Goal: Task Accomplishment & Management: Complete application form

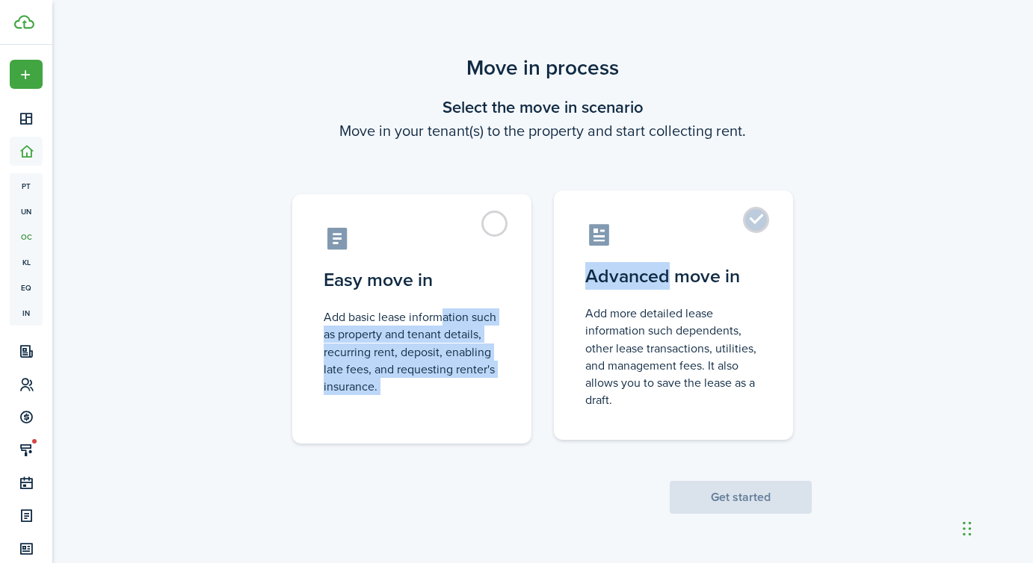
drag, startPoint x: 437, startPoint y: 315, endPoint x: 670, endPoint y: 268, distance: 237.1
click at [670, 268] on control-radio-group "Easy move in Add basic lease information such as property and tenant details, r…" at bounding box center [542, 311] width 560 height 265
click at [670, 268] on control-radio-card-title "Advanced move in" at bounding box center [673, 276] width 176 height 27
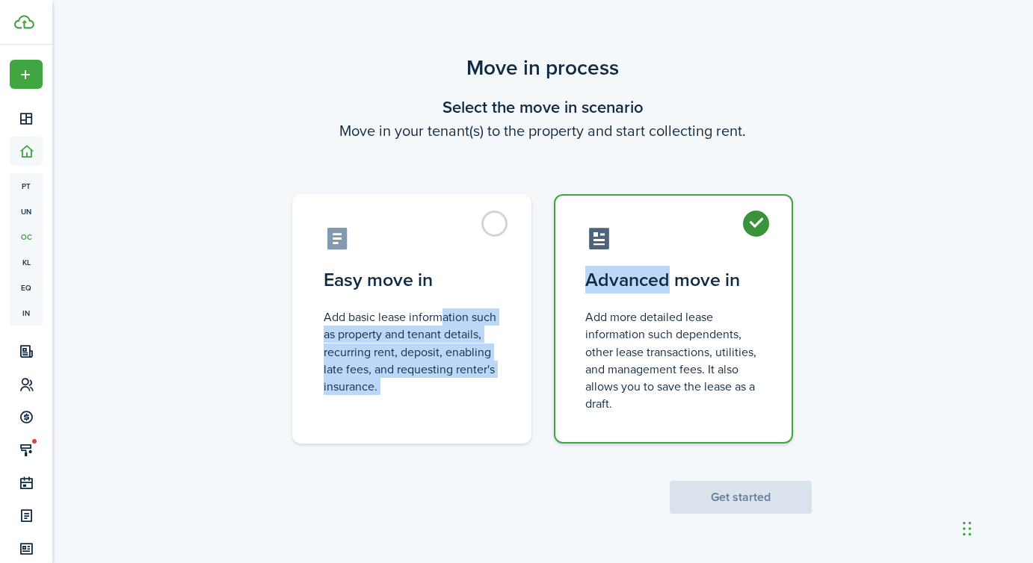
radio input "true"
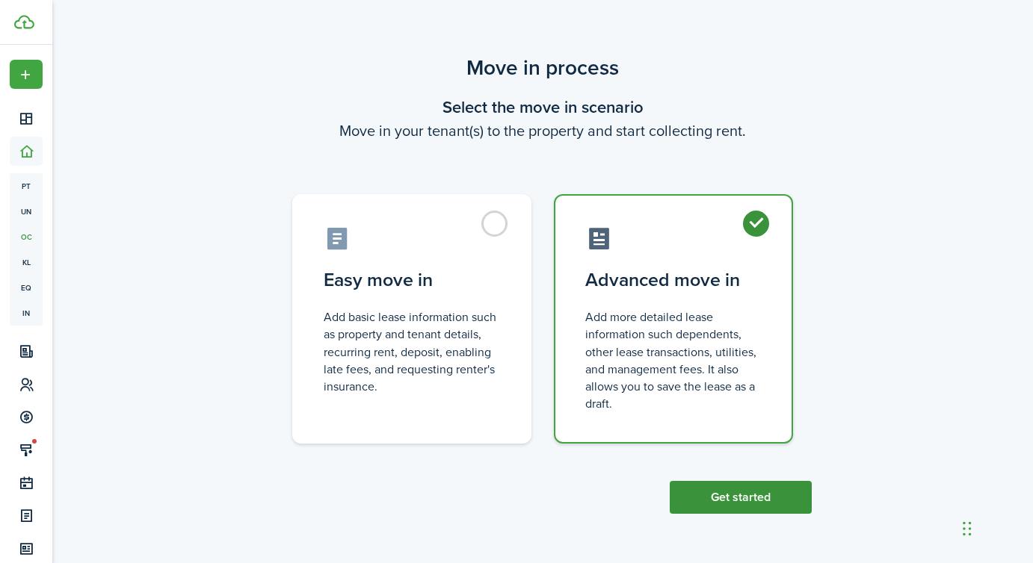
click at [741, 496] on button "Get started" at bounding box center [741, 497] width 142 height 33
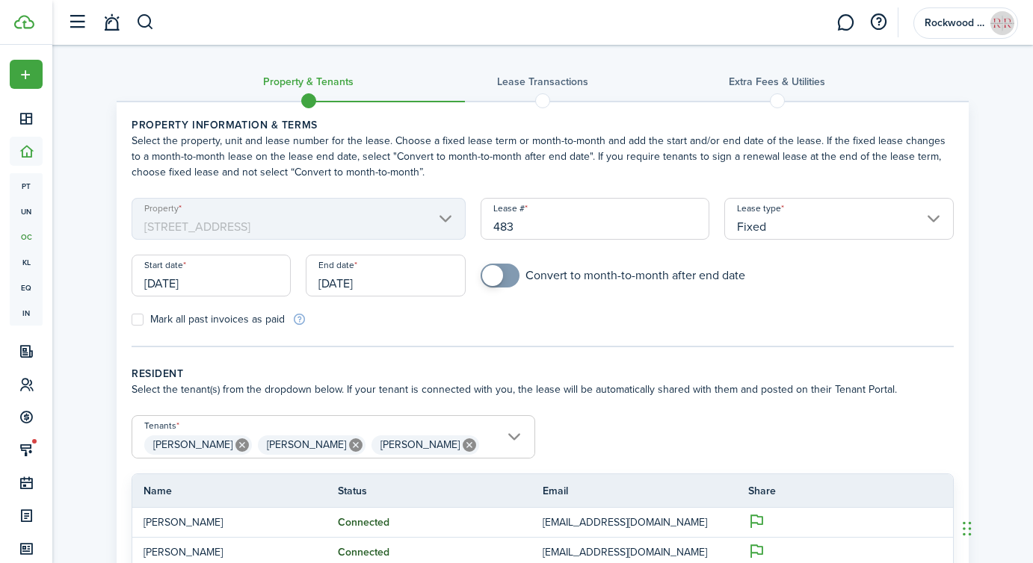
click at [446, 207] on mbsc-scroller "Property [STREET_ADDRESS]" at bounding box center [299, 219] width 334 height 42
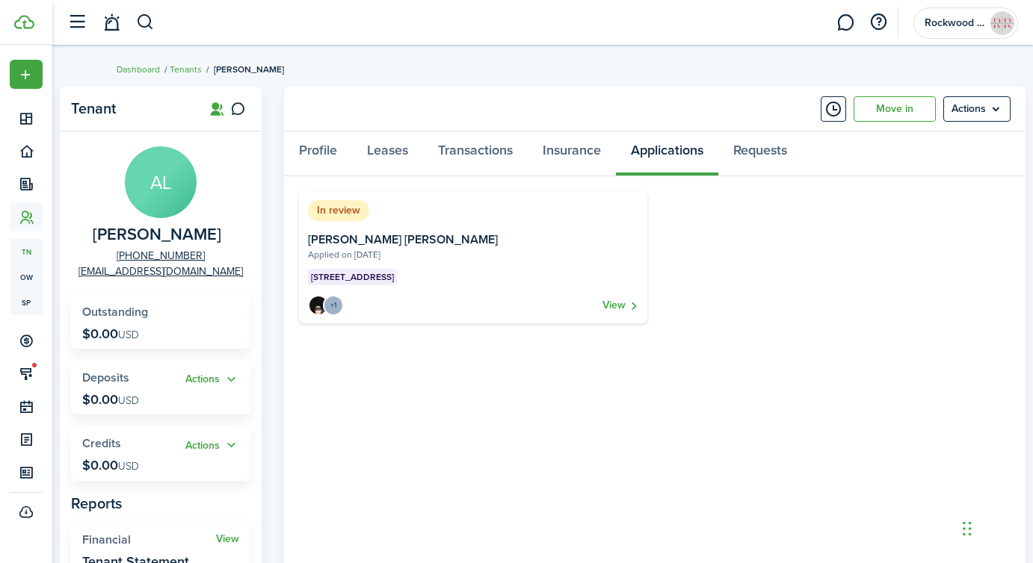
click at [482, 253] on card-description "Applied on [DATE]" at bounding box center [473, 258] width 330 height 21
click at [628, 310] on link "View" at bounding box center [620, 305] width 36 height 21
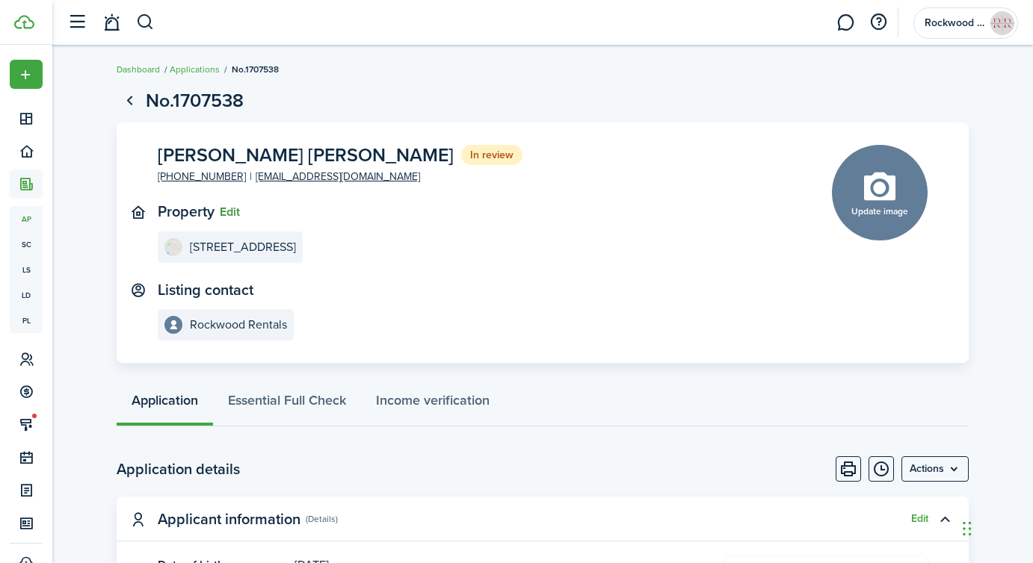
click at [232, 214] on button "Edit" at bounding box center [230, 211] width 20 height 13
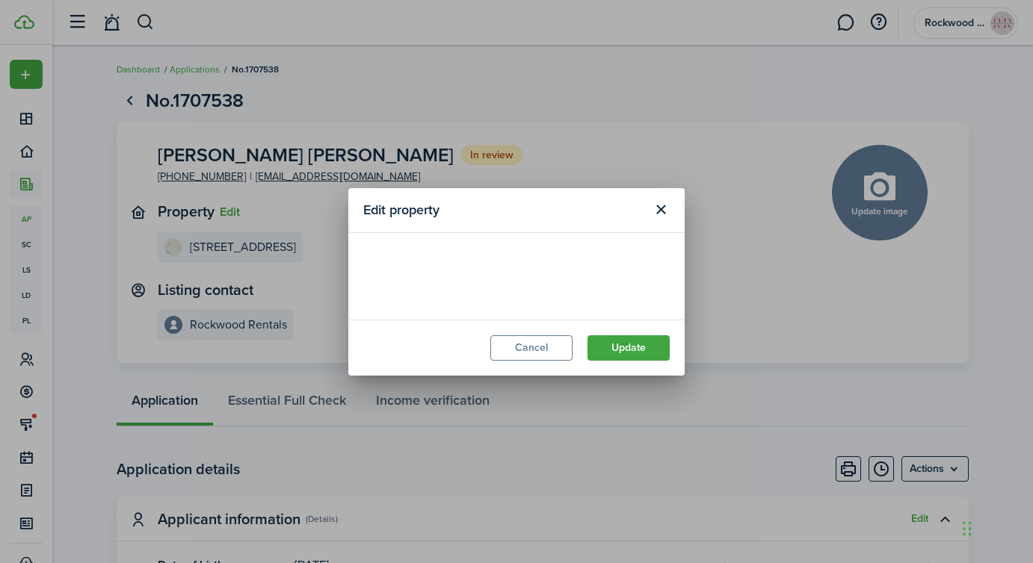
click at [423, 272] on loading-skeleton at bounding box center [516, 269] width 306 height 42
click at [423, 272] on input "[STREET_ADDRESS]" at bounding box center [516, 269] width 306 height 42
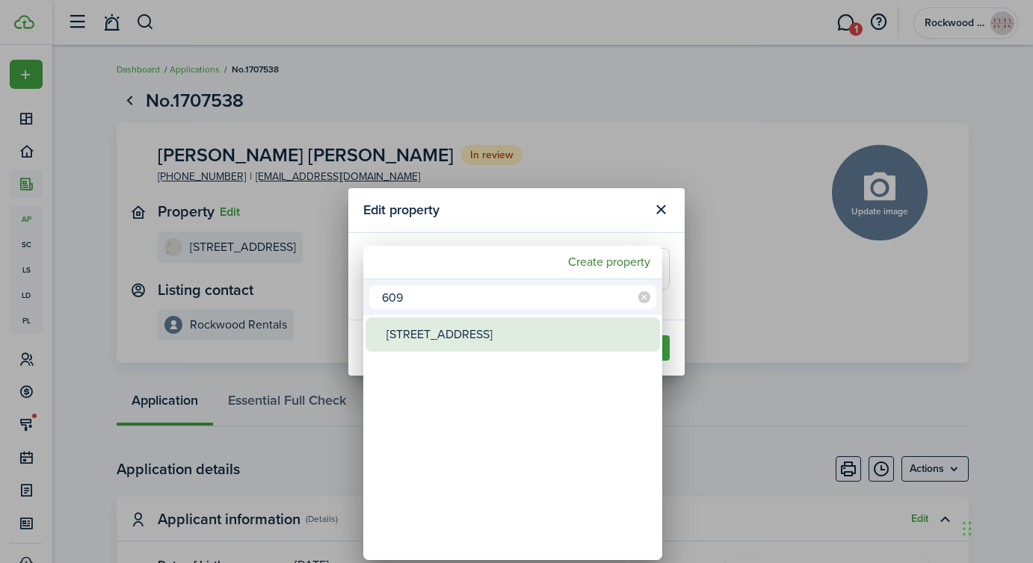
type input "609"
click at [481, 330] on div "[STREET_ADDRESS]" at bounding box center [518, 335] width 265 height 34
type input "[STREET_ADDRESS]"
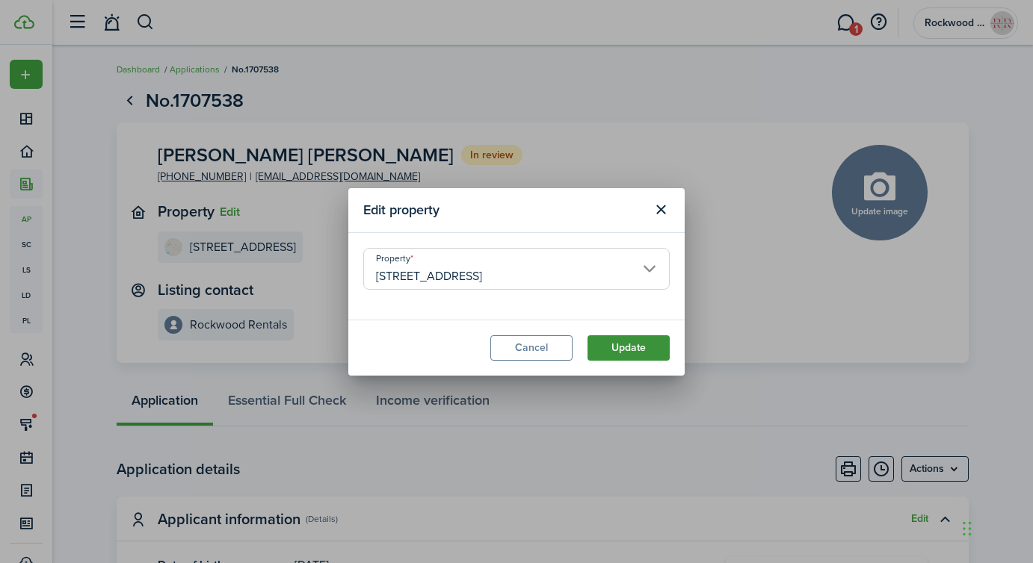
click at [620, 356] on button "Update" at bounding box center [628, 348] width 82 height 25
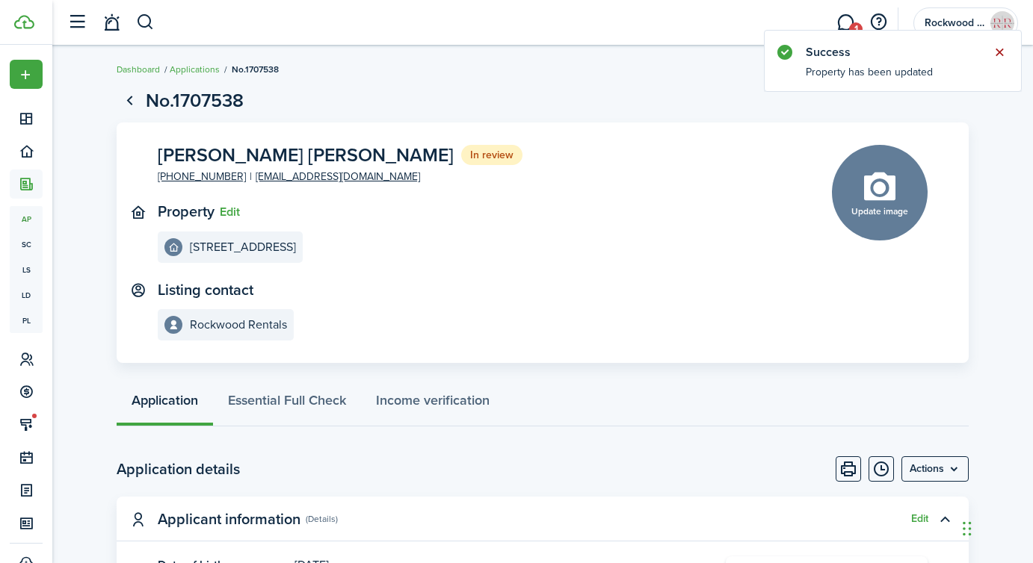
click at [995, 55] on button "Close notify" at bounding box center [999, 52] width 21 height 21
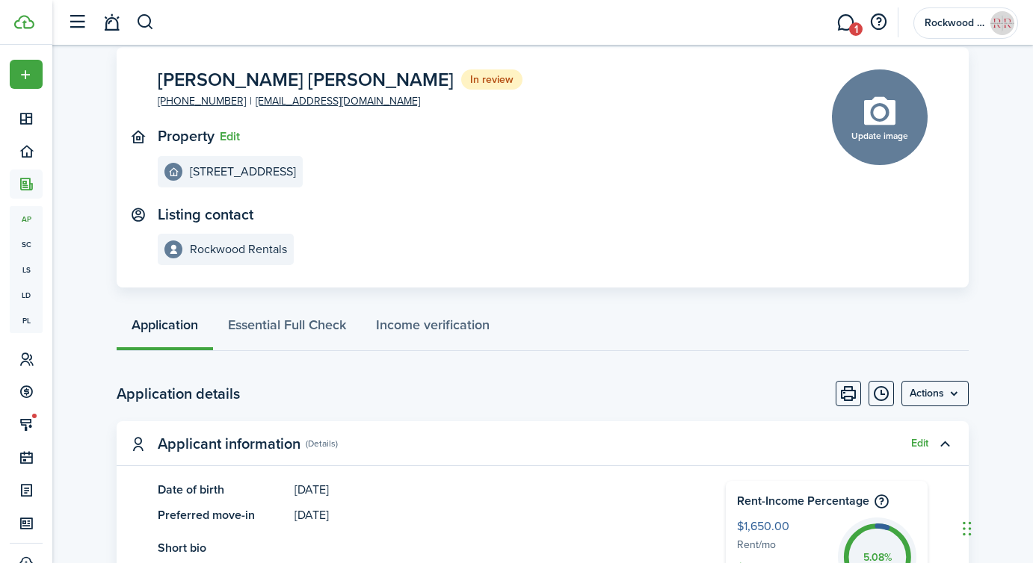
scroll to position [72, 0]
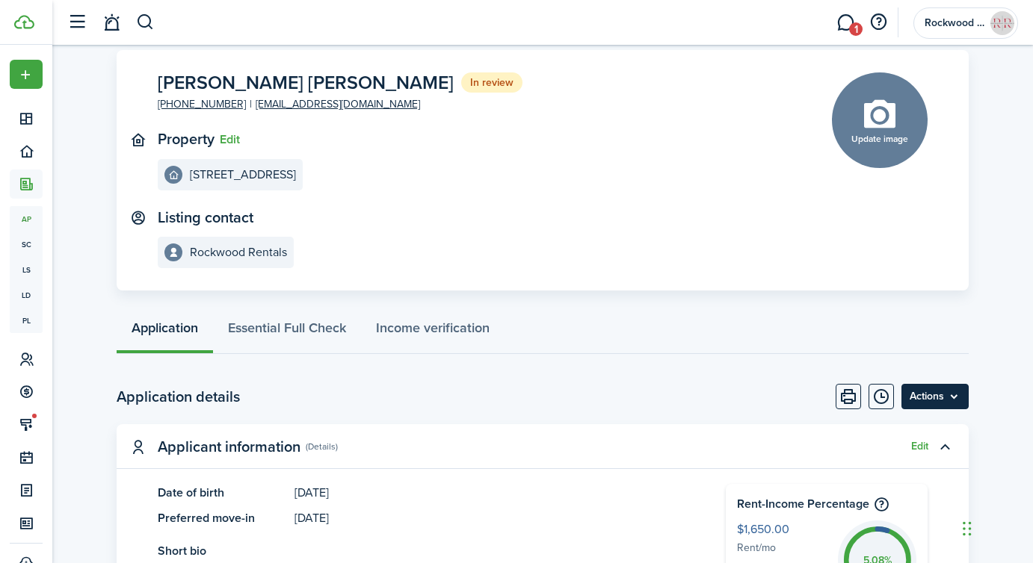
click at [951, 395] on menu-btn "Actions" at bounding box center [934, 396] width 67 height 25
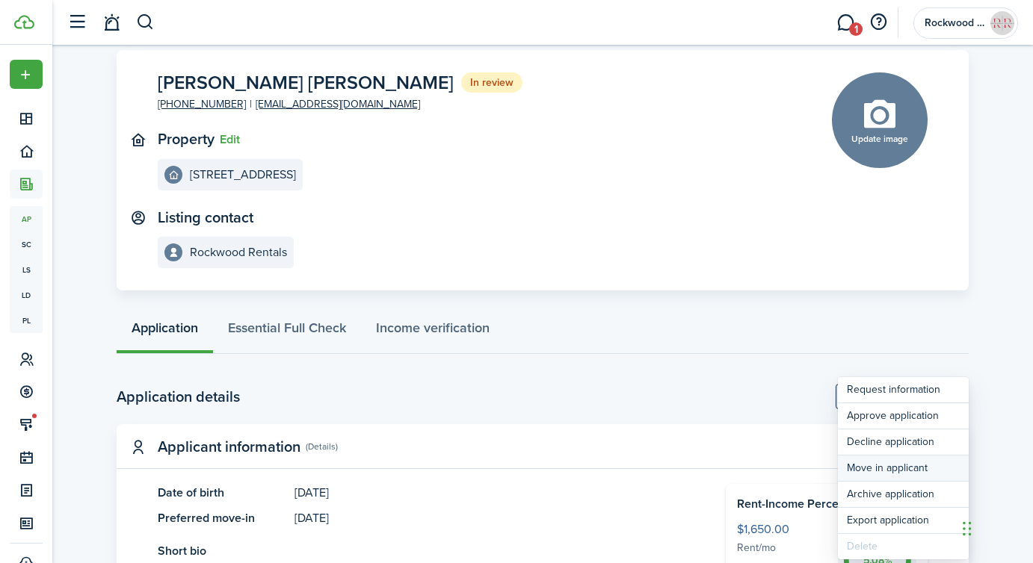
click at [864, 469] on button "Move in applicant" at bounding box center [903, 468] width 131 height 25
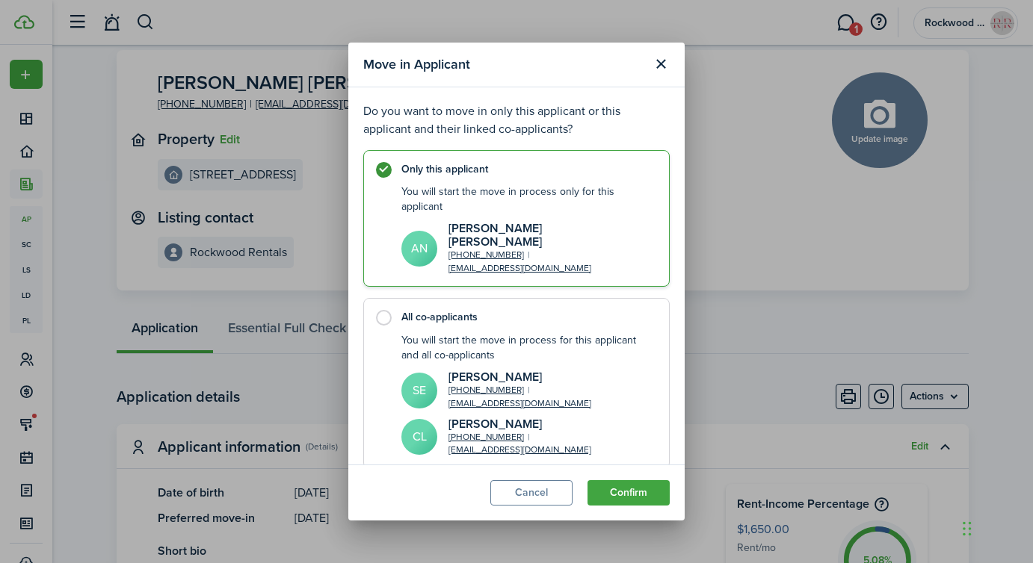
click at [427, 310] on control-radio-card-title "All co-applicants" at bounding box center [527, 317] width 253 height 15
radio input "false"
radio input "true"
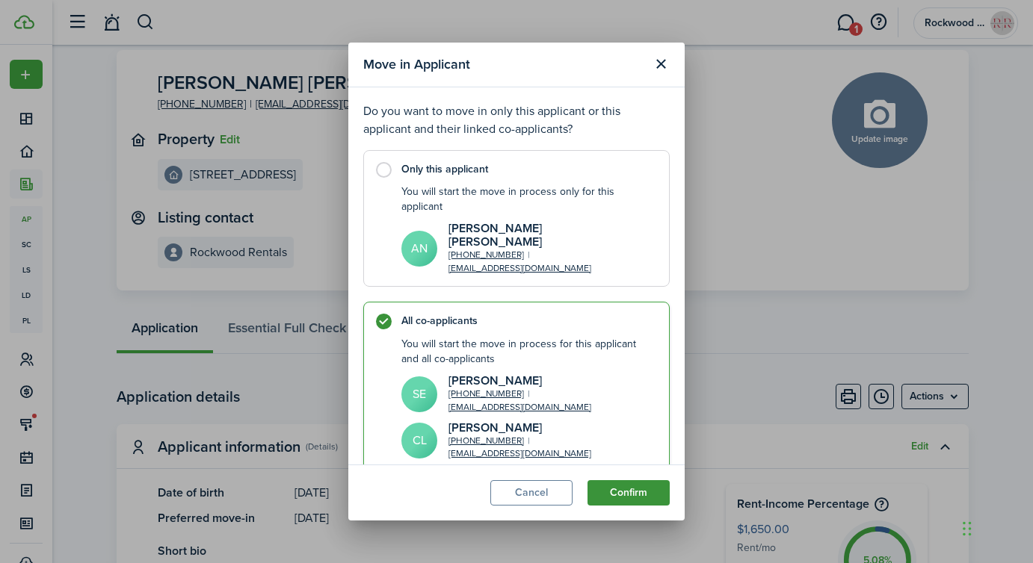
click at [655, 484] on button "Confirm" at bounding box center [628, 492] width 82 height 25
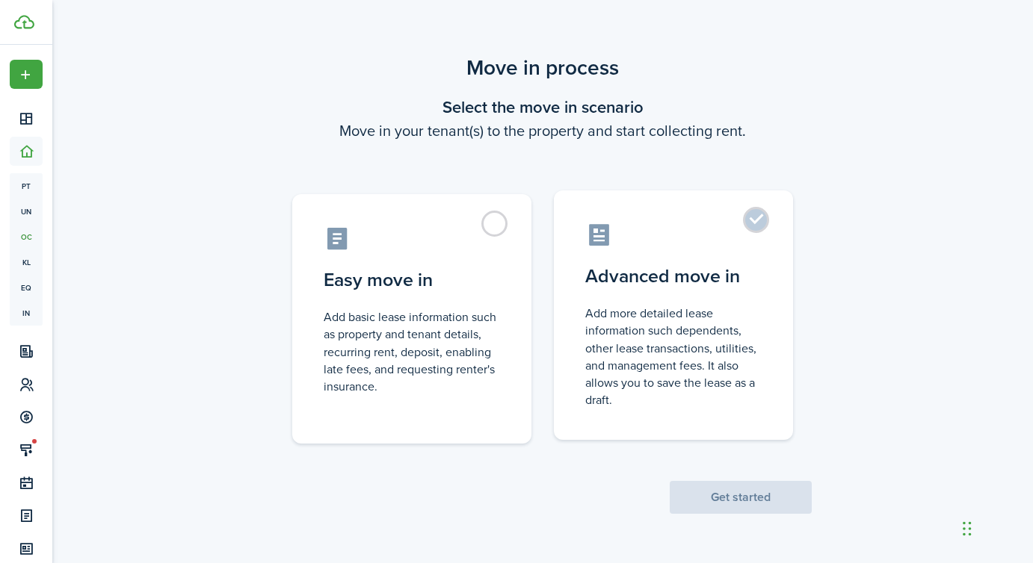
click at [660, 304] on label "Advanced move in Add more detailed lease information such dependents, other lea…" at bounding box center [673, 316] width 239 height 250
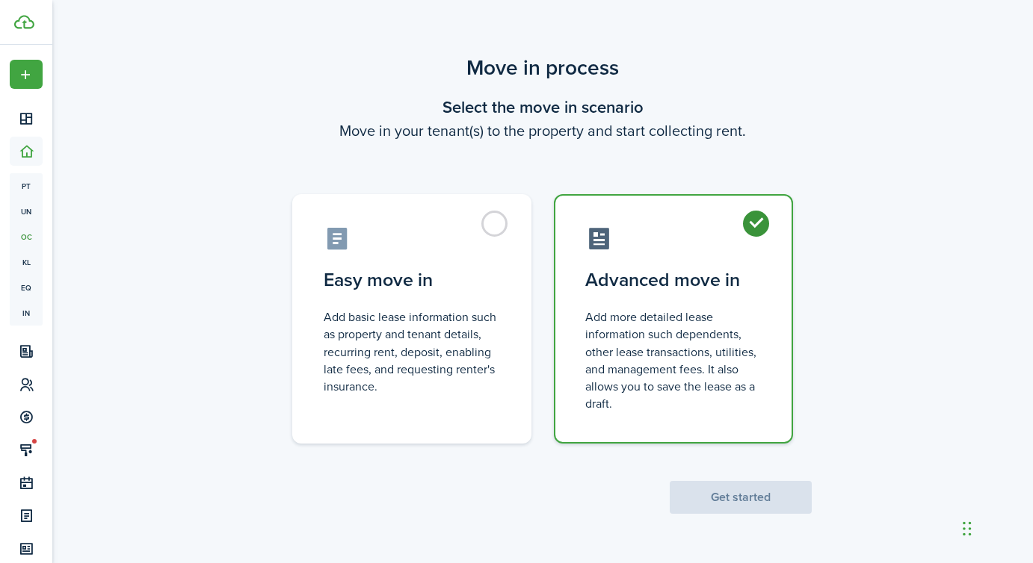
radio input "true"
click at [723, 475] on scenario-actions "Get started" at bounding box center [741, 479] width 142 height 70
click at [723, 486] on button "Get started" at bounding box center [741, 497] width 142 height 33
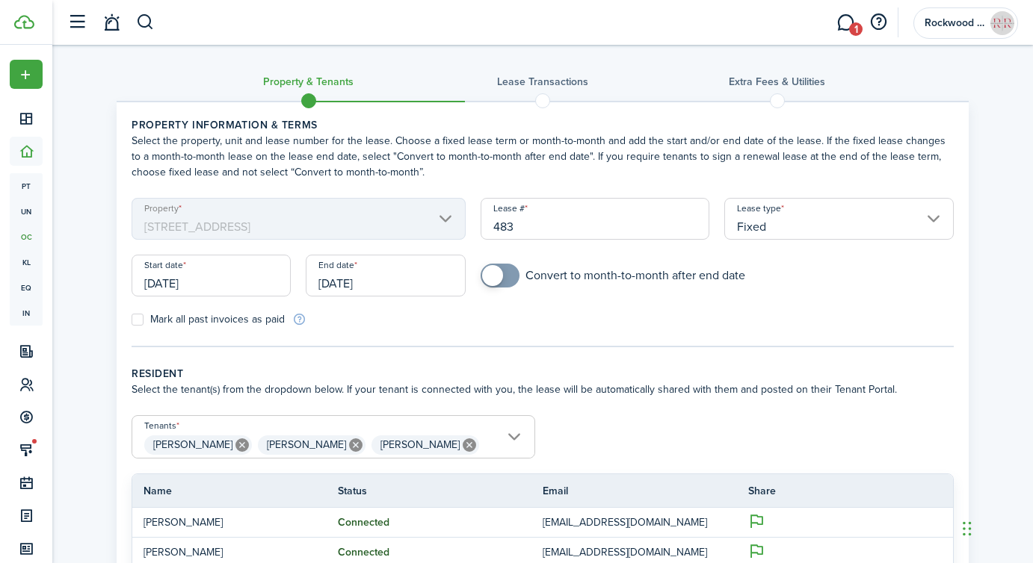
click at [241, 280] on input "[DATE]" at bounding box center [211, 276] width 159 height 42
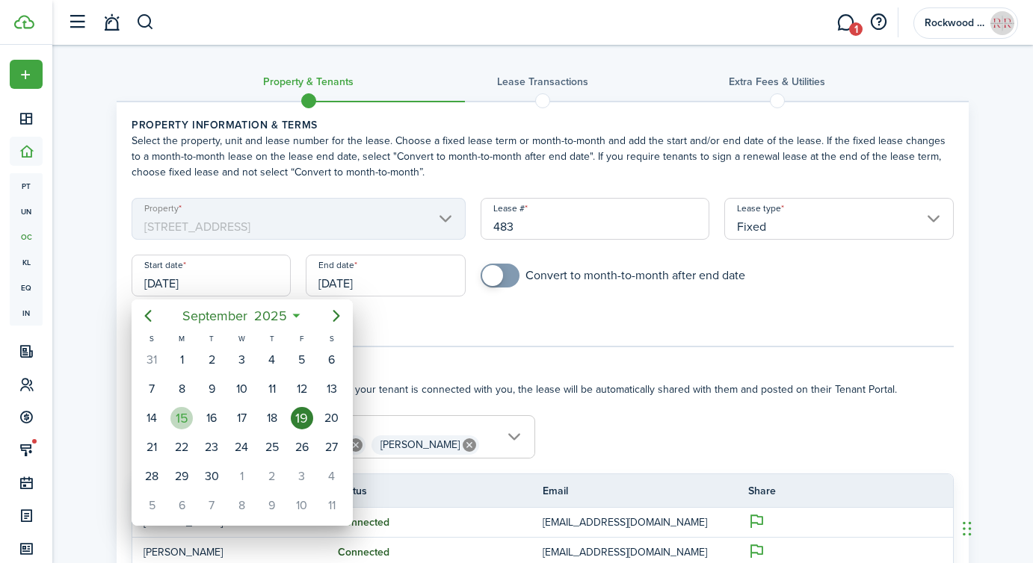
click at [185, 413] on div "15" at bounding box center [181, 418] width 22 height 22
type input "[DATE]"
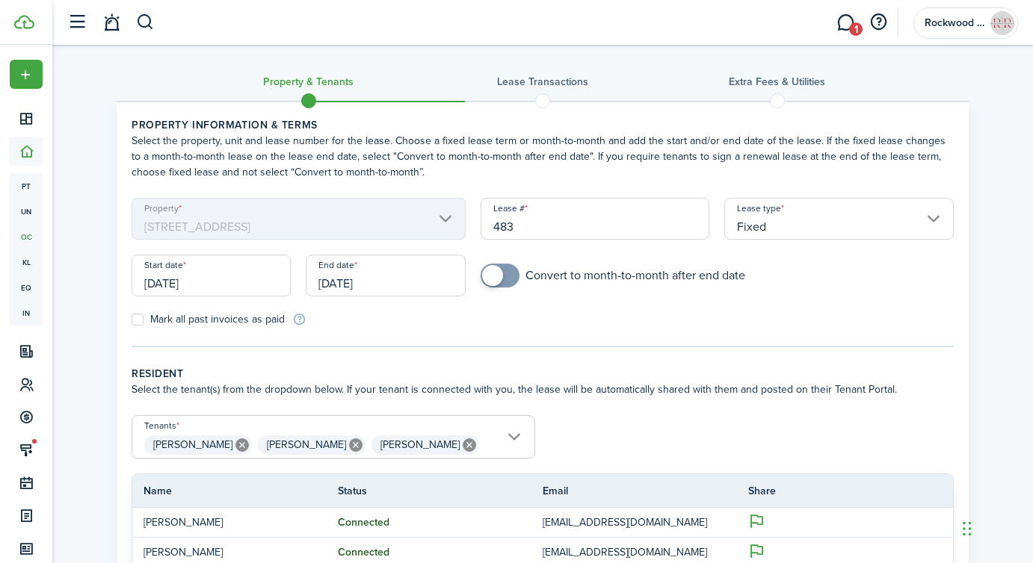
click at [407, 283] on input "[DATE]" at bounding box center [385, 276] width 159 height 42
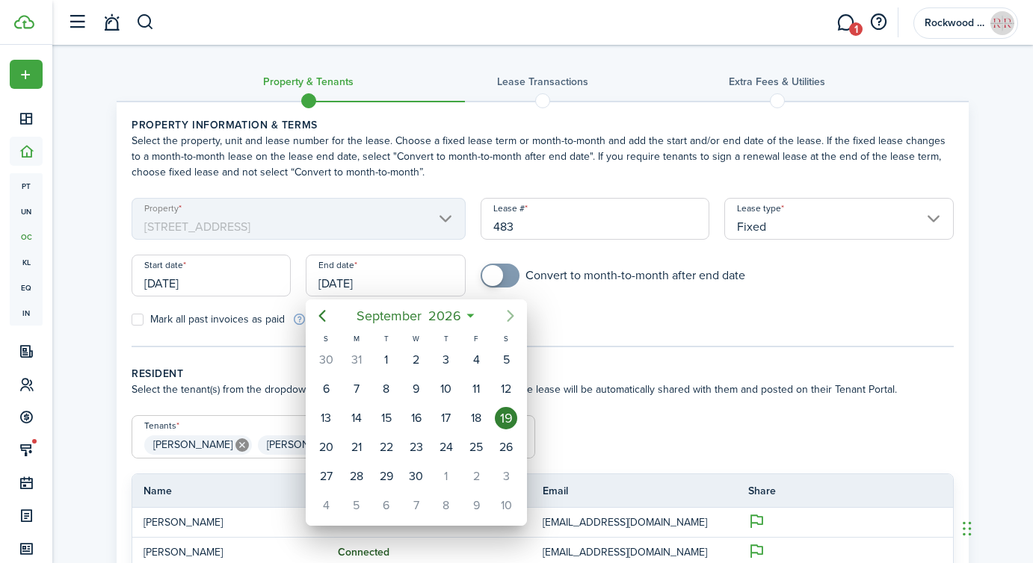
click at [506, 320] on icon "Next page" at bounding box center [510, 316] width 18 height 18
click at [323, 318] on icon "Previous page" at bounding box center [322, 316] width 18 height 18
click at [361, 364] on div "31" at bounding box center [356, 360] width 22 height 22
type input "[DATE]"
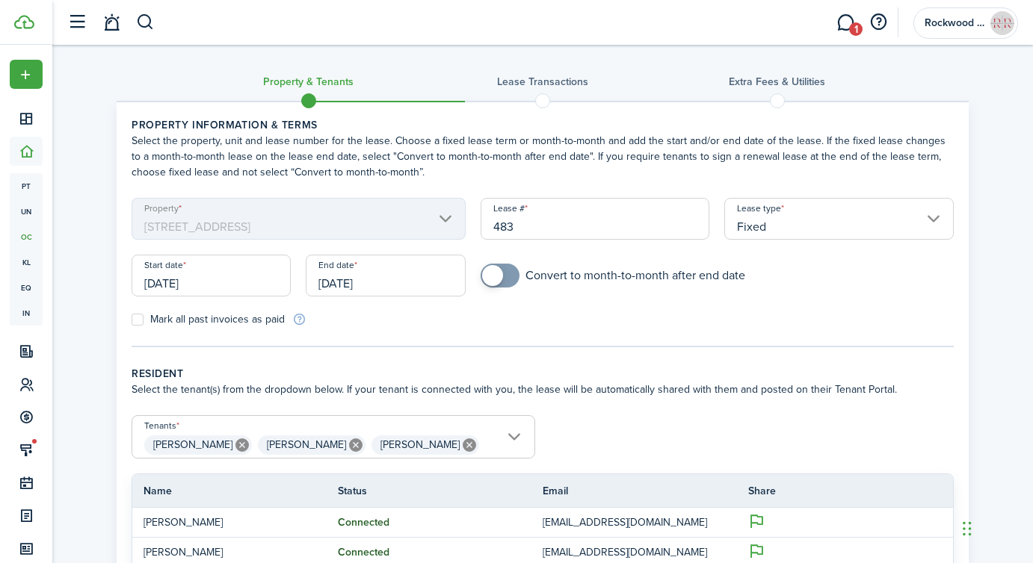
checkbox input "true"
click at [495, 280] on span at bounding box center [492, 275] width 21 height 21
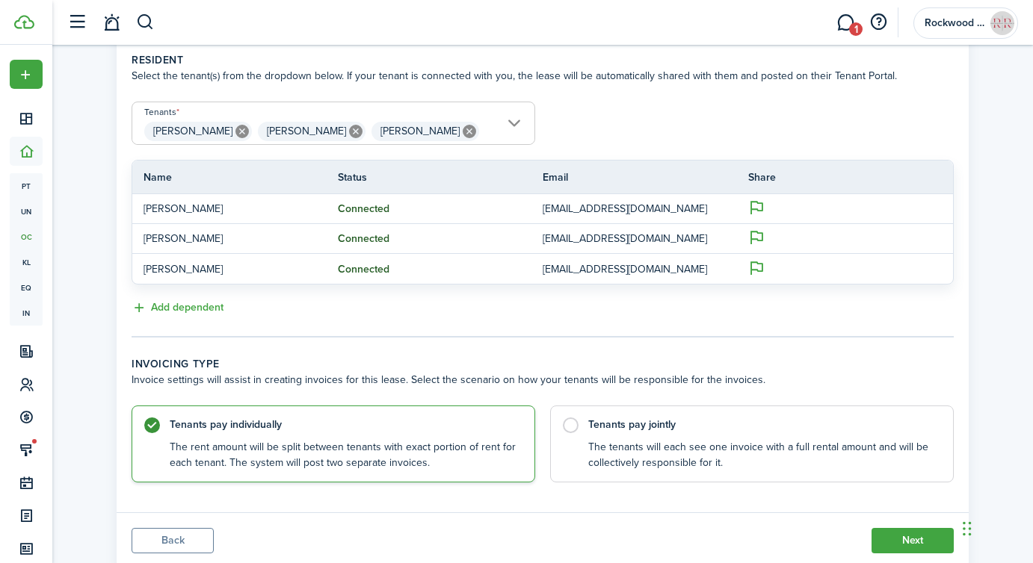
scroll to position [360, 0]
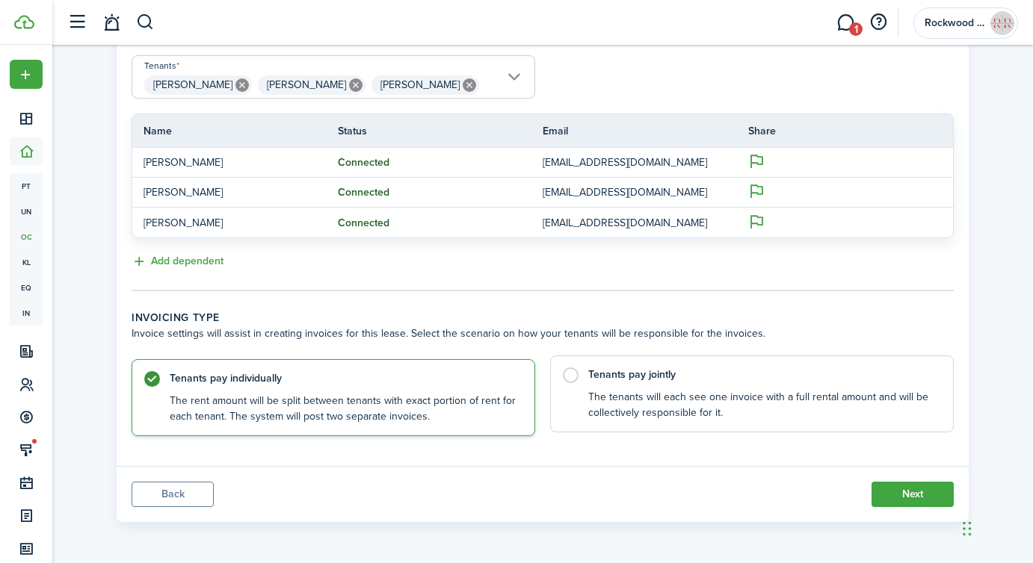
click at [645, 412] on control-radio-card-description "The tenants will each see one invoice with a full rental amount and will be col…" at bounding box center [763, 405] width 350 height 31
radio input "false"
radio input "true"
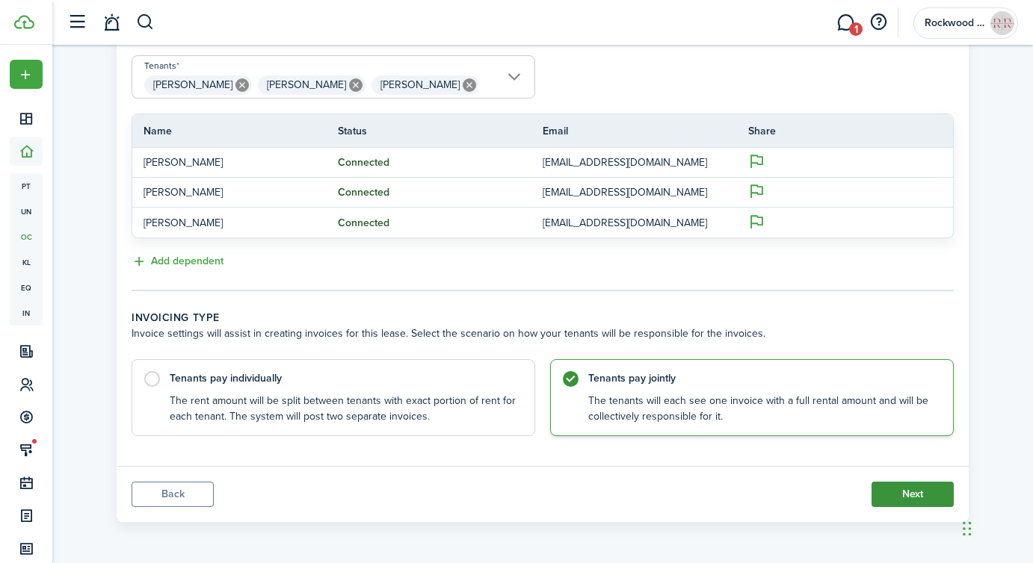
click at [918, 489] on button "Next" at bounding box center [912, 494] width 82 height 25
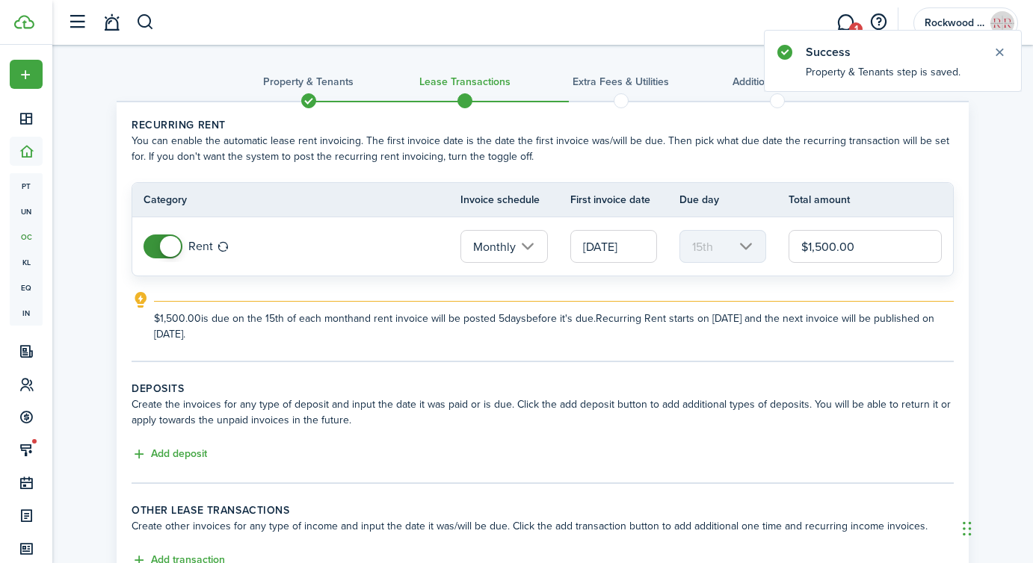
click at [825, 250] on input "$1,500.00" at bounding box center [864, 246] width 153 height 33
click at [640, 248] on input "[DATE]" at bounding box center [613, 246] width 87 height 33
type input "$1,650.00"
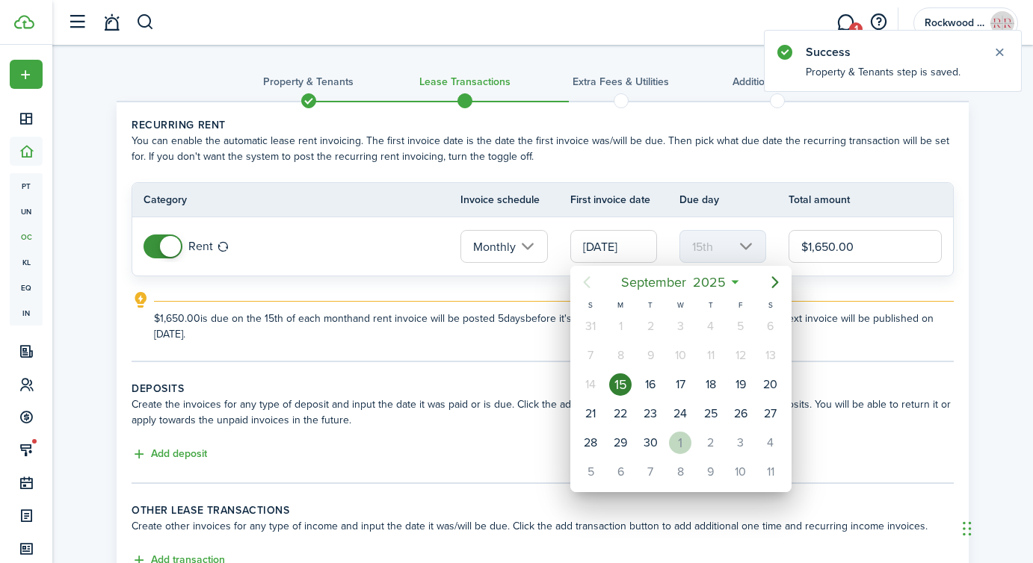
click at [679, 439] on div "1" at bounding box center [680, 443] width 22 height 22
type input "[DATE]"
type input "1st"
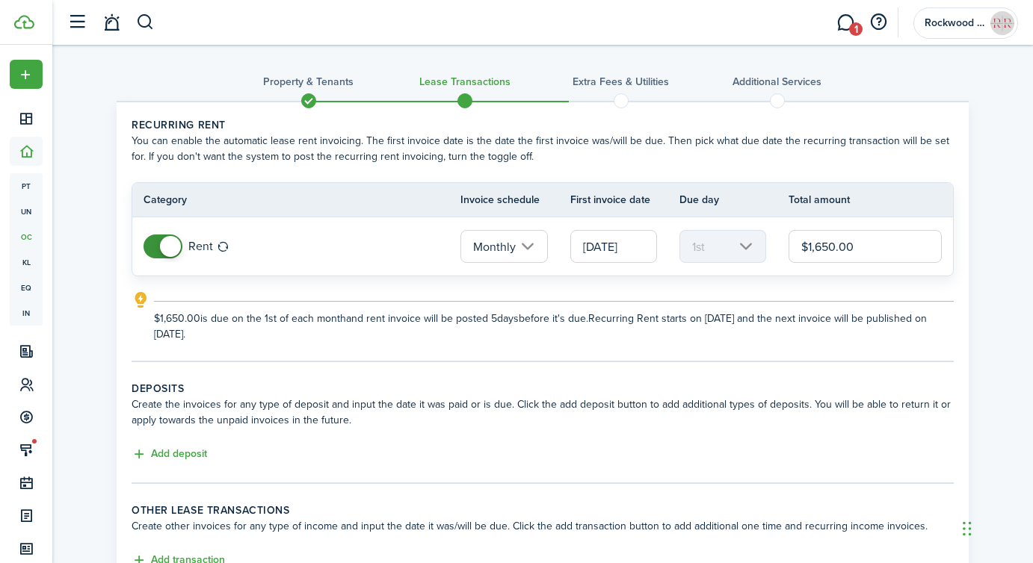
scroll to position [119, 0]
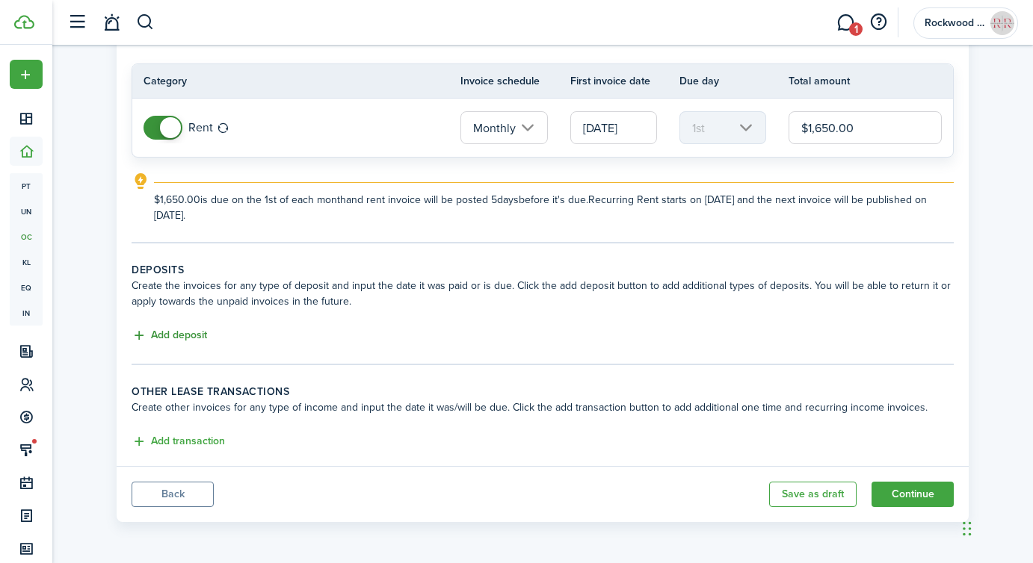
click at [185, 331] on button "Add deposit" at bounding box center [169, 335] width 75 height 17
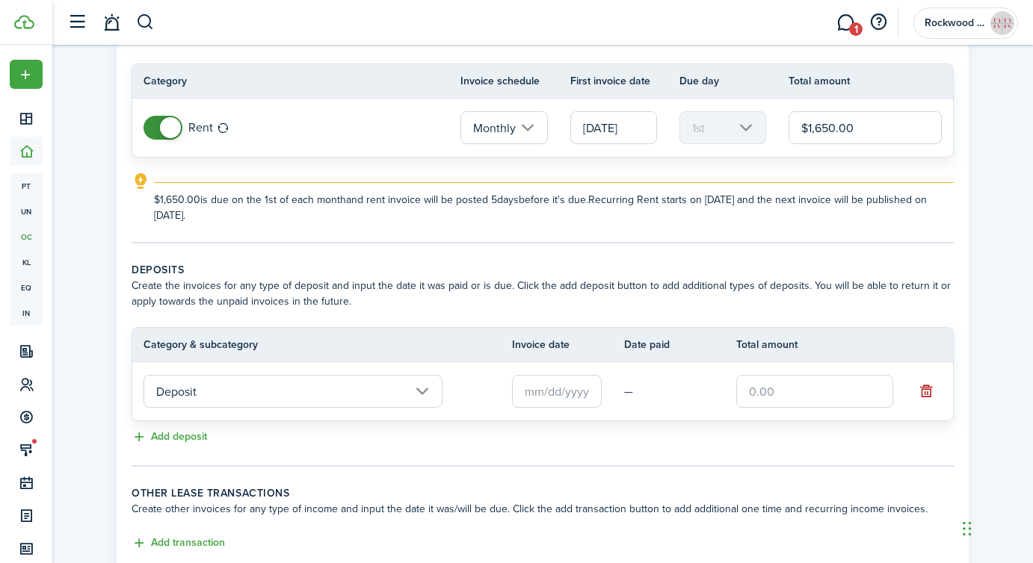
click at [543, 393] on input "text" at bounding box center [557, 391] width 90 height 33
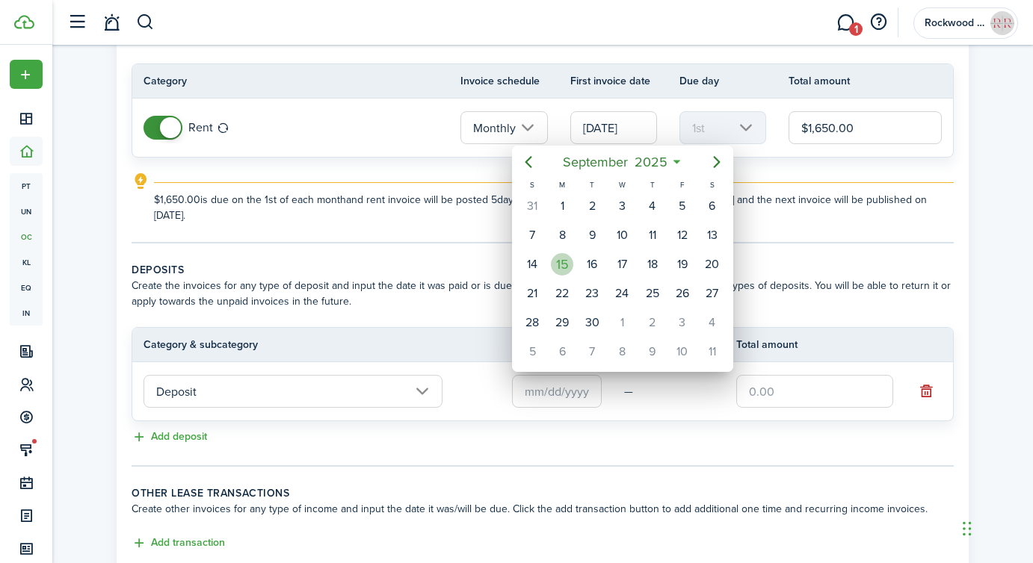
click at [564, 262] on div "15" at bounding box center [562, 264] width 22 height 22
type input "[DATE]"
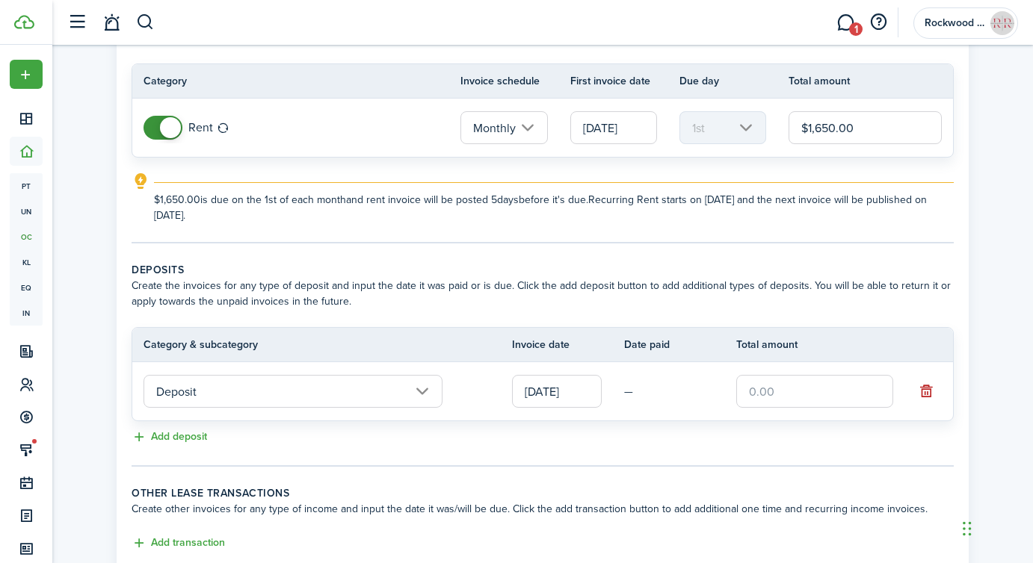
click at [797, 386] on input "text" at bounding box center [814, 391] width 157 height 33
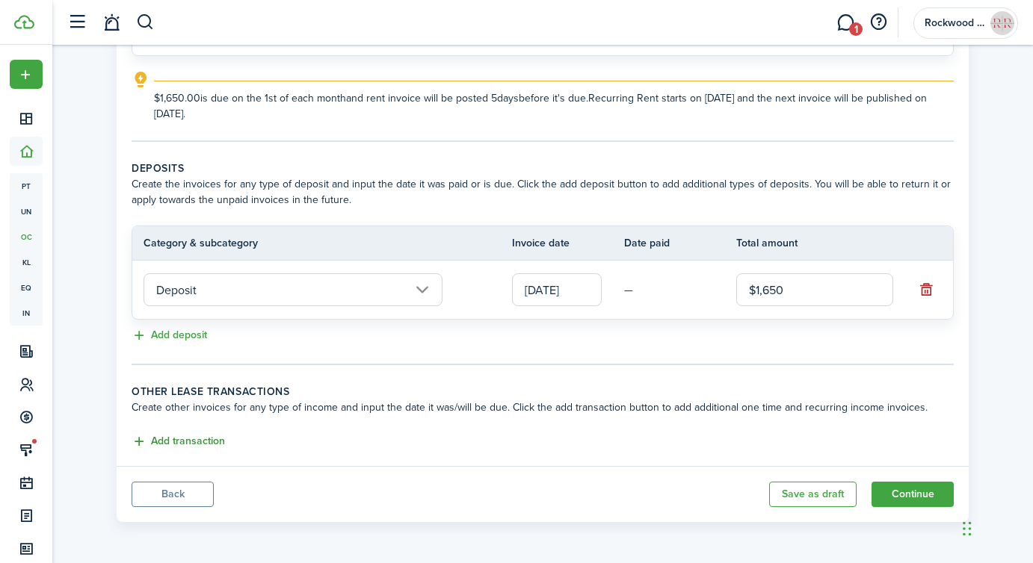
type input "$1,650.00"
click at [184, 436] on button "Add transaction" at bounding box center [178, 441] width 93 height 17
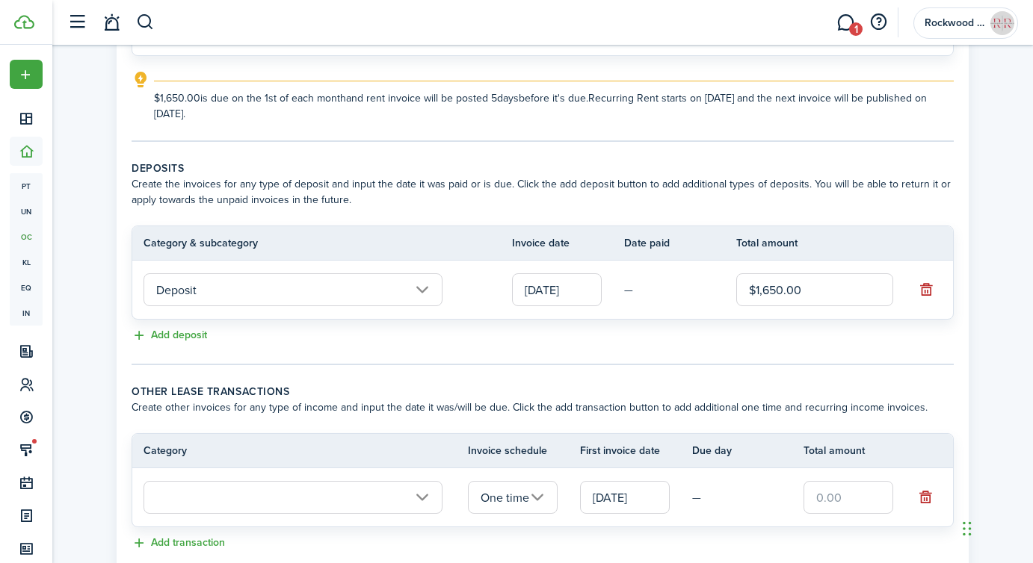
click at [240, 502] on input "text" at bounding box center [292, 497] width 299 height 33
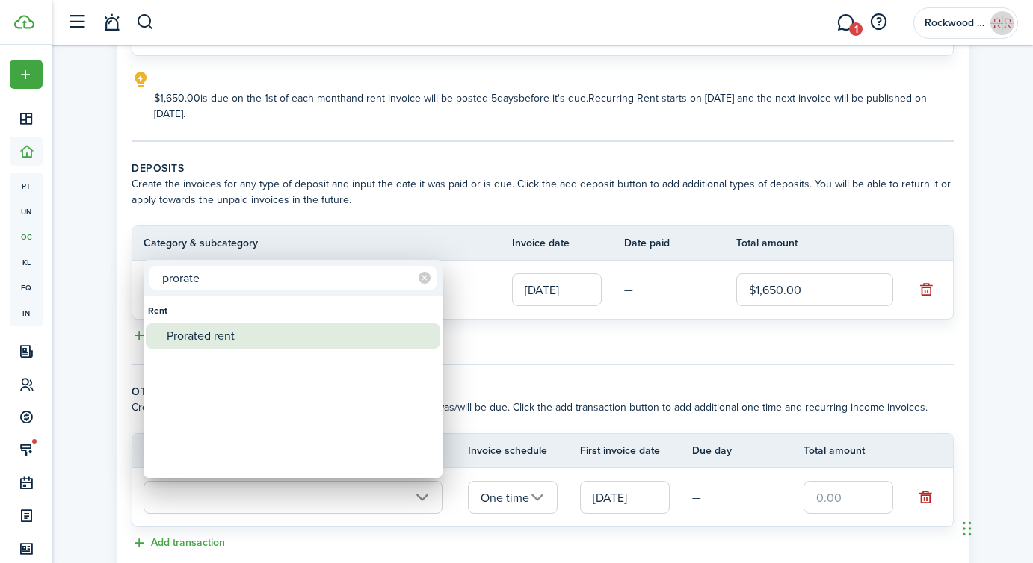
type input "prorate"
click at [231, 334] on div "Prorated rent" at bounding box center [299, 336] width 265 height 25
type input "Rent / Prorated rent"
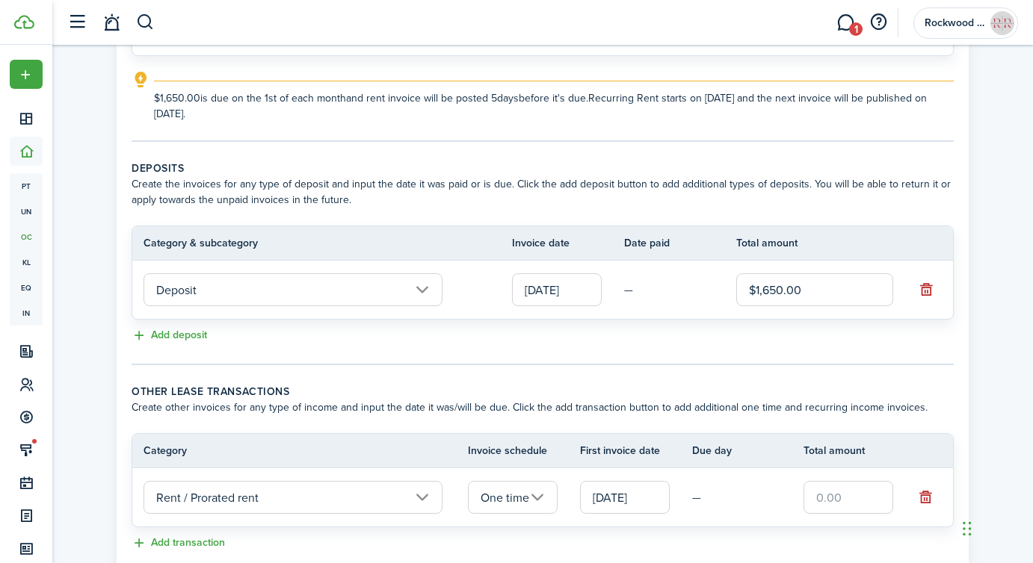
click at [849, 493] on input "text" at bounding box center [848, 497] width 90 height 33
click at [618, 494] on input "[DATE]" at bounding box center [625, 497] width 90 height 33
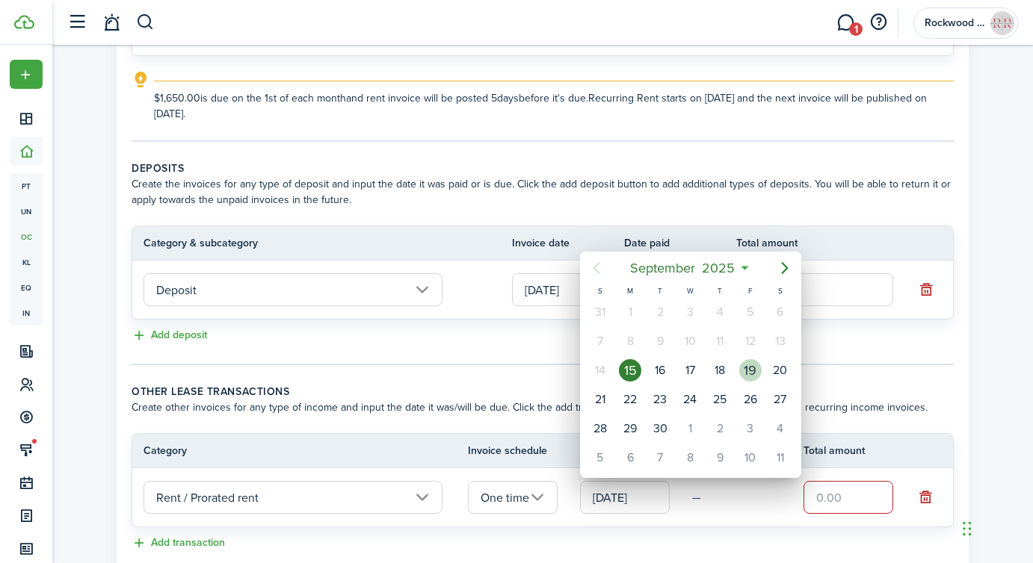
click at [757, 374] on div "19" at bounding box center [750, 370] width 22 height 22
type input "[DATE]"
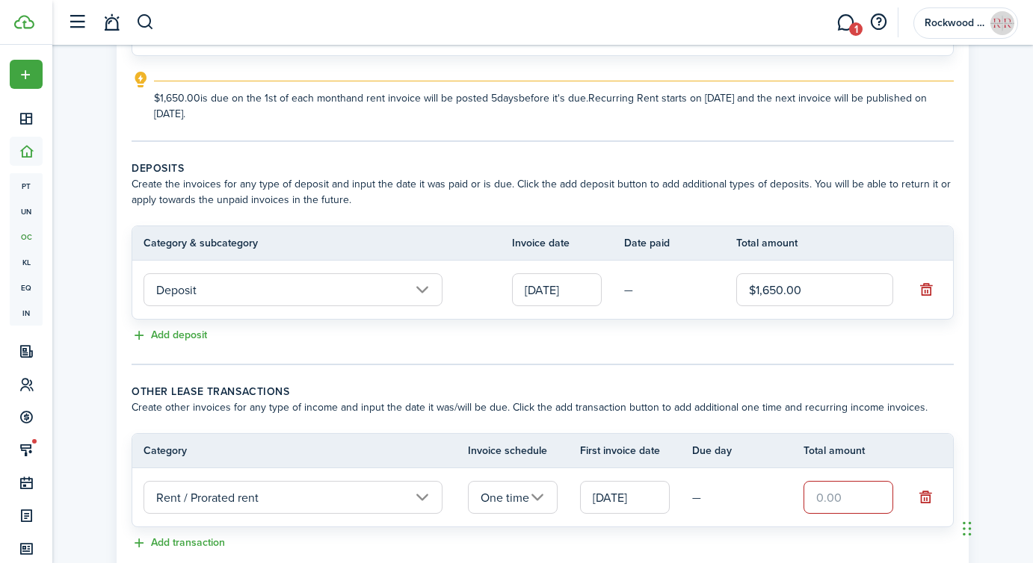
click at [821, 485] on input "text" at bounding box center [848, 497] width 90 height 33
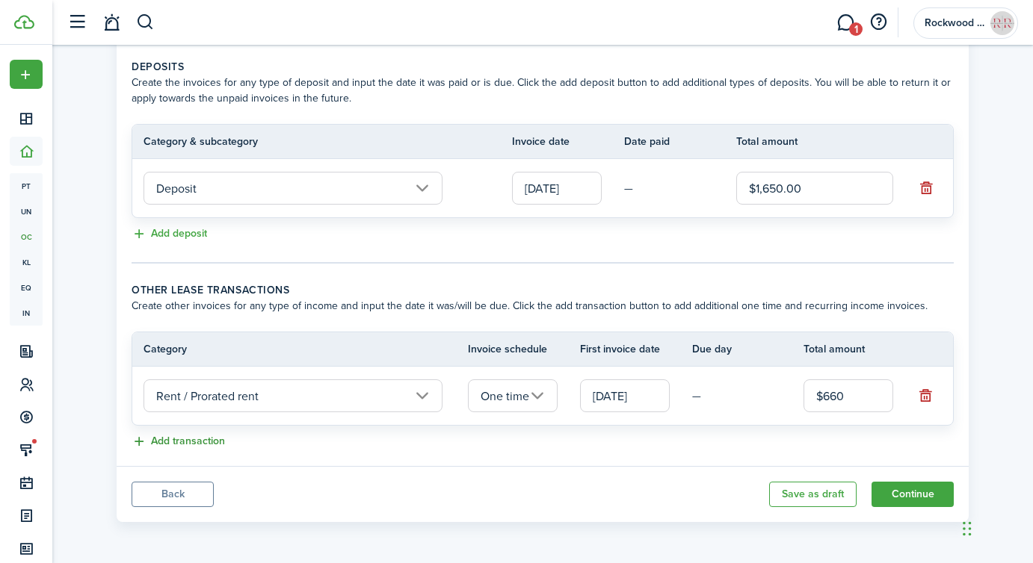
type input "$660.00"
click at [169, 441] on button "Add transaction" at bounding box center [178, 441] width 93 height 17
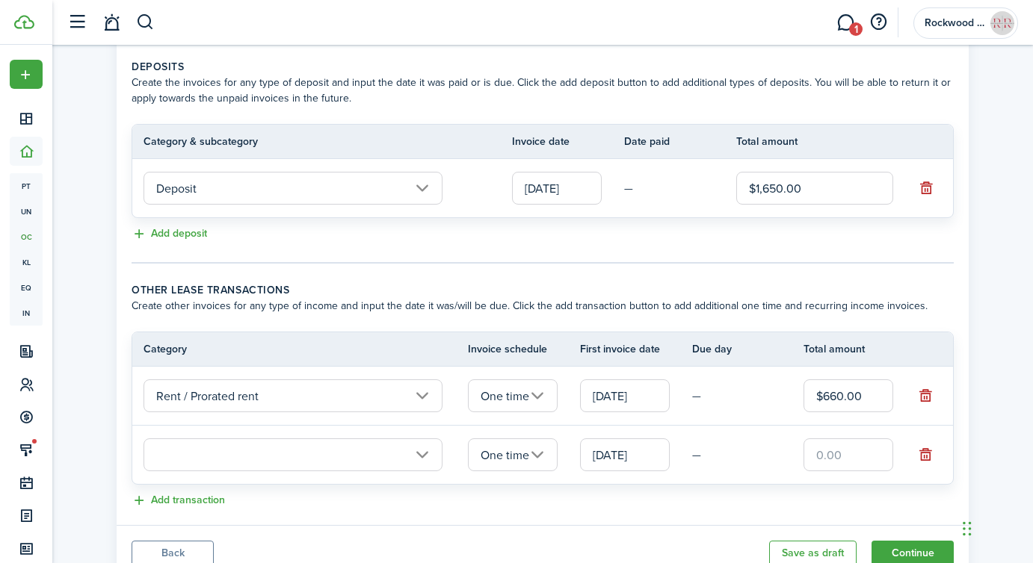
click at [185, 458] on input "text" at bounding box center [292, 455] width 299 height 33
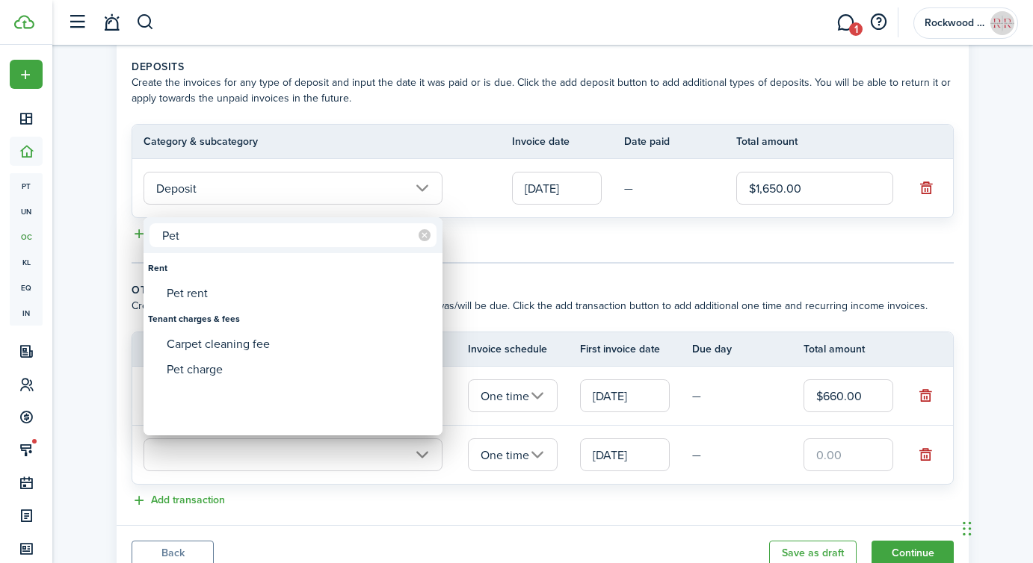
type input "Pet"
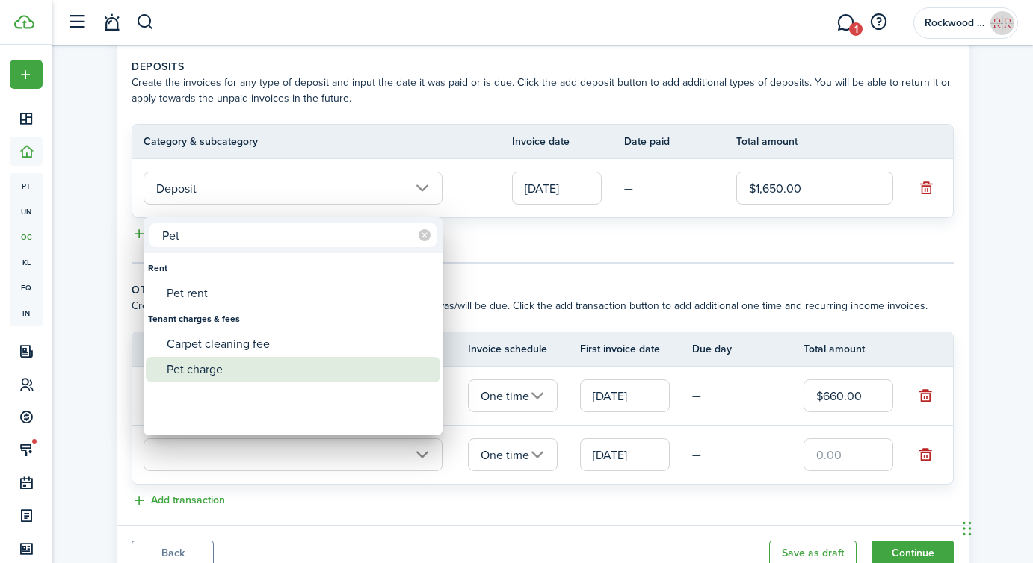
click at [208, 373] on div "Pet charge" at bounding box center [299, 369] width 265 height 25
type input "Tenant charges & fees / Pet charge"
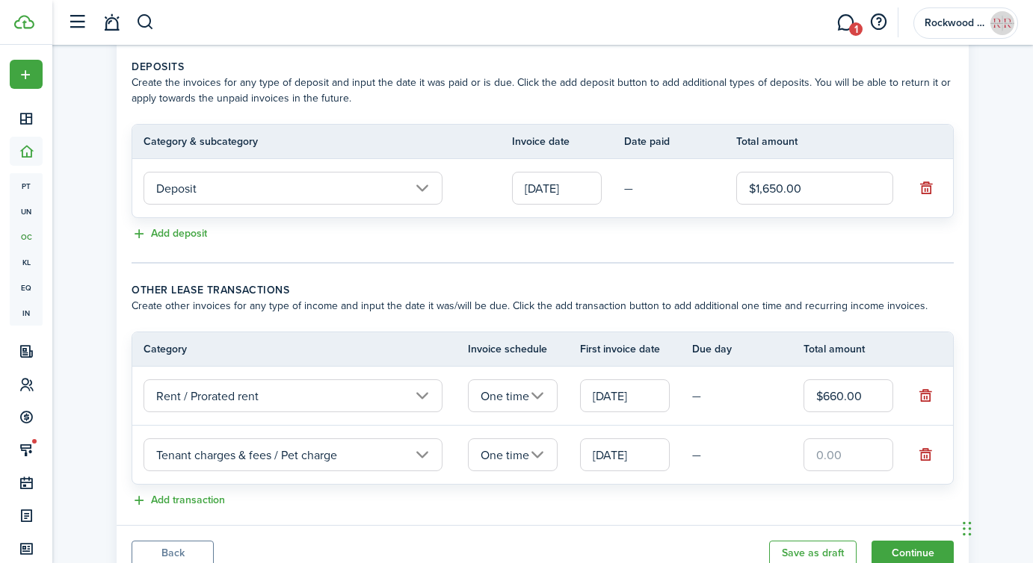
click at [645, 454] on input "[DATE]" at bounding box center [625, 455] width 90 height 33
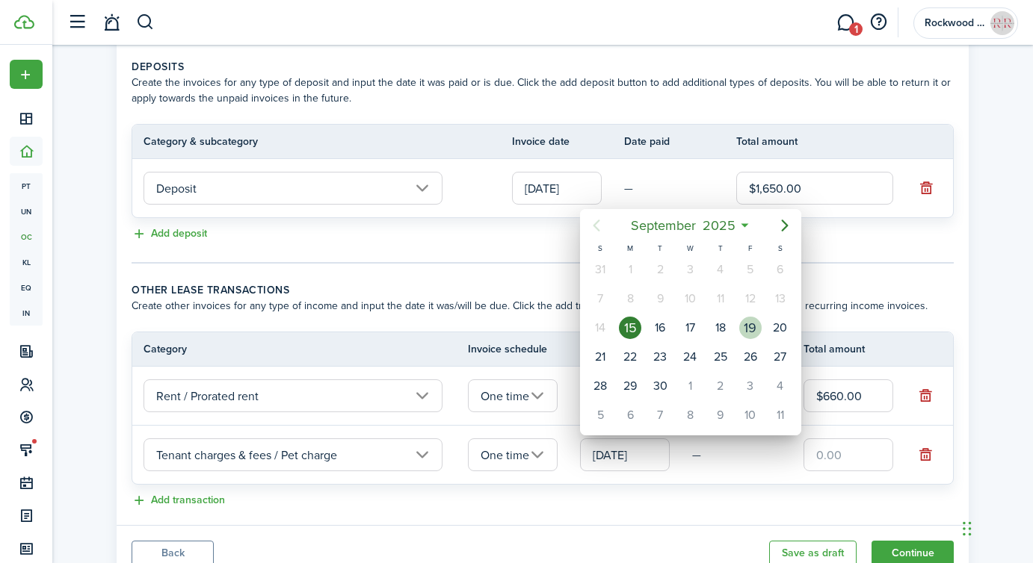
click at [752, 329] on div "19" at bounding box center [750, 328] width 22 height 22
type input "[DATE]"
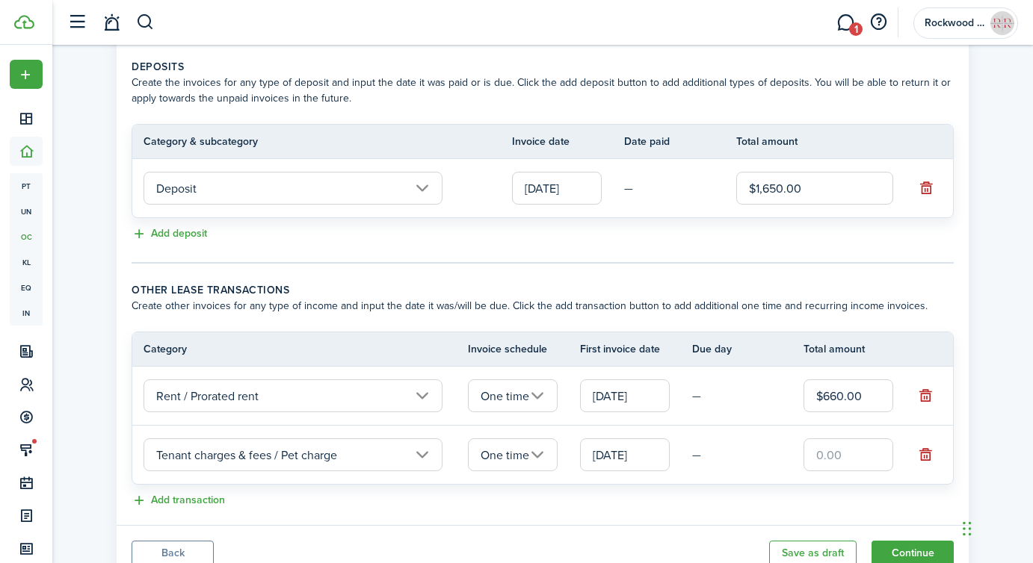
click at [845, 457] on input "text" at bounding box center [848, 455] width 90 height 33
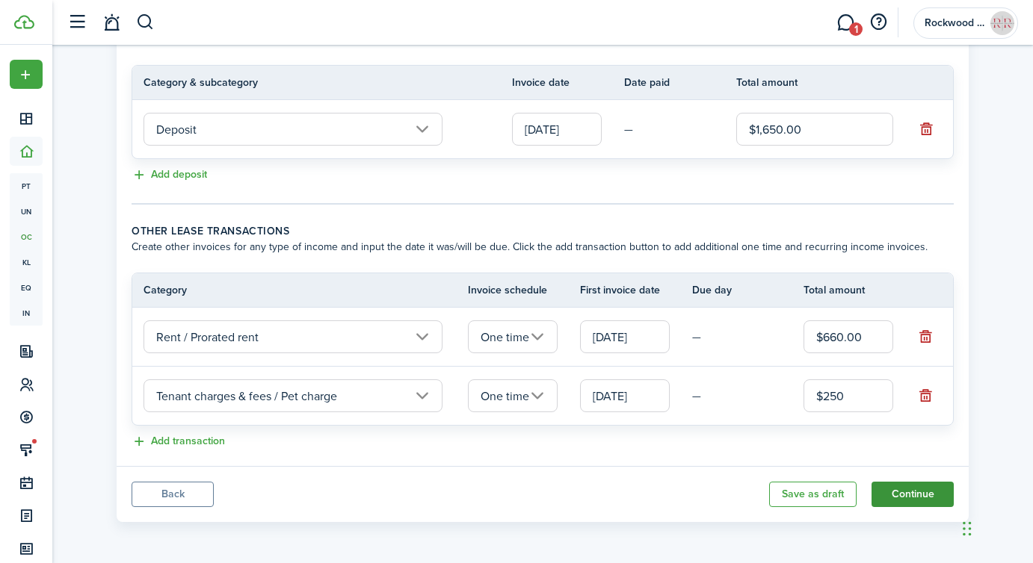
type input "$250.00"
click at [897, 491] on button "Continue" at bounding box center [912, 494] width 82 height 25
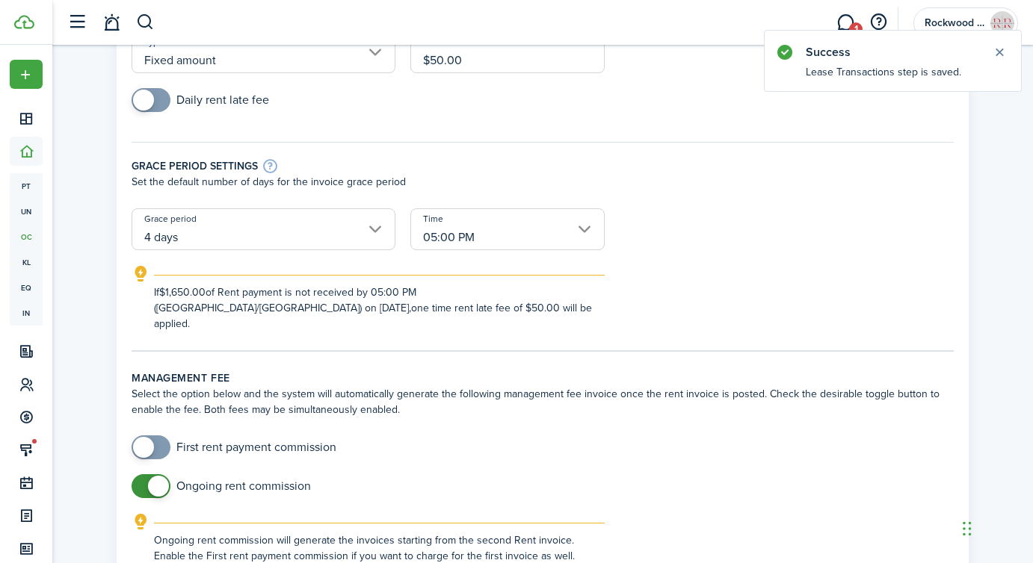
scroll to position [194, 0]
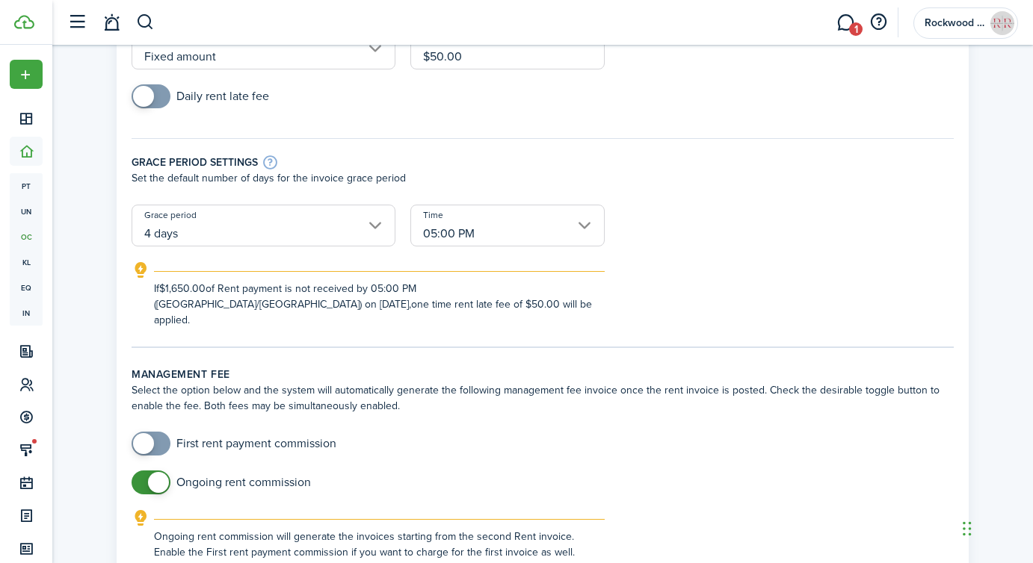
click at [332, 234] on input "4 days" at bounding box center [264, 226] width 264 height 42
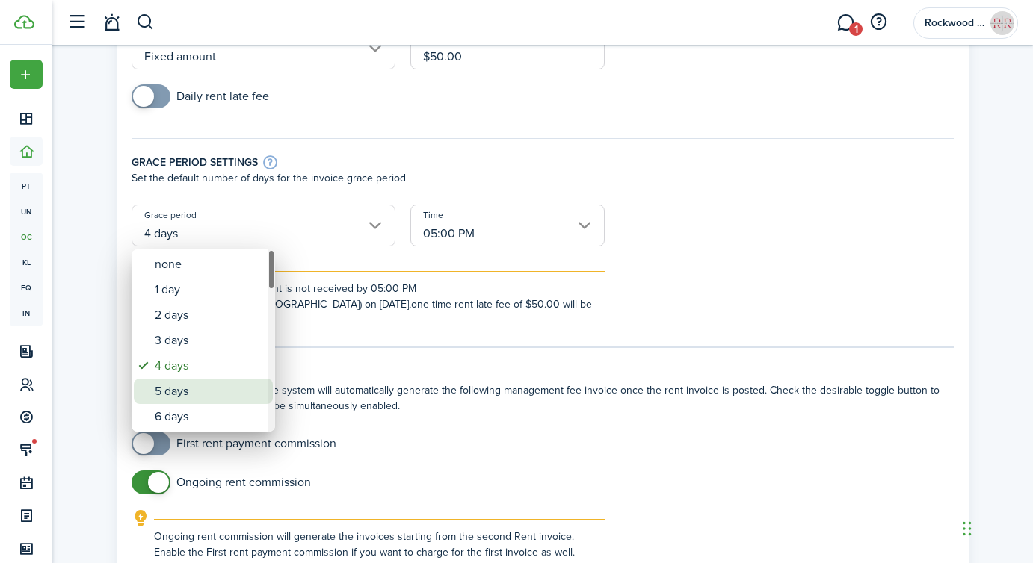
click at [191, 394] on div "5 days" at bounding box center [209, 391] width 109 height 25
type input "5 days"
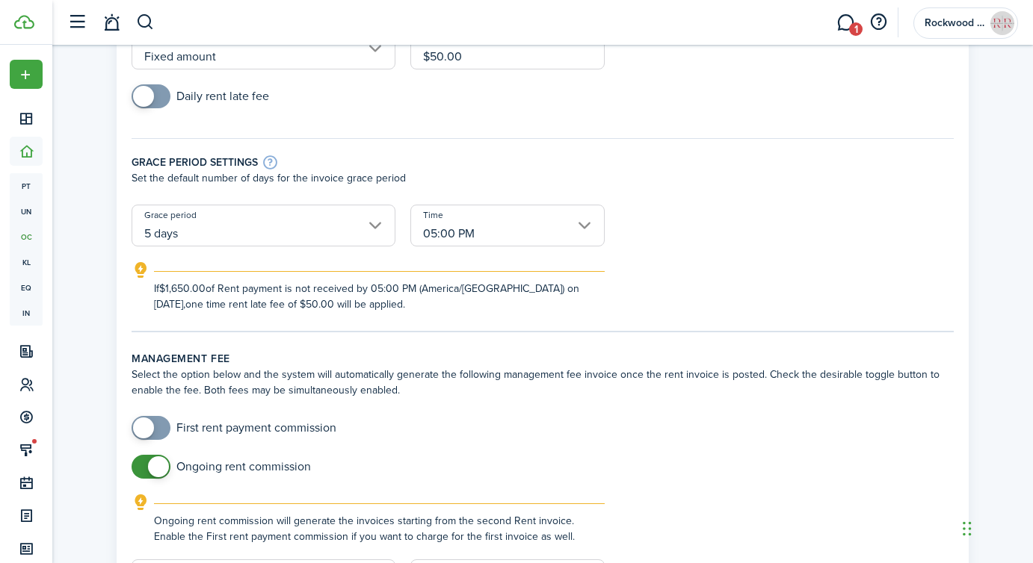
click at [557, 220] on input "05:00 PM" at bounding box center [507, 226] width 194 height 42
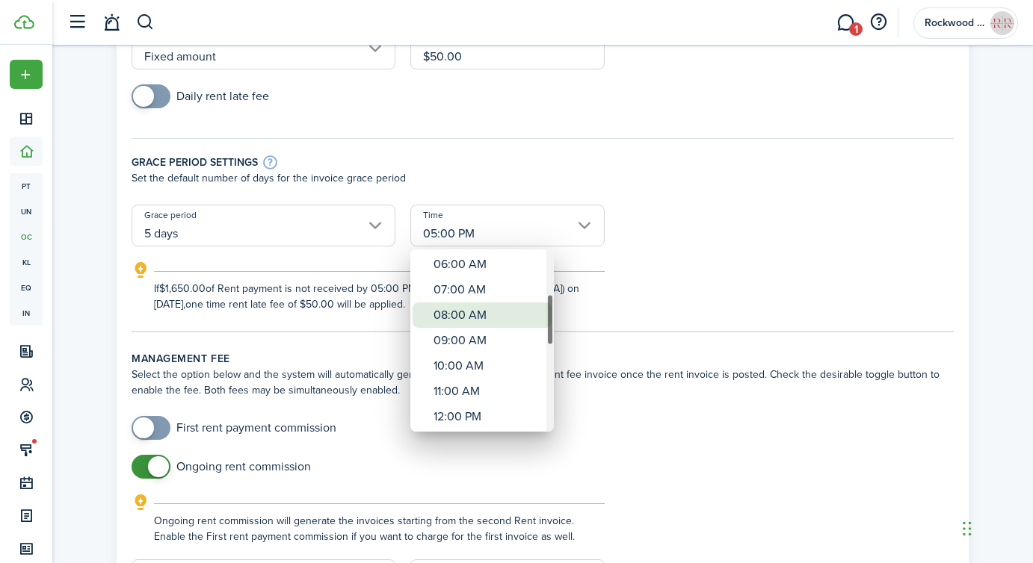
click at [463, 318] on div "08:00 AM" at bounding box center [487, 315] width 109 height 25
type input "08:00 AM"
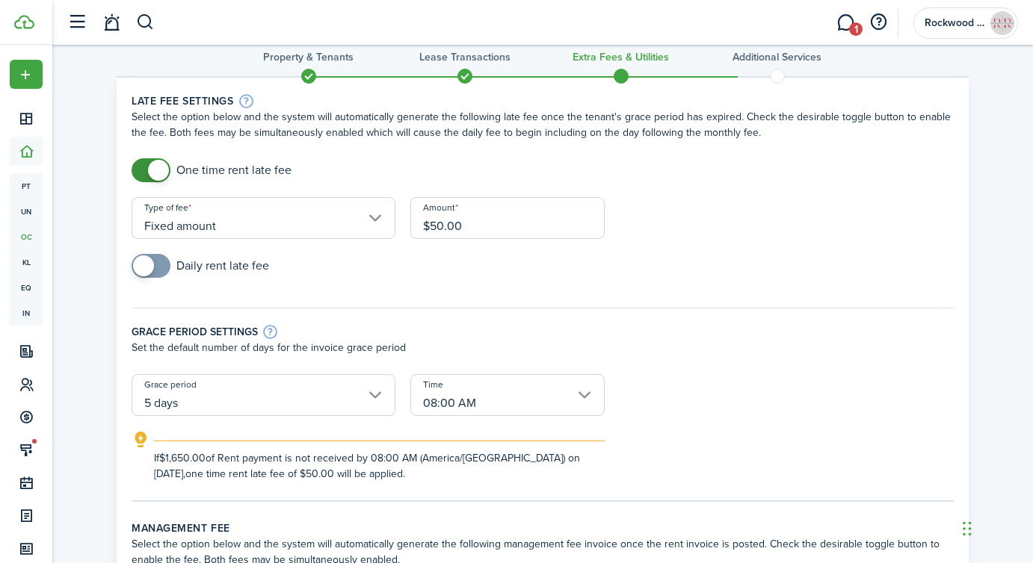
scroll to position [25, 0]
click at [287, 186] on div "One time rent late fee" at bounding box center [542, 177] width 837 height 39
click at [271, 216] on input "Fixed amount" at bounding box center [264, 218] width 264 height 42
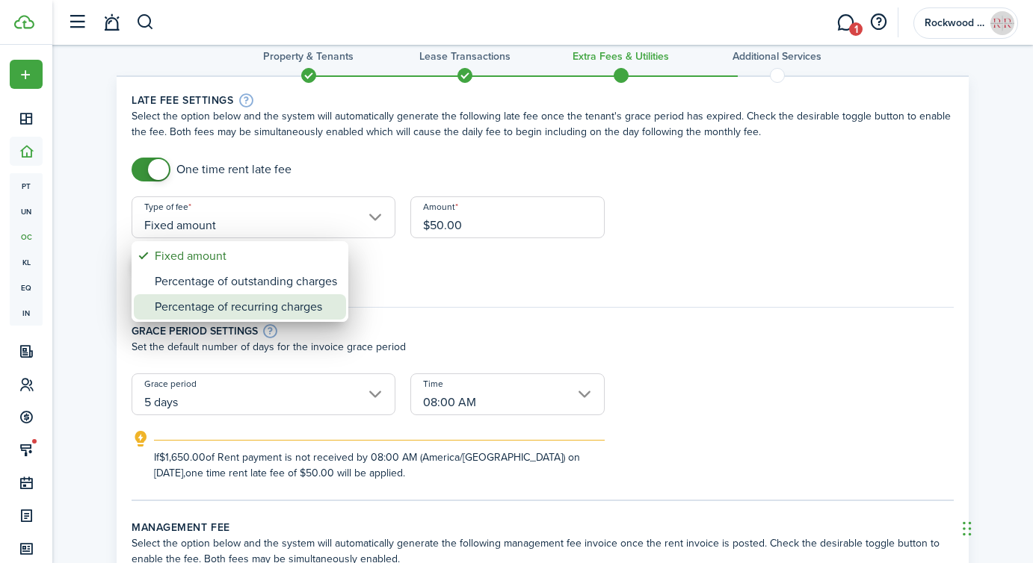
click at [198, 303] on div "Percentage of recurring charges" at bounding box center [246, 306] width 182 height 25
type input "Percentage of recurring charges"
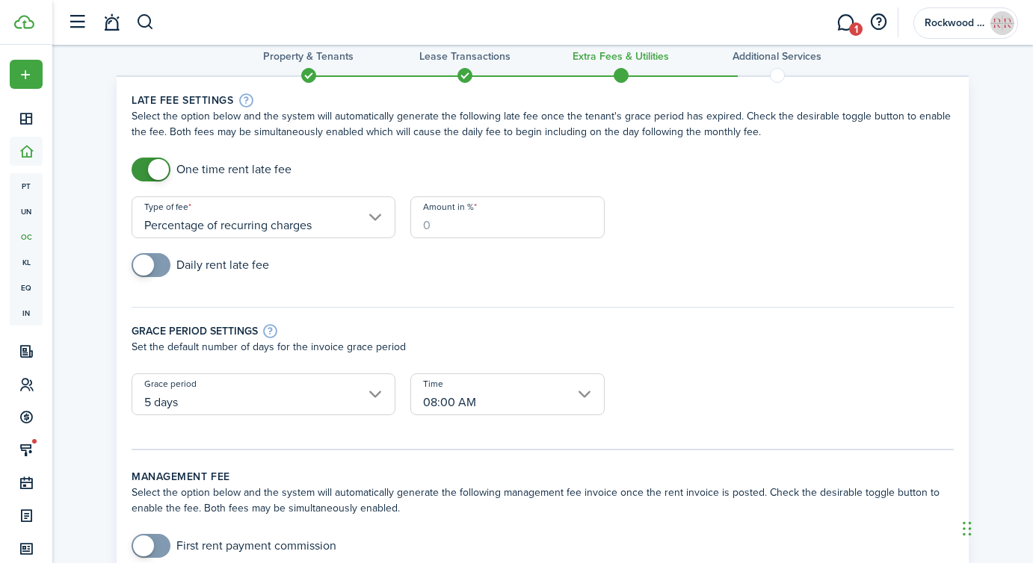
click at [451, 226] on input "Amount in %" at bounding box center [507, 218] width 194 height 42
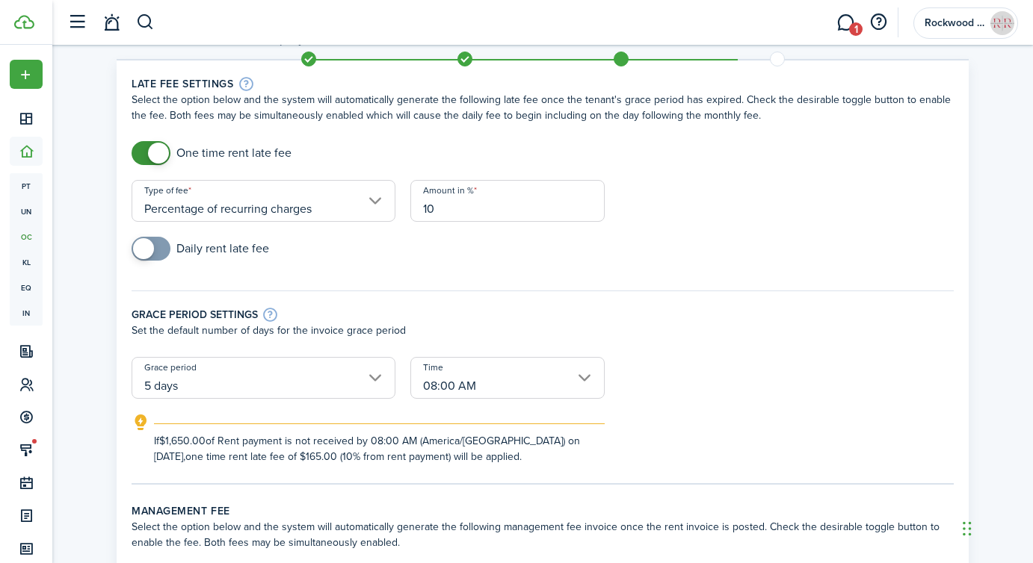
scroll to position [41, 0]
type input "10"
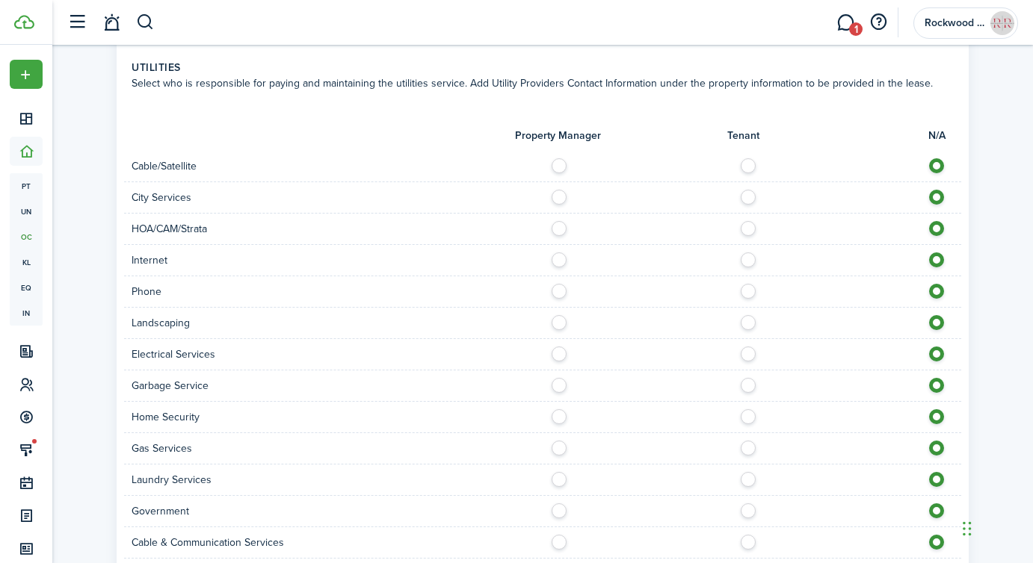
scroll to position [1211, 0]
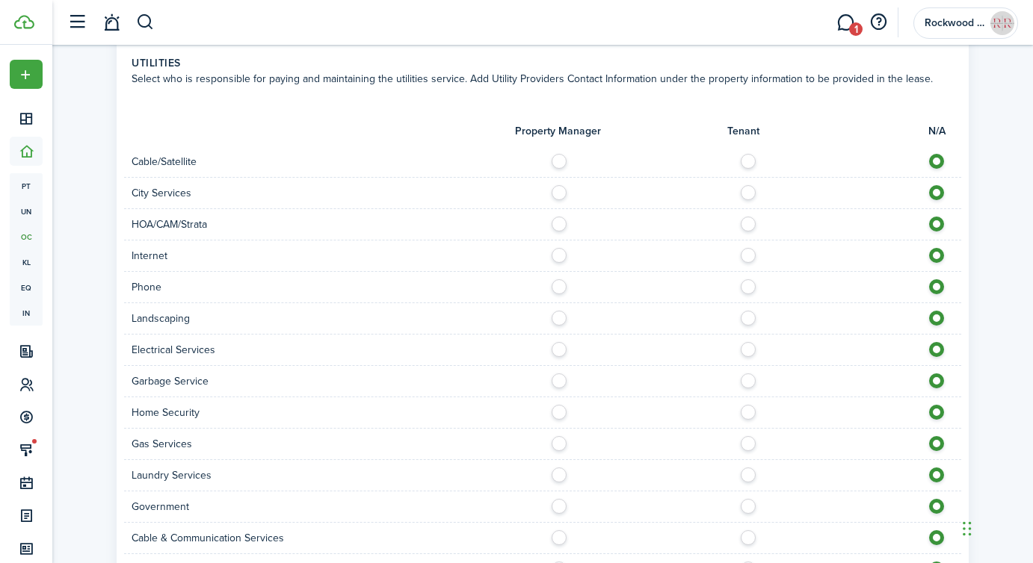
click at [750, 192] on label at bounding box center [752, 188] width 26 height 7
radio input "true"
click at [747, 256] on label at bounding box center [752, 251] width 26 height 7
radio input "true"
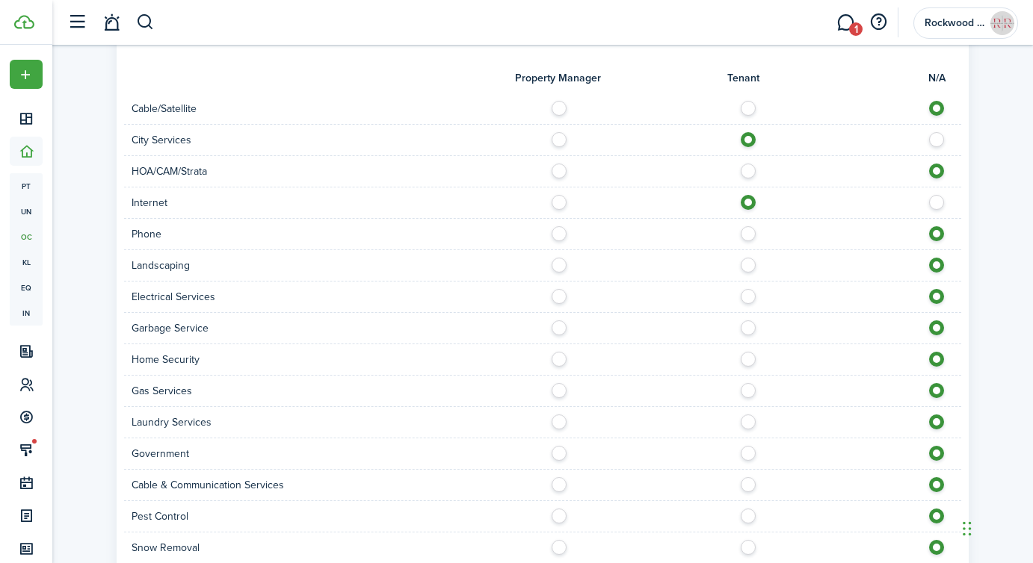
scroll to position [1270, 0]
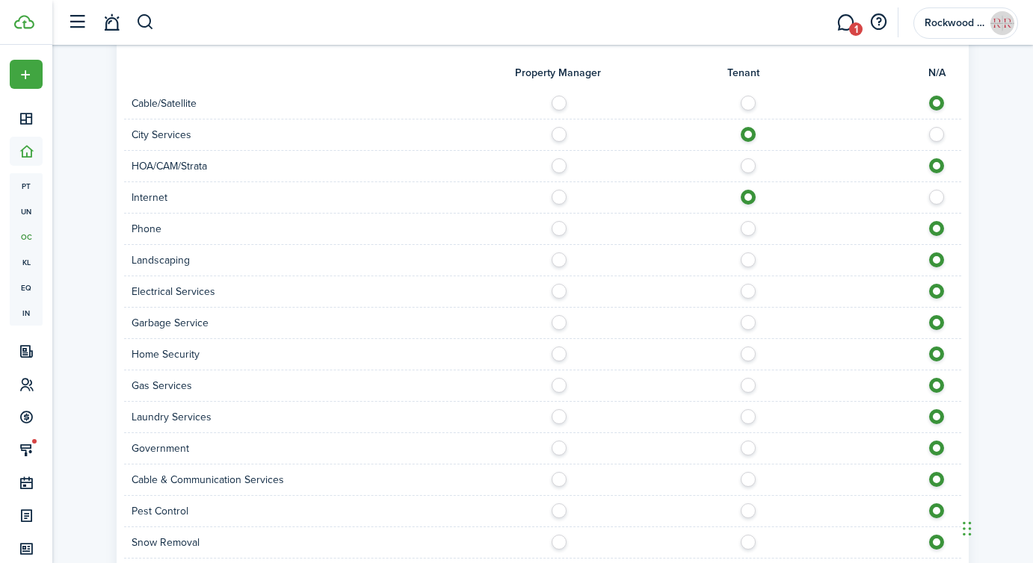
click at [746, 260] on label at bounding box center [752, 256] width 26 height 7
radio input "true"
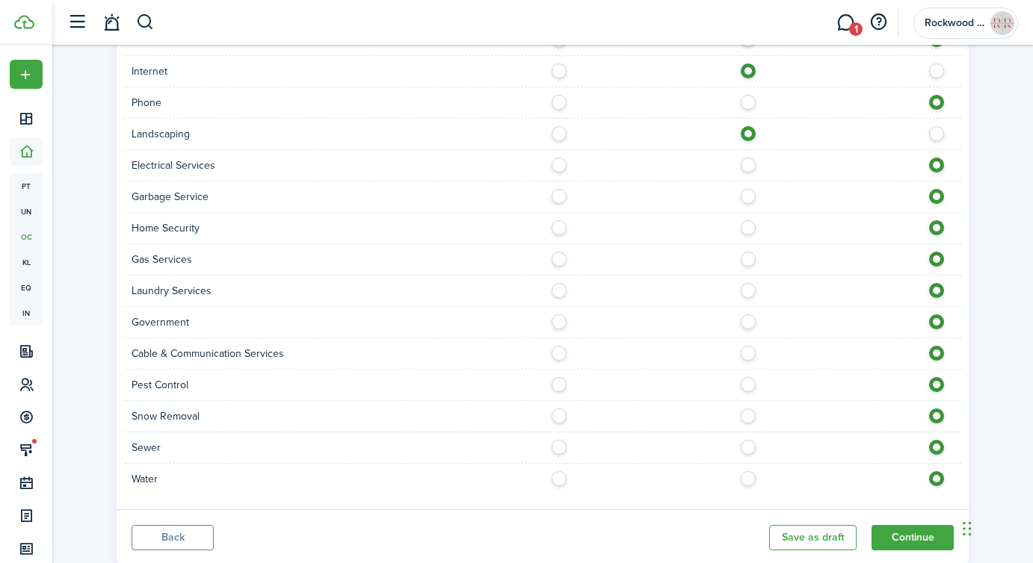
scroll to position [1411, 0]
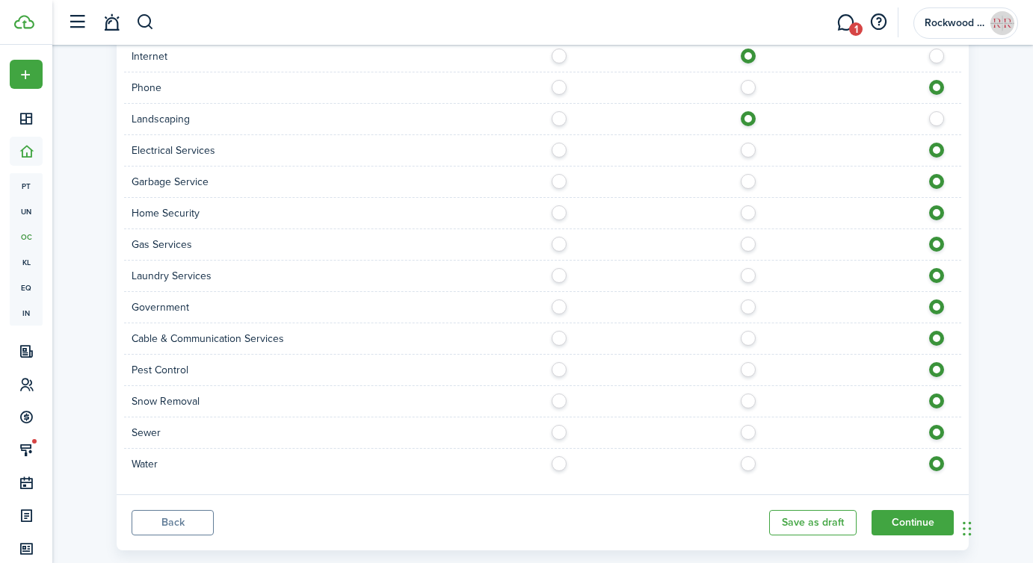
click at [747, 244] on label at bounding box center [752, 240] width 26 height 7
radio input "true"
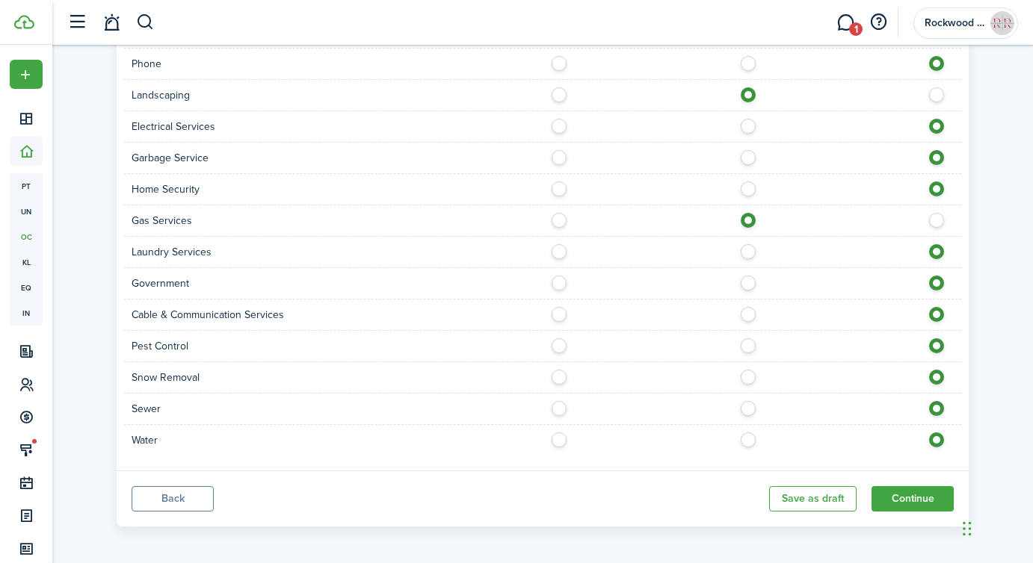
scroll to position [1439, 0]
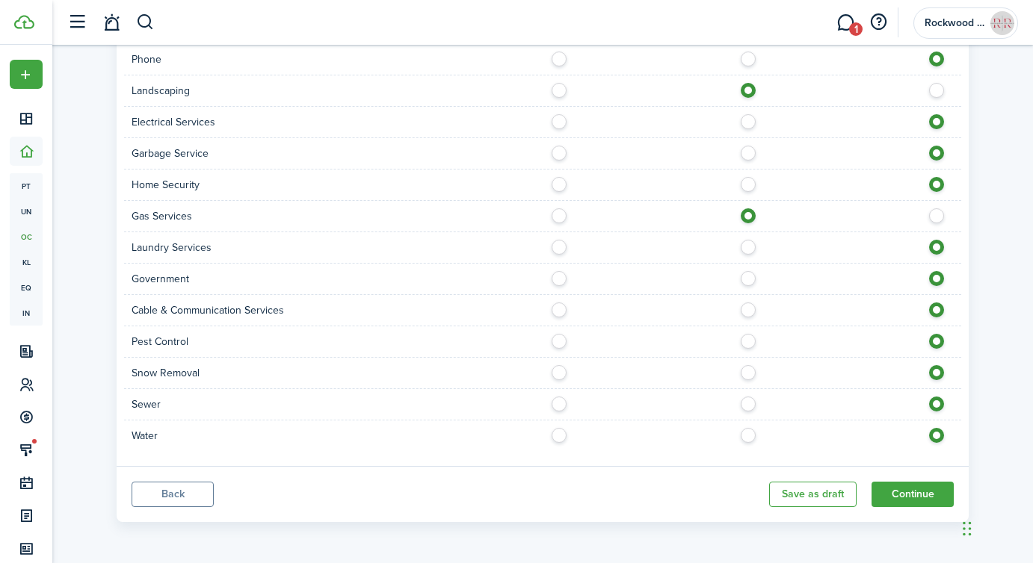
click at [752, 442] on div at bounding box center [752, 436] width 418 height 16
click at [747, 436] on label at bounding box center [752, 431] width 26 height 7
radio input "true"
click at [891, 498] on button "Continue" at bounding box center [912, 494] width 82 height 25
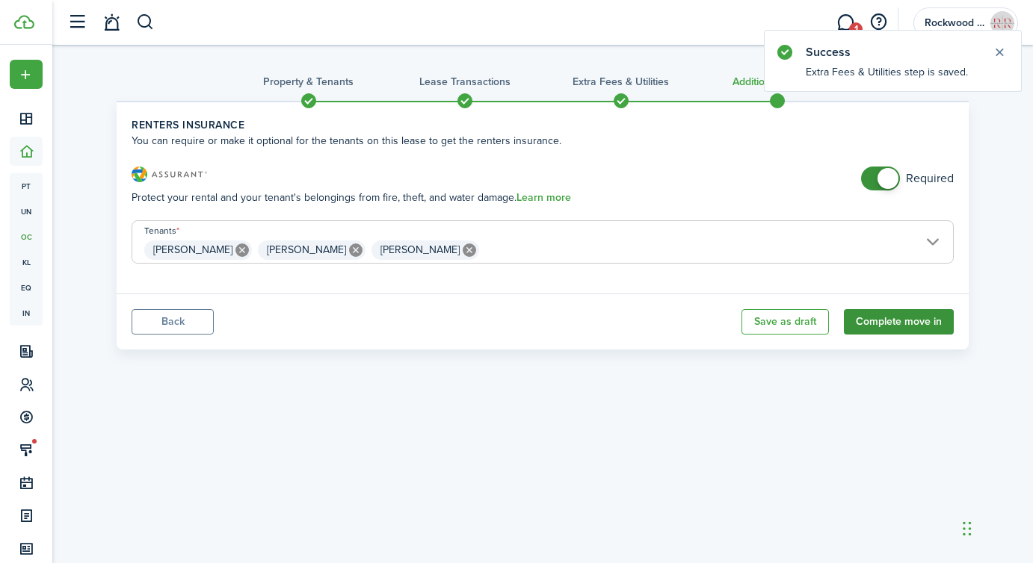
click at [906, 326] on button "Complete move in" at bounding box center [899, 321] width 110 height 25
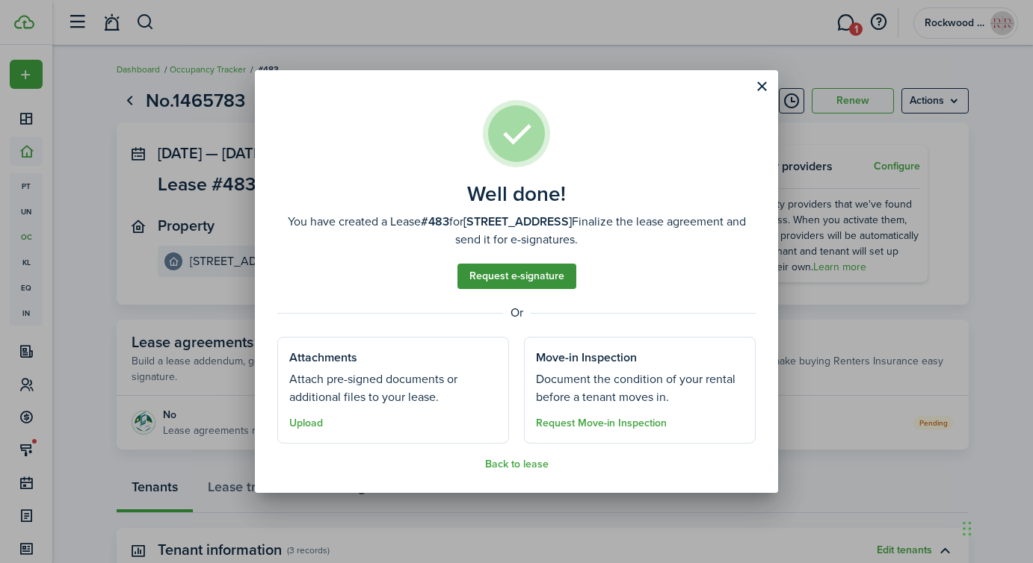
click at [516, 279] on link "Request e-signature" at bounding box center [516, 276] width 119 height 25
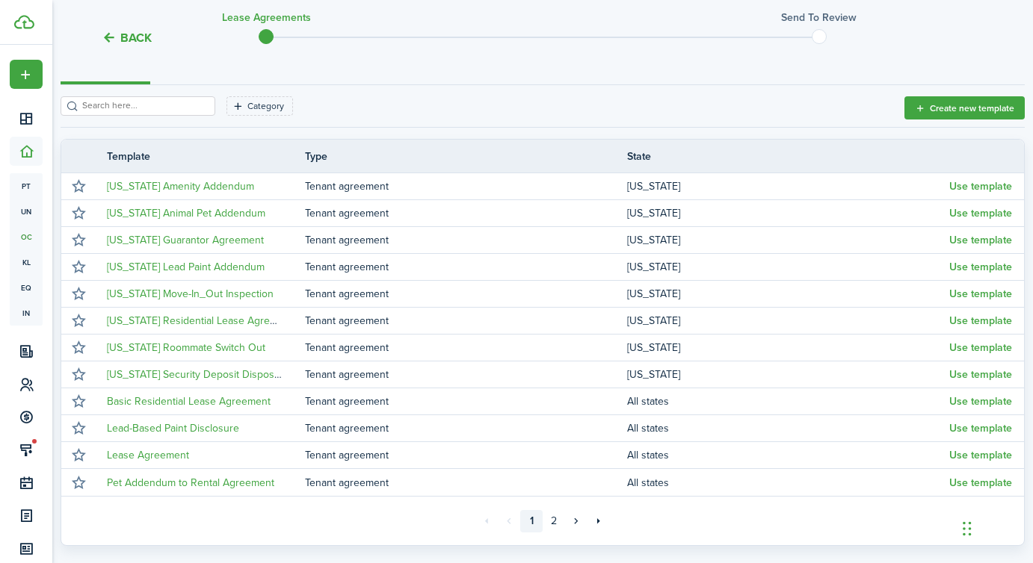
scroll to position [310, 0]
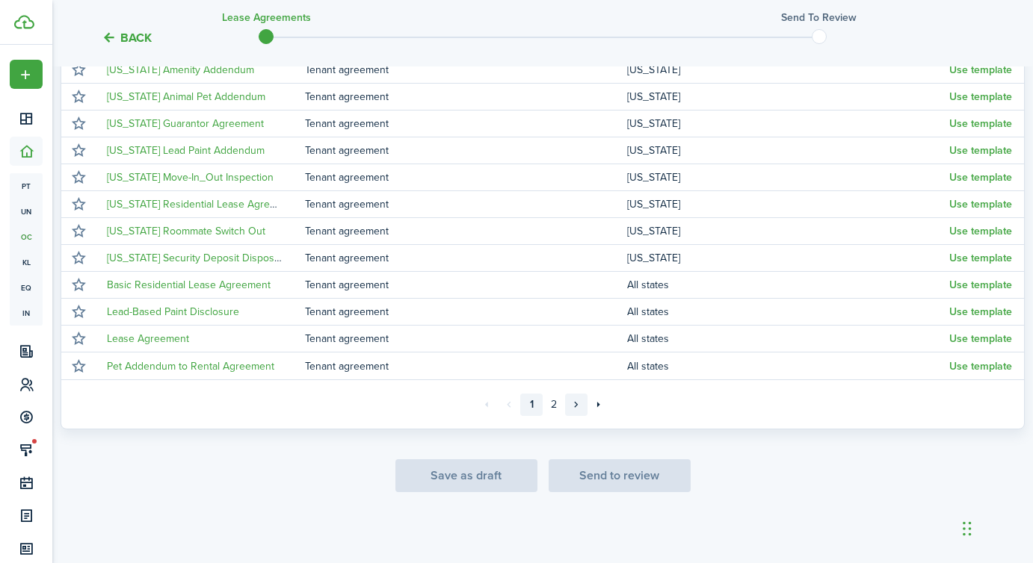
click at [569, 404] on link "»" at bounding box center [576, 405] width 22 height 22
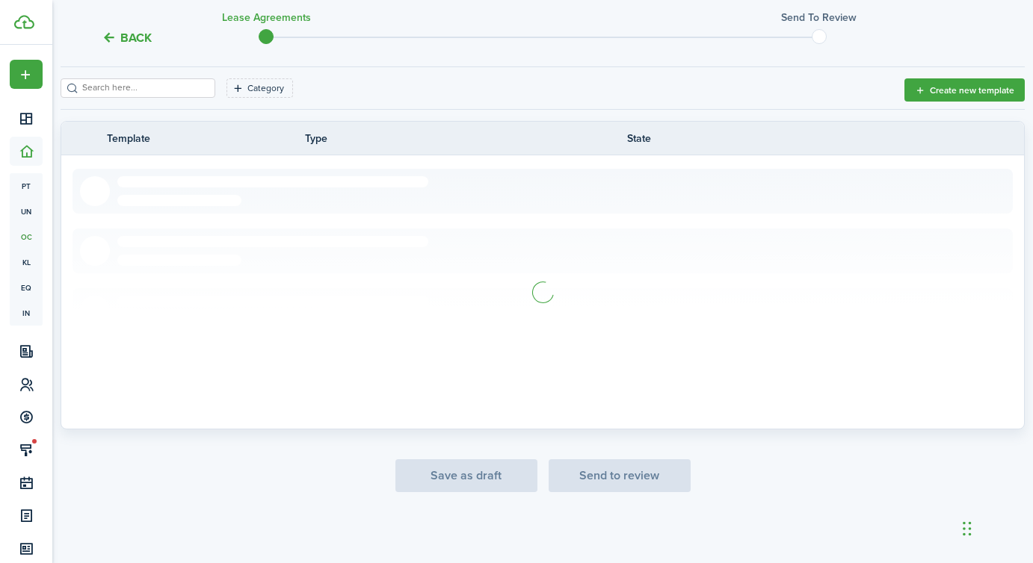
scroll to position [149, 0]
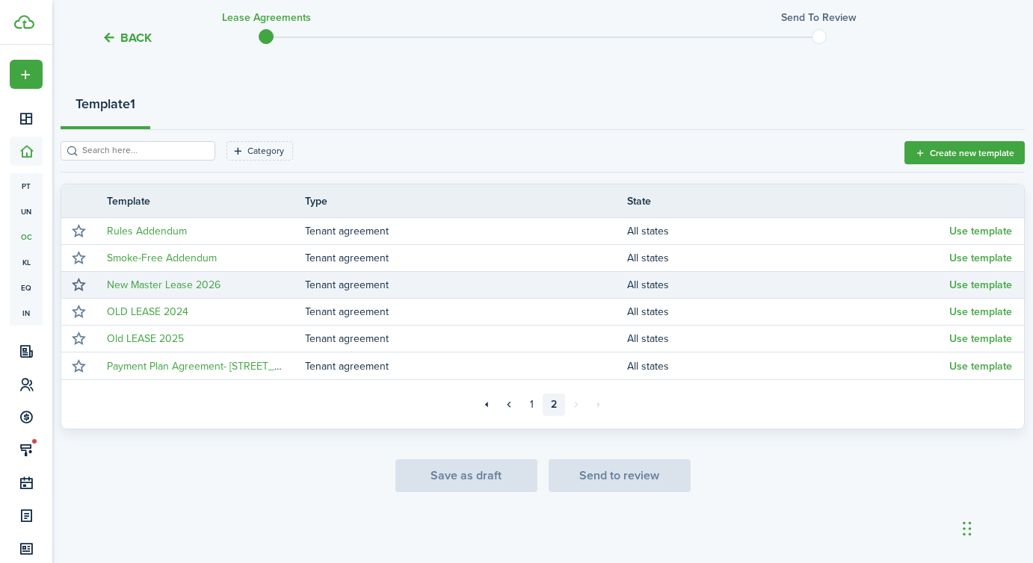
click at [78, 283] on button "button" at bounding box center [78, 285] width 21 height 21
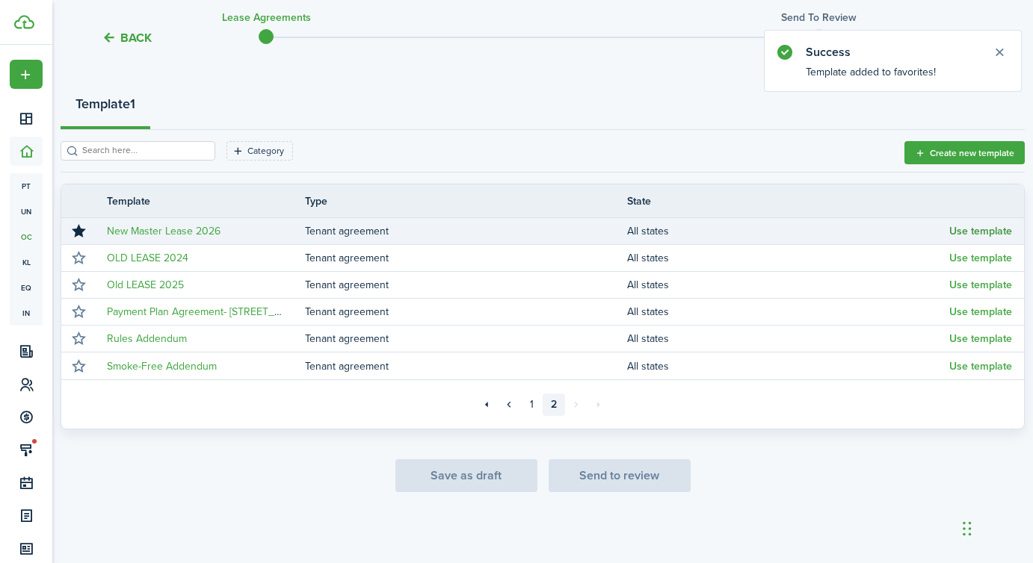
click at [958, 231] on button "Use template" at bounding box center [980, 232] width 63 height 12
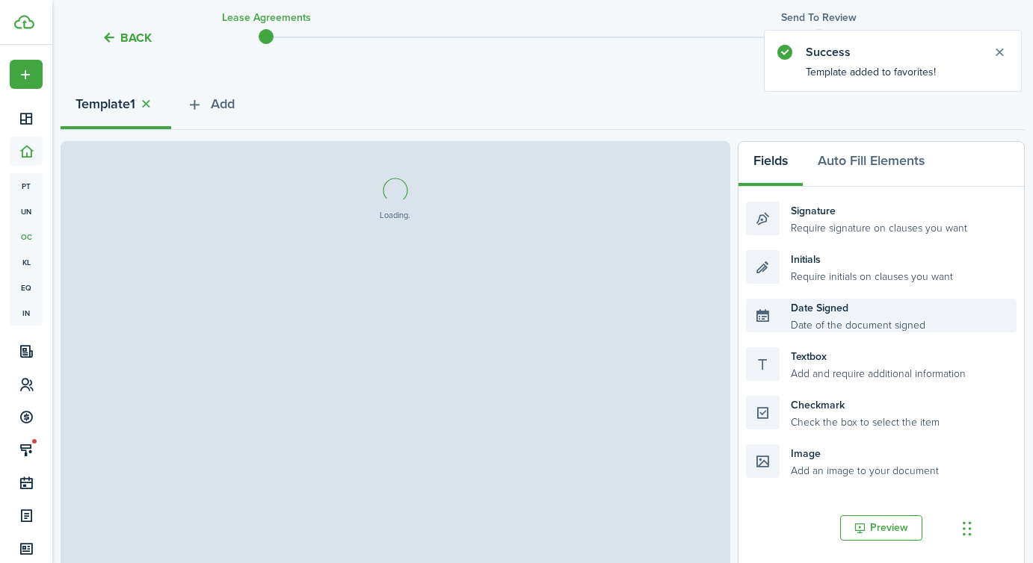
select select "fit"
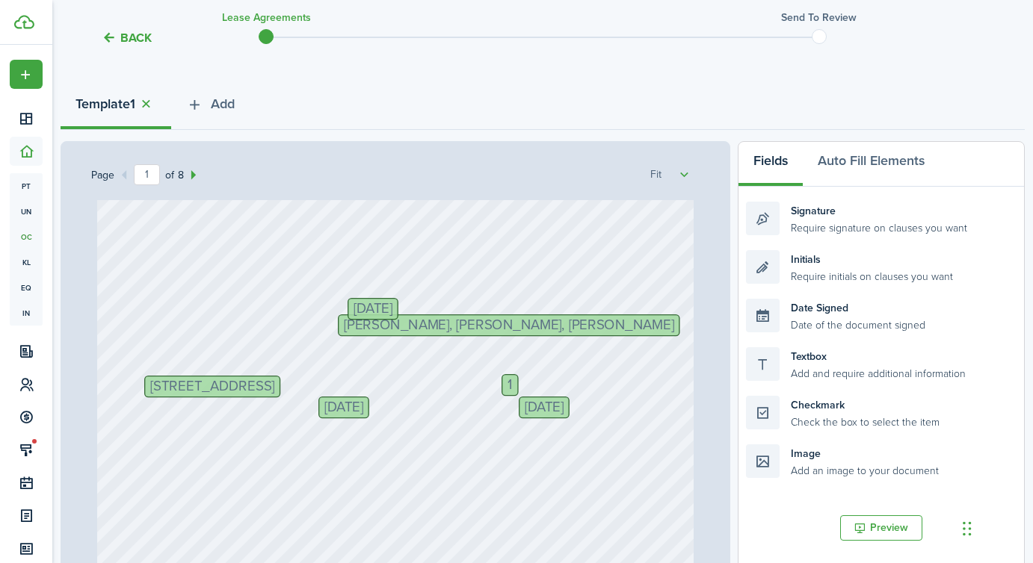
scroll to position [60, 0]
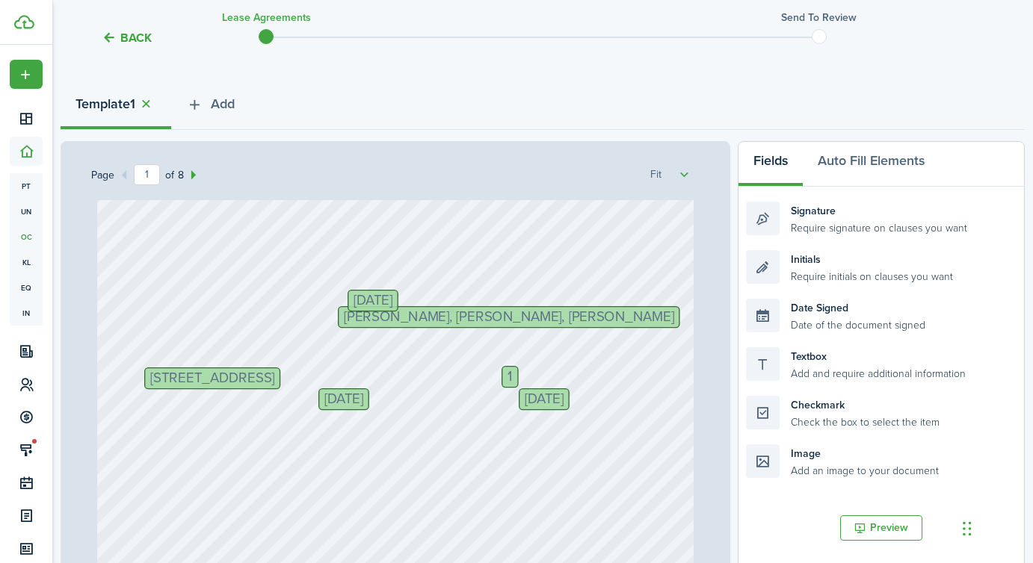
click at [509, 372] on span "1" at bounding box center [509, 377] width 5 height 14
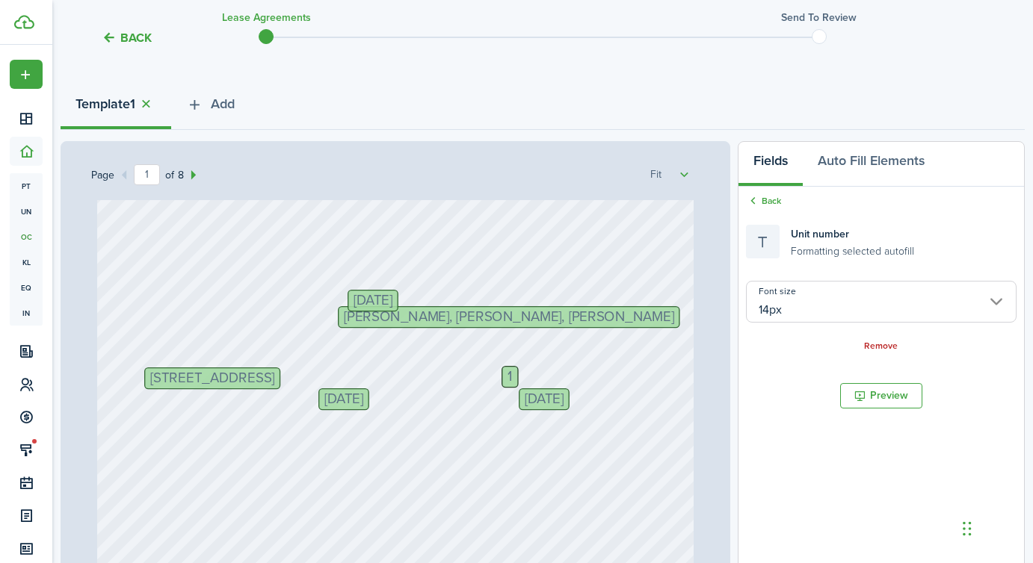
click at [509, 372] on span "1" at bounding box center [509, 377] width 5 height 14
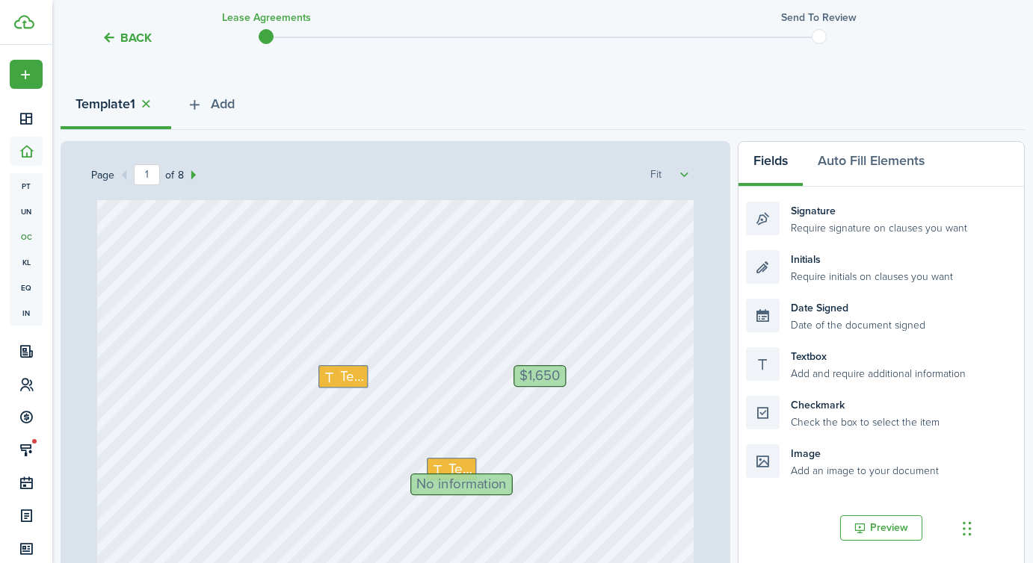
scroll to position [289, 0]
click at [329, 368] on icon at bounding box center [331, 373] width 18 height 14
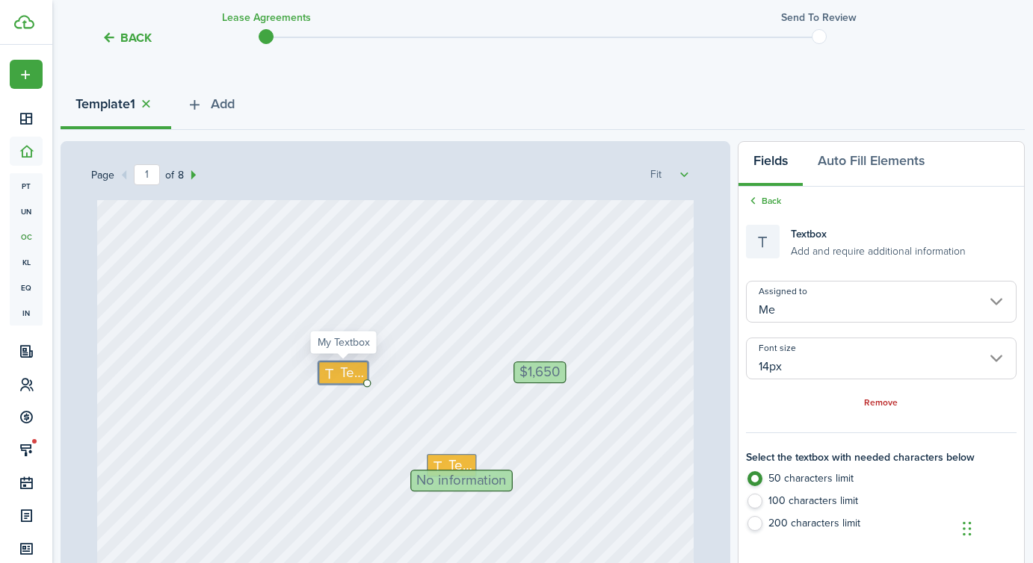
click at [330, 368] on icon at bounding box center [331, 373] width 18 height 14
type textarea "18,810"
click at [387, 344] on div "[STREET_ADDRESS] $1,650 Text 18,810 Initials [PERSON_NAME], [PERSON_NAME], [PER…" at bounding box center [395, 304] width 597 height 787
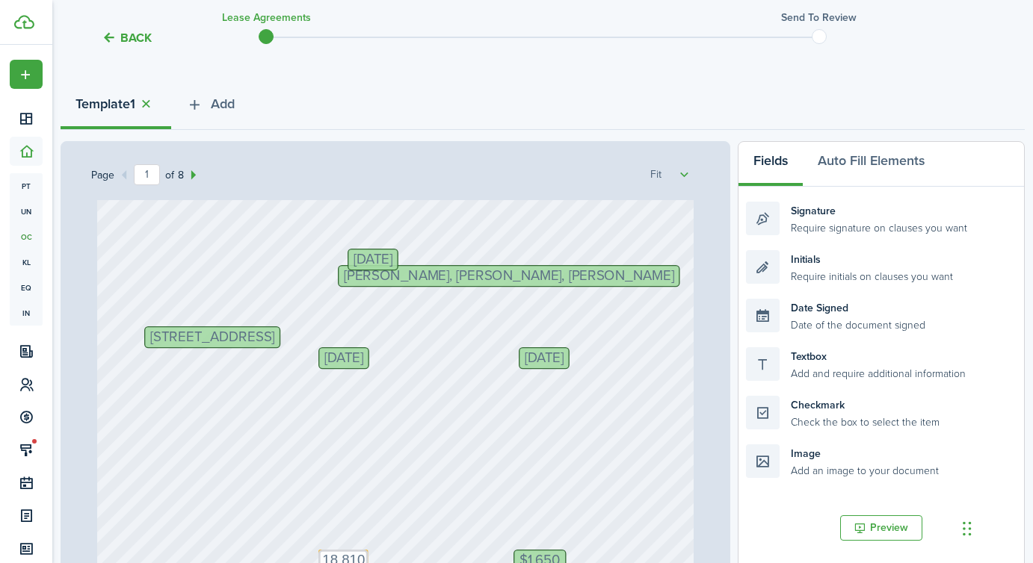
scroll to position [90, 0]
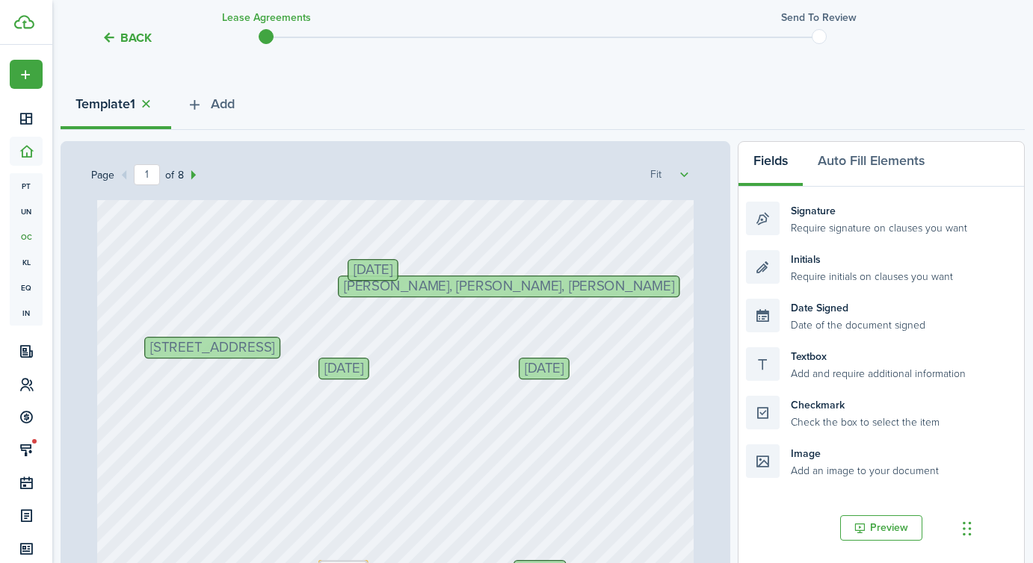
click at [560, 368] on span "[DATE]" at bounding box center [544, 369] width 39 height 14
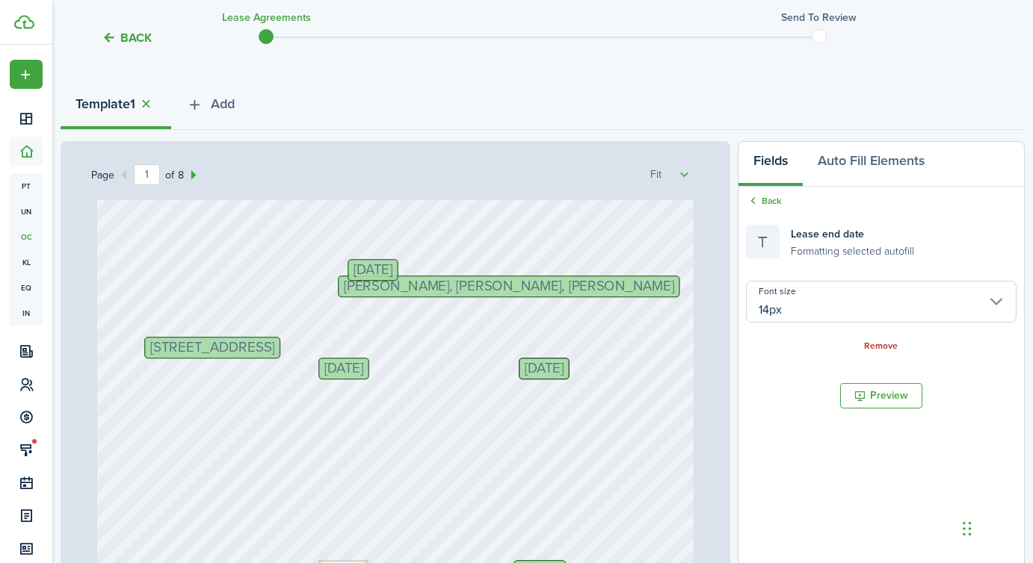
click at [122, 31] on button "Back" at bounding box center [127, 38] width 50 height 16
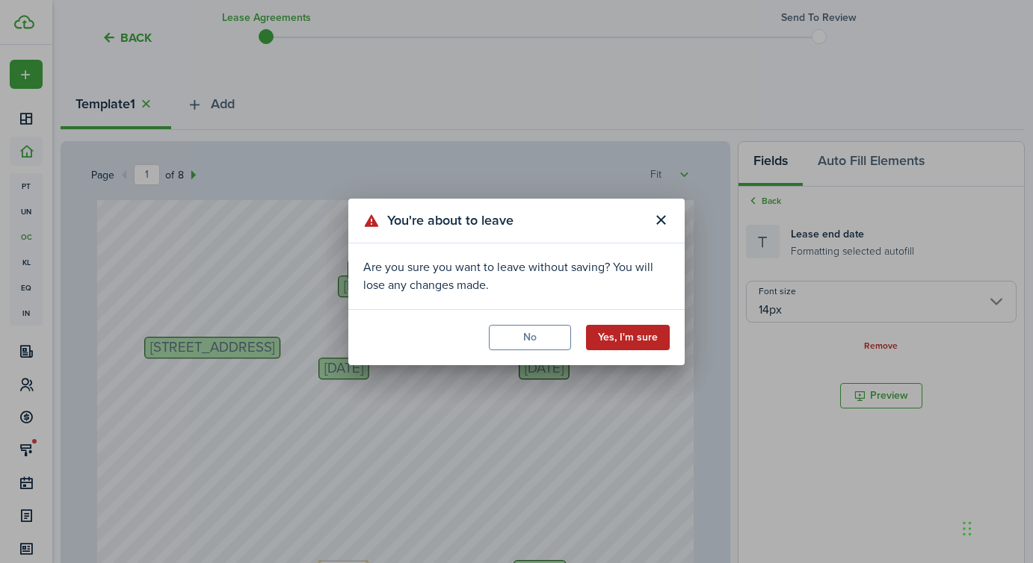
click at [619, 330] on button "Yes, I'm sure" at bounding box center [628, 337] width 84 height 25
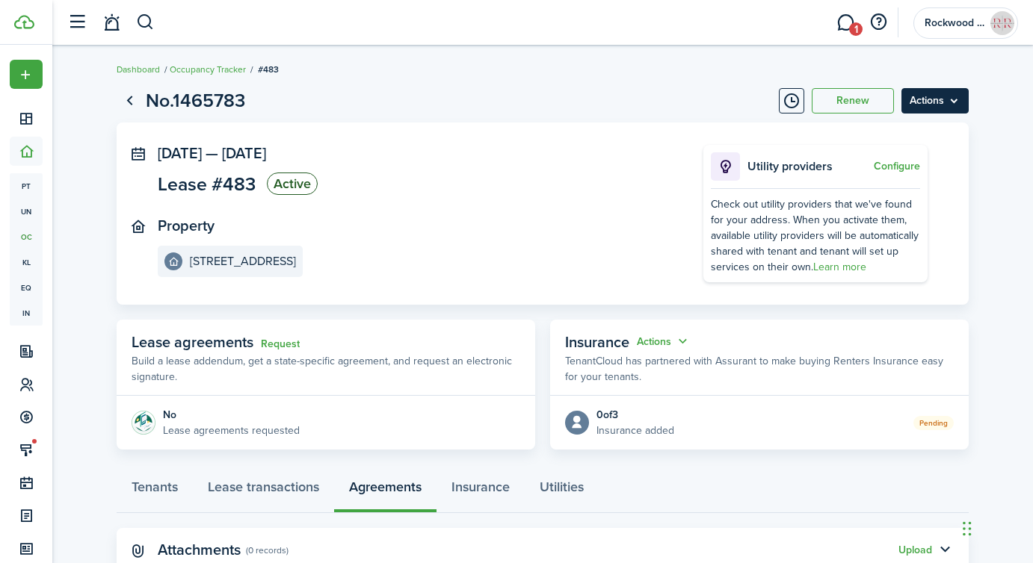
click at [956, 106] on menu-btn "Actions" at bounding box center [934, 100] width 67 height 25
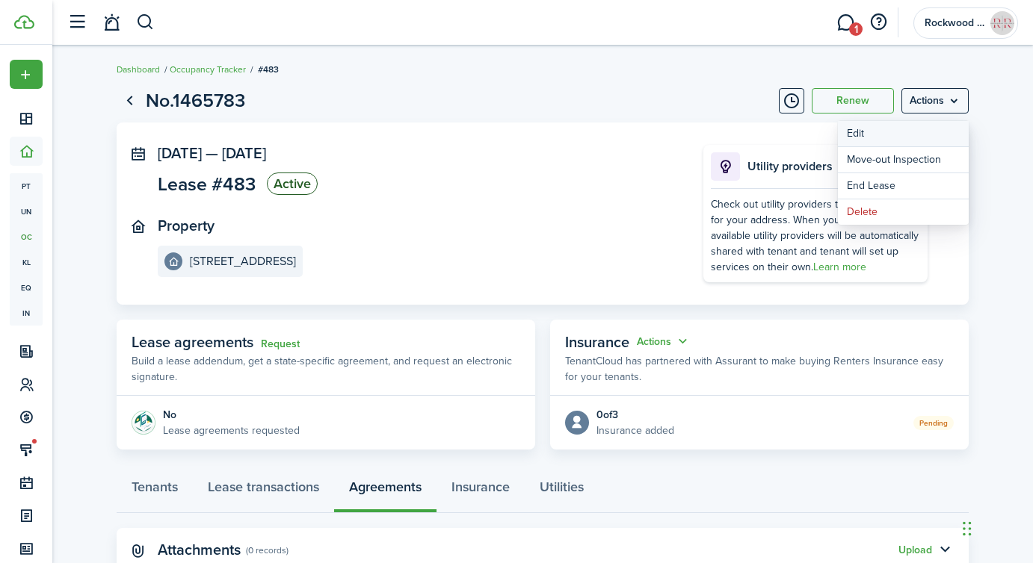
click at [873, 134] on button "Edit" at bounding box center [903, 133] width 131 height 25
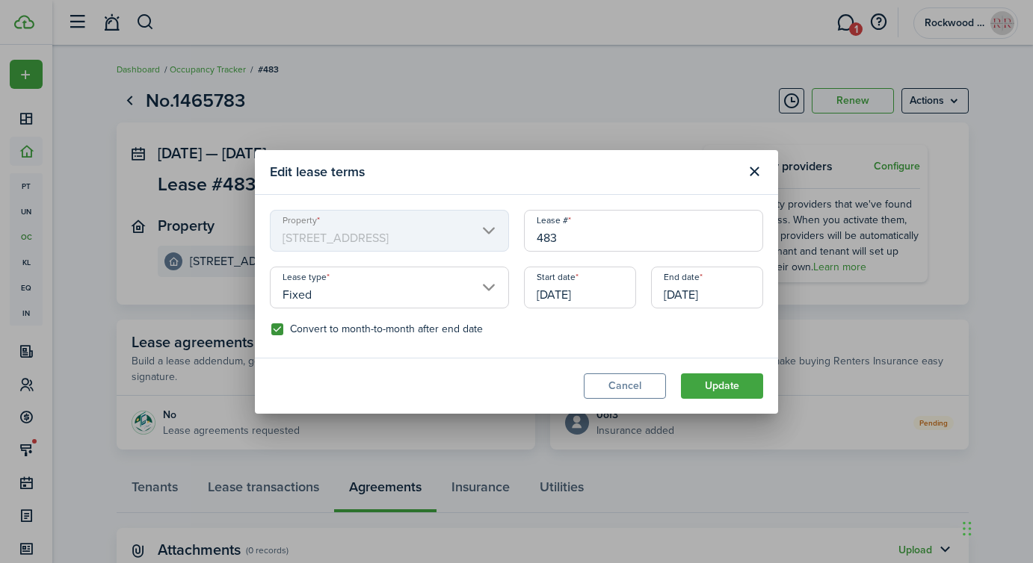
click at [705, 300] on input "[DATE]" at bounding box center [707, 288] width 112 height 42
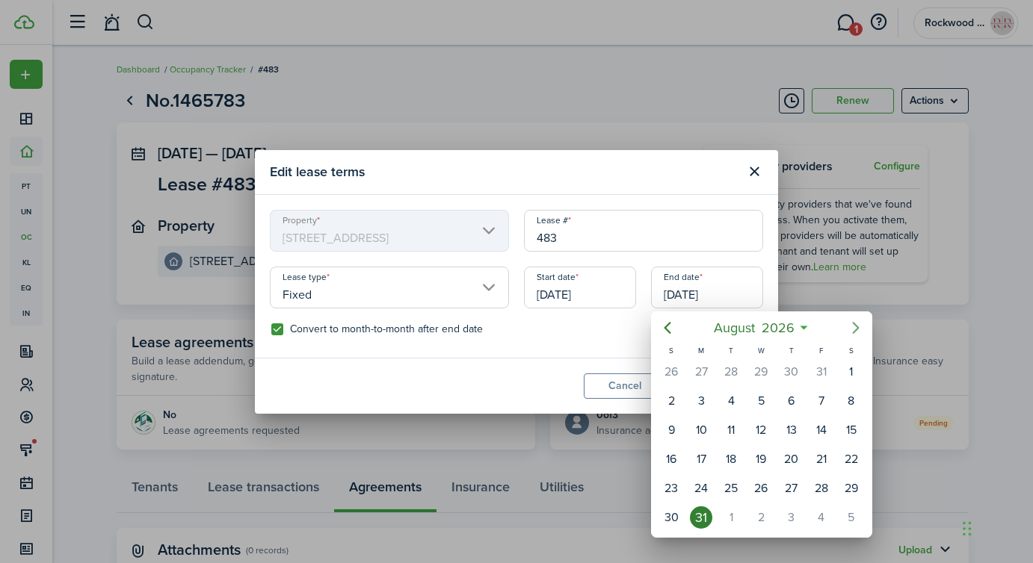
click at [856, 330] on icon "Next page" at bounding box center [855, 328] width 7 height 12
click at [767, 483] on div "30" at bounding box center [761, 488] width 22 height 22
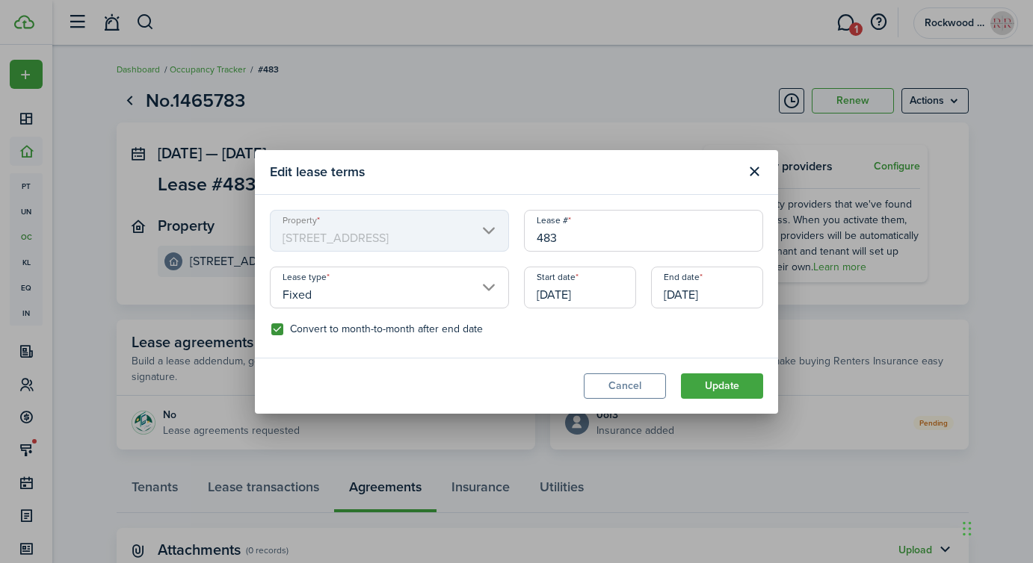
click at [699, 308] on input "[DATE]" at bounding box center [707, 288] width 112 height 42
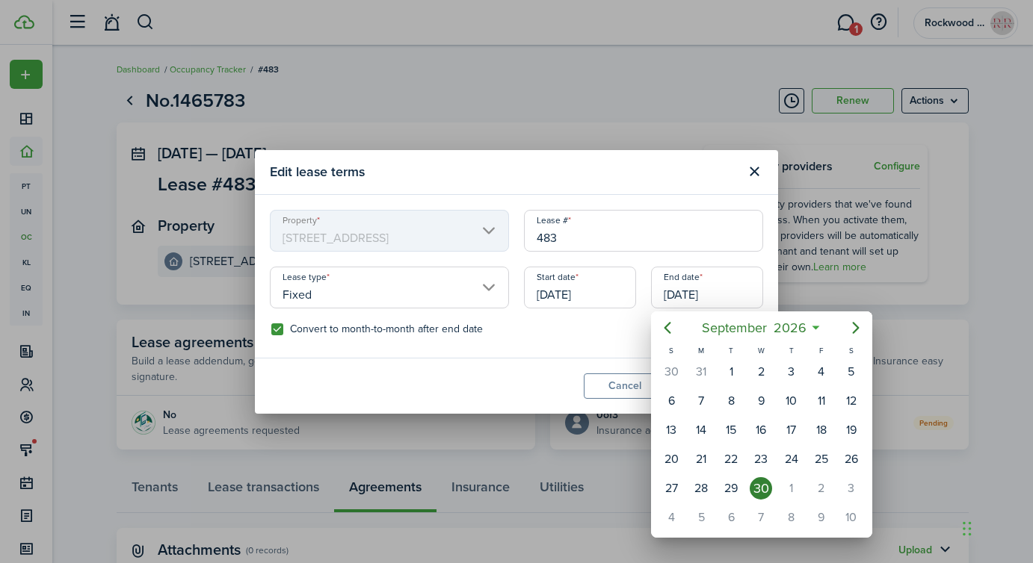
click at [699, 297] on div at bounding box center [516, 281] width 1272 height 803
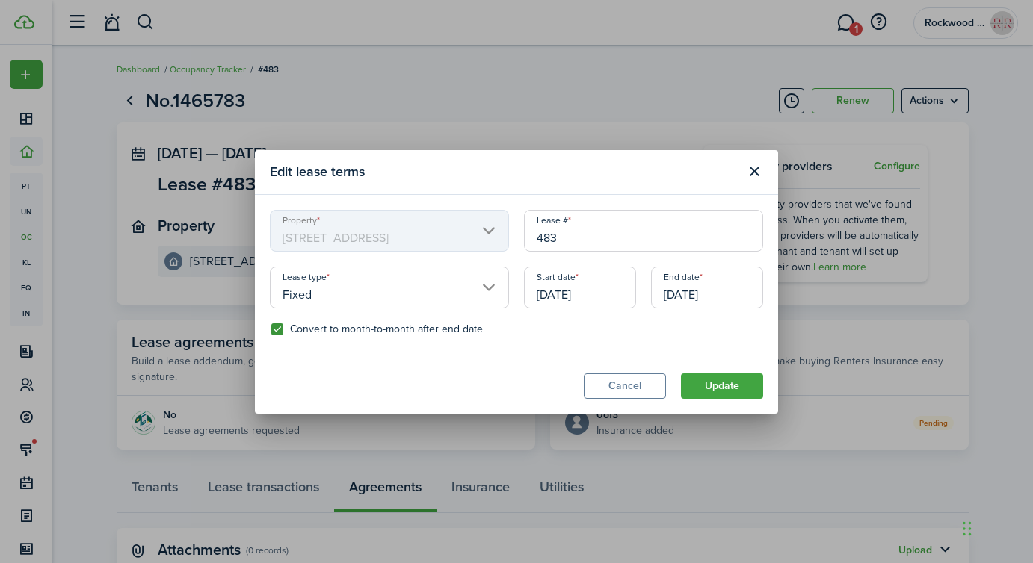
click at [699, 297] on input "[DATE]" at bounding box center [707, 288] width 112 height 42
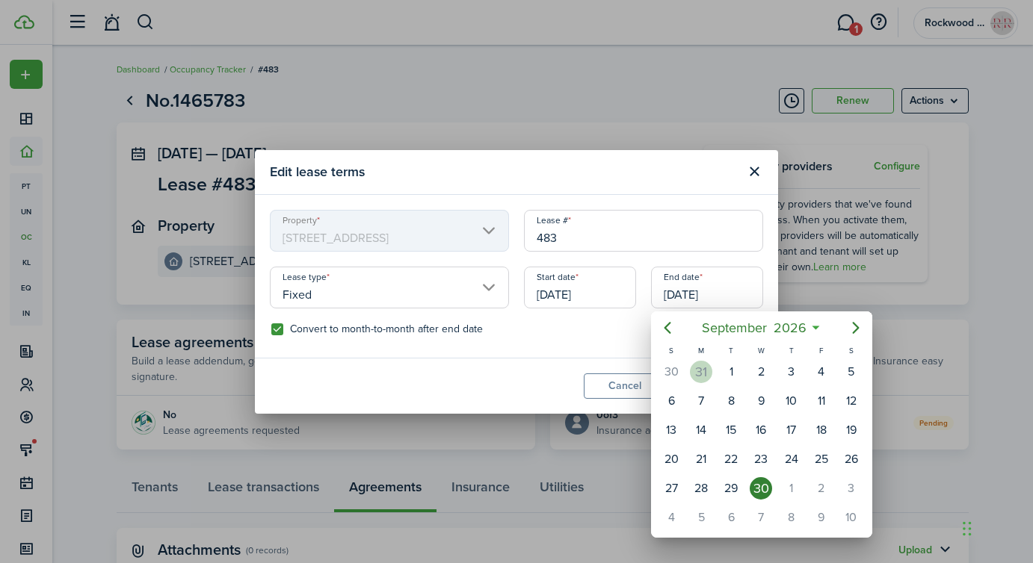
click at [706, 372] on div "31" at bounding box center [701, 372] width 22 height 22
type input "[DATE]"
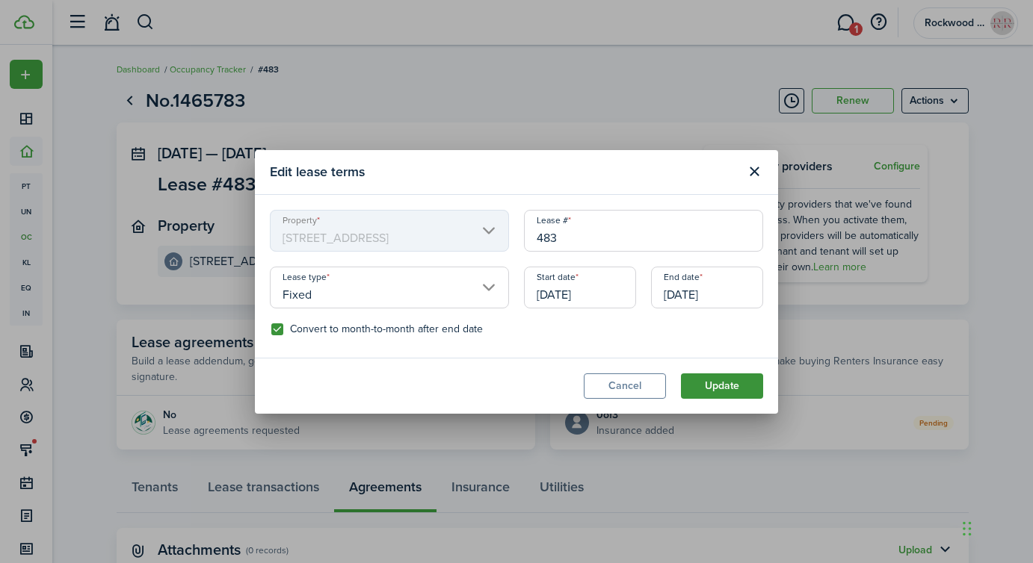
click at [713, 389] on button "Update" at bounding box center [722, 386] width 82 height 25
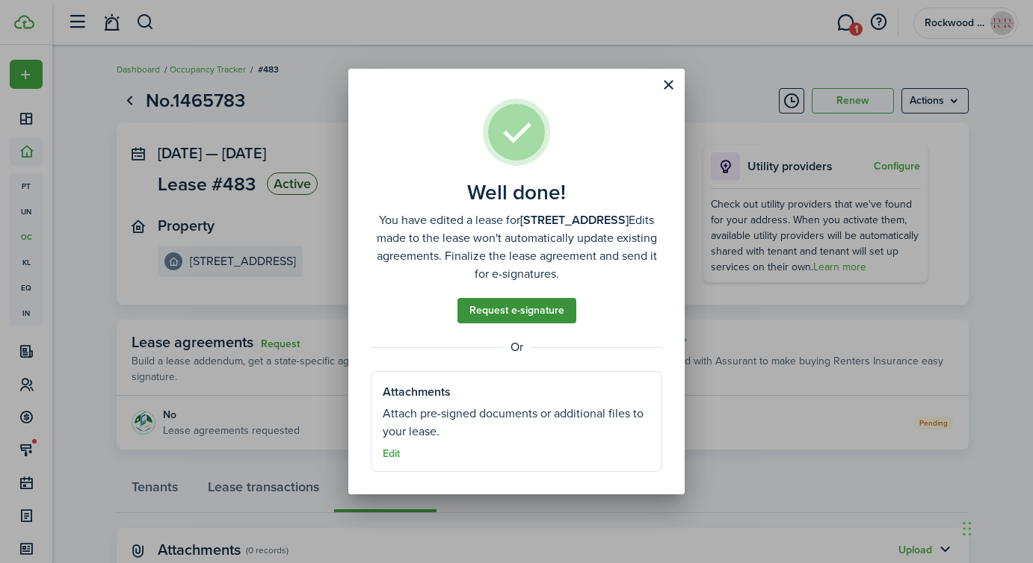
click at [473, 316] on link "Request e-signature" at bounding box center [516, 310] width 119 height 25
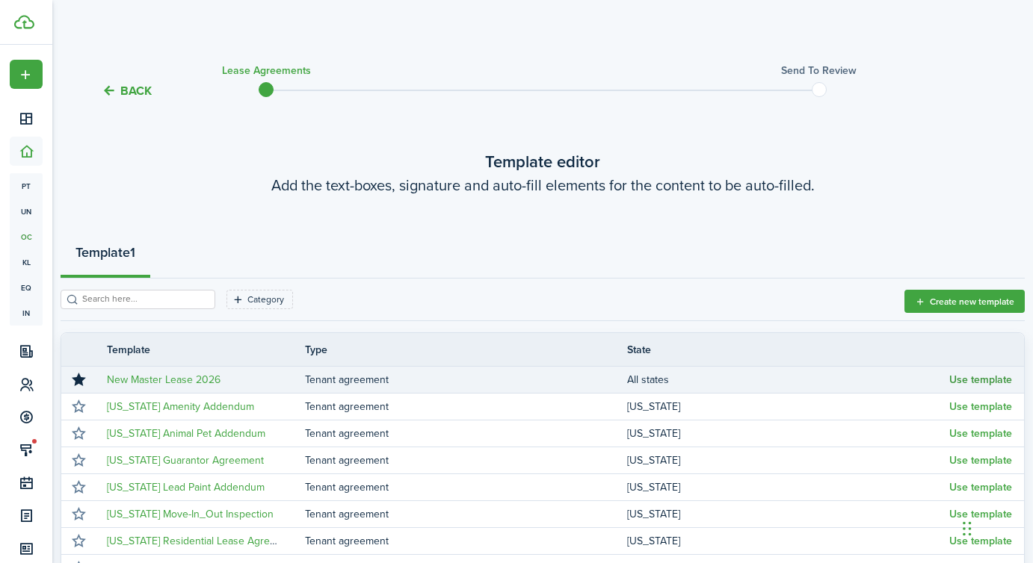
click at [978, 377] on button "Use template" at bounding box center [980, 380] width 63 height 12
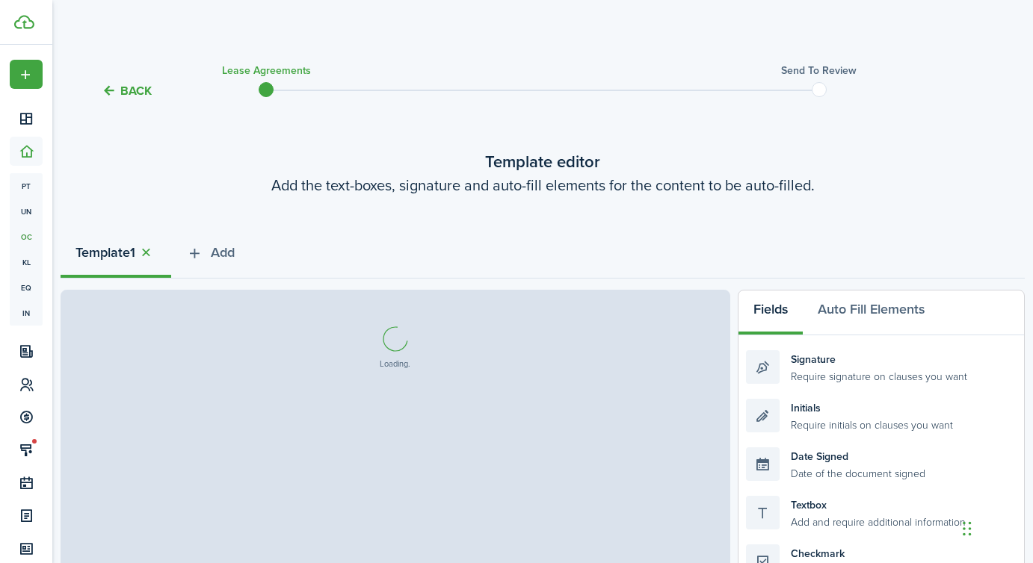
select select "fit"
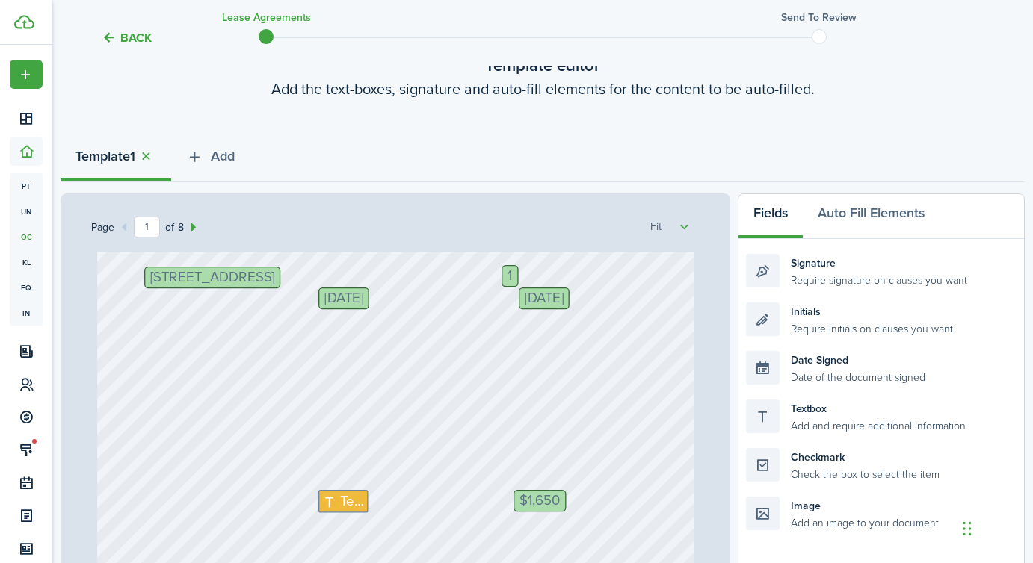
scroll to position [217, 0]
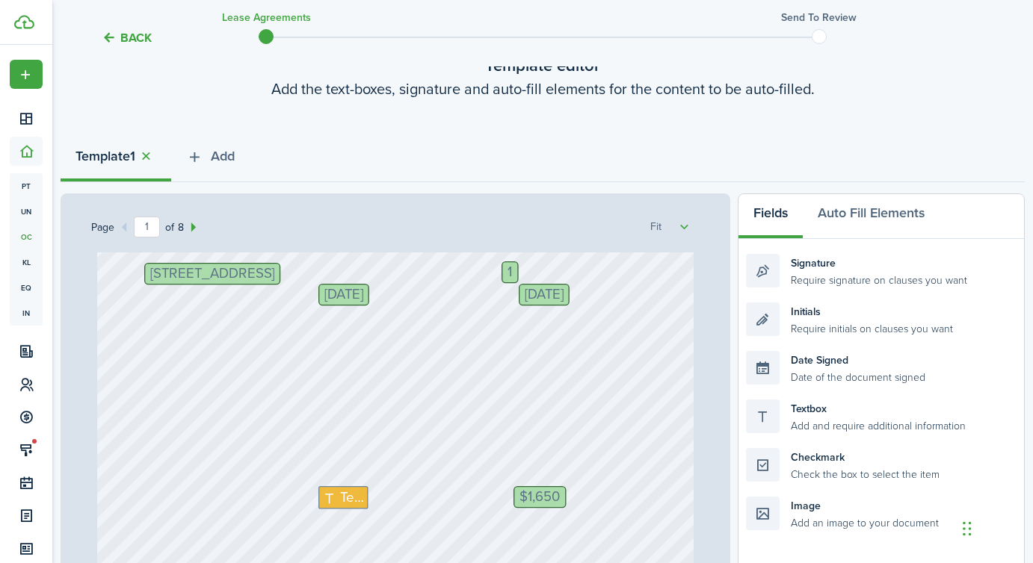
click at [506, 272] on div "1" at bounding box center [509, 273] width 17 height 22
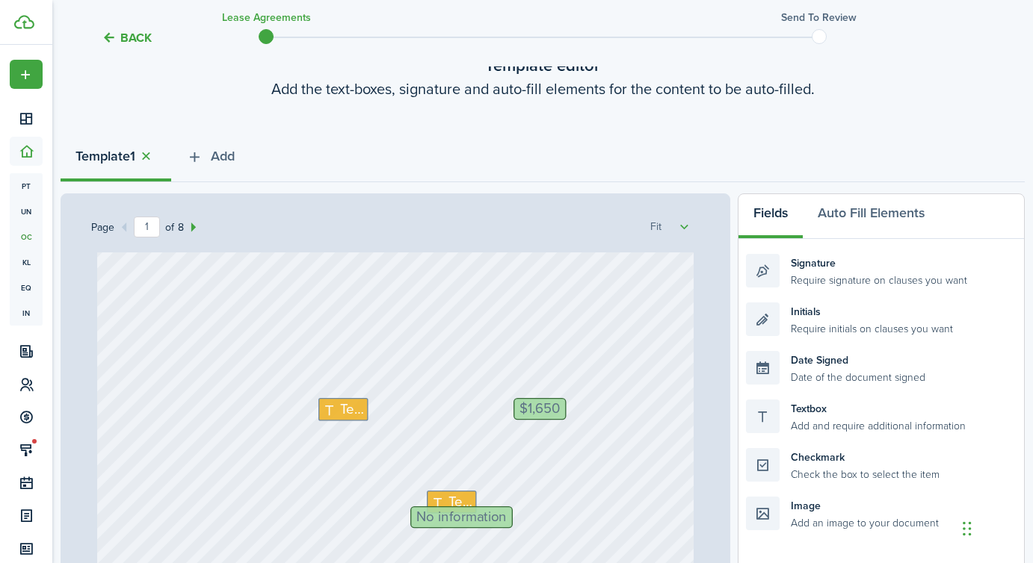
scroll to position [308, 0]
click at [336, 402] on icon at bounding box center [331, 407] width 18 height 14
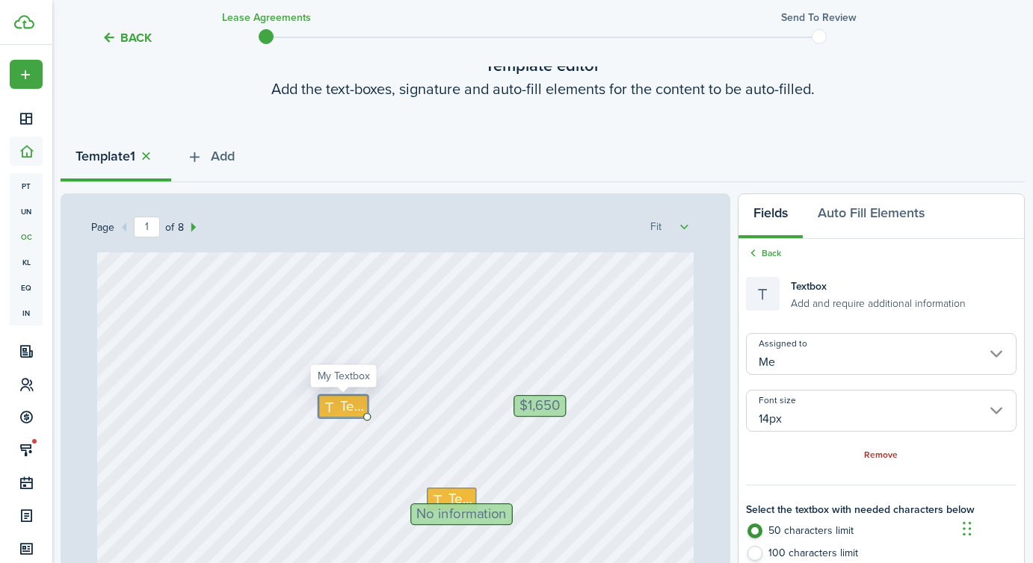
click at [336, 402] on icon at bounding box center [331, 407] width 18 height 14
type textarea "18,810"
click at [448, 494] on span "Text" at bounding box center [460, 499] width 24 height 21
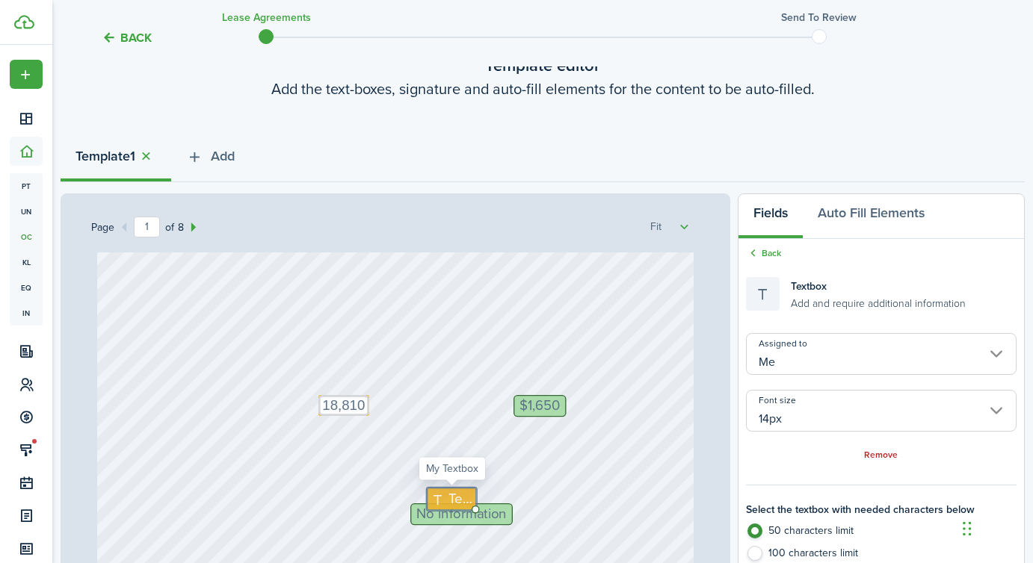
click at [448, 494] on span "Text" at bounding box center [460, 499] width 24 height 21
click at [450, 496] on textarea "[DATE], September" at bounding box center [498, 498] width 142 height 21
click at [541, 499] on textarea "[DATE], September" at bounding box center [498, 498] width 142 height 21
click at [554, 498] on textarea "[DATE], September" at bounding box center [498, 498] width 142 height 21
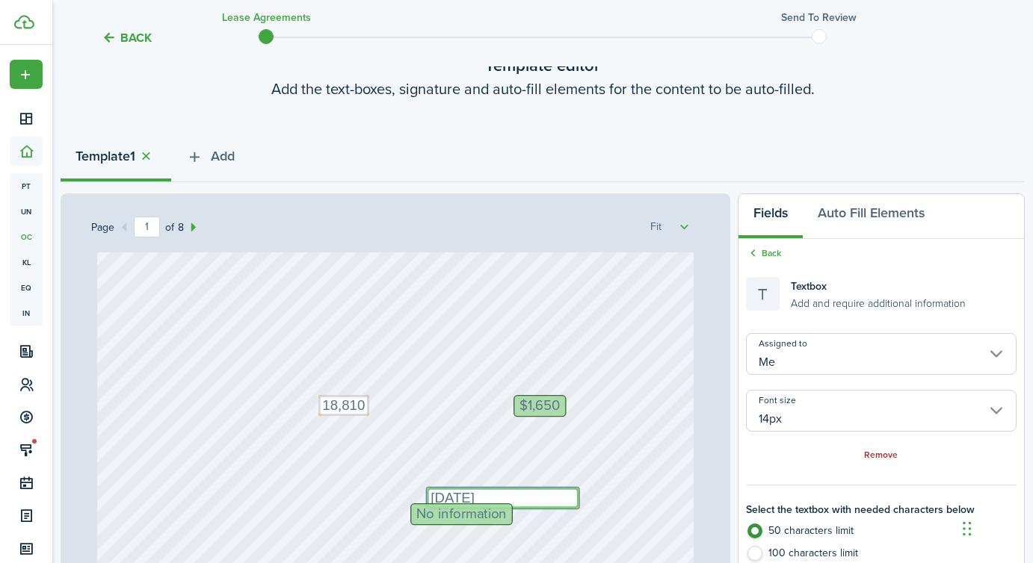
type textarea "[DATE]"
click at [473, 517] on span "No information" at bounding box center [461, 514] width 90 height 14
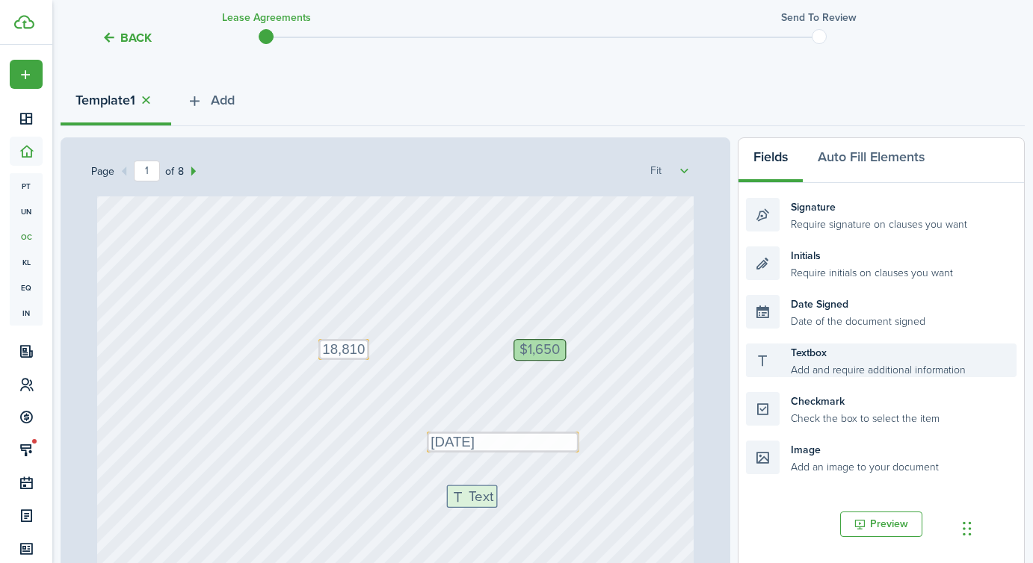
scroll to position [175, 0]
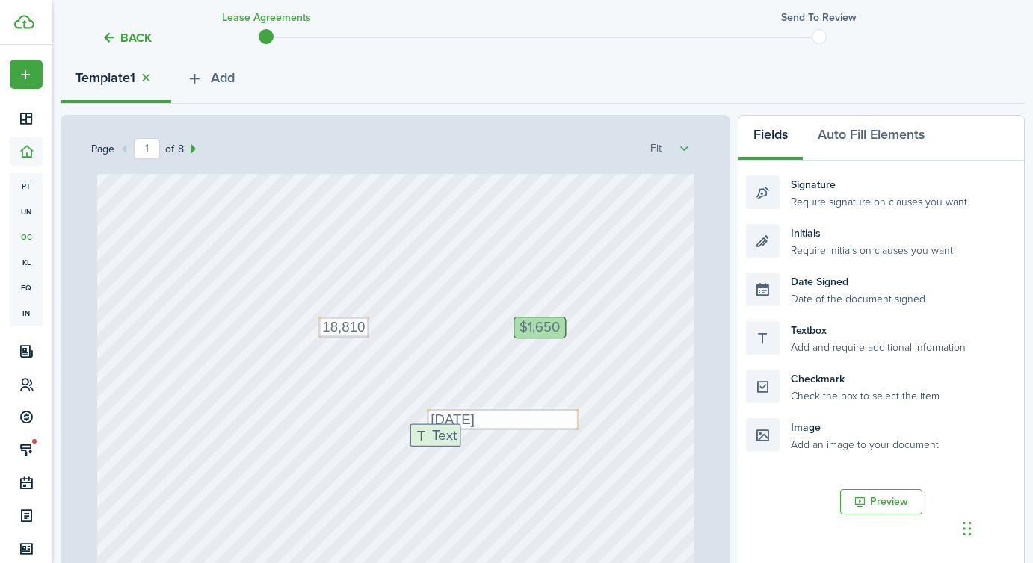
drag, startPoint x: 820, startPoint y: 422, endPoint x: 484, endPoint y: 446, distance: 337.1
click at [484, 446] on div "Page 1 of 8 50% 75% 100% 150% 200% Fit [STREET_ADDRESS] $1,650 Text 18,810 Init…" at bounding box center [543, 425] width 964 height 620
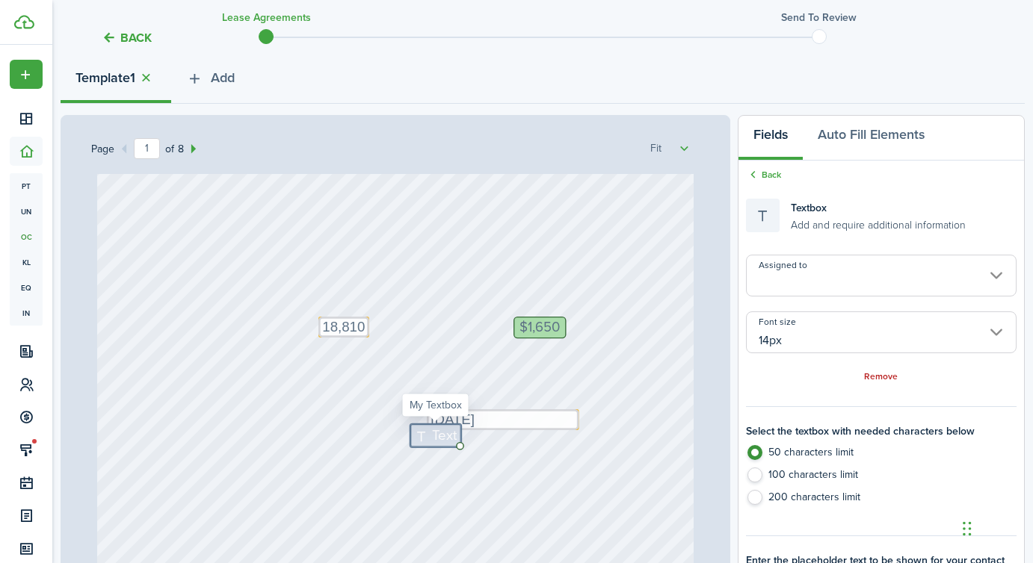
click at [835, 277] on input "Assigned to" at bounding box center [881, 276] width 271 height 42
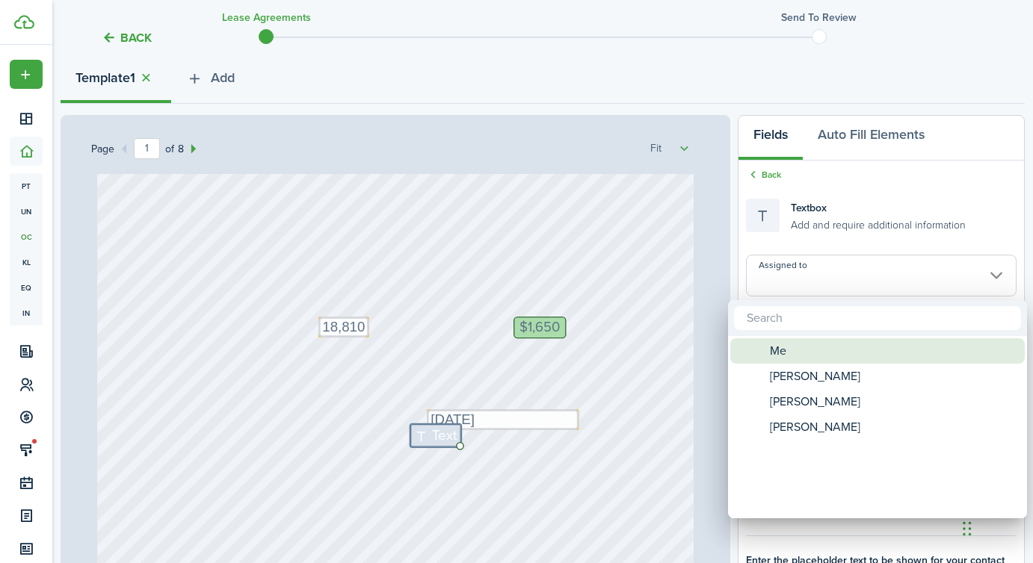
click at [788, 353] on div "Me" at bounding box center [883, 351] width 265 height 25
type input "Me"
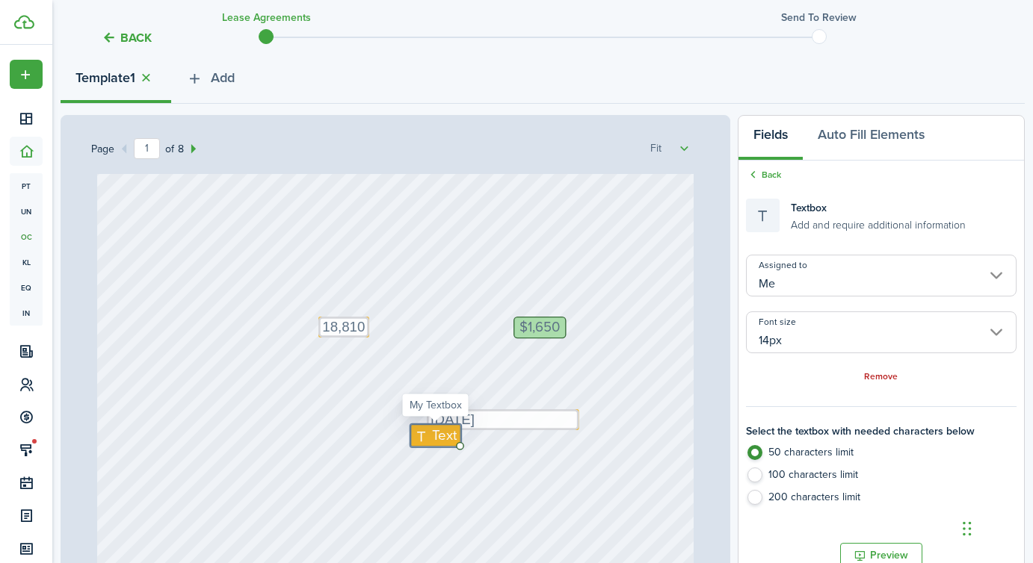
click at [439, 438] on span "Text" at bounding box center [444, 435] width 25 height 21
click at [425, 436] on icon at bounding box center [423, 436] width 18 height 14
type textarea "660"
click at [447, 475] on div "[STREET_ADDRESS] $1,650 Text 18,810 Initials [PERSON_NAME], [PERSON_NAME], [PER…" at bounding box center [395, 259] width 597 height 787
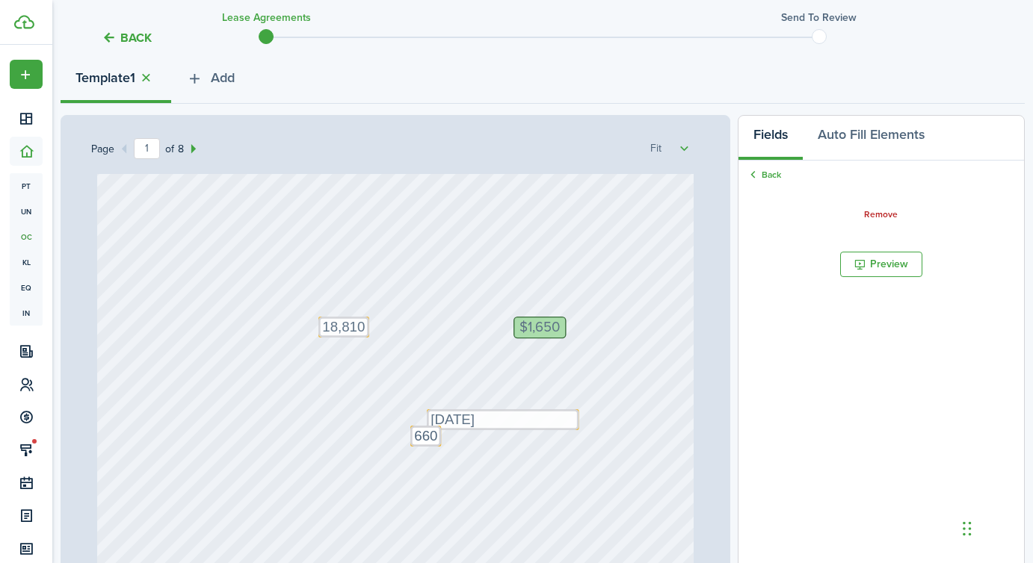
click at [489, 467] on div "[STREET_ADDRESS] $1,650 Text 18,810 Initials [PERSON_NAME], [PERSON_NAME], [PER…" at bounding box center [395, 259] width 597 height 787
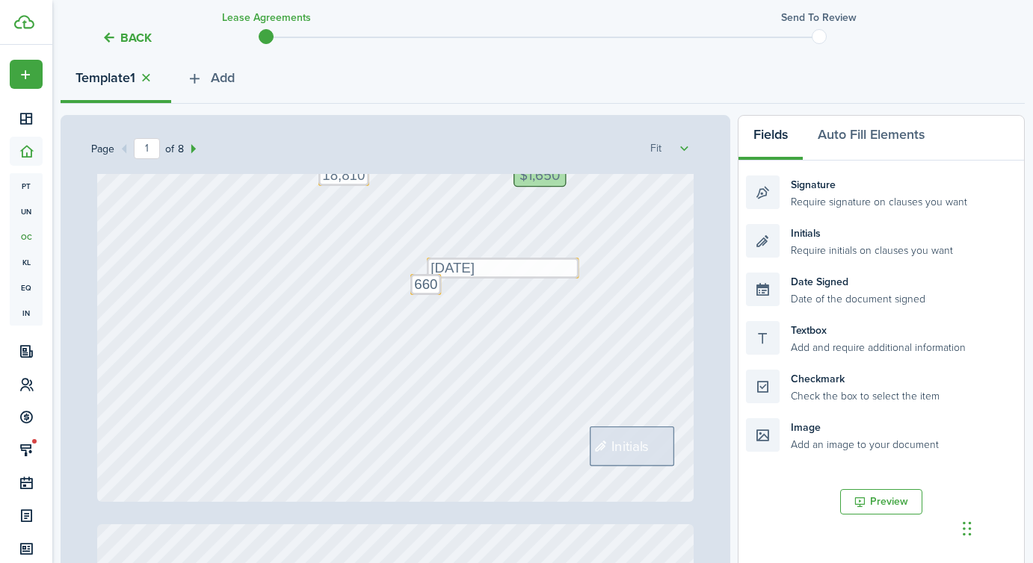
scroll to position [462, 0]
click at [629, 431] on div "Initials" at bounding box center [632, 444] width 84 height 40
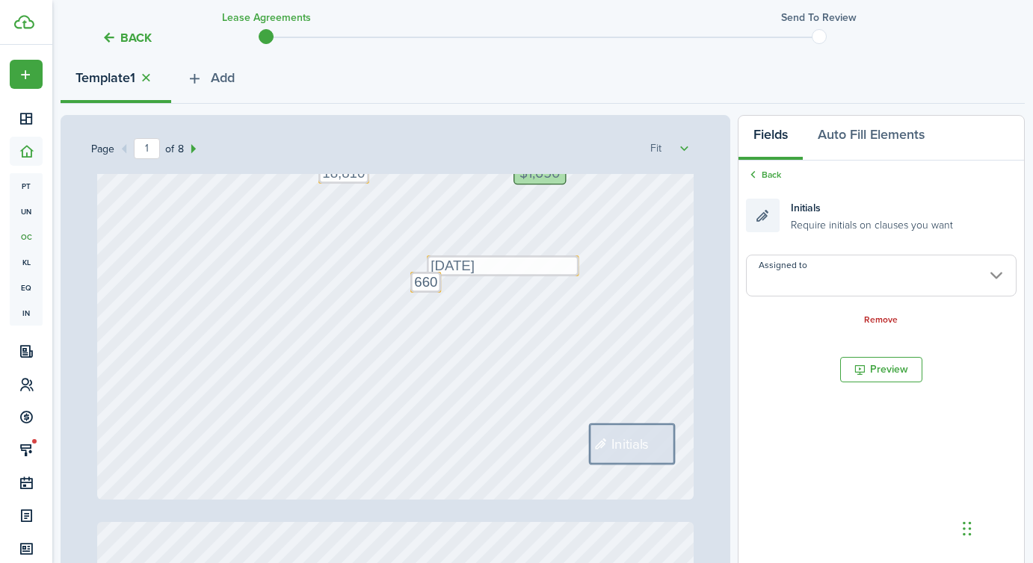
click at [809, 283] on input "Assigned to" at bounding box center [881, 276] width 271 height 42
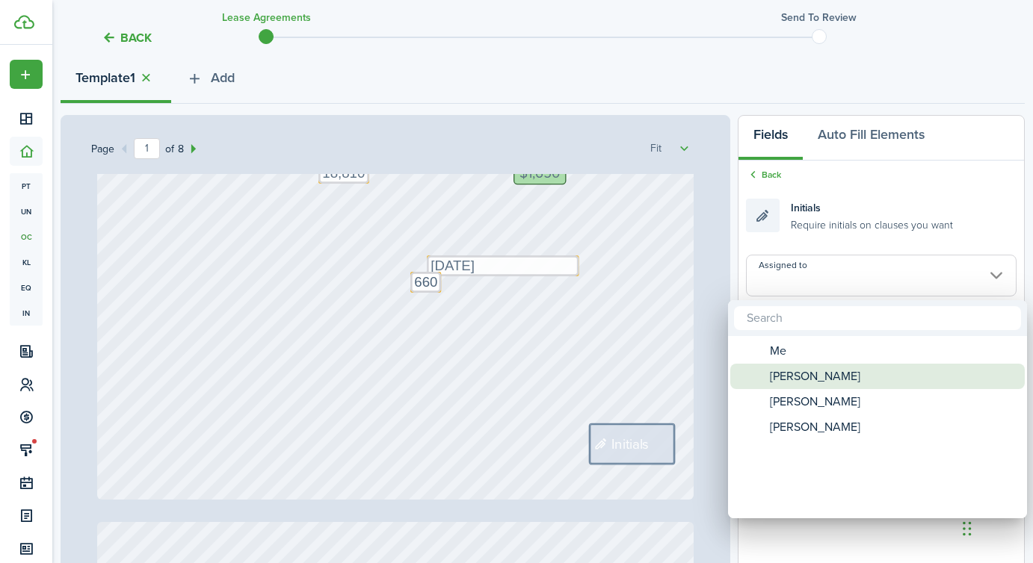
click at [790, 371] on span "[PERSON_NAME]" at bounding box center [815, 376] width 90 height 25
type input "[PERSON_NAME]"
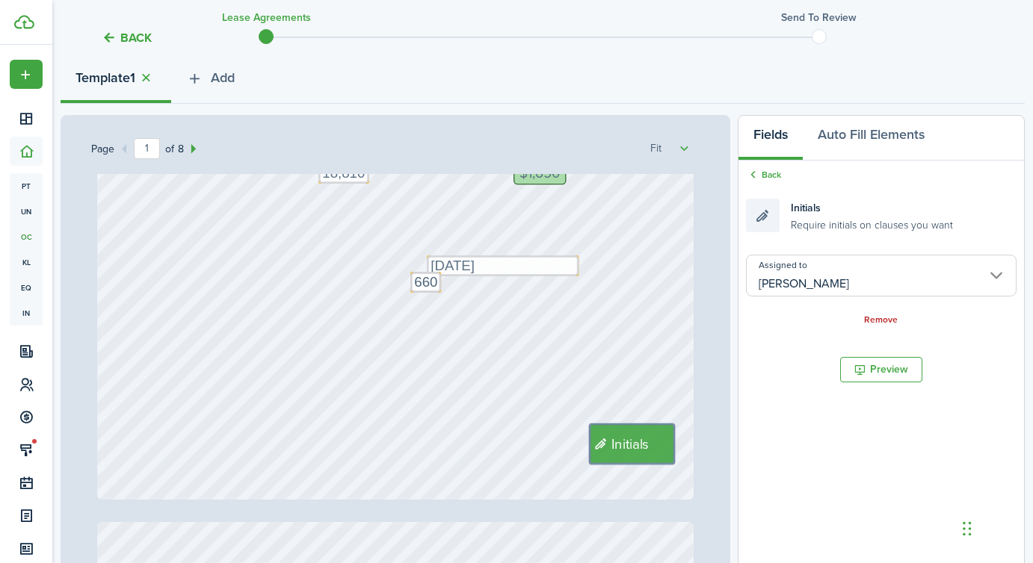
click at [516, 388] on div "[STREET_ADDRESS] $1,650 Text 18,810 Initials [PERSON_NAME], [PERSON_NAME], [PER…" at bounding box center [395, 105] width 597 height 787
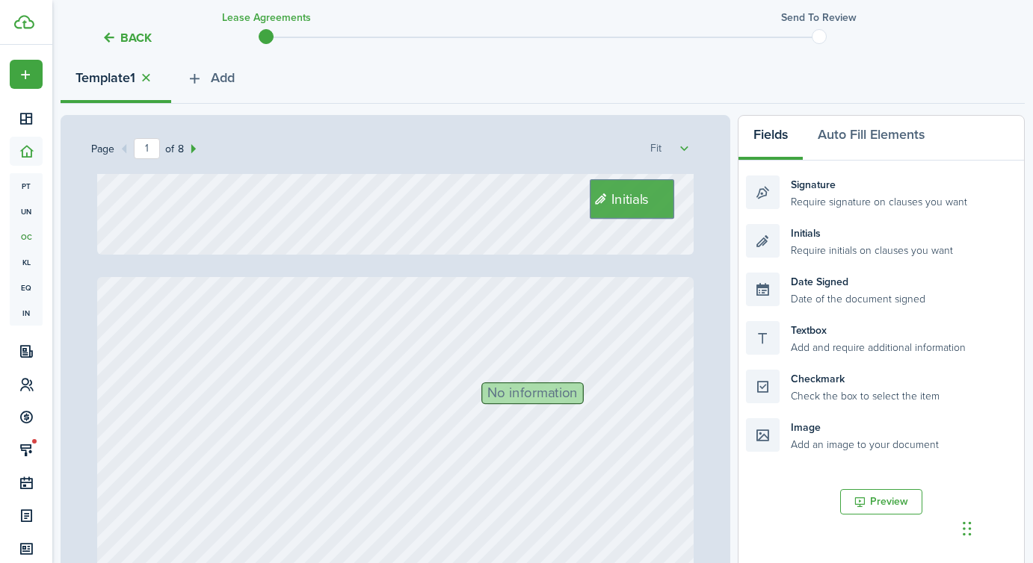
type input "2"
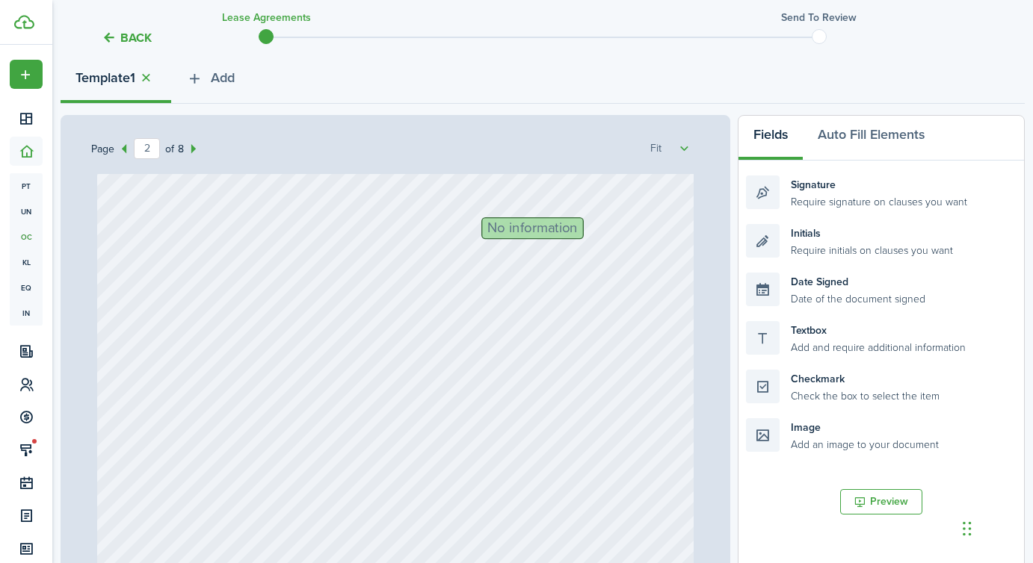
scroll to position [880, 0]
click at [534, 215] on span "No information" at bounding box center [532, 221] width 90 height 14
drag, startPoint x: 833, startPoint y: 340, endPoint x: 569, endPoint y: 229, distance: 286.3
click at [569, 229] on div "Page 2 of 8 50% 75% 100% 150% 200% Fit [STREET_ADDRESS] $1,650 Text 18,810 Init…" at bounding box center [543, 425] width 964 height 620
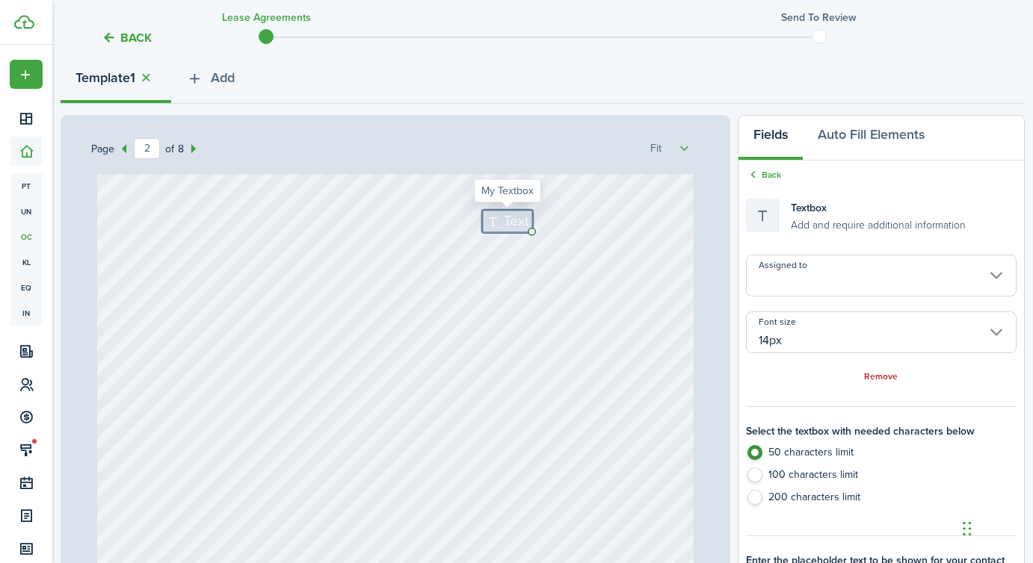
click at [804, 279] on input "Assigned to" at bounding box center [881, 276] width 271 height 42
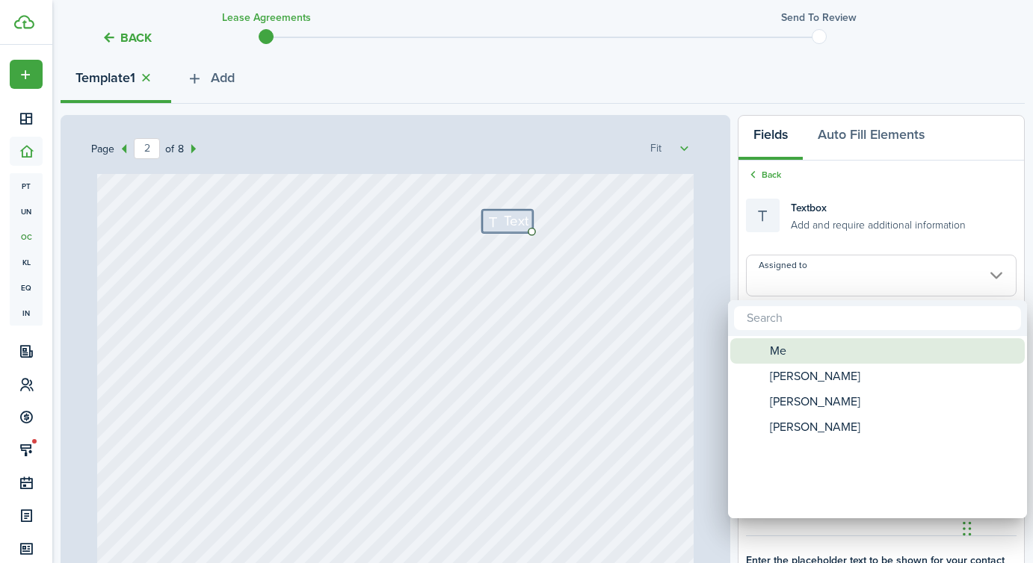
click at [782, 350] on span "Me" at bounding box center [778, 351] width 16 height 25
type input "Me"
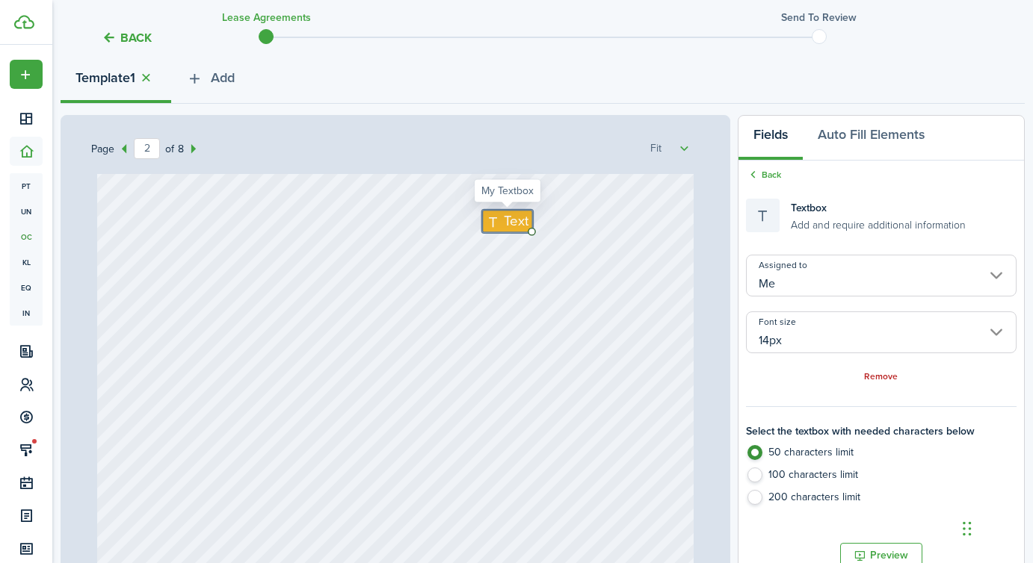
click at [496, 217] on icon at bounding box center [495, 221] width 18 height 14
type textarea "1650"
click at [525, 346] on div "Initials Text 1650" at bounding box center [395, 498] width 597 height 787
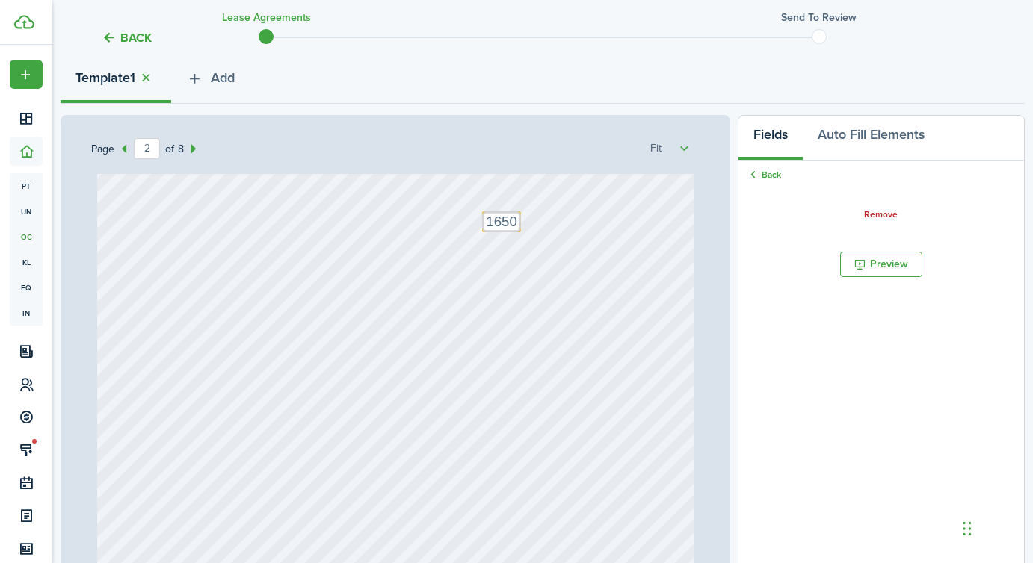
click at [541, 332] on div "Initials Text 1650" at bounding box center [395, 498] width 597 height 787
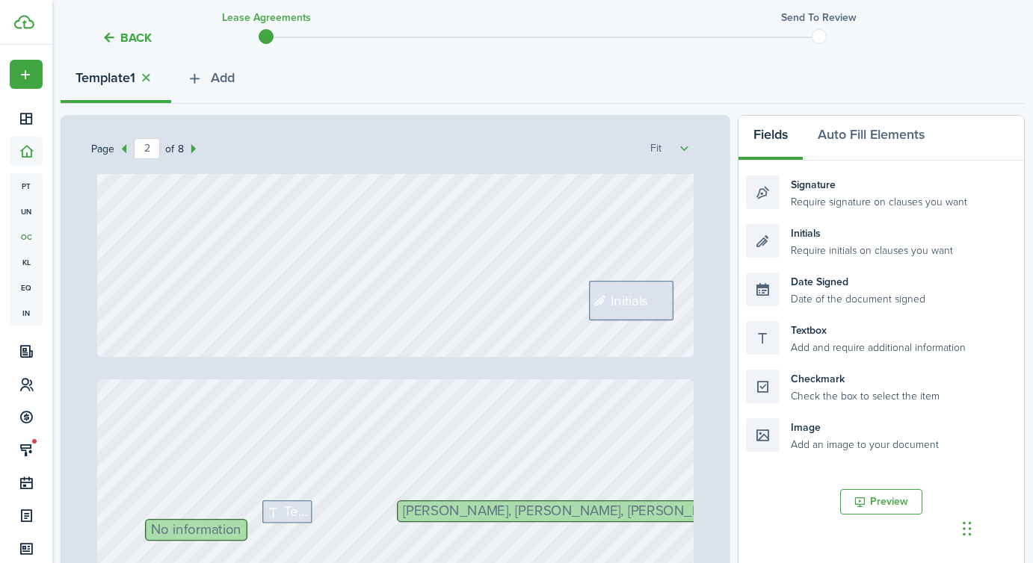
scroll to position [1430, 0]
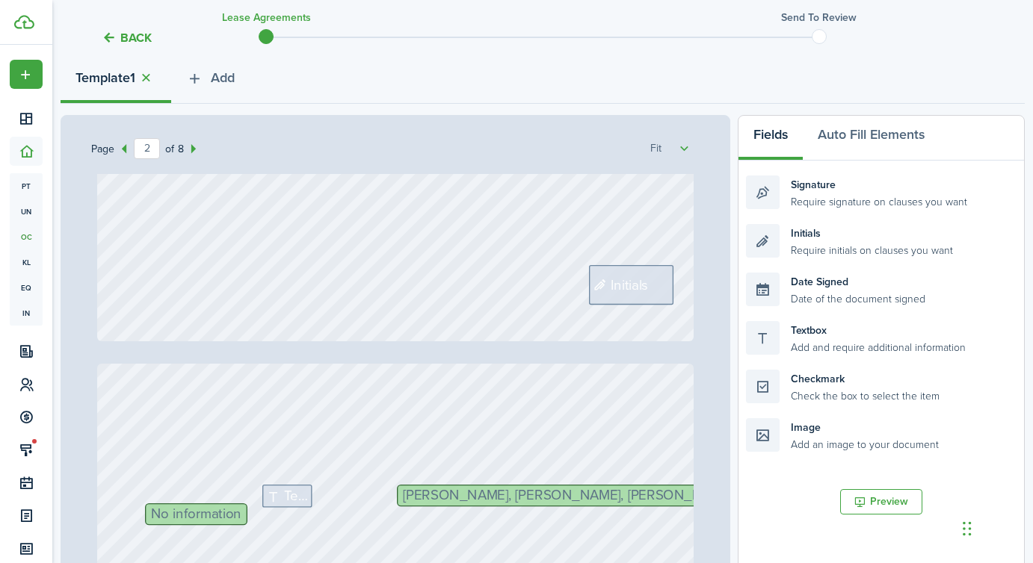
click at [628, 286] on span "Initials" at bounding box center [630, 284] width 38 height 21
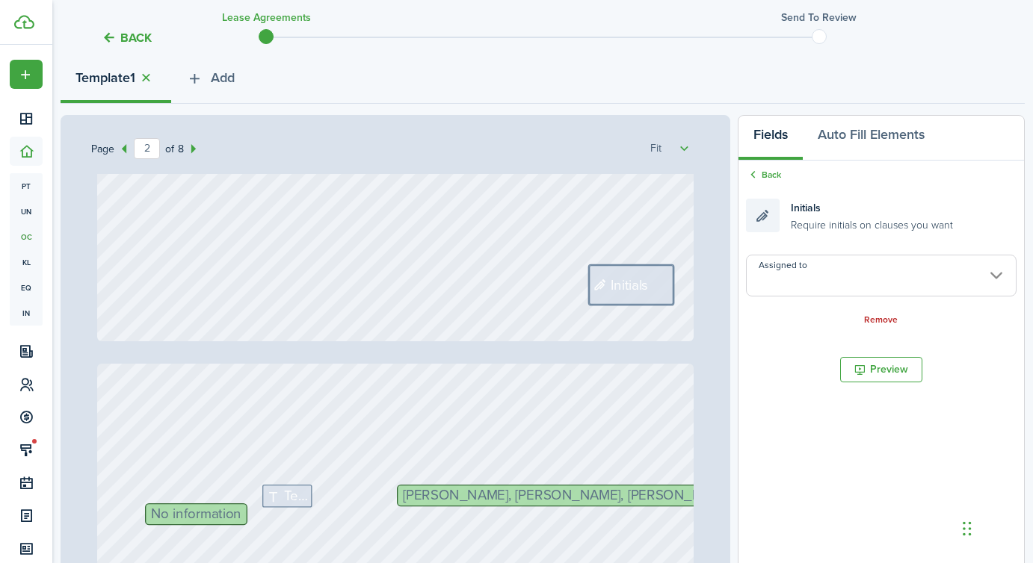
click at [833, 274] on input "Assigned to" at bounding box center [881, 276] width 271 height 42
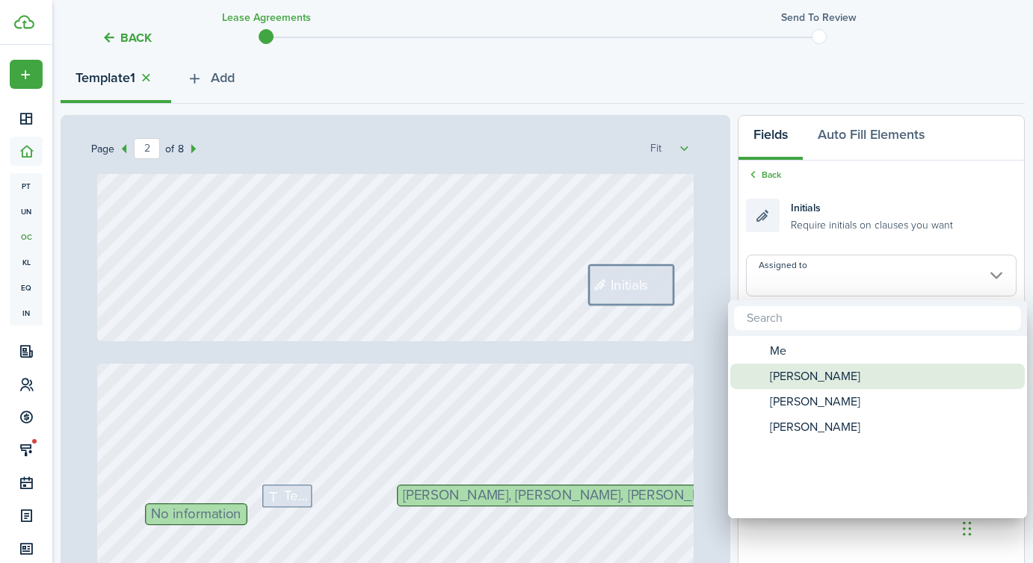
click at [802, 396] on span "[PERSON_NAME]" at bounding box center [815, 401] width 90 height 25
type input "[PERSON_NAME]"
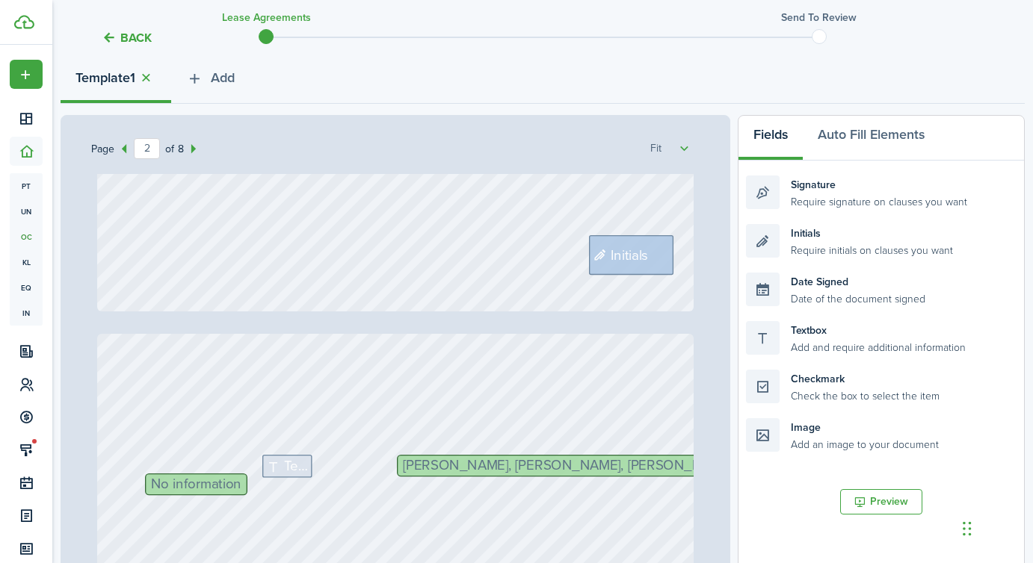
type input "3"
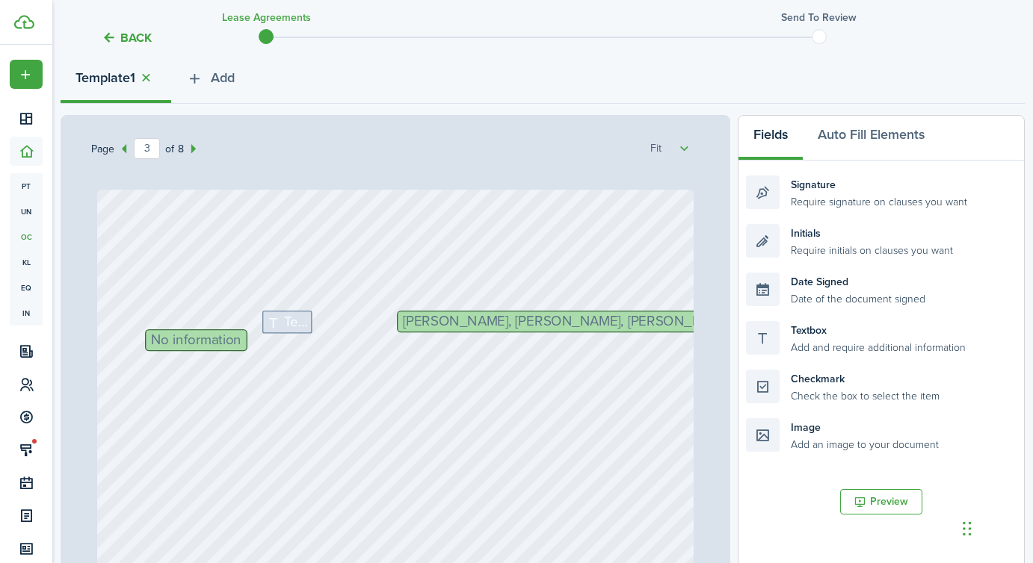
scroll to position [1611, 0]
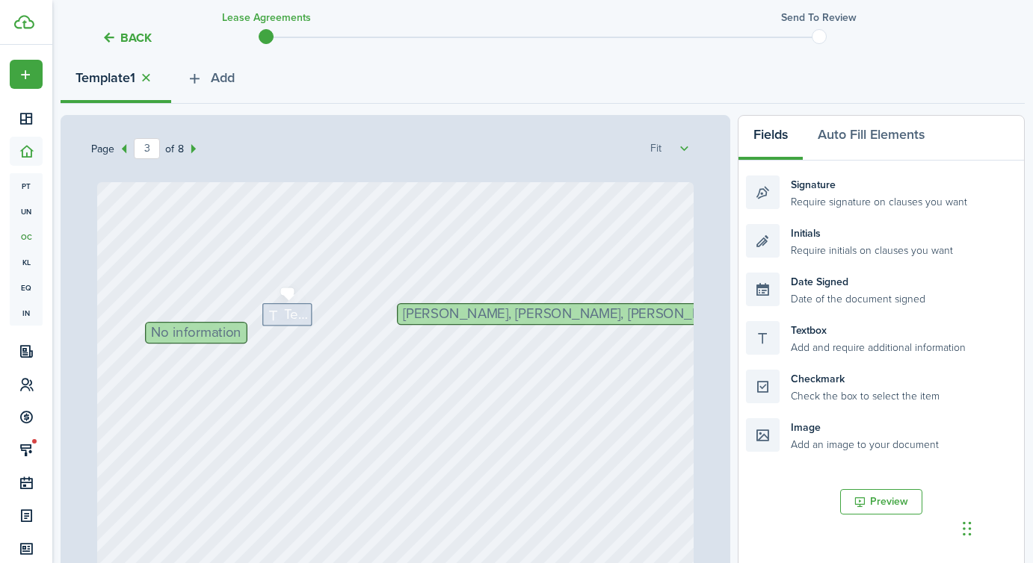
click at [278, 317] on icon at bounding box center [276, 315] width 18 height 14
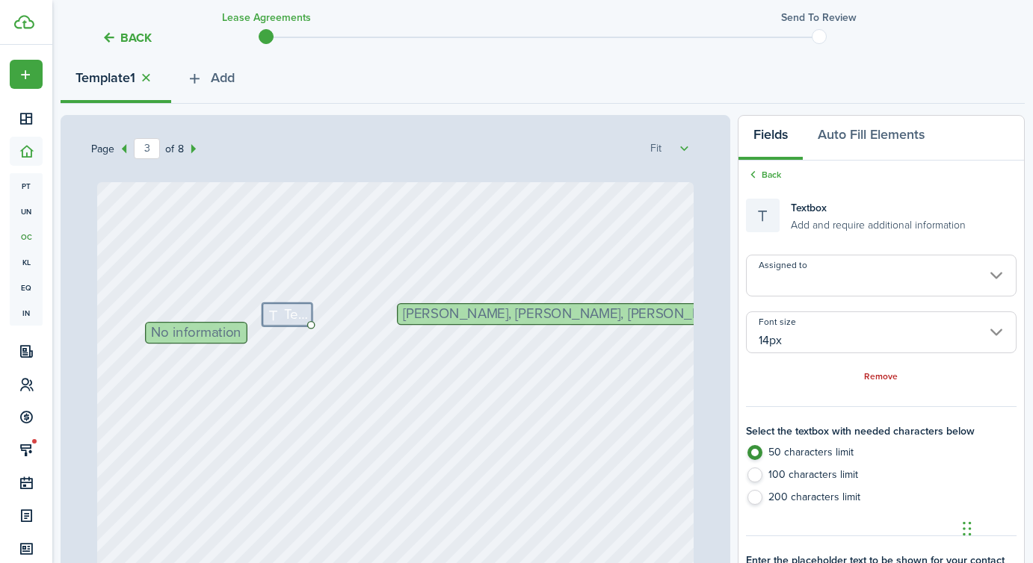
click at [812, 289] on input "Assigned to" at bounding box center [881, 276] width 271 height 42
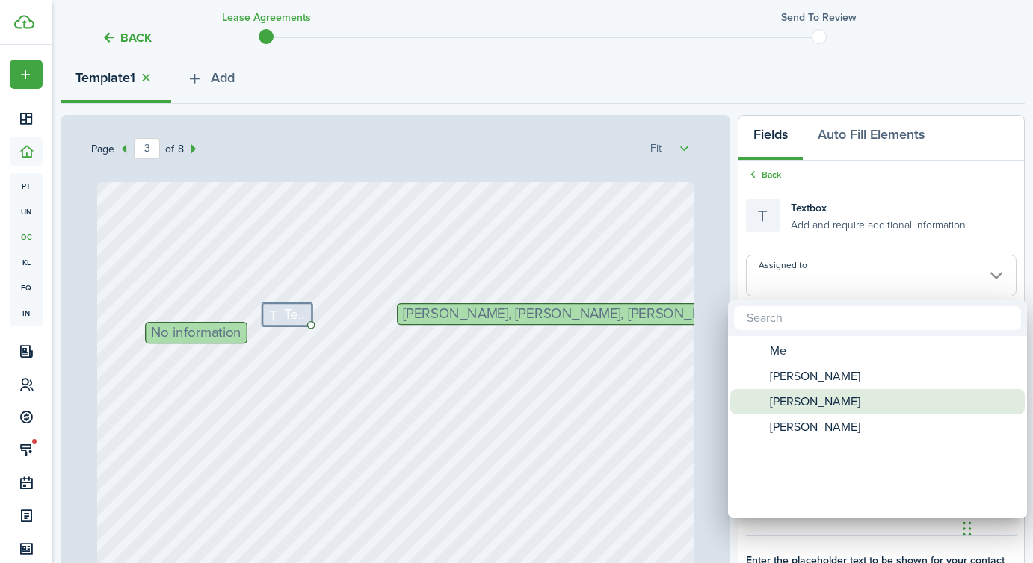
click at [791, 424] on span "[PERSON_NAME]" at bounding box center [815, 427] width 90 height 25
type input "[PERSON_NAME]"
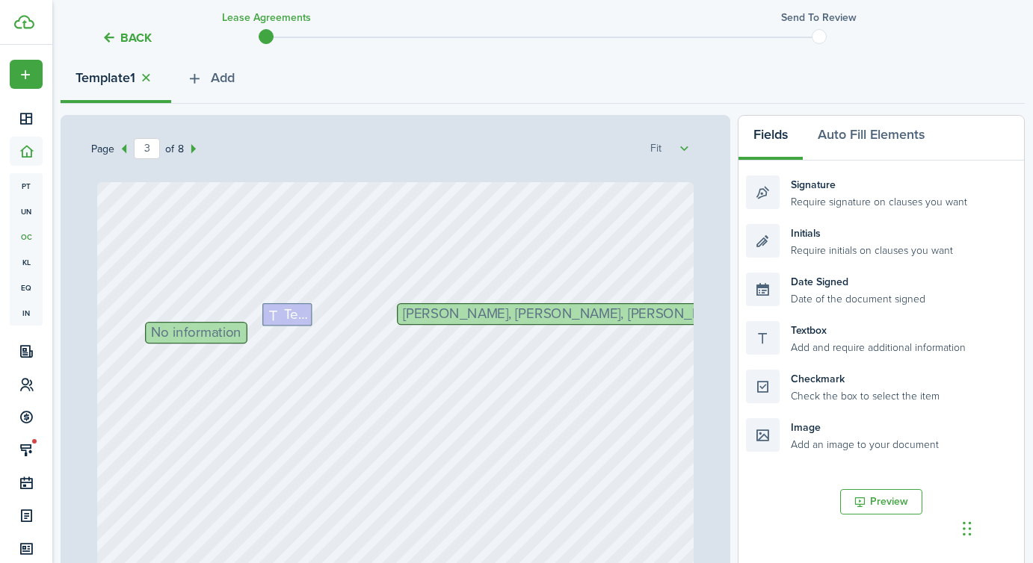
click at [178, 334] on span "No information" at bounding box center [196, 333] width 90 height 14
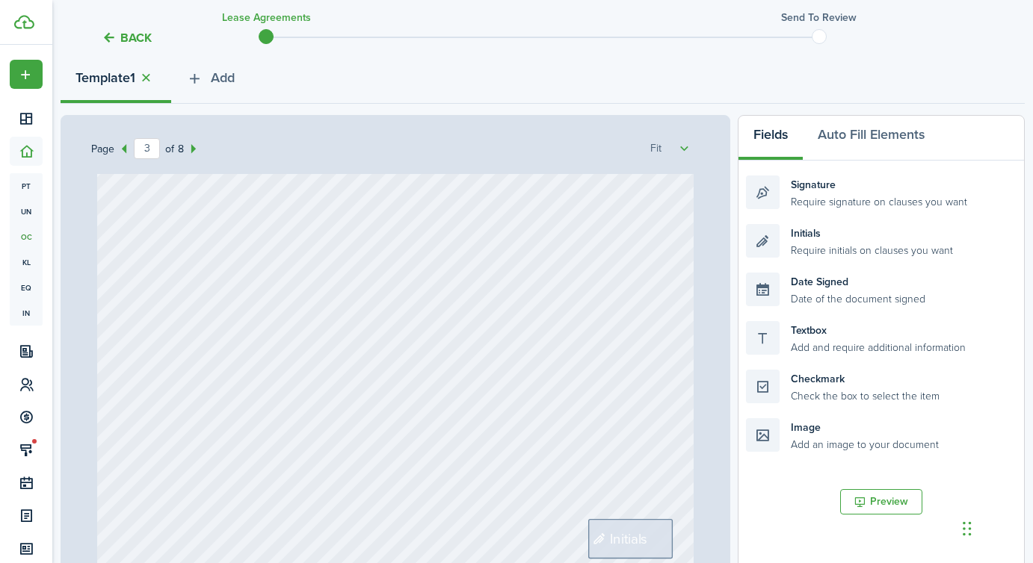
scroll to position [1988, 0]
click at [625, 535] on span "Initials" at bounding box center [629, 537] width 38 height 21
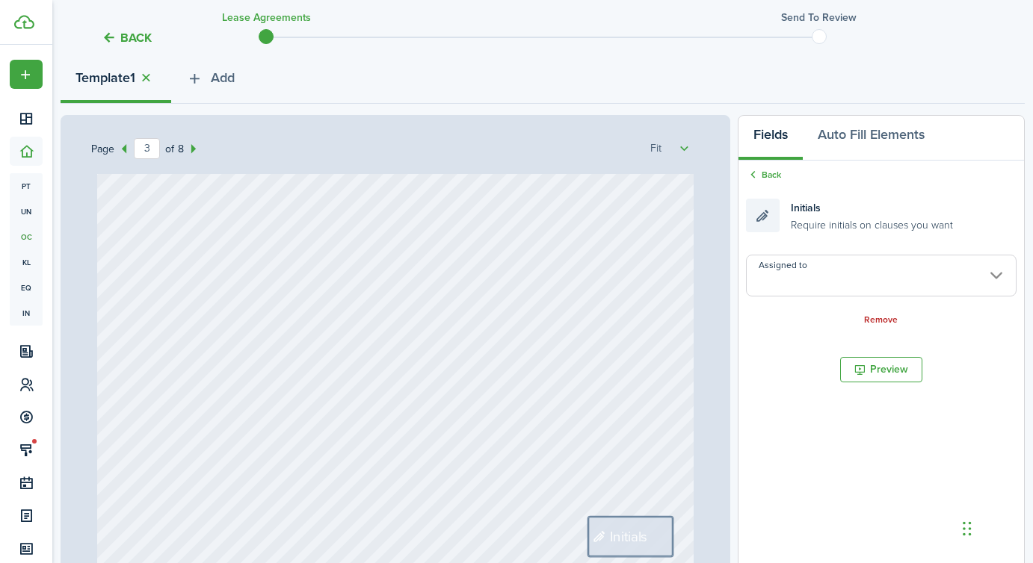
click at [820, 281] on input "Assigned to" at bounding box center [881, 276] width 271 height 42
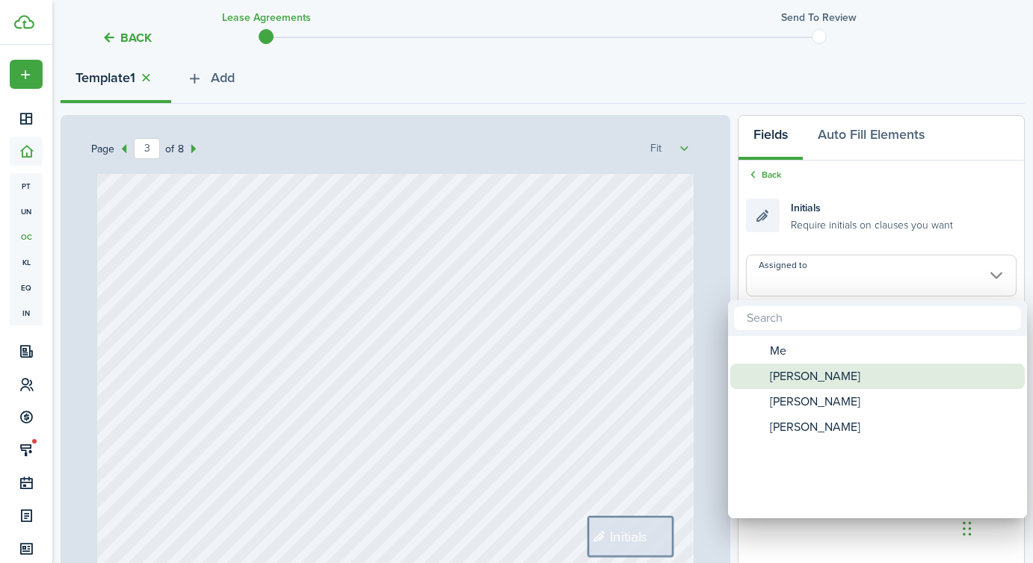
click at [811, 377] on span "[PERSON_NAME]" at bounding box center [815, 376] width 90 height 25
type input "[PERSON_NAME]"
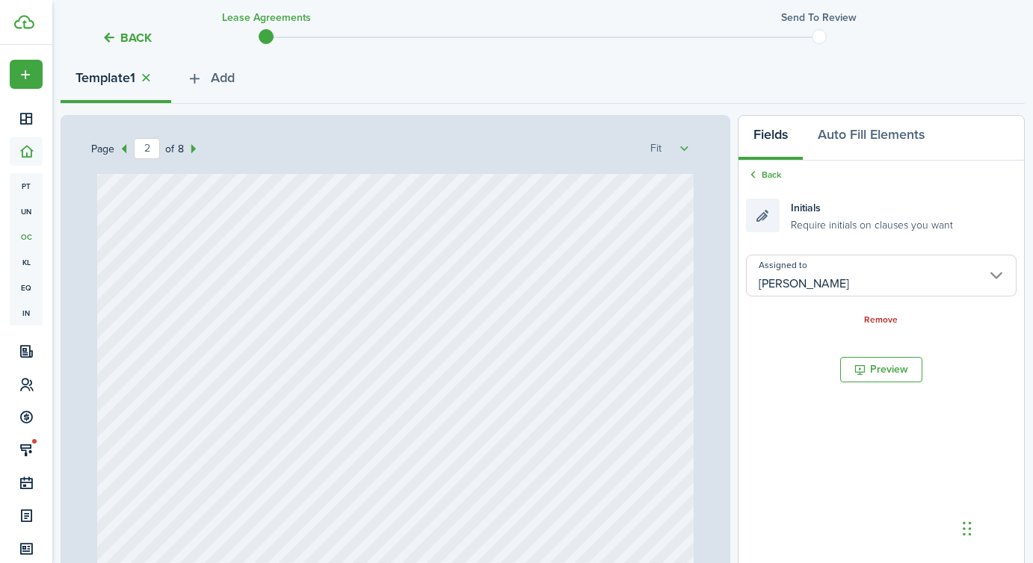
type input "1"
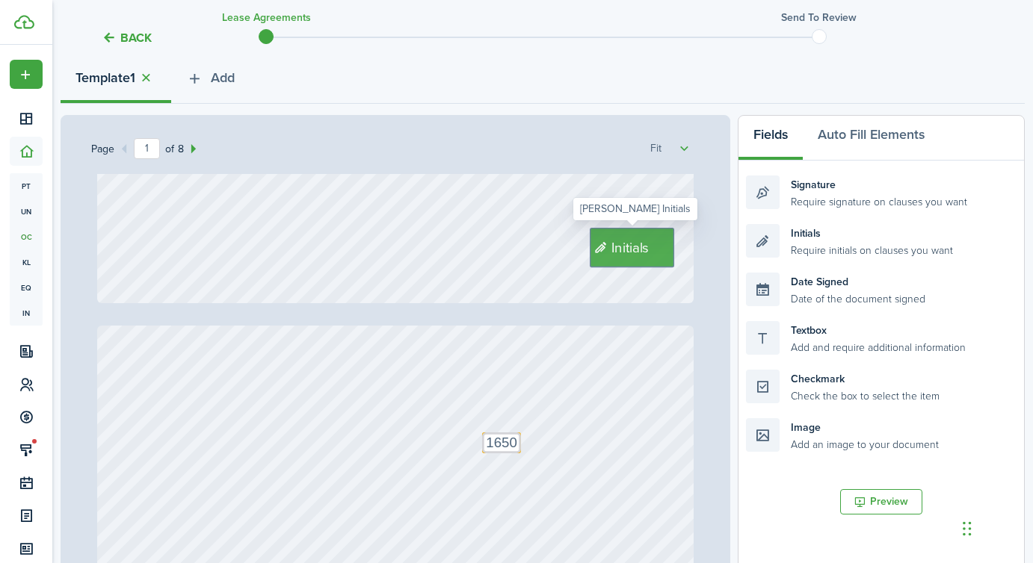
click at [616, 248] on span "Initials" at bounding box center [630, 248] width 38 height 21
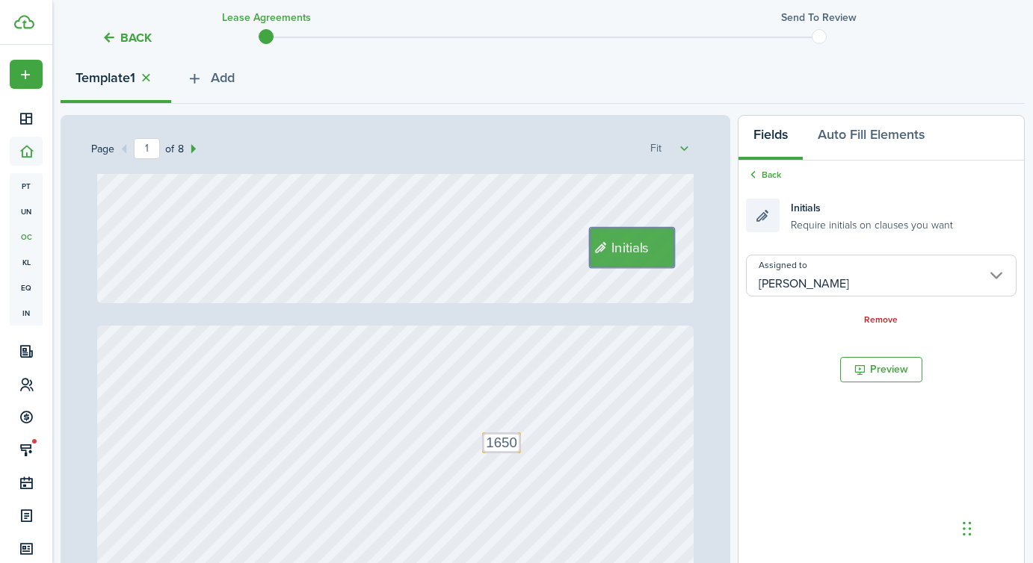
click at [815, 288] on input "[PERSON_NAME]" at bounding box center [881, 276] width 271 height 42
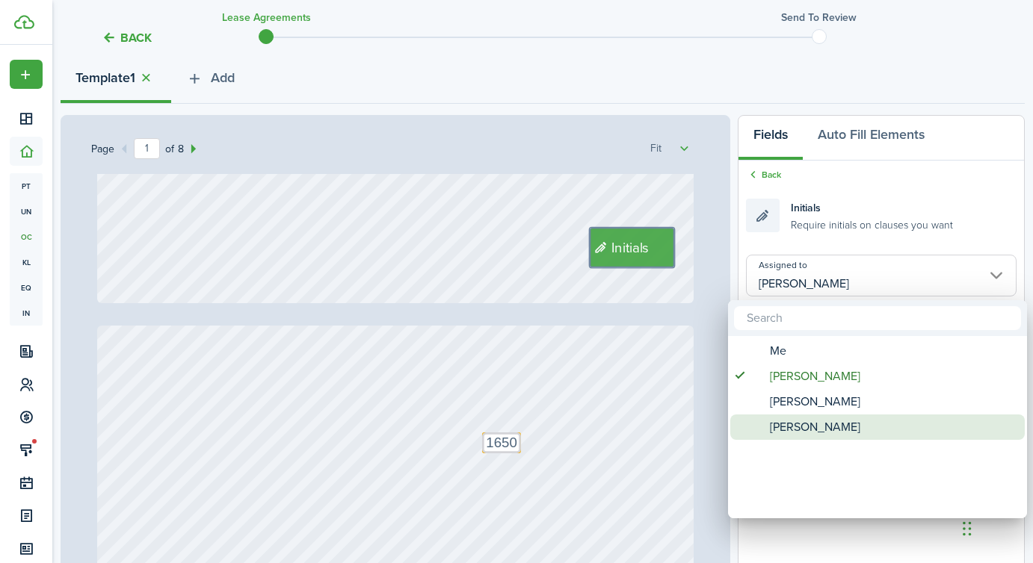
click at [805, 430] on span "[PERSON_NAME]" at bounding box center [815, 427] width 90 height 25
type input "[PERSON_NAME]"
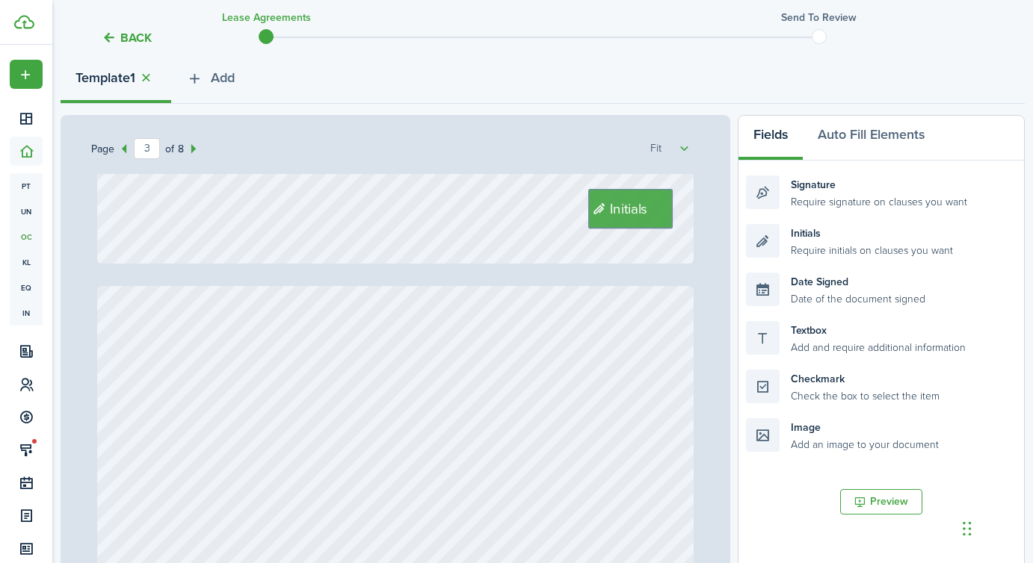
type input "4"
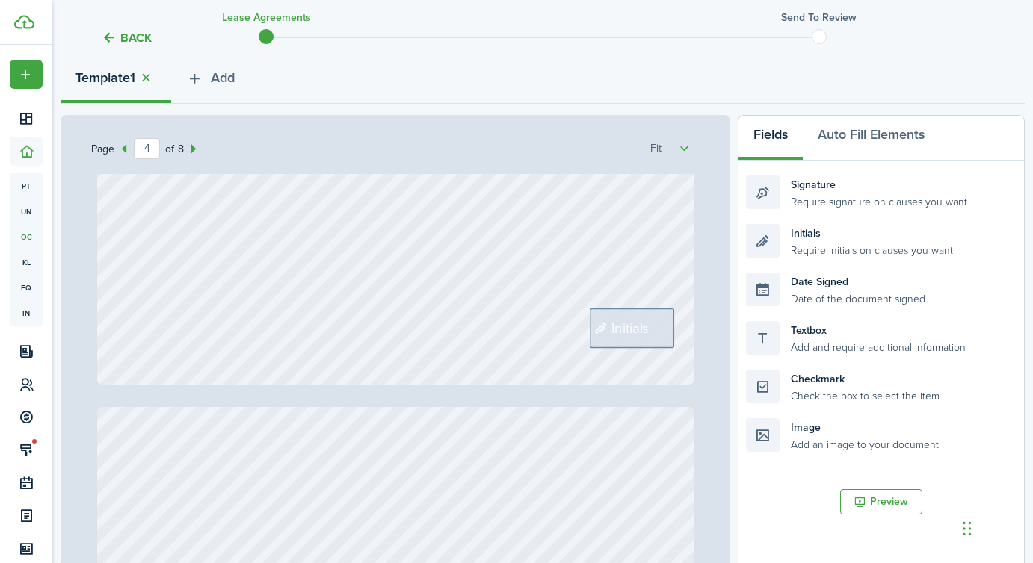
scroll to position [3078, 0]
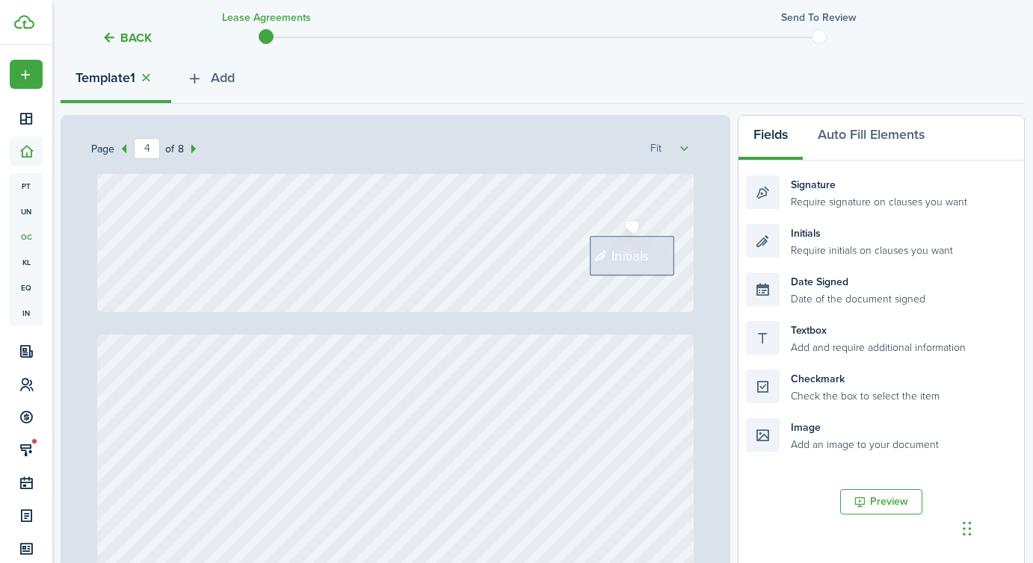
click at [616, 250] on span "Initials" at bounding box center [630, 256] width 38 height 21
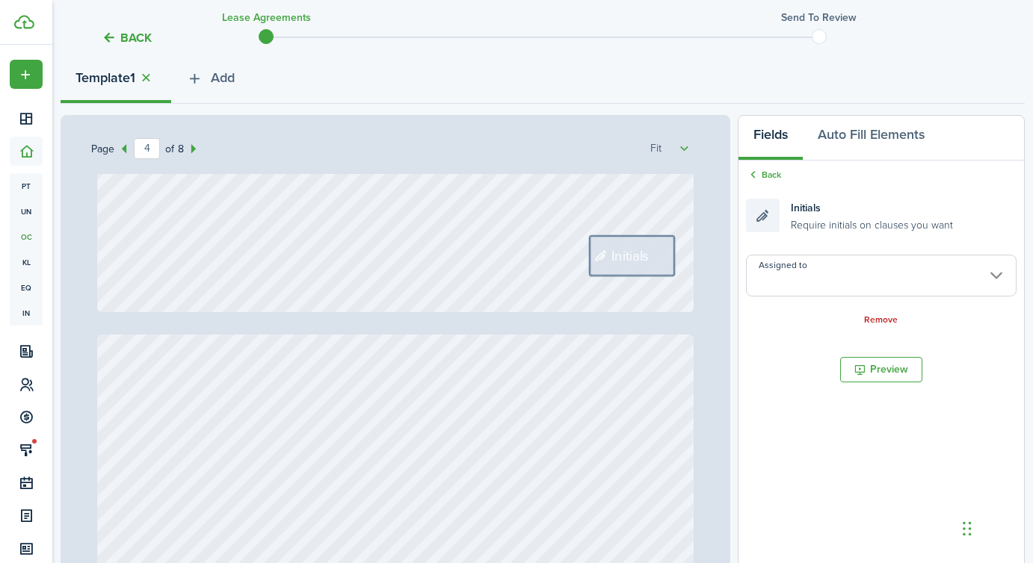
click at [806, 285] on input "Assigned to" at bounding box center [881, 276] width 271 height 42
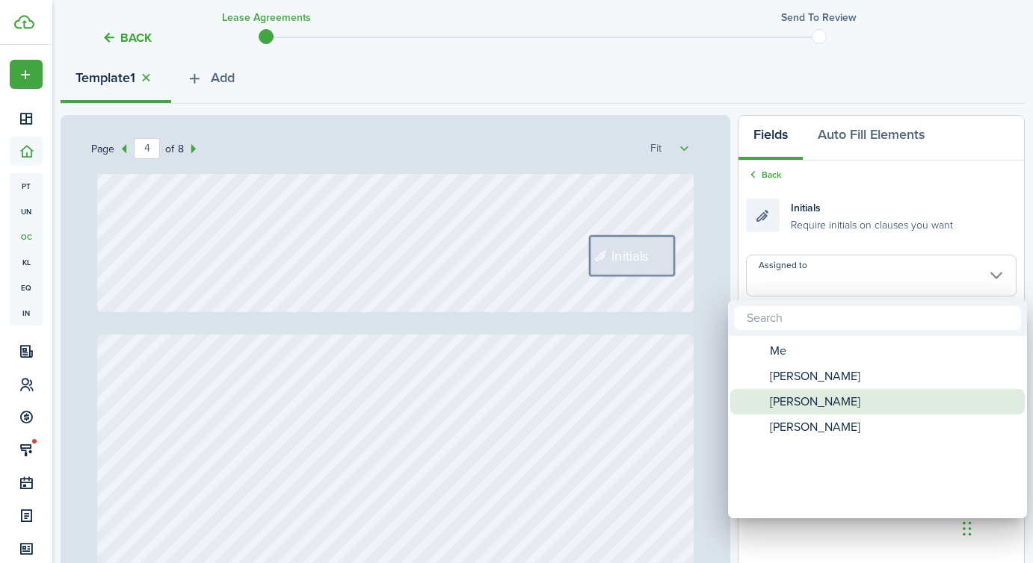
click at [820, 385] on span "[PERSON_NAME]" at bounding box center [815, 376] width 90 height 25
type input "[PERSON_NAME]"
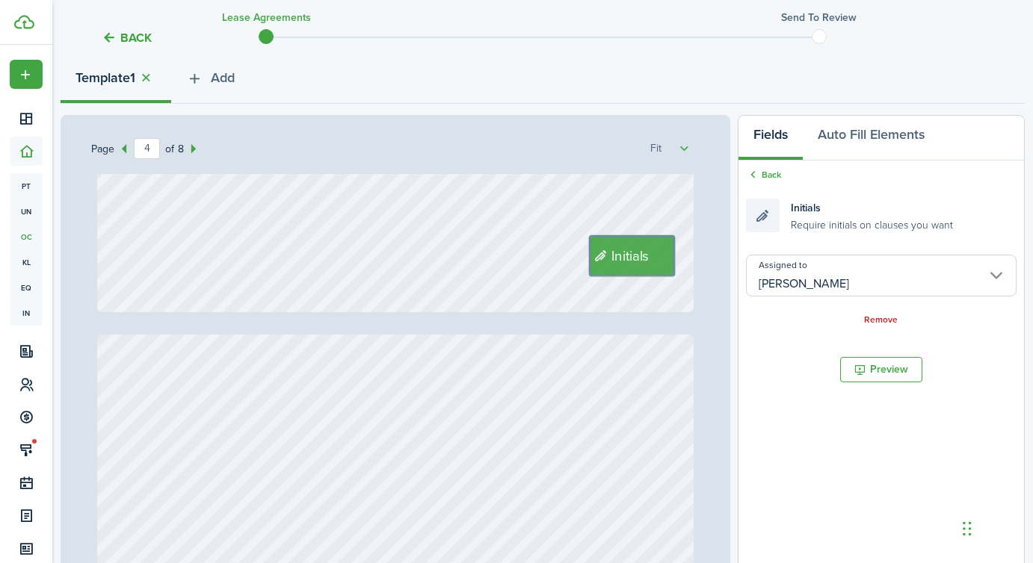
type input "5"
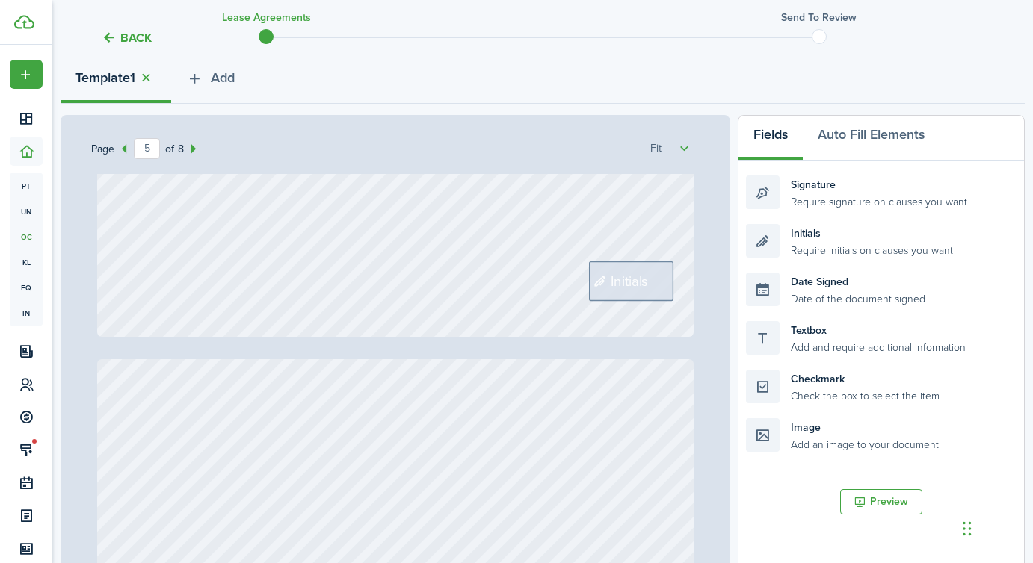
scroll to position [3863, 0]
click at [609, 277] on icon at bounding box center [602, 282] width 18 height 14
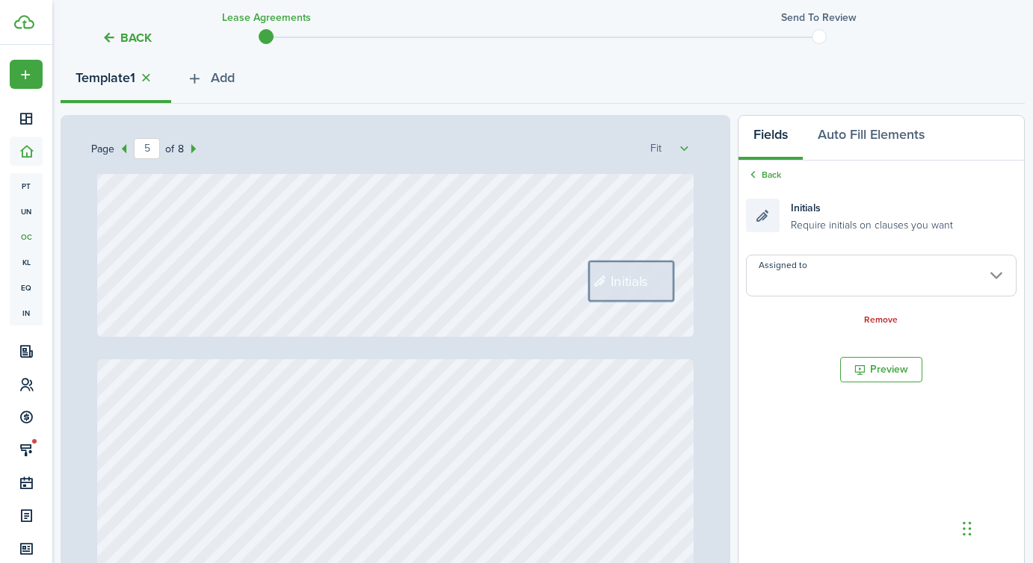
click at [806, 291] on input "Assigned to" at bounding box center [881, 276] width 271 height 42
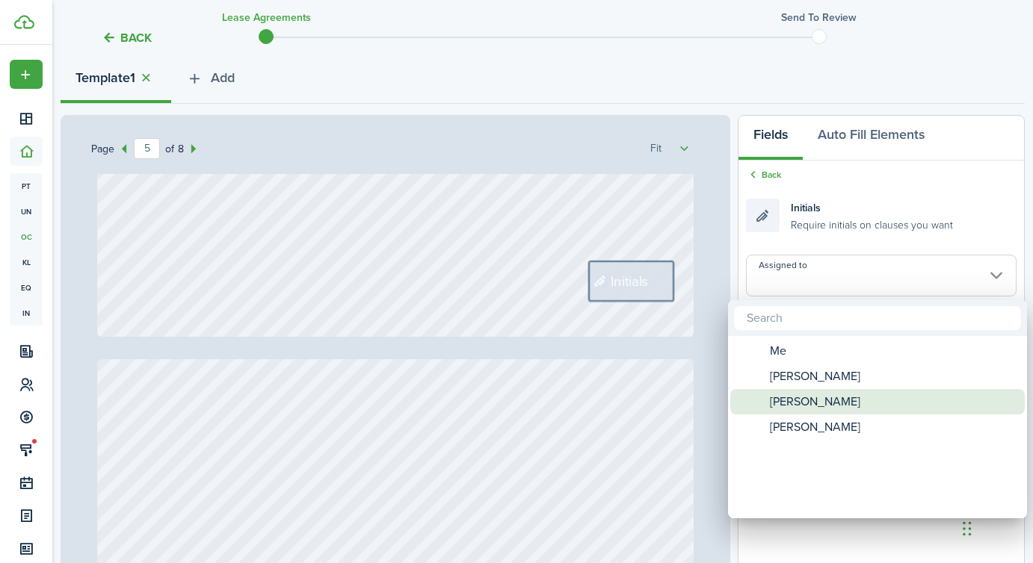
click at [799, 405] on span "[PERSON_NAME]" at bounding box center [815, 401] width 90 height 25
type input "[PERSON_NAME]"
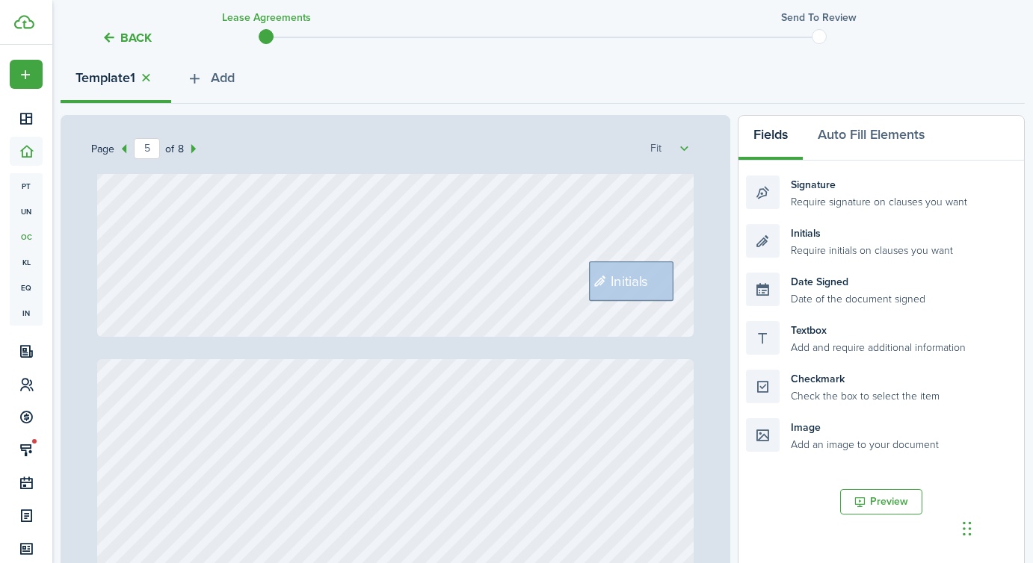
type input "6"
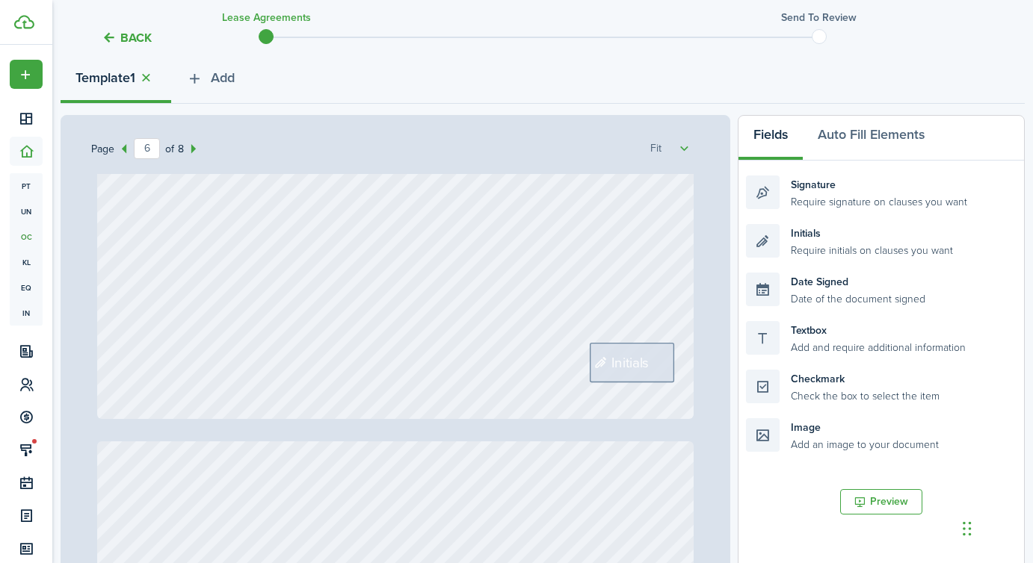
scroll to position [4599, 0]
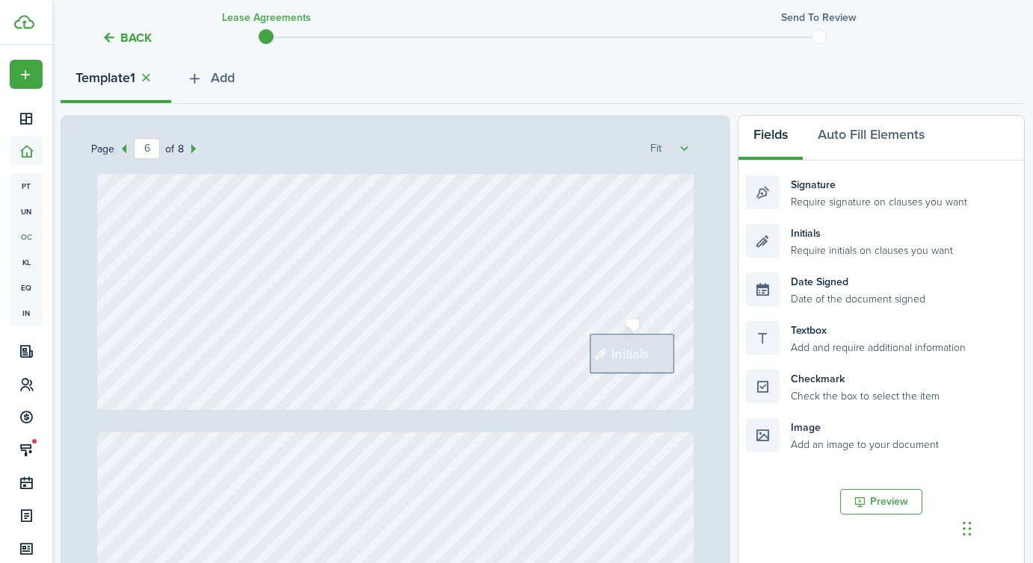
click at [634, 349] on span "Initials" at bounding box center [631, 354] width 38 height 21
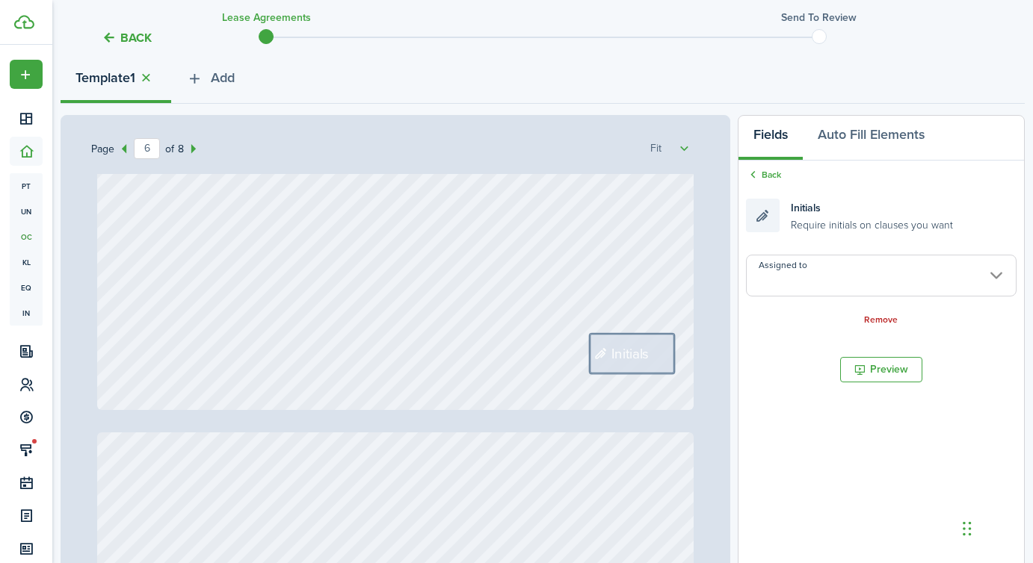
click at [820, 283] on input "Assigned to" at bounding box center [881, 276] width 271 height 42
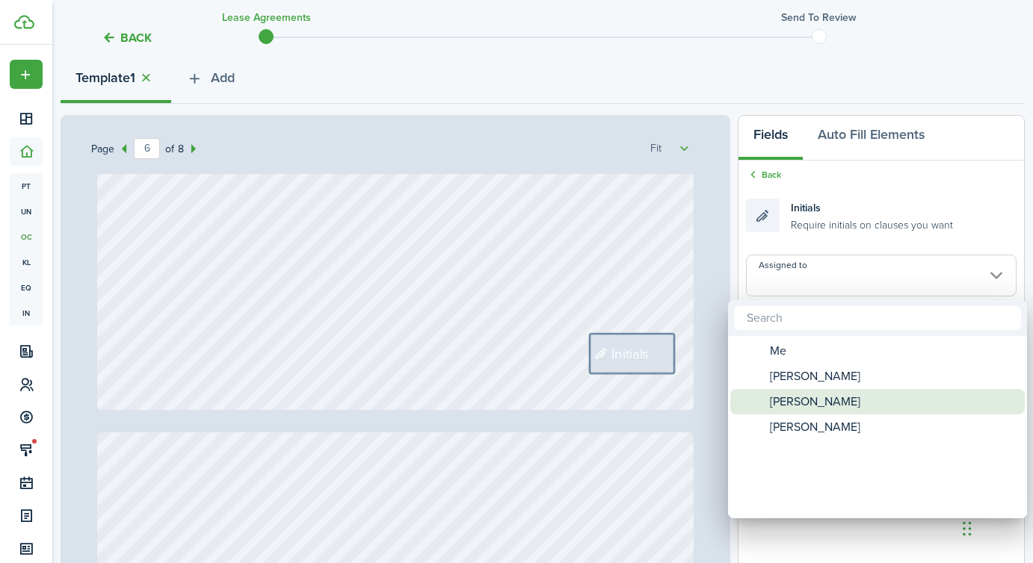
click at [798, 420] on span "[PERSON_NAME]" at bounding box center [815, 427] width 90 height 25
type input "[PERSON_NAME]"
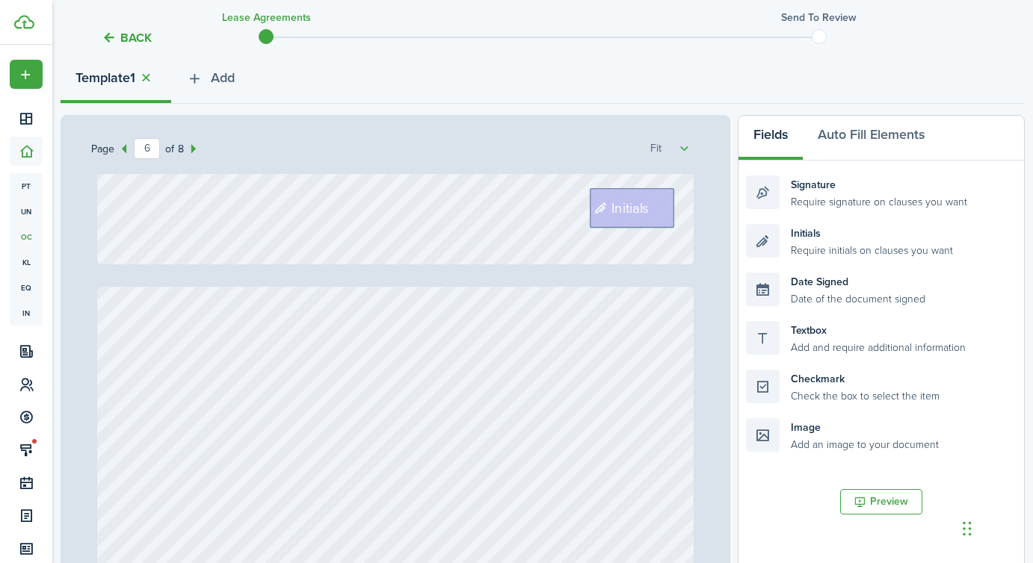
type input "7"
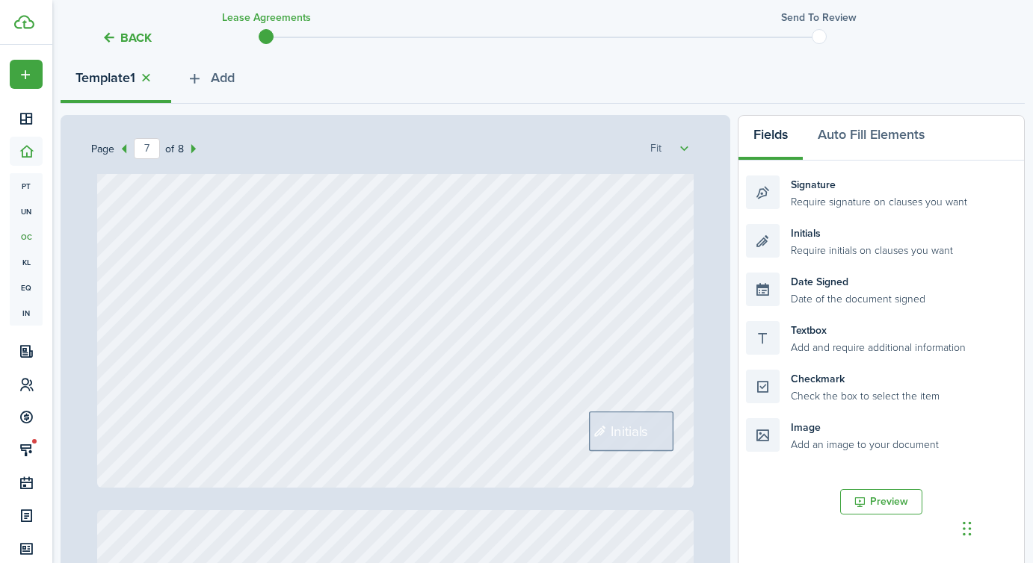
scroll to position [5368, 0]
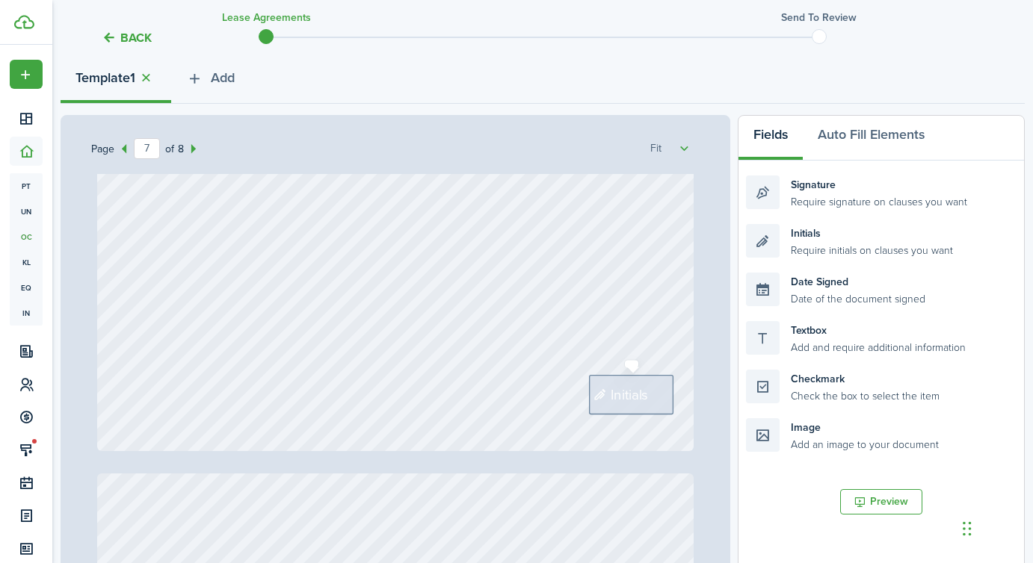
click at [617, 395] on span "Initials" at bounding box center [630, 395] width 38 height 21
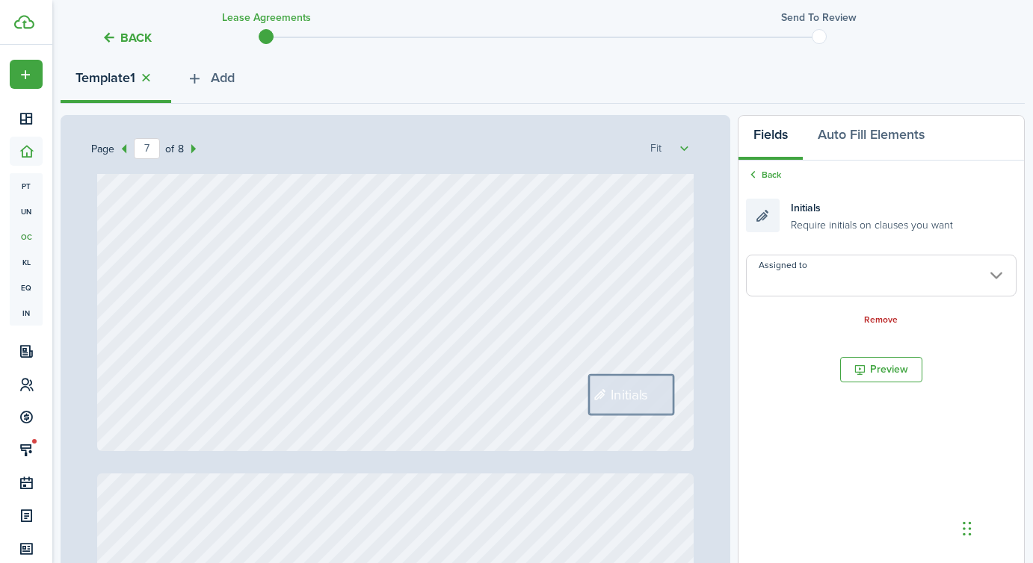
click at [800, 295] on input "Assigned to" at bounding box center [881, 276] width 271 height 42
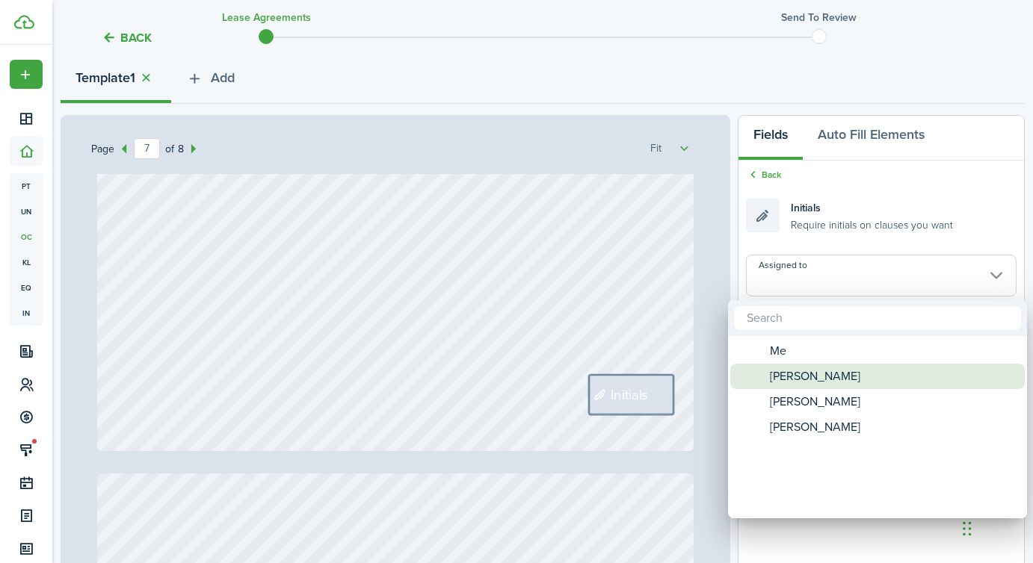
click at [797, 368] on span "[PERSON_NAME]" at bounding box center [815, 376] width 90 height 25
type input "[PERSON_NAME]"
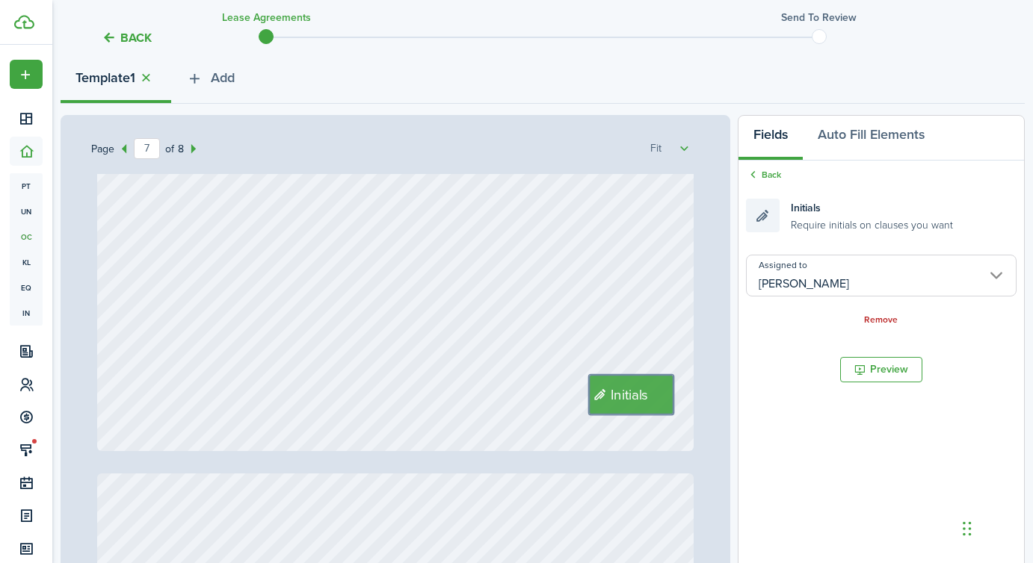
click at [472, 335] on div "Initials" at bounding box center [395, 57] width 597 height 787
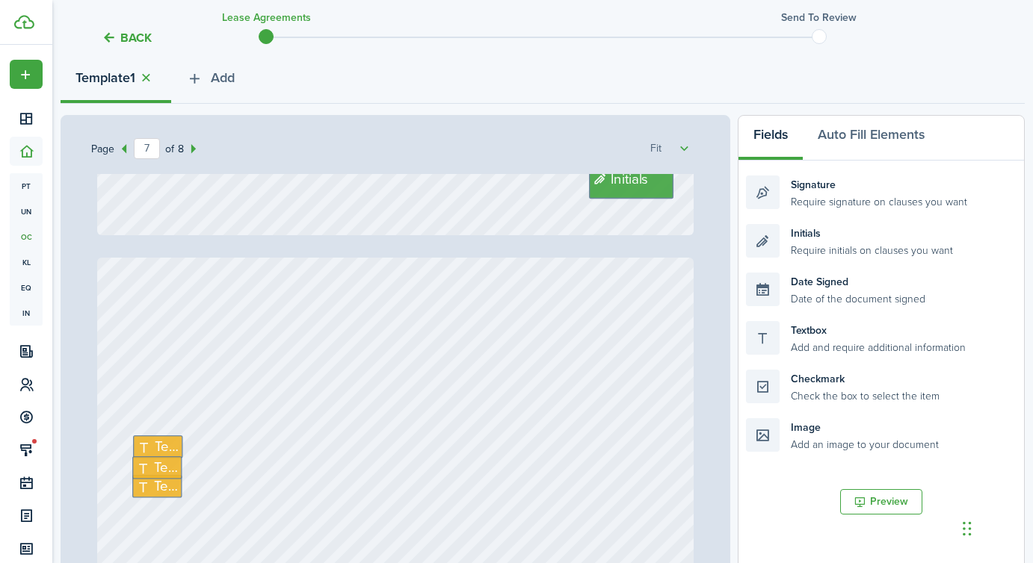
type input "8"
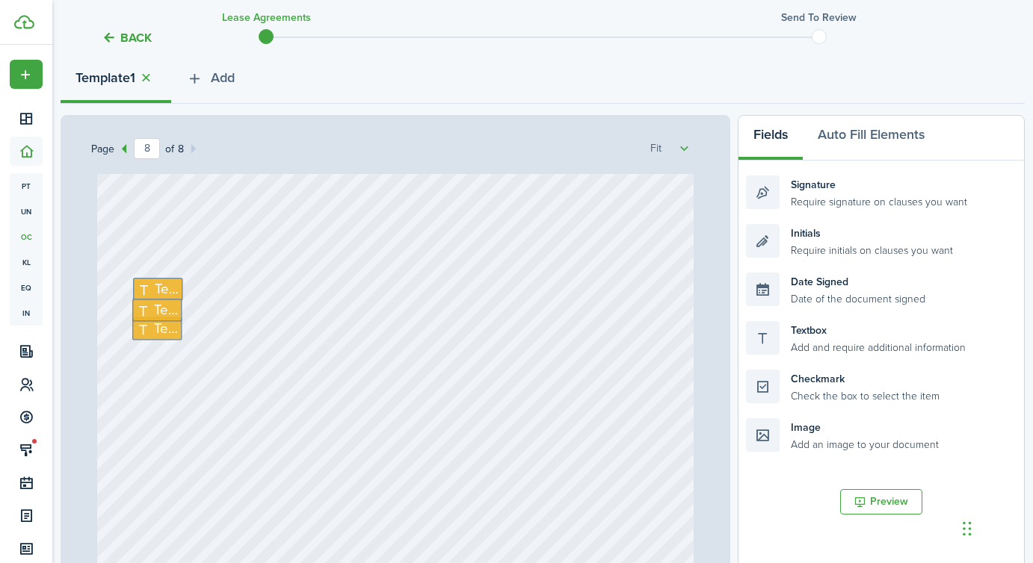
scroll to position [5719, 0]
click at [155, 314] on span "Text" at bounding box center [167, 312] width 24 height 21
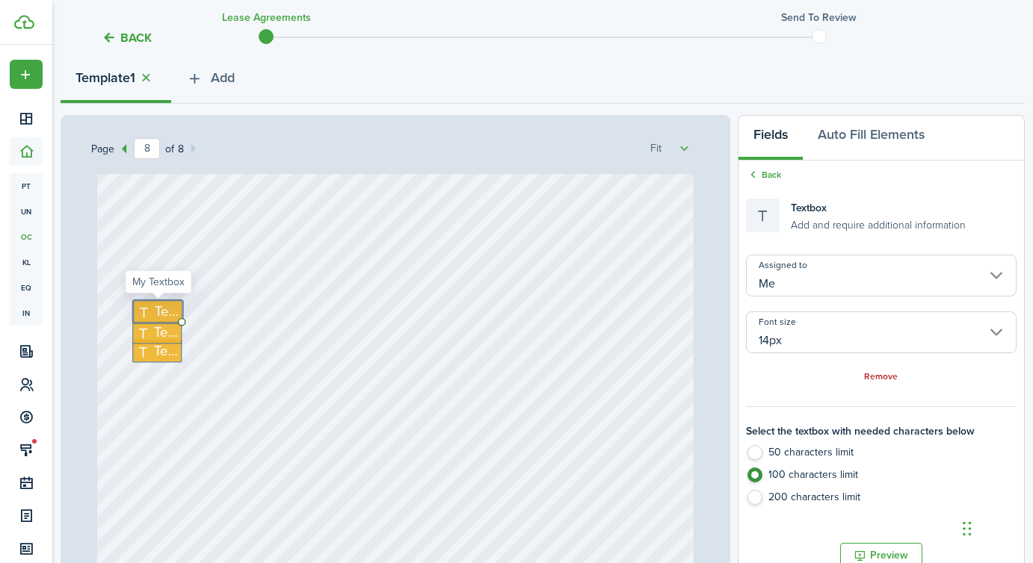
click at [155, 314] on span "Text" at bounding box center [167, 312] width 24 height 21
type textarea "Pet fee of $250 at move in."
click at [143, 341] on div "Text" at bounding box center [157, 351] width 50 height 23
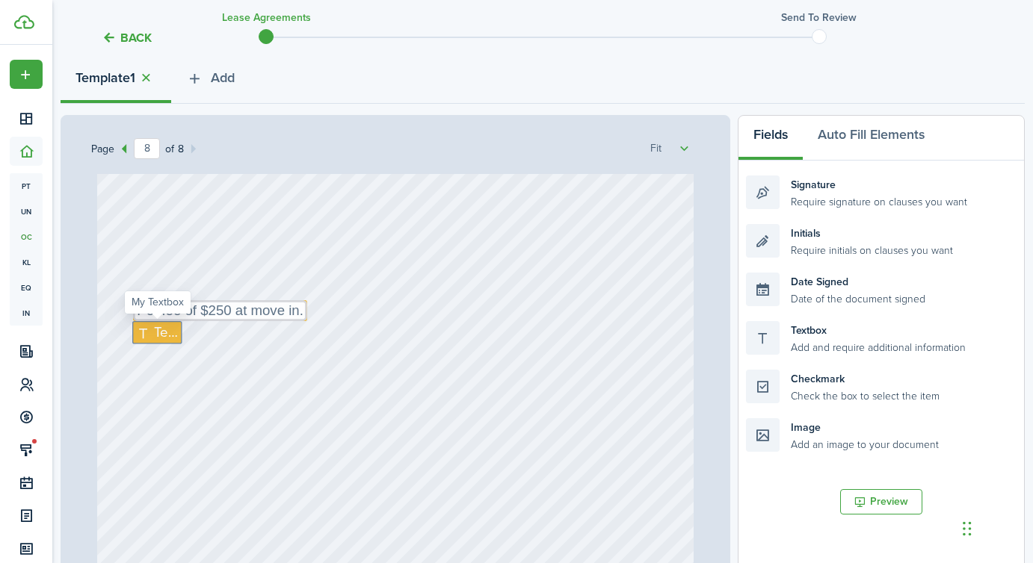
click at [152, 334] on icon at bounding box center [146, 333] width 18 height 14
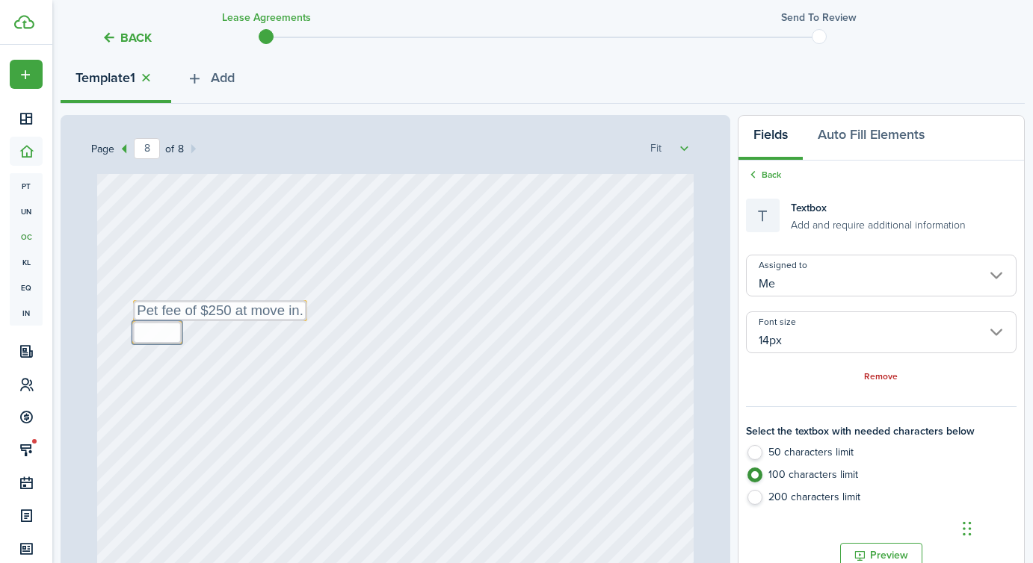
click at [209, 374] on div "Text Pet fee of $250 at move in. Date Signed Text Signature [DATE] 18:27:00" at bounding box center [395, 516] width 597 height 787
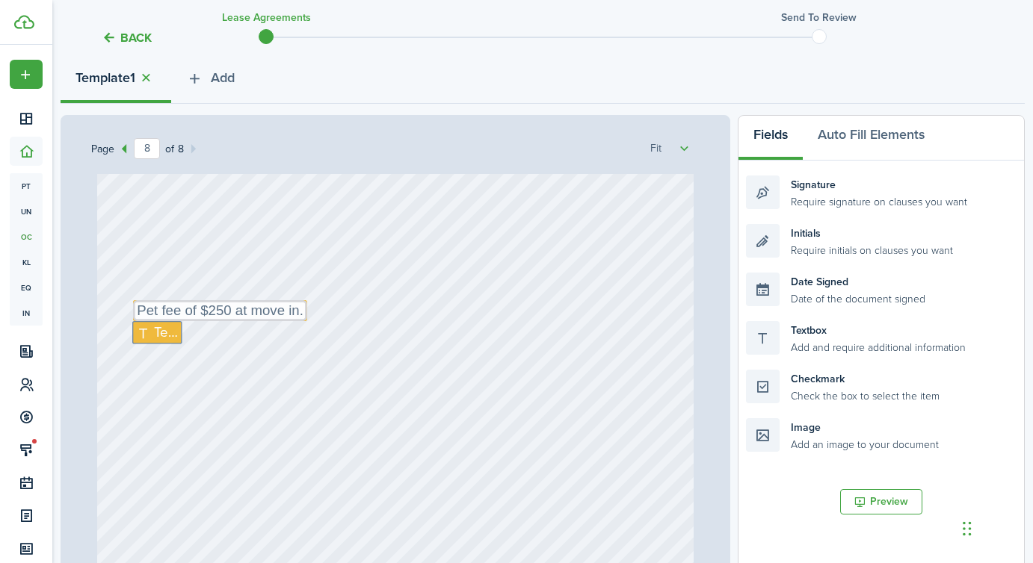
click at [182, 354] on div "Text Pet fee of $250 at move in. Date Signed Text Signature [DATE] 18:27:00" at bounding box center [395, 516] width 597 height 787
click at [153, 333] on icon at bounding box center [146, 333] width 18 height 14
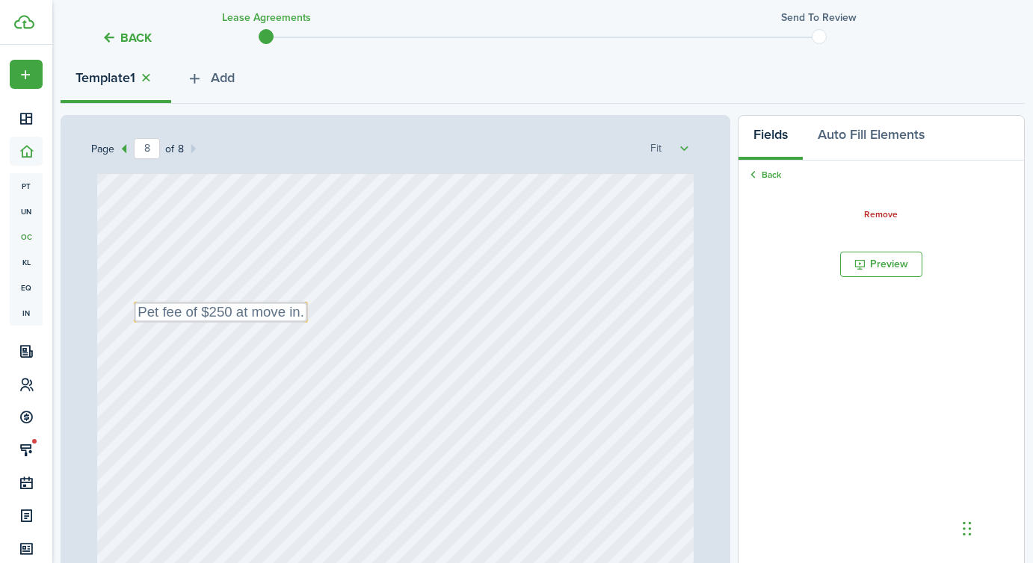
click at [196, 347] on div "Date Signed Signature [DATE] 18:27:00 Text Pet fee of $250 at move in." at bounding box center [395, 516] width 597 height 787
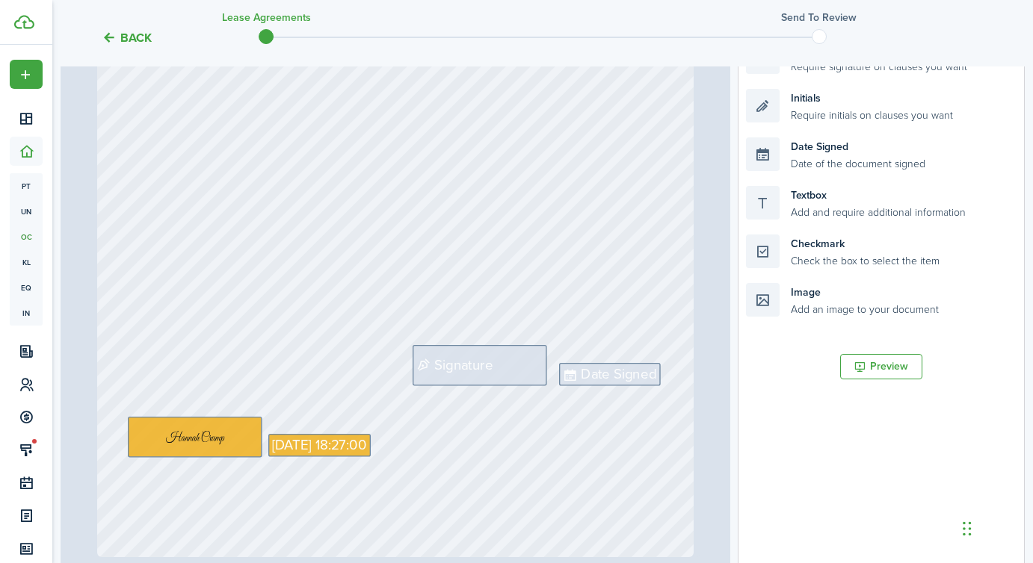
scroll to position [338, 0]
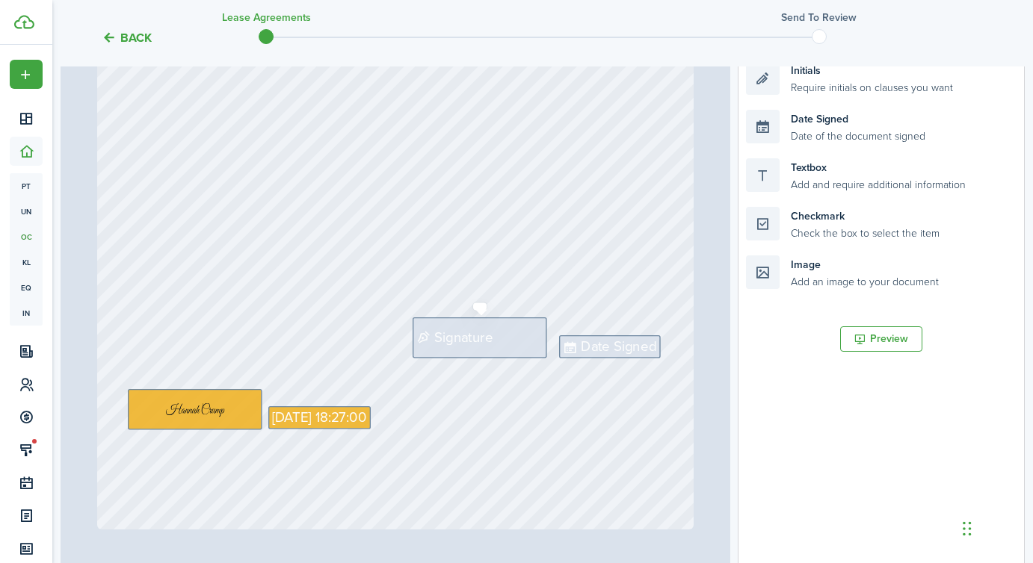
click at [472, 324] on div "Signature" at bounding box center [479, 338] width 135 height 40
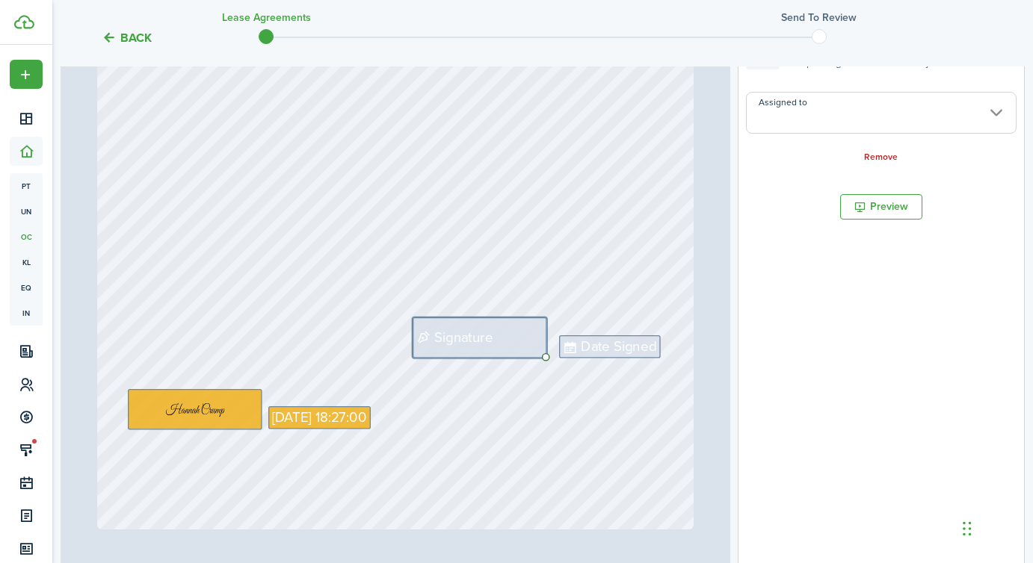
click at [796, 118] on input "Assigned to" at bounding box center [881, 113] width 271 height 42
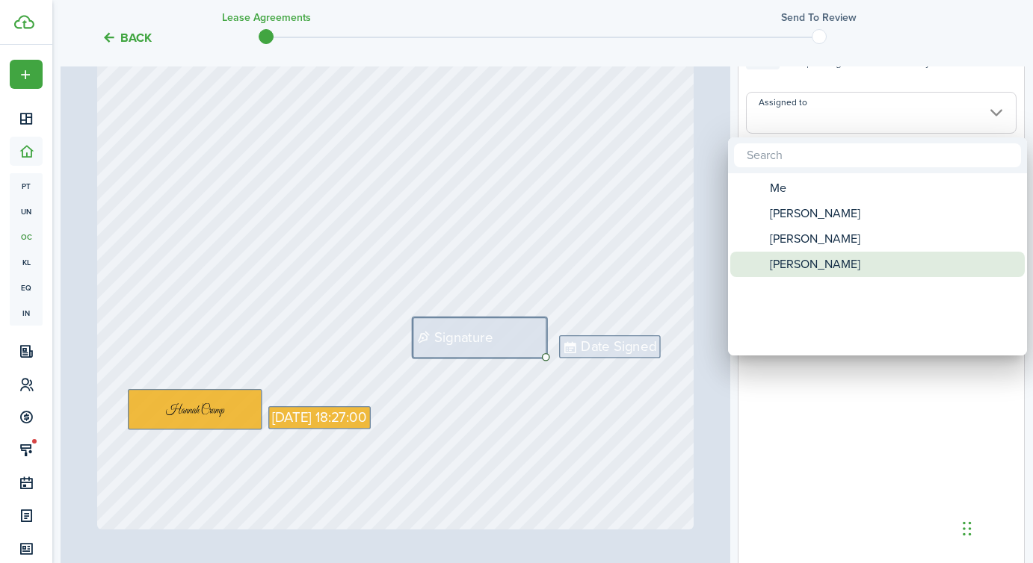
click at [794, 260] on span "[PERSON_NAME]" at bounding box center [815, 264] width 90 height 25
type input "[PERSON_NAME]"
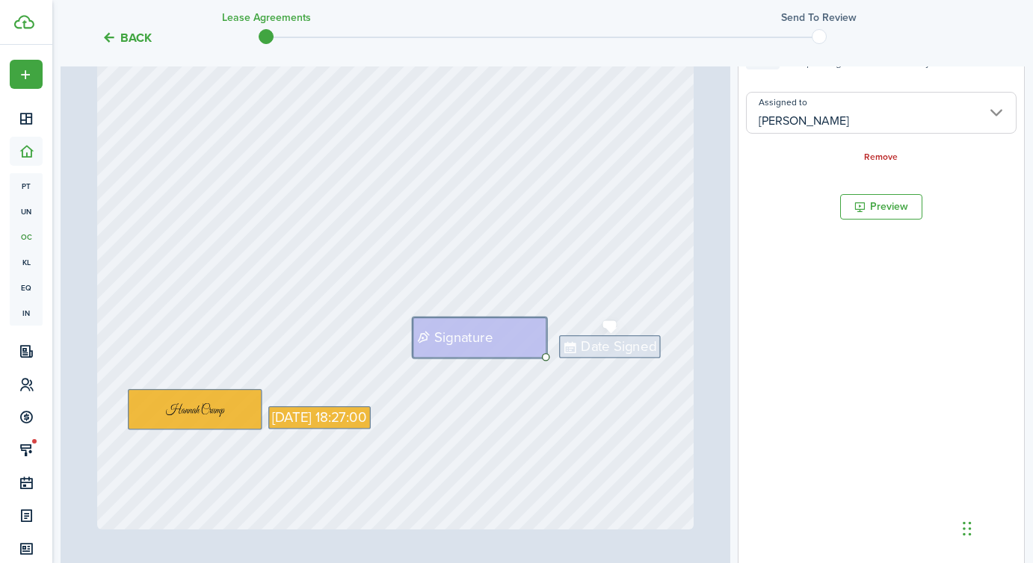
click at [599, 346] on span "Date Signed" at bounding box center [618, 347] width 75 height 21
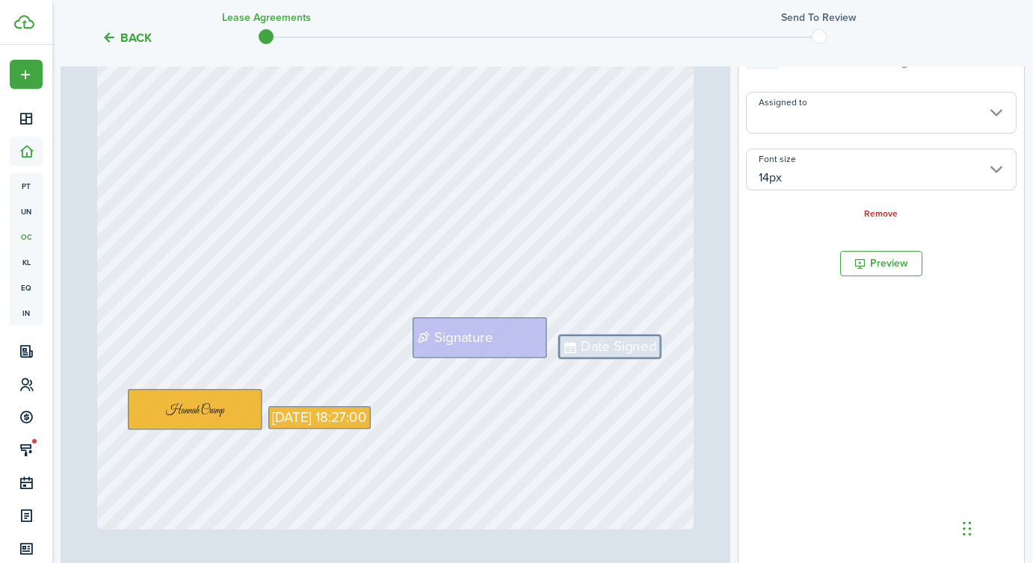
click at [831, 116] on input "Assigned to" at bounding box center [881, 113] width 271 height 42
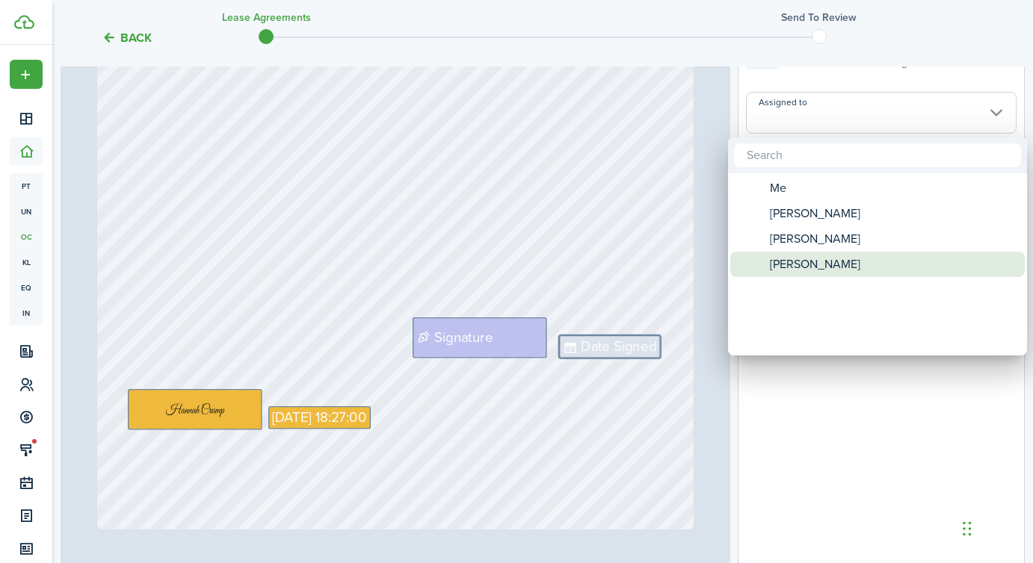
click at [805, 268] on span "[PERSON_NAME]" at bounding box center [815, 264] width 90 height 25
type input "[PERSON_NAME]"
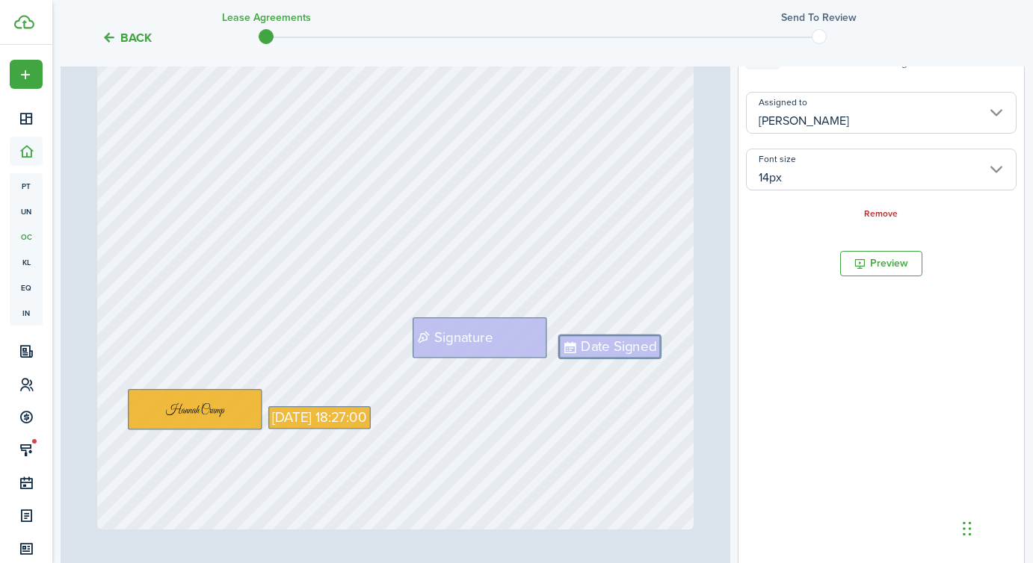
click at [578, 233] on div "Date Signed Signature [DATE] 18:27:00 Text Pet fee of $250 at move in." at bounding box center [395, 136] width 597 height 787
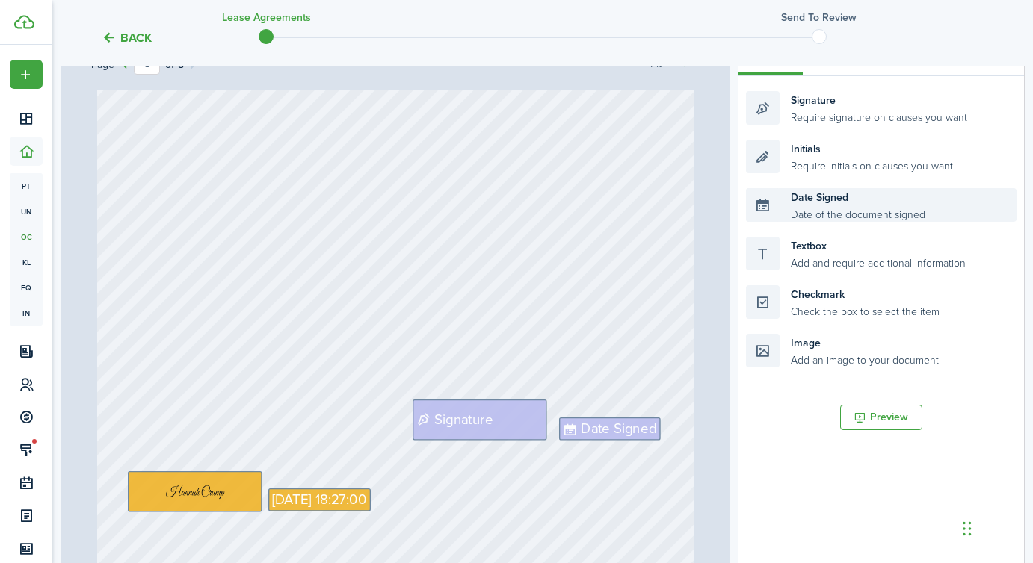
scroll to position [256, 0]
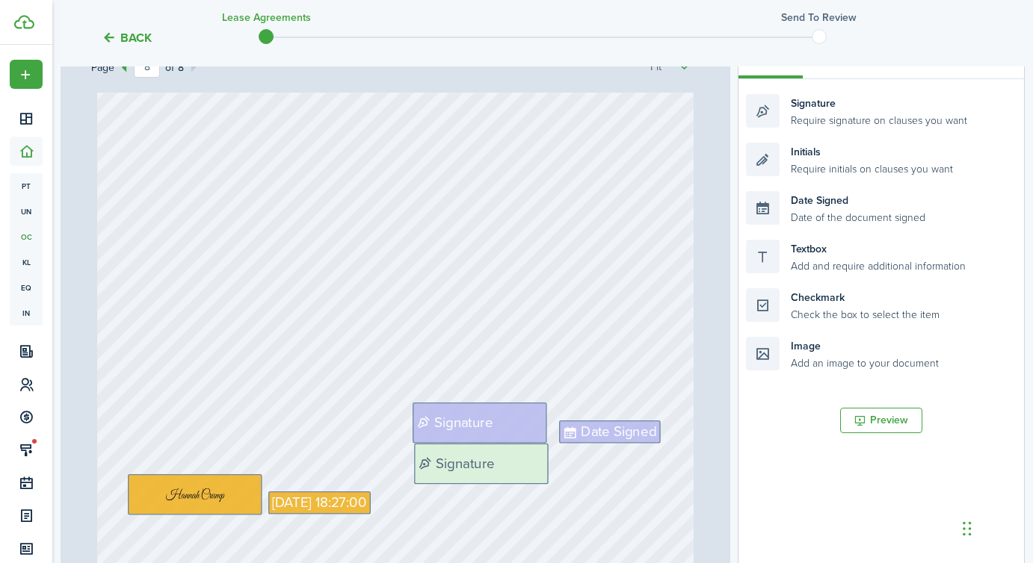
drag, startPoint x: 815, startPoint y: 117, endPoint x: 483, endPoint y: 466, distance: 481.5
click at [483, 466] on div "Page 8 of 8 50% 75% 100% 150% 200% Fit [STREET_ADDRESS] $1,650 Text 18,810 Init…" at bounding box center [543, 344] width 964 height 620
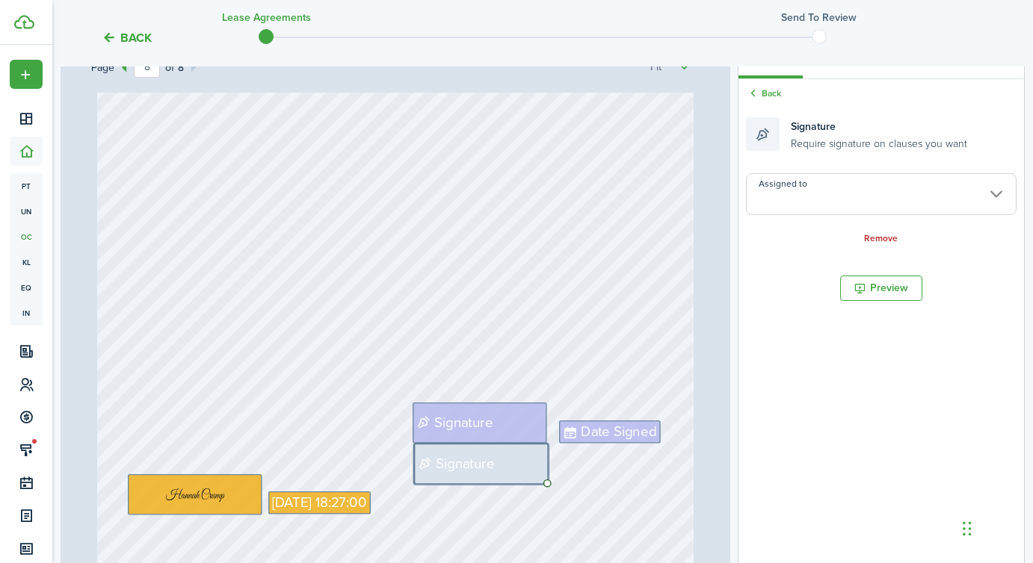
click at [851, 194] on input "Assigned to" at bounding box center [881, 194] width 271 height 42
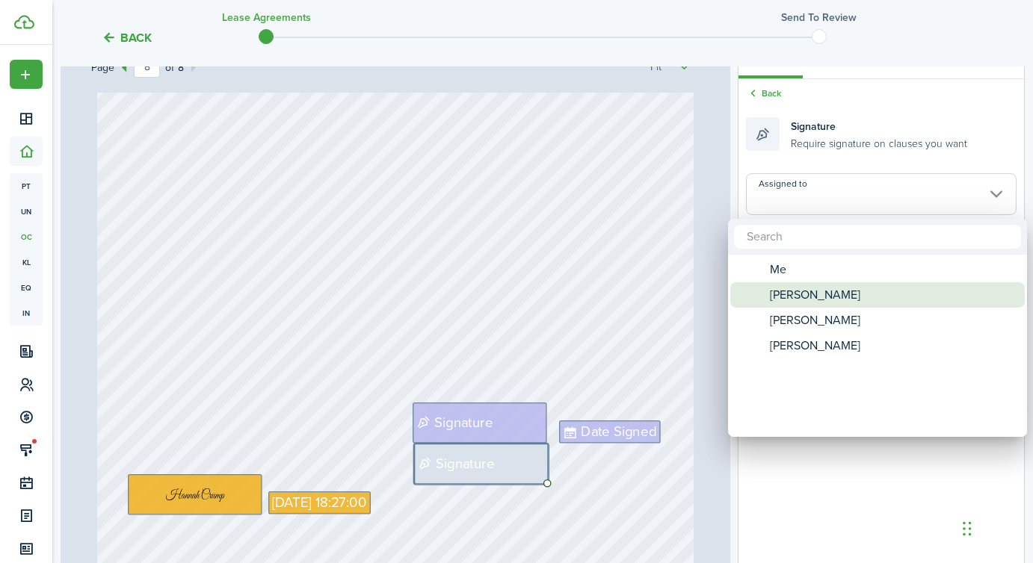
click at [791, 297] on span "[PERSON_NAME]" at bounding box center [815, 294] width 90 height 25
type input "[PERSON_NAME]"
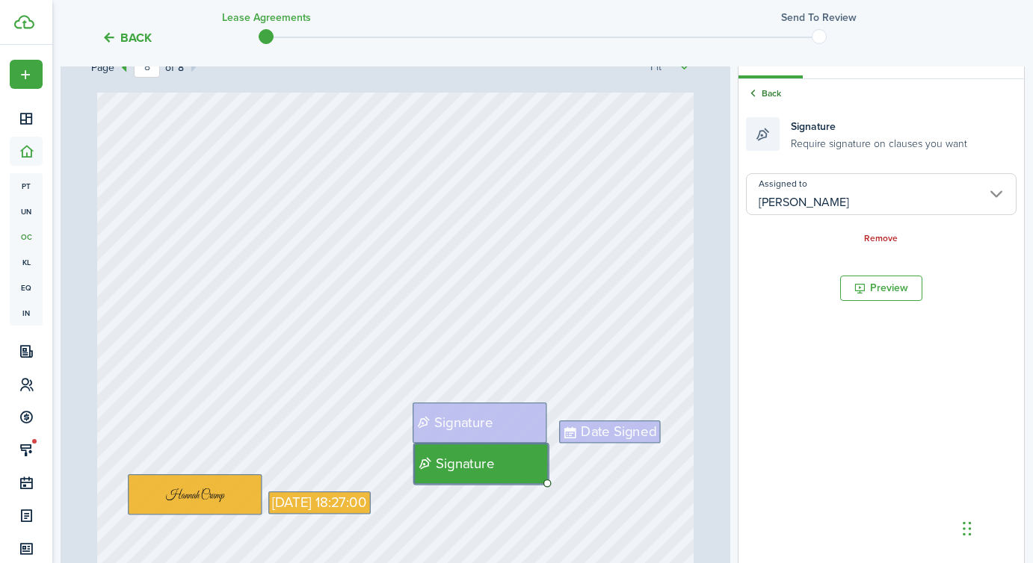
click at [765, 93] on link "Back" at bounding box center [763, 93] width 35 height 13
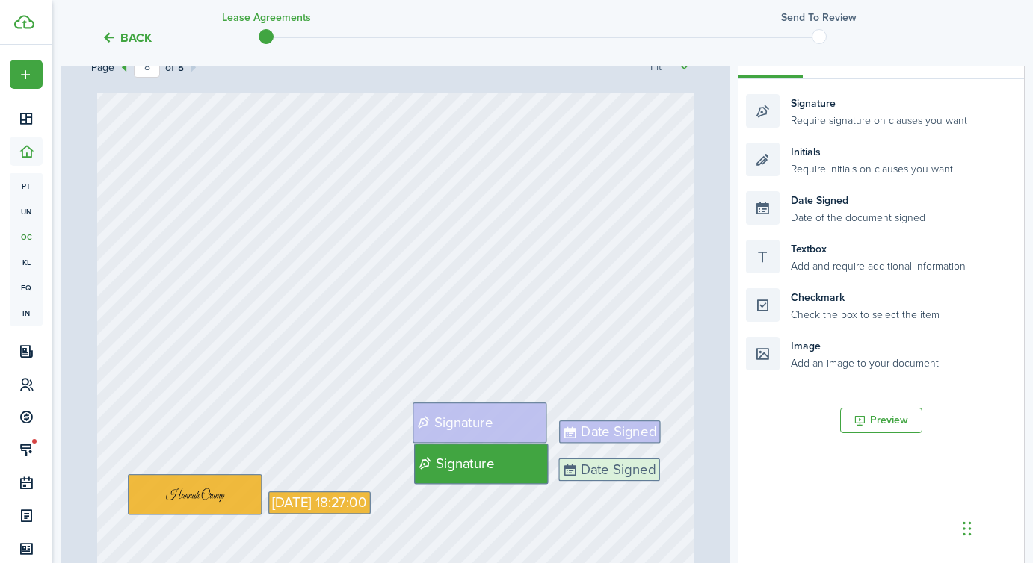
drag, startPoint x: 839, startPoint y: 202, endPoint x: 652, endPoint y: 469, distance: 326.1
click at [652, 469] on div "Page 8 of 8 50% 75% 100% 150% 200% Fit [STREET_ADDRESS] $1,650 Text 18,810 Init…" at bounding box center [543, 344] width 964 height 620
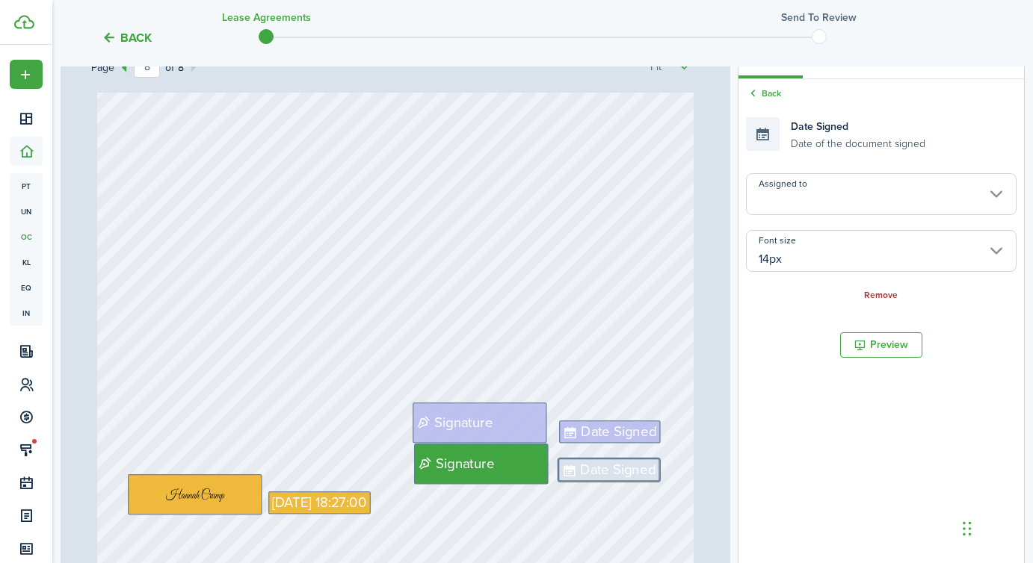
click at [877, 199] on input "Assigned to" at bounding box center [881, 194] width 271 height 42
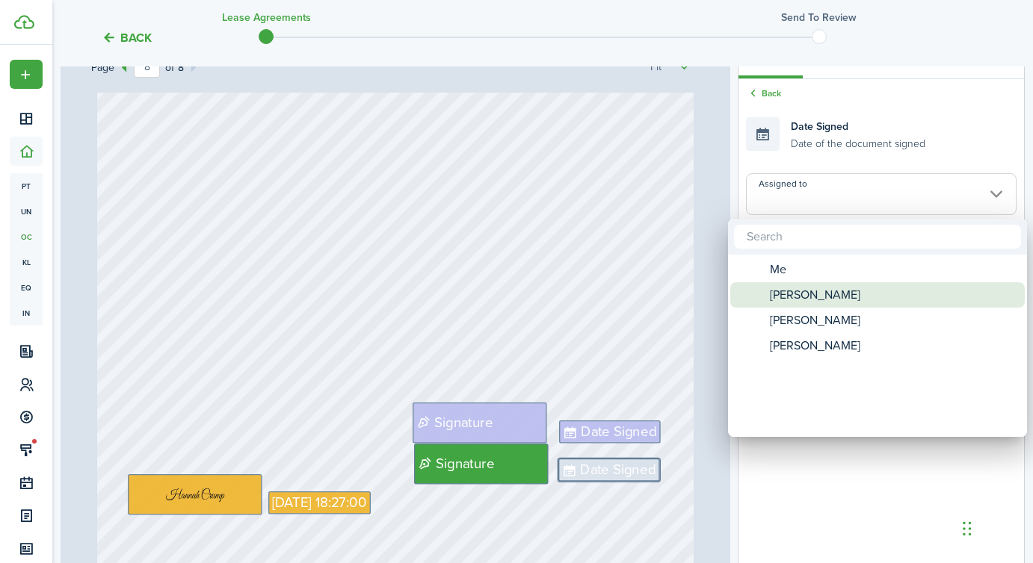
click at [798, 291] on span "[PERSON_NAME]" at bounding box center [815, 294] width 90 height 25
type input "[PERSON_NAME]"
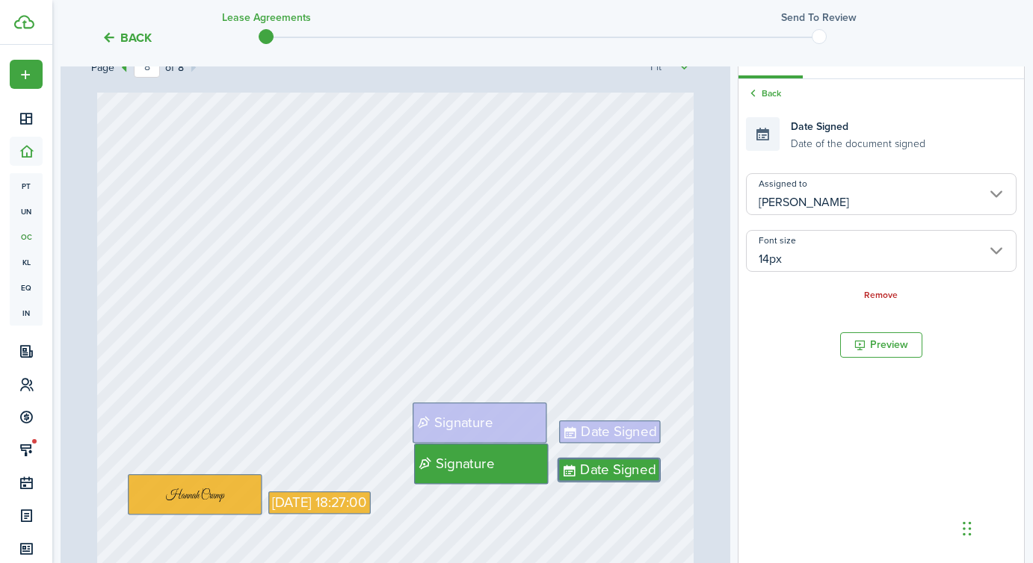
click at [590, 284] on div "Date Signed Signature [DATE] 18:27:00 Text Pet fee of $250 at move in. Signatur…" at bounding box center [395, 221] width 597 height 787
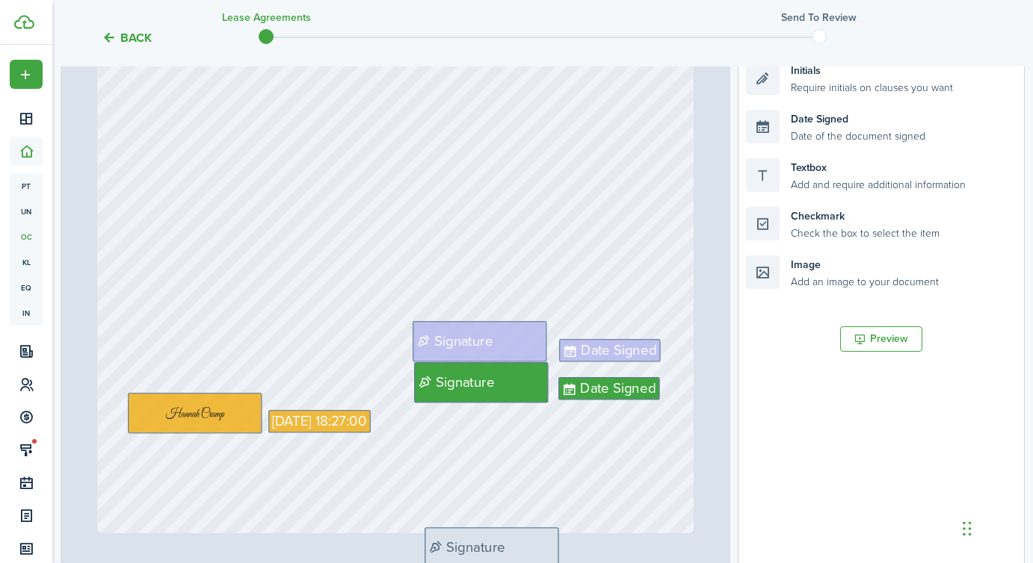
scroll to position [341, 0]
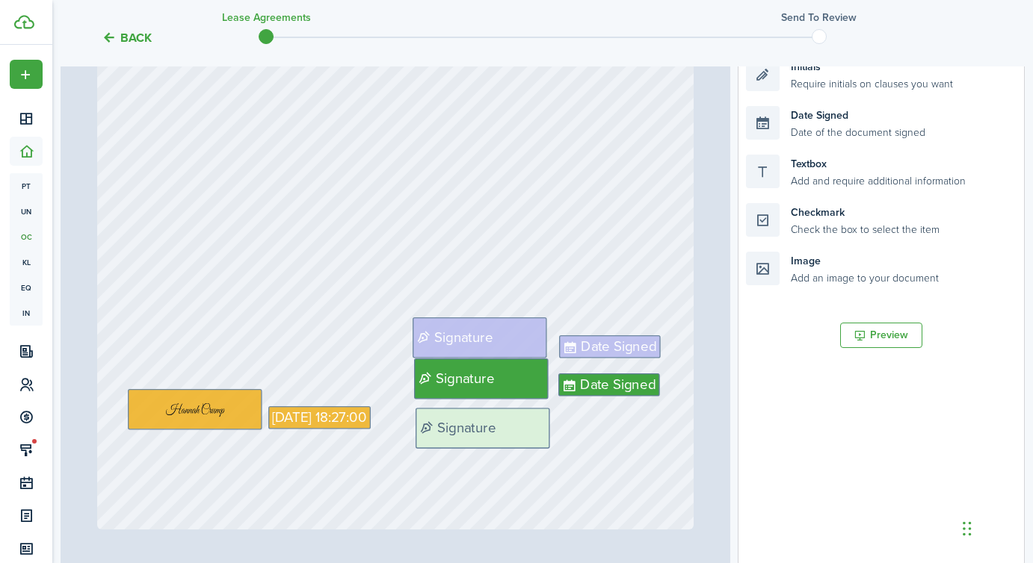
drag, startPoint x: 832, startPoint y: 114, endPoint x: 501, endPoint y: 428, distance: 456.1
click at [501, 428] on div "Page 8 of 8 50% 75% 100% 150% 200% Fit [STREET_ADDRESS] $1,650 Text 18,810 Init…" at bounding box center [543, 258] width 964 height 620
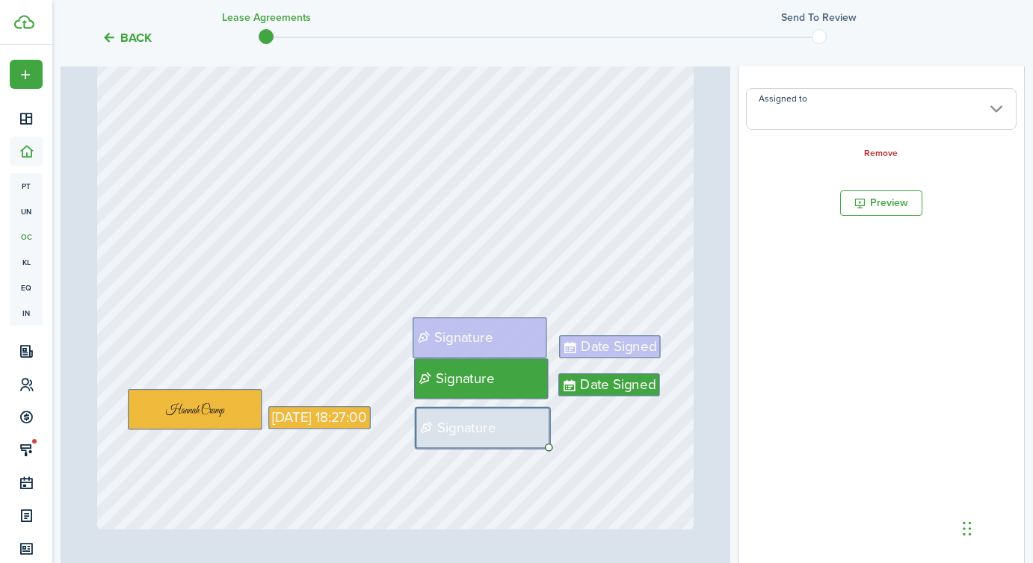
click at [841, 112] on input "Assigned to" at bounding box center [881, 109] width 271 height 42
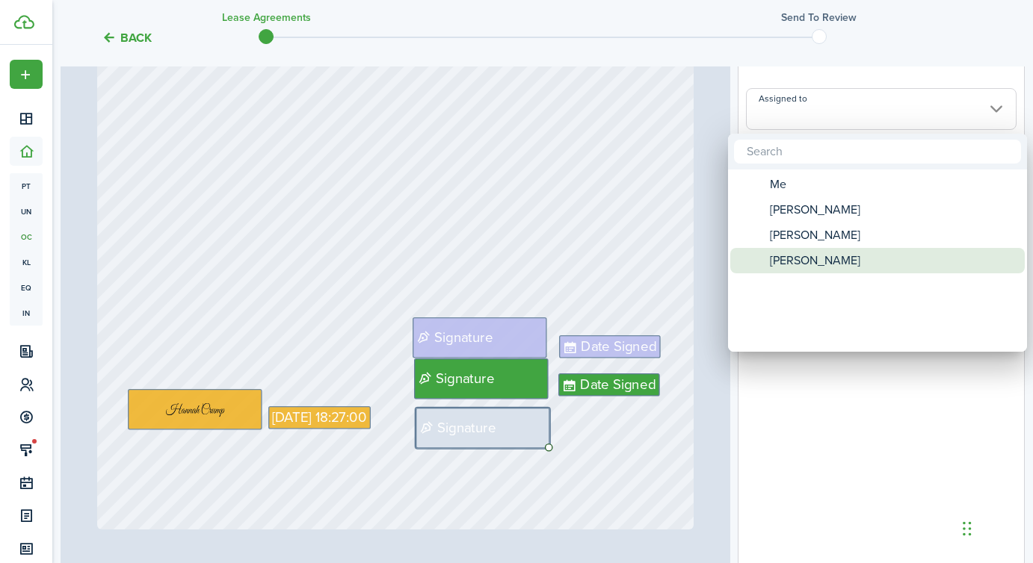
click at [803, 236] on span "[PERSON_NAME]" at bounding box center [815, 235] width 90 height 25
type input "[PERSON_NAME]"
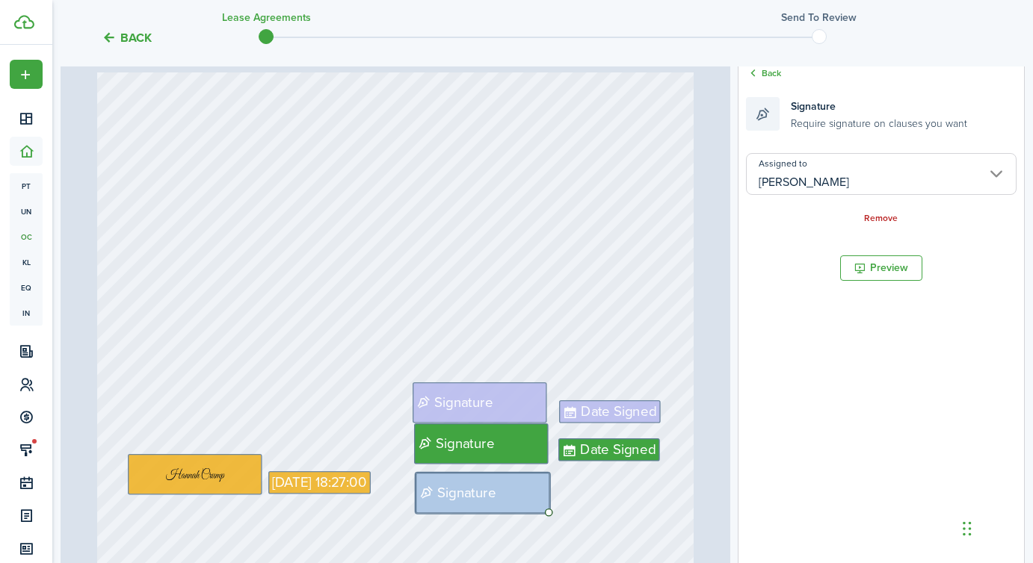
scroll to position [278, 0]
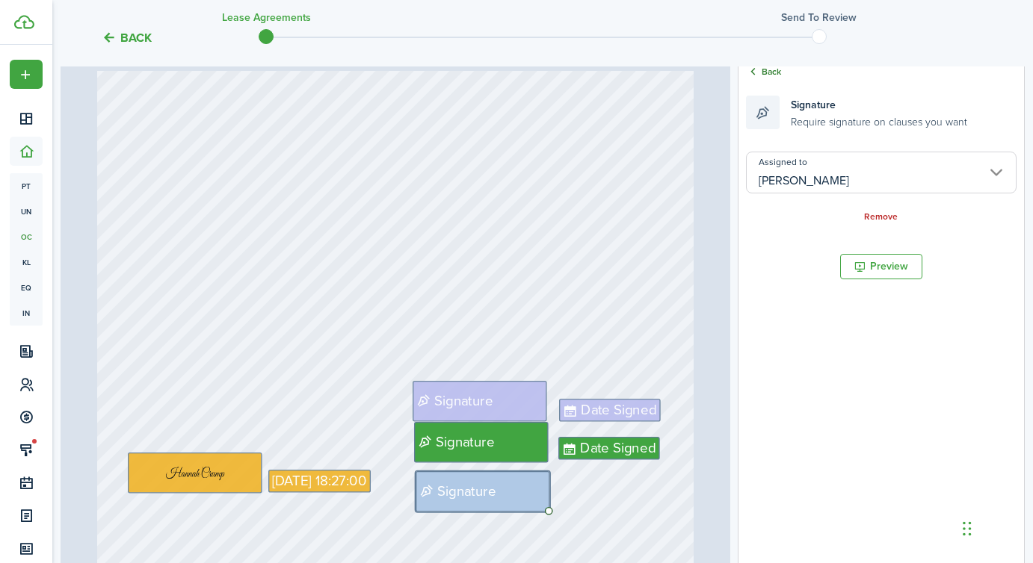
click at [760, 75] on link "Back" at bounding box center [763, 71] width 35 height 13
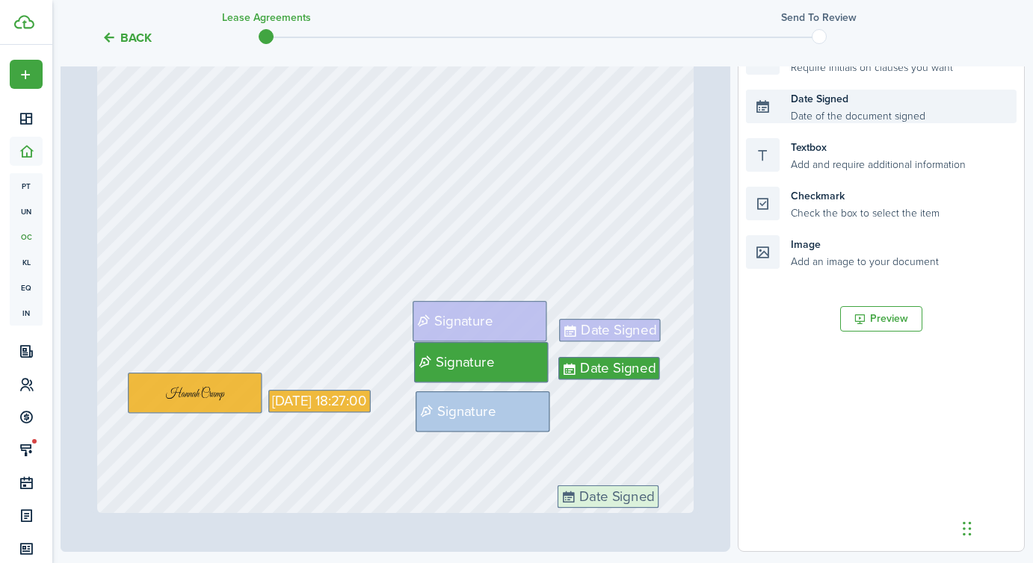
scroll to position [369, 0]
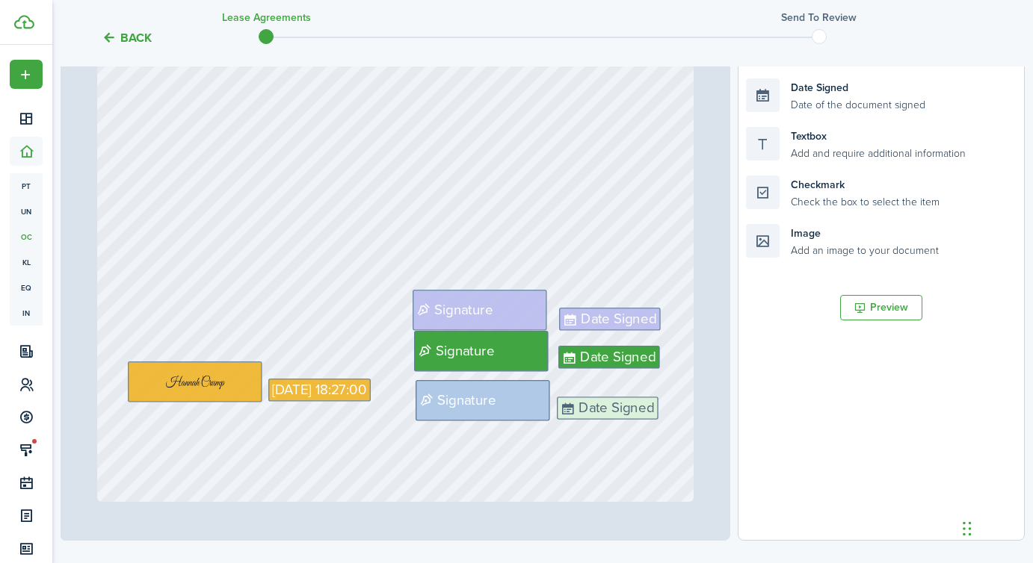
drag, startPoint x: 861, startPoint y: 203, endPoint x: 672, endPoint y: 430, distance: 295.5
click at [672, 430] on div "Page 8 of 8 50% 75% 100% 150% 200% Fit [STREET_ADDRESS] $1,650 Text 18,810 Init…" at bounding box center [543, 231] width 964 height 620
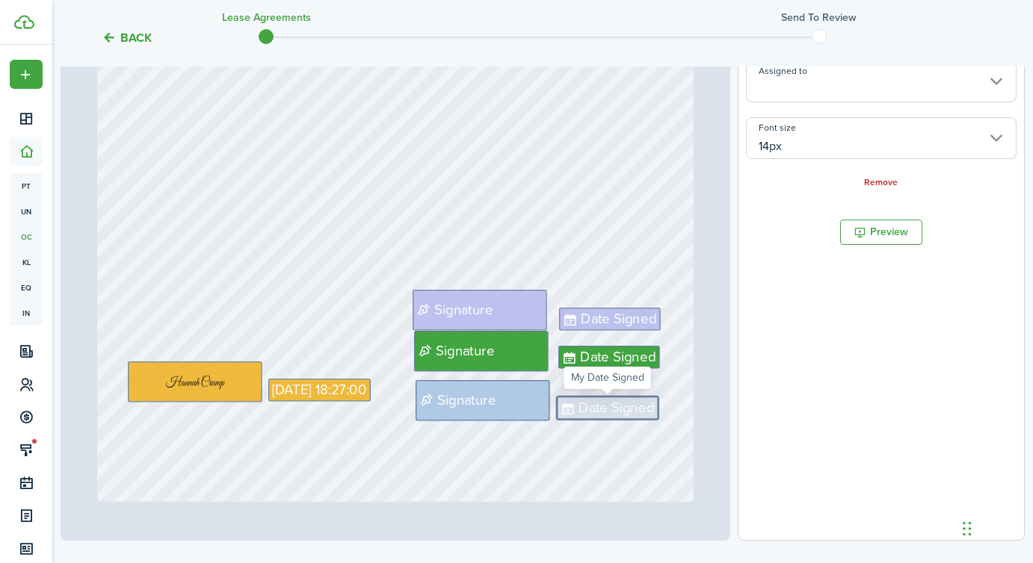
click at [816, 87] on input "Assigned to" at bounding box center [881, 82] width 271 height 42
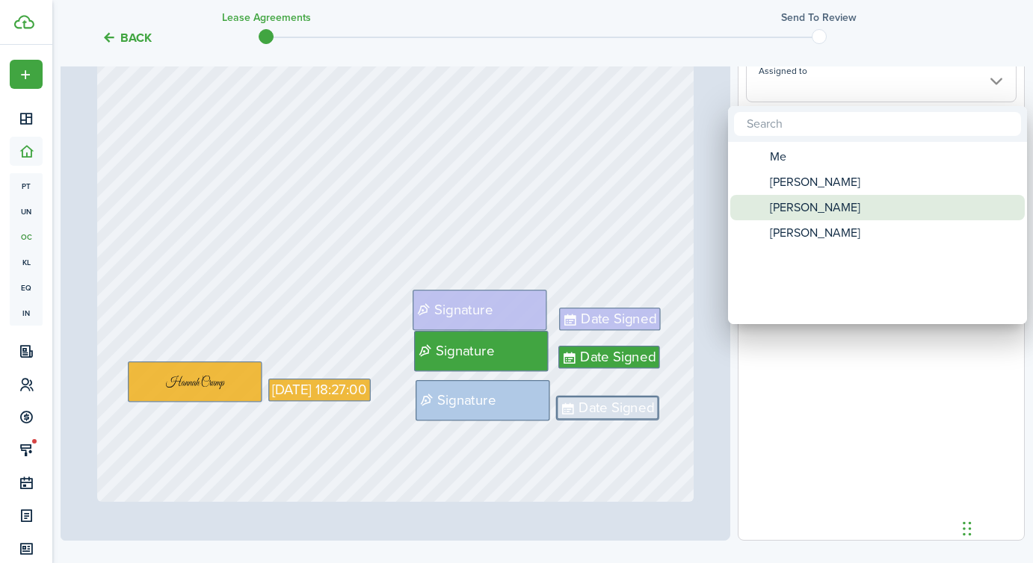
click at [796, 208] on span "[PERSON_NAME]" at bounding box center [815, 207] width 90 height 25
type input "[PERSON_NAME]"
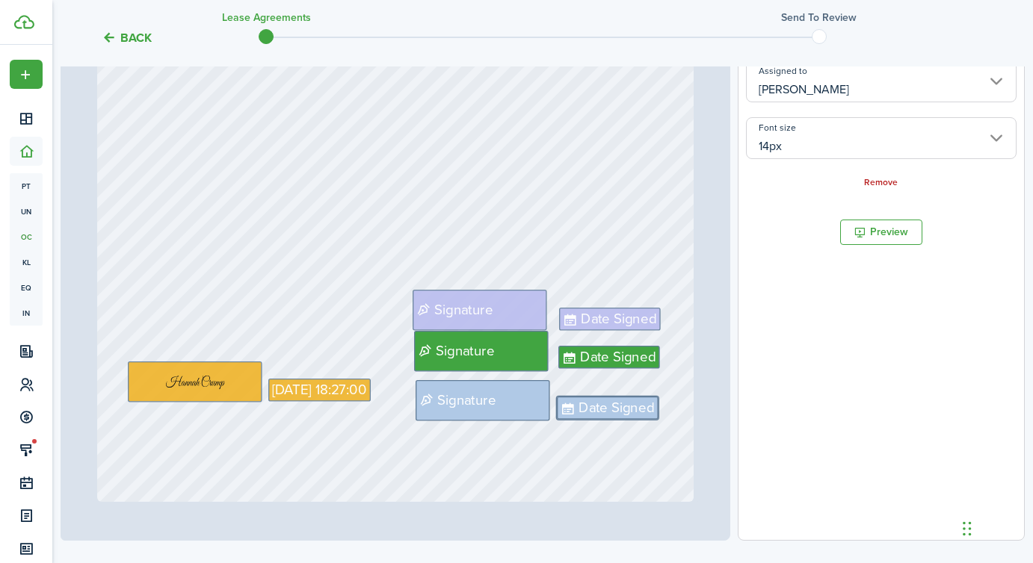
click at [596, 196] on div "Date Signed Signature [DATE] 18:27:00 Text Pet fee of $250 at move in. Signatur…" at bounding box center [395, 108] width 597 height 787
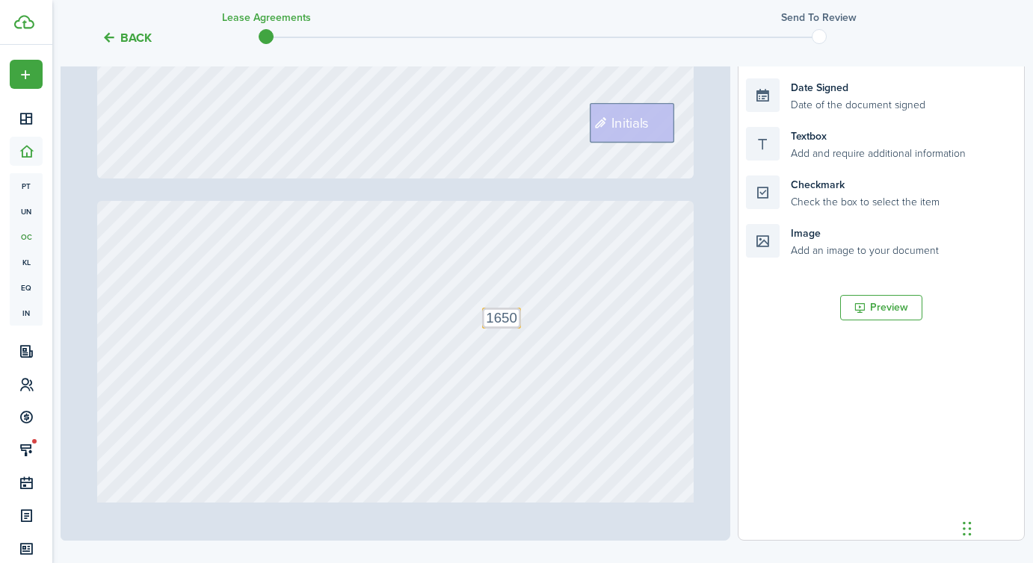
scroll to position [587, 0]
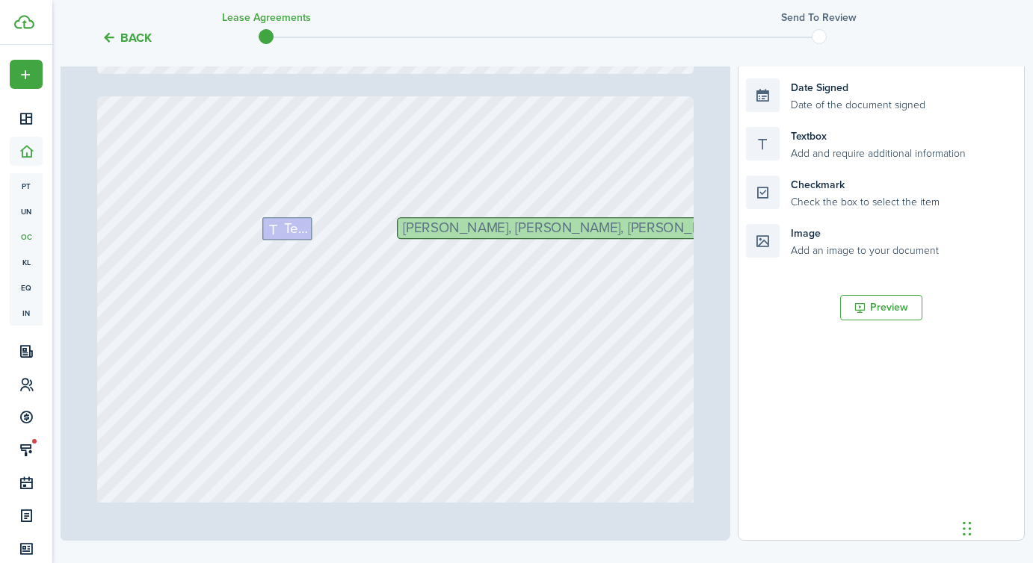
type input "3"
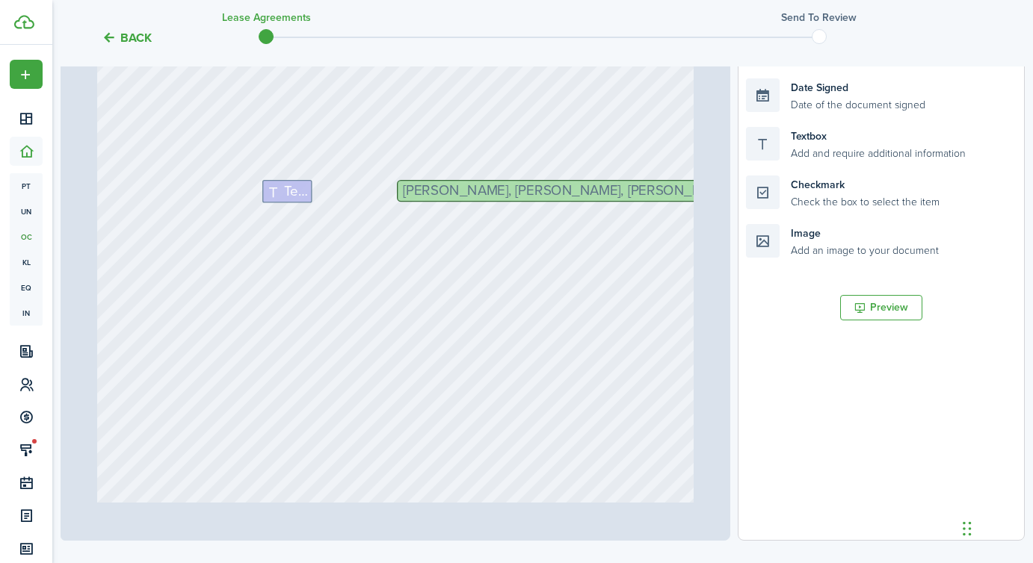
scroll to position [1545, 0]
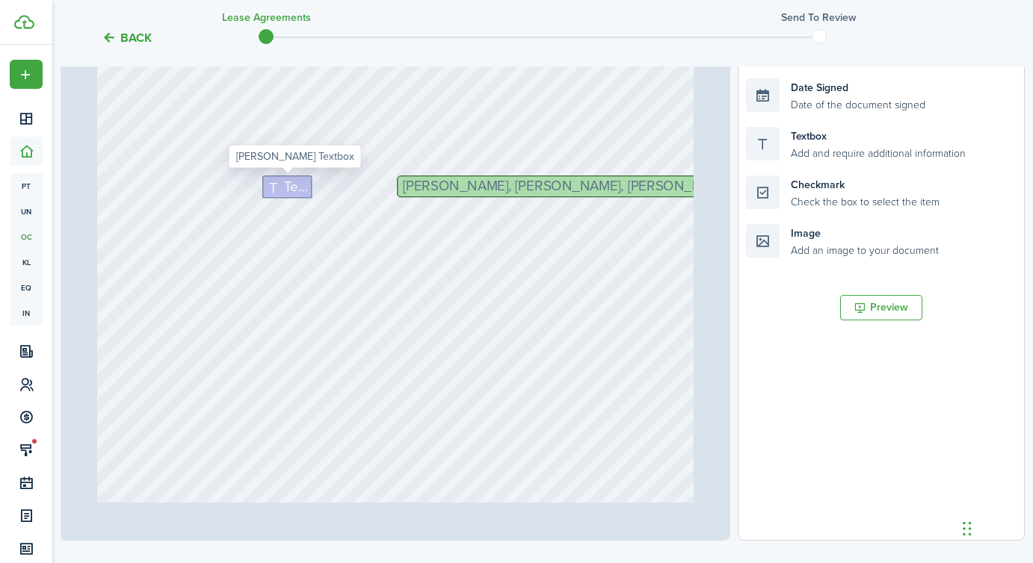
click at [294, 196] on span "Text" at bounding box center [297, 186] width 24 height 21
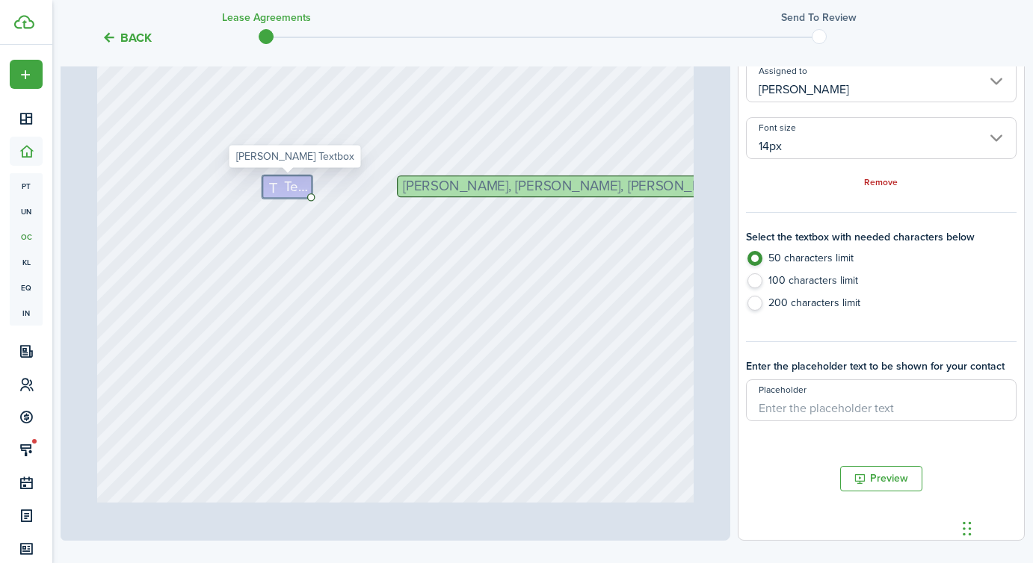
click at [288, 187] on span "Text" at bounding box center [297, 186] width 24 height 21
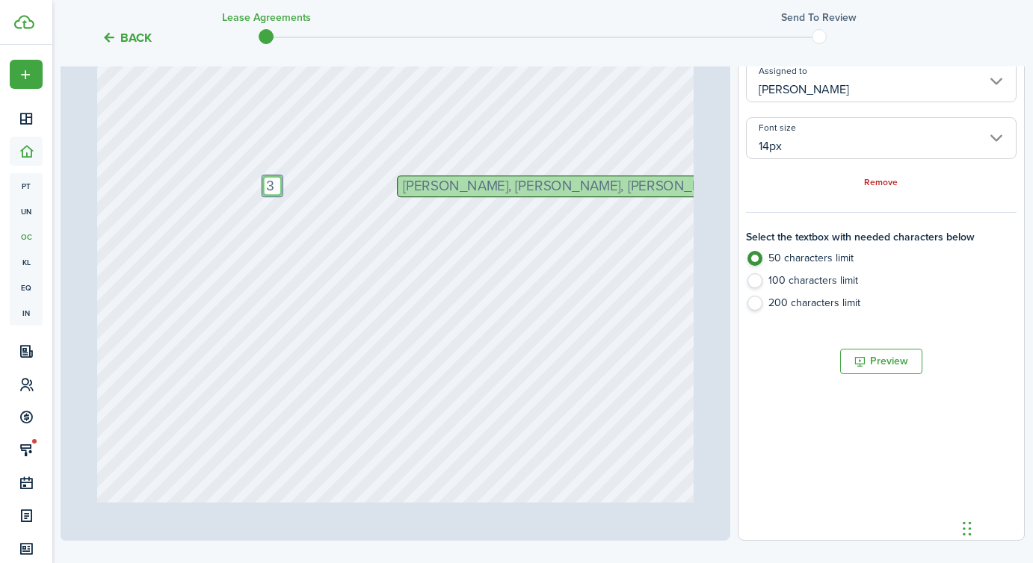
type textarea "3"
click at [688, 346] on div "[PERSON_NAME], [PERSON_NAME], [PERSON_NAME] Initials Text 3" at bounding box center [395, 448] width 597 height 787
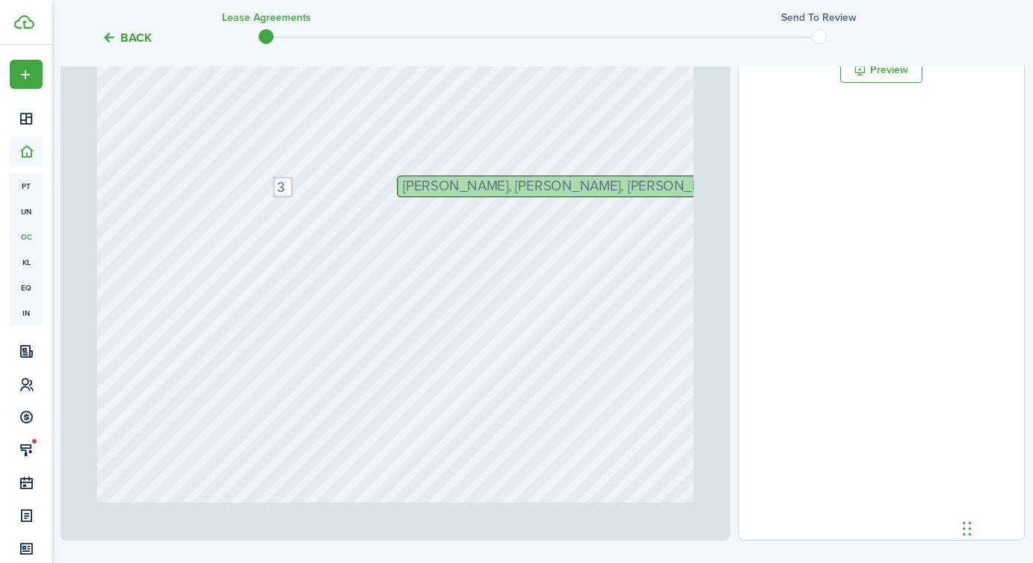
drag, startPoint x: 274, startPoint y: 185, endPoint x: 285, endPoint y: 188, distance: 10.7
click at [321, 230] on div "[PERSON_NAME], [PERSON_NAME], [PERSON_NAME] Initials Text 3" at bounding box center [395, 448] width 597 height 787
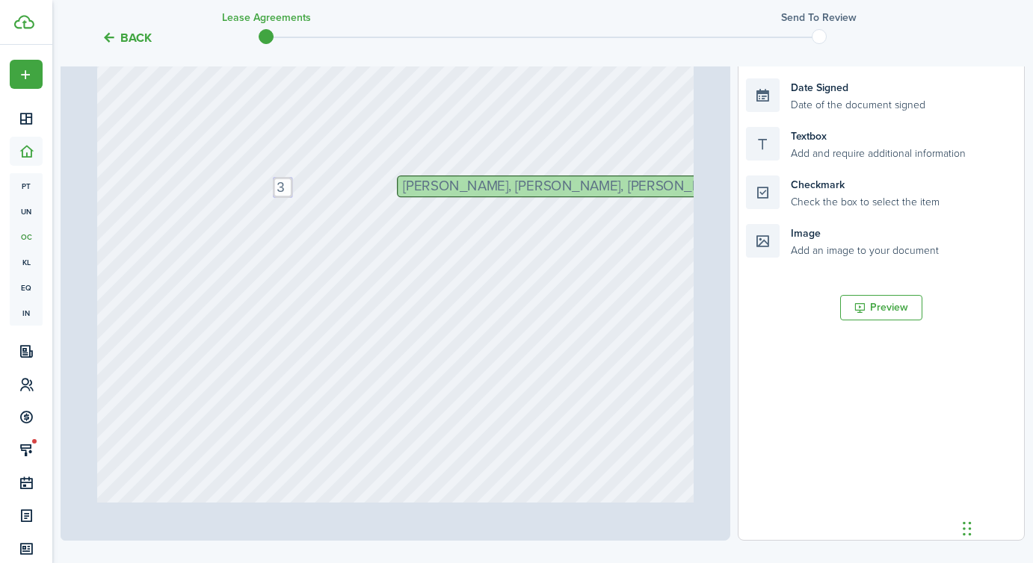
scroll to position [480, 0]
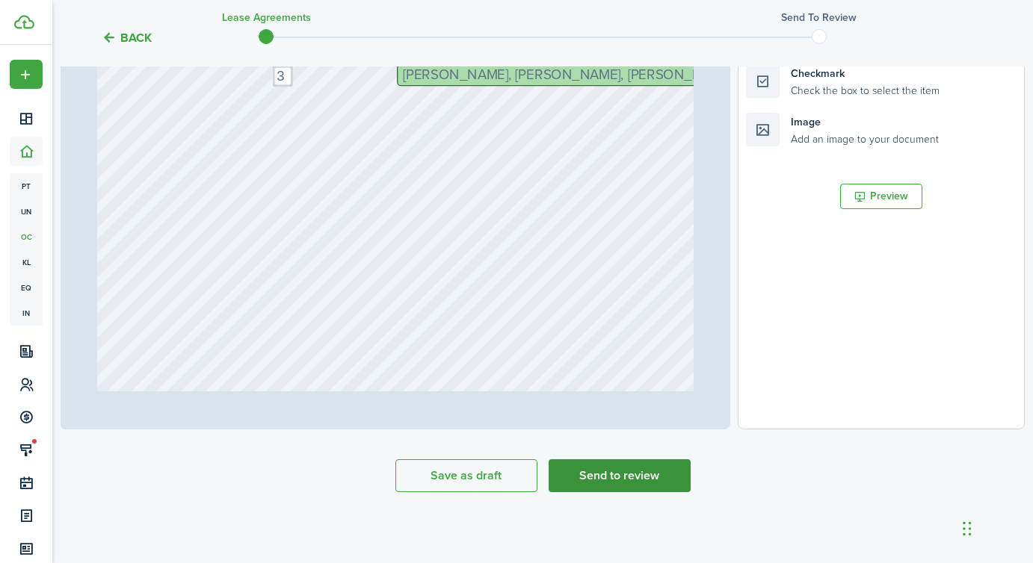
click at [611, 482] on button "Send to review" at bounding box center [619, 476] width 142 height 33
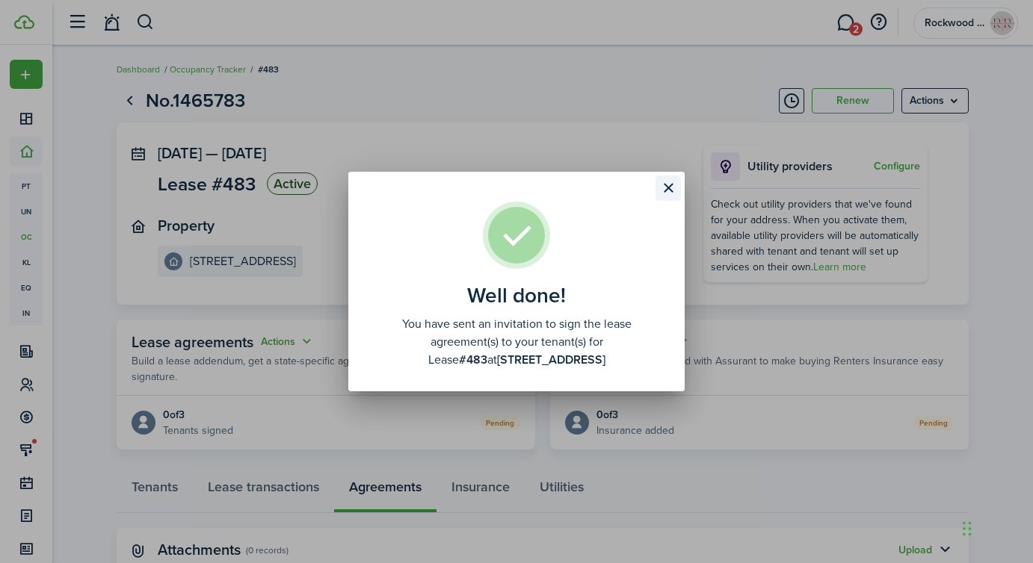
click at [670, 187] on button "Close modal" at bounding box center [667, 188] width 25 height 25
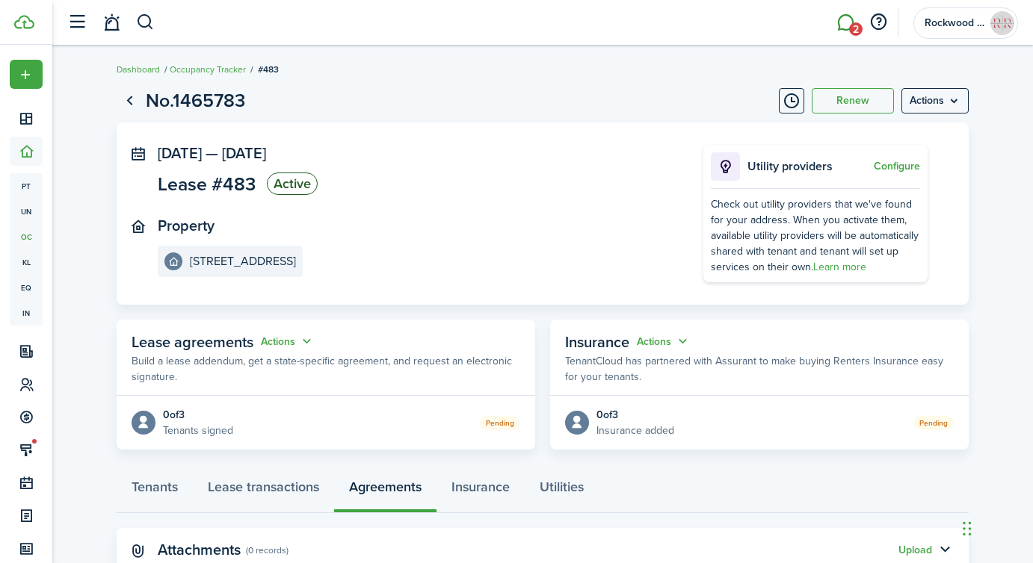
click at [832, 29] on link "2" at bounding box center [845, 23] width 28 height 38
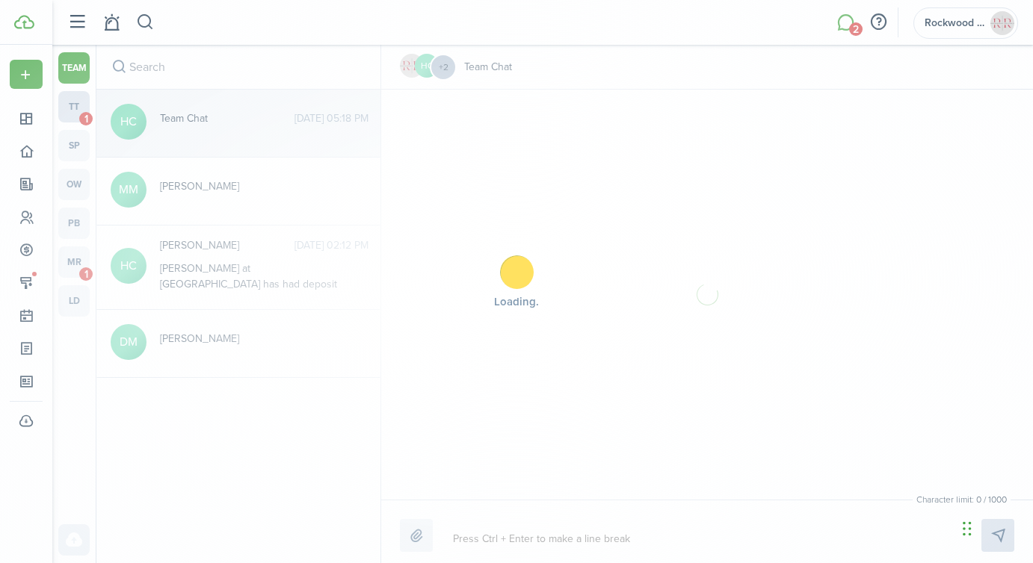
scroll to position [260, 0]
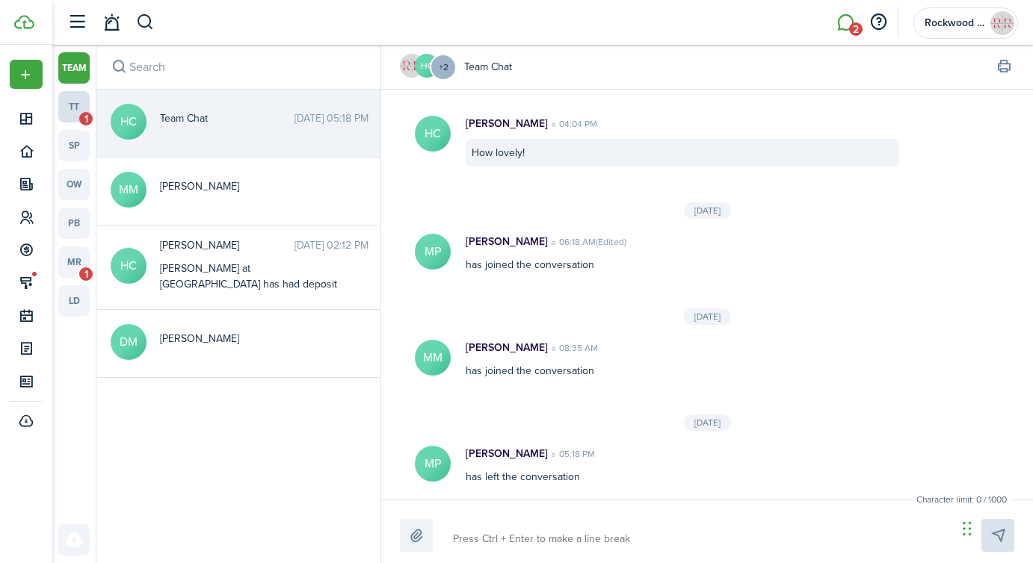
click at [82, 108] on link "tt 1" at bounding box center [73, 106] width 31 height 31
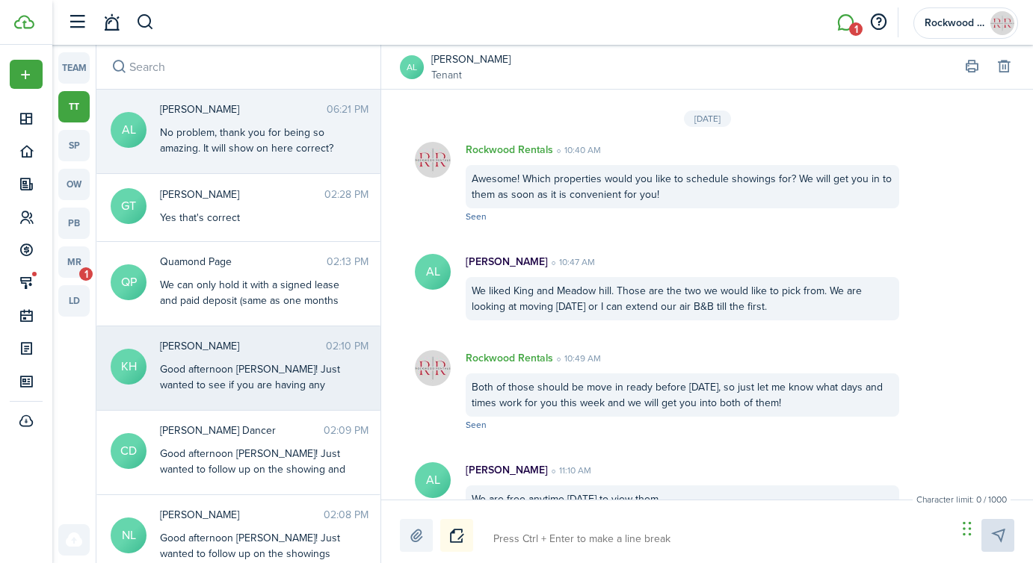
scroll to position [1508, 0]
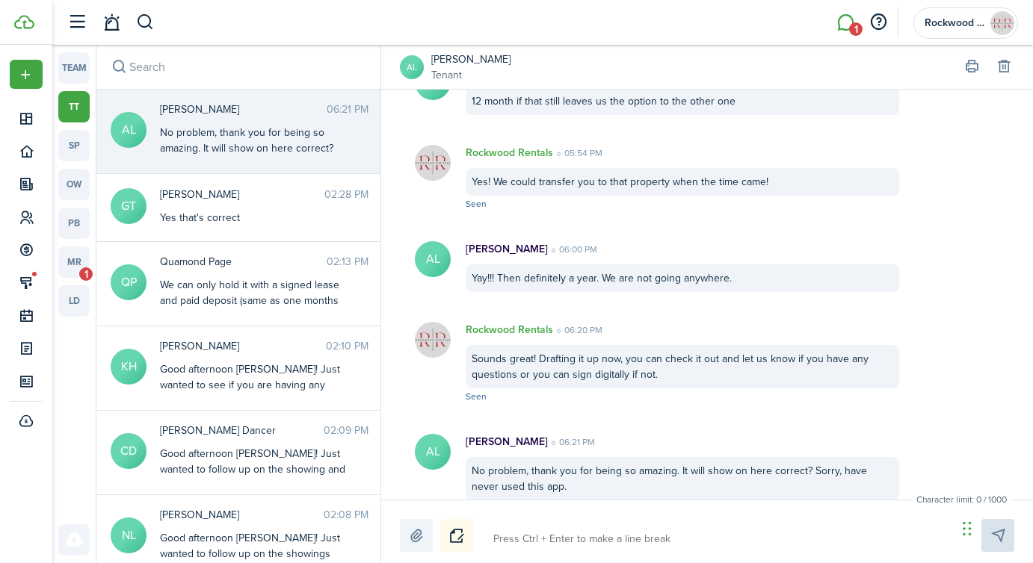
click at [571, 537] on textarea at bounding box center [719, 539] width 463 height 25
type textarea "Y"
type textarea "Ye"
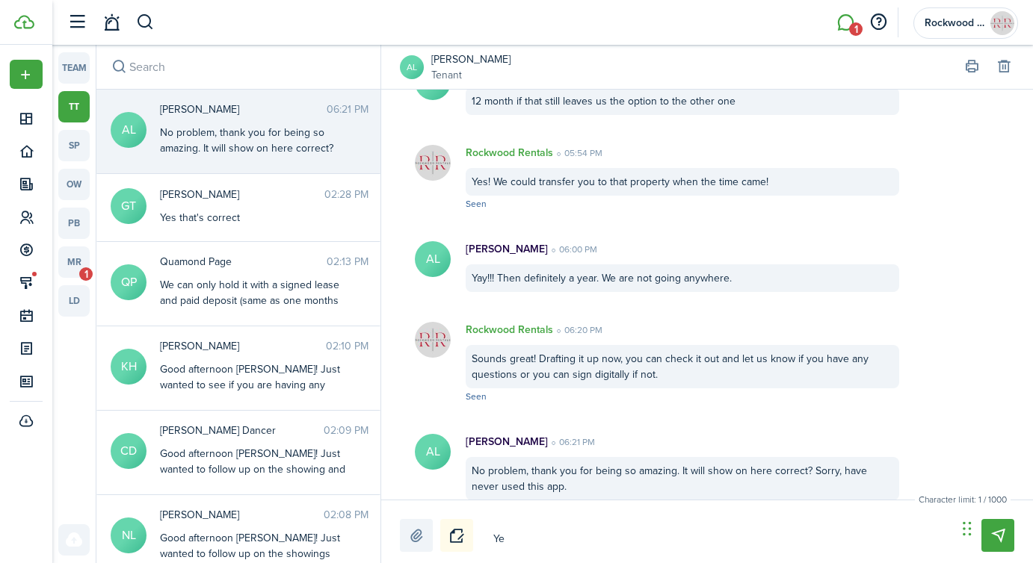
type textarea "Yes"
type textarea "Yes!"
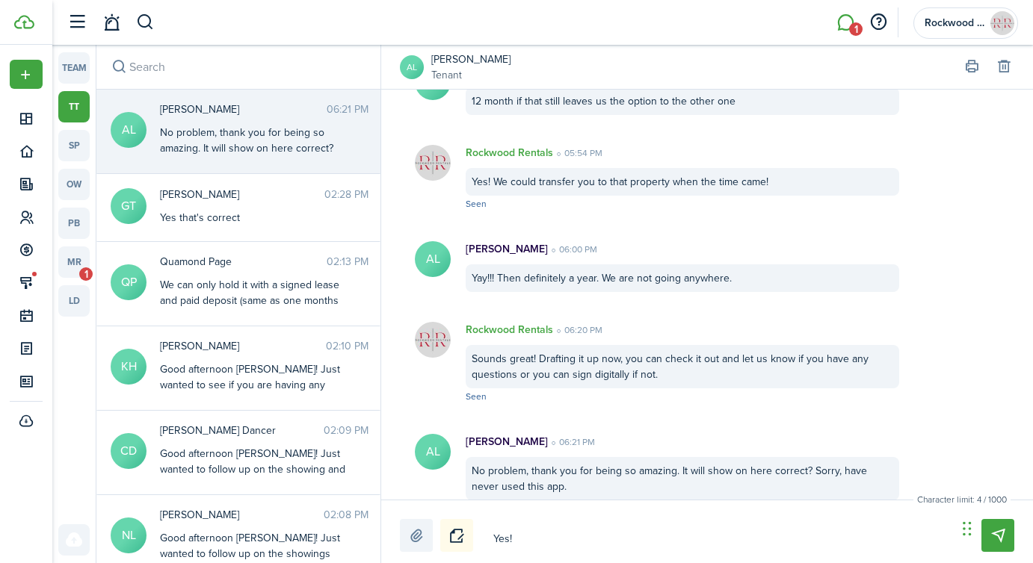
type textarea "Yes!"
type textarea "Yes! I"
type textarea "Yes! It"
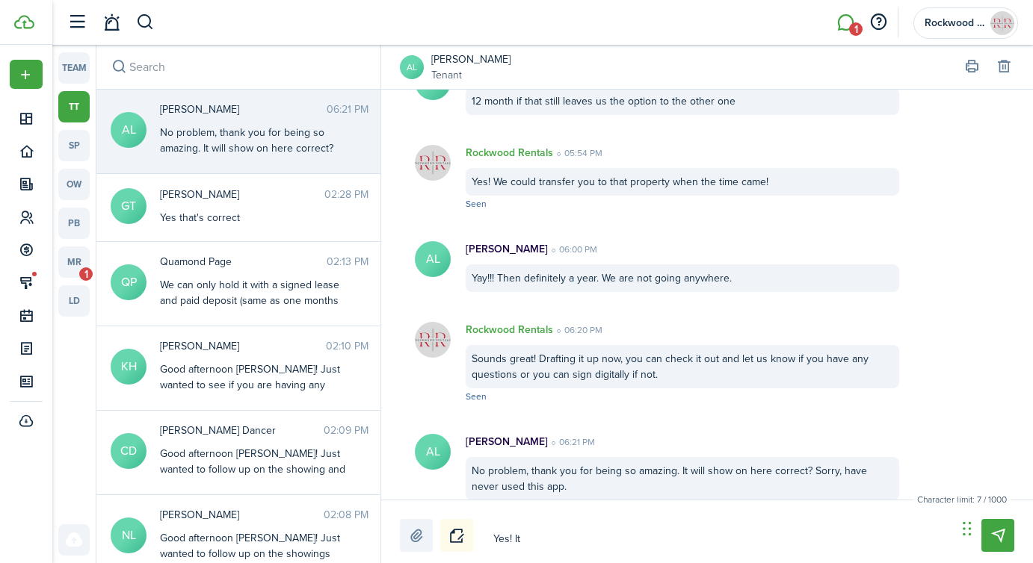
type textarea "Yes! It"
type textarea "Yes! It w"
type textarea "Yes! It wa"
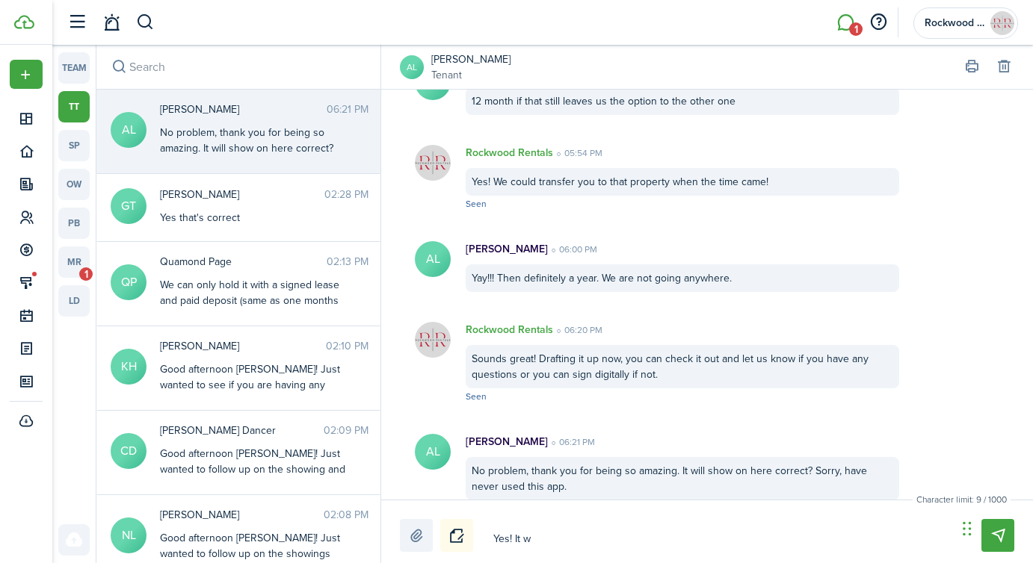
type textarea "Yes! It wa"
type textarea "Yes! It was"
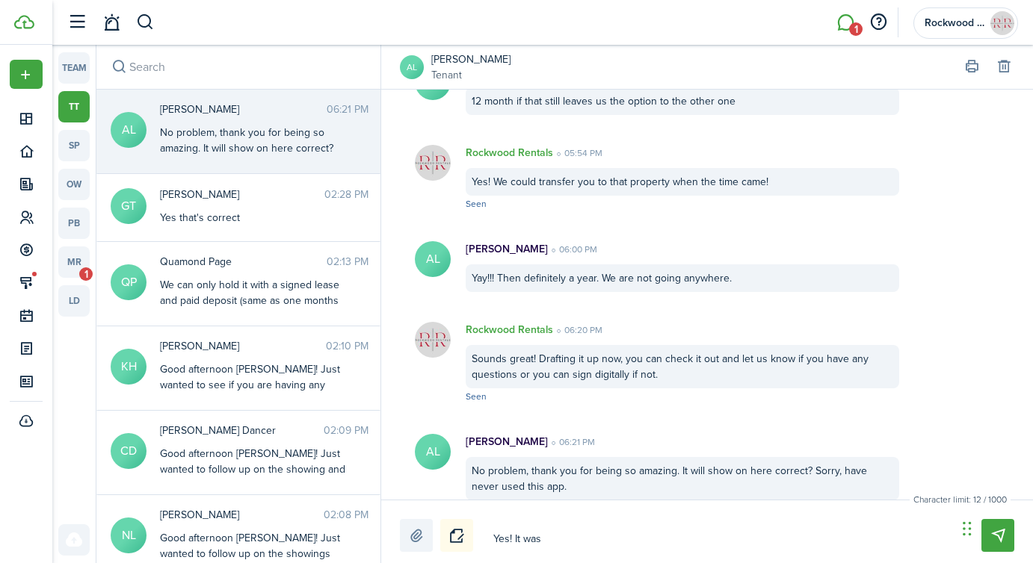
type textarea "Yes! It was j"
type textarea "Yes! It was ju"
type textarea "Yes! It was jus"
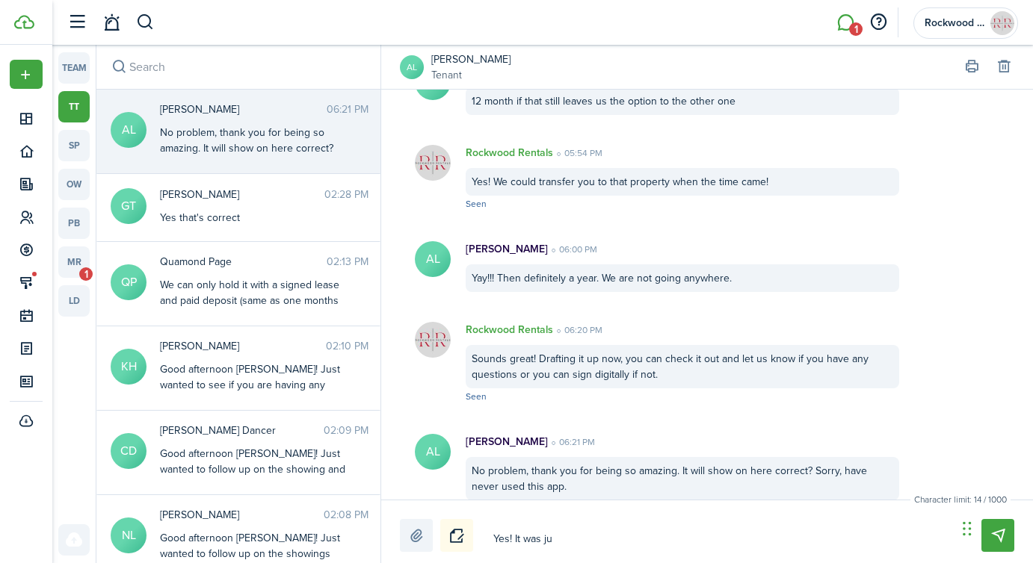
type textarea "Yes! It was jus"
type textarea "Yes! It was just"
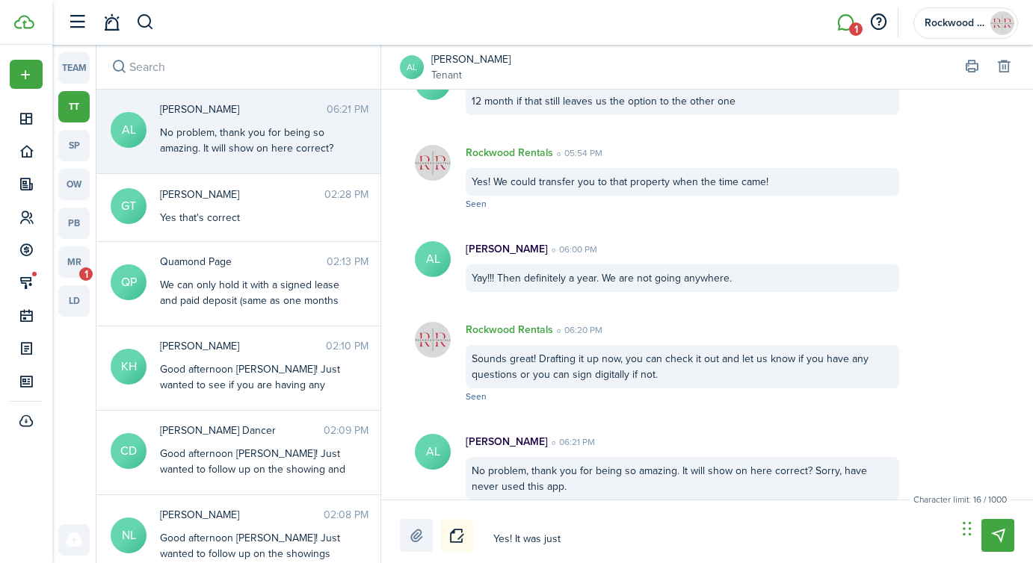
type textarea "Yes! It was just s"
type textarea "Yes! It was just se"
type textarea "Yes! It was just sen"
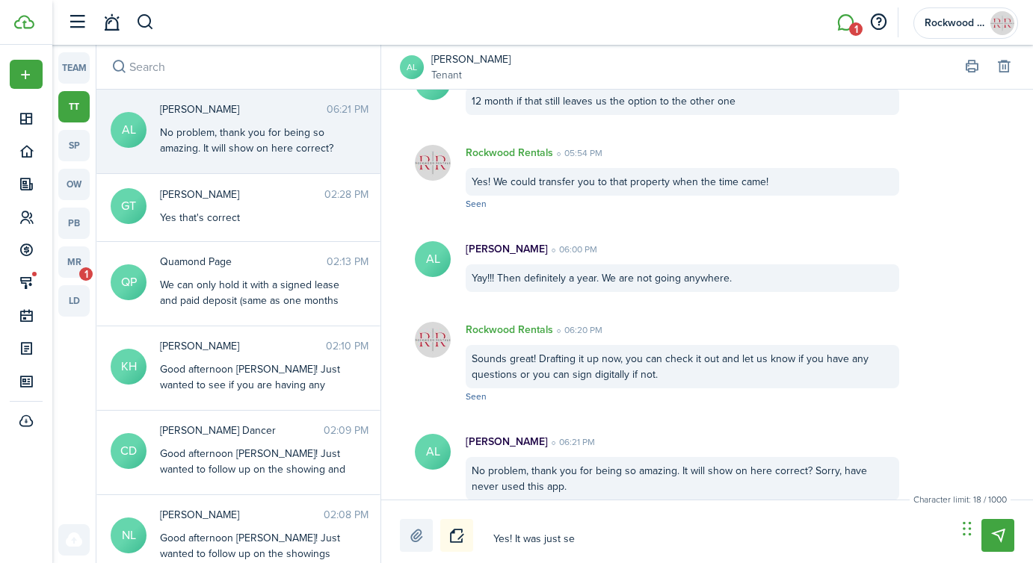
type textarea "Yes! It was just sen"
type textarea "Yes! It was just sent"
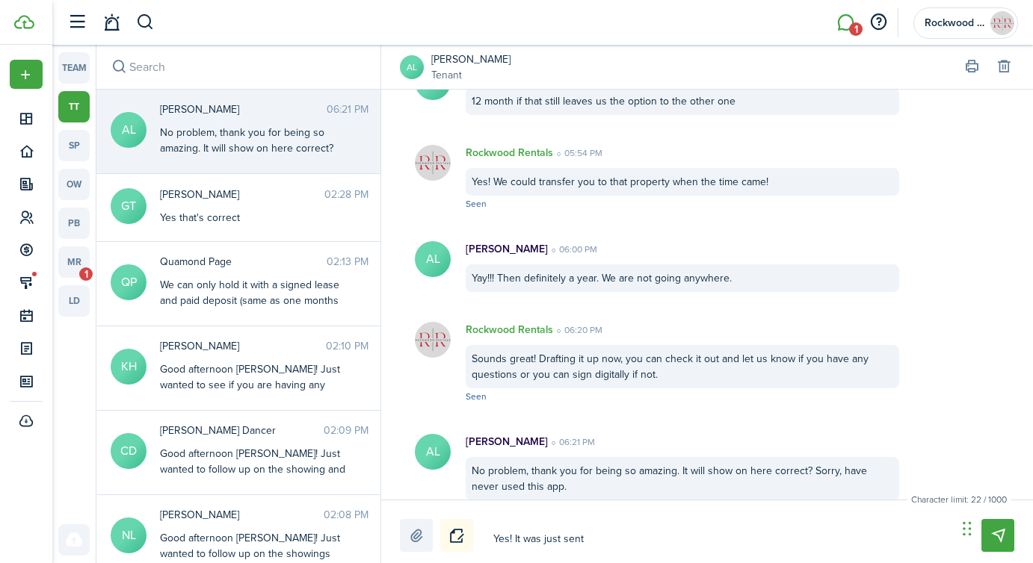
type textarea "Yes! It was just sent t"
type textarea "Yes! It was just sent to"
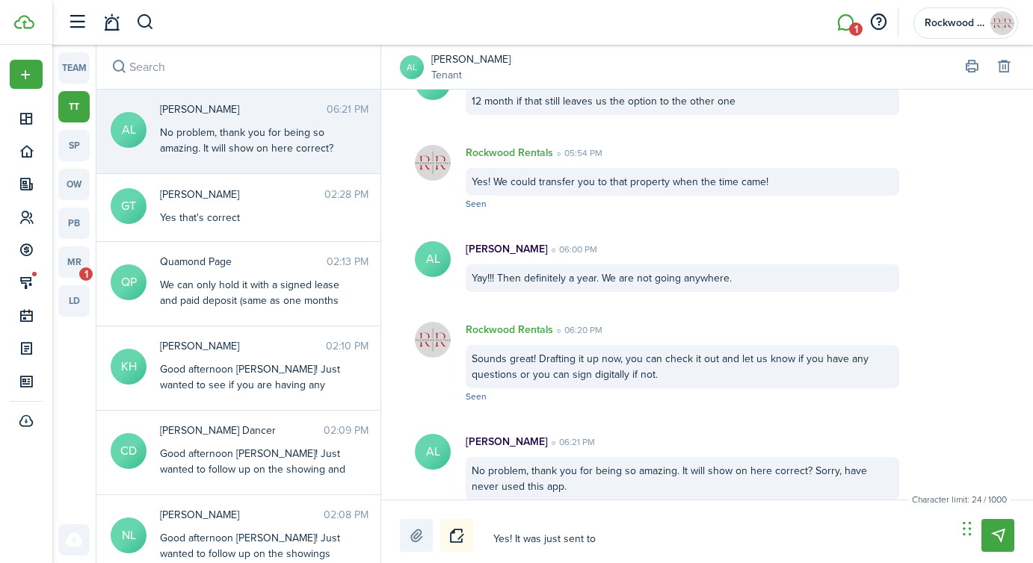
type textarea "Yes! It was just sent to"
type textarea "Yes! It was just sent to a"
type textarea "Yes! It was just sent to al"
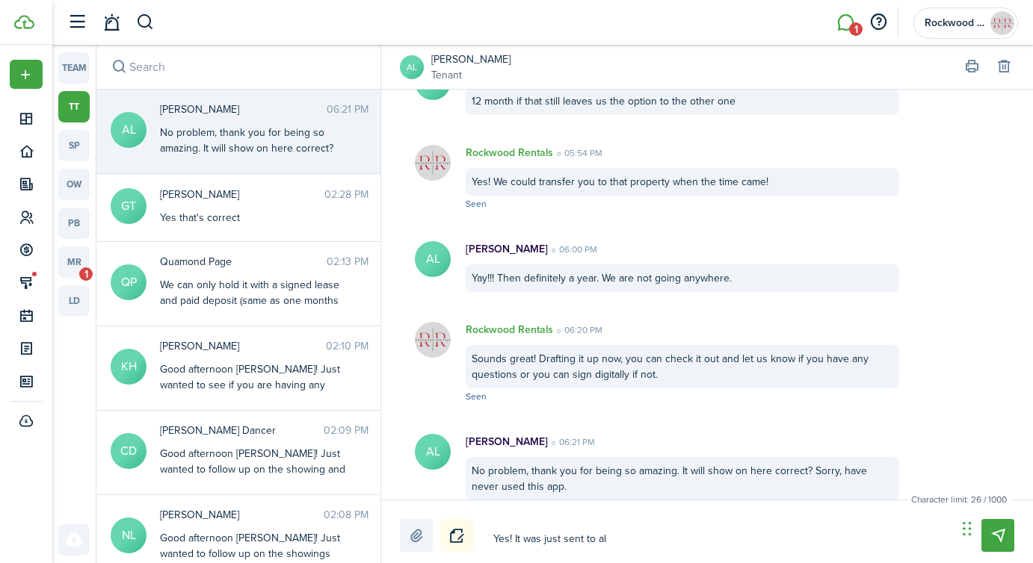
type textarea "Yes! It was just sent to all"
type textarea "Yes! It was just sent to all t"
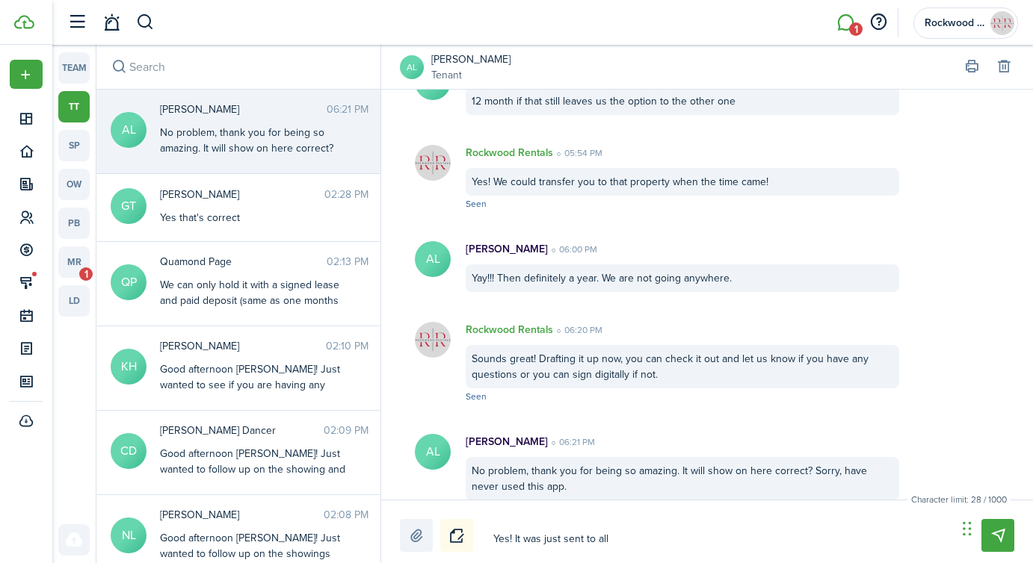
type textarea "Yes! It was just sent to all t"
type textarea "Yes! It was just sent to all th"
type textarea "Yes! It was just sent to all thr"
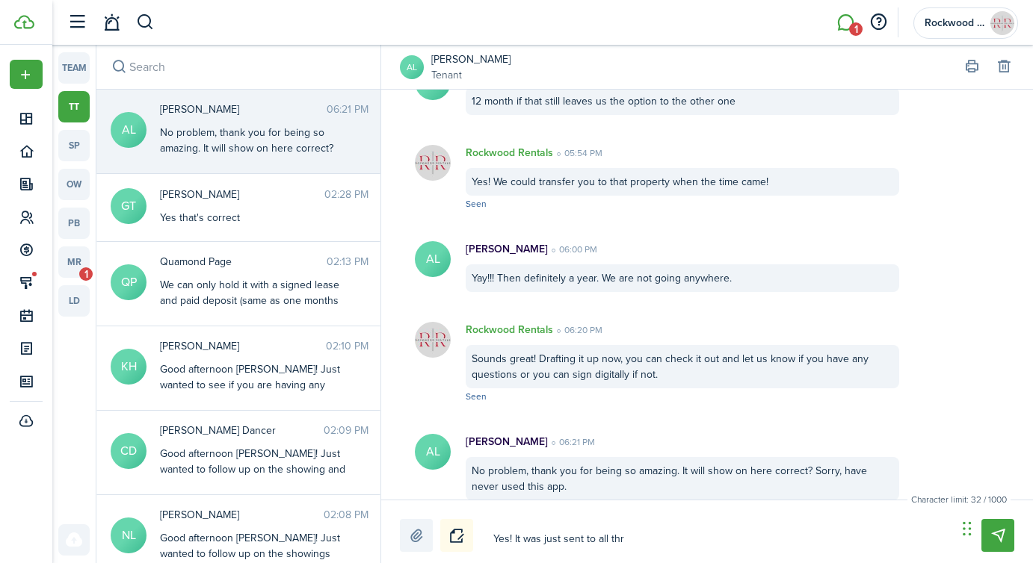
type textarea "Yes! It was just sent to all thre"
type textarea "Yes! It was just sent to all three"
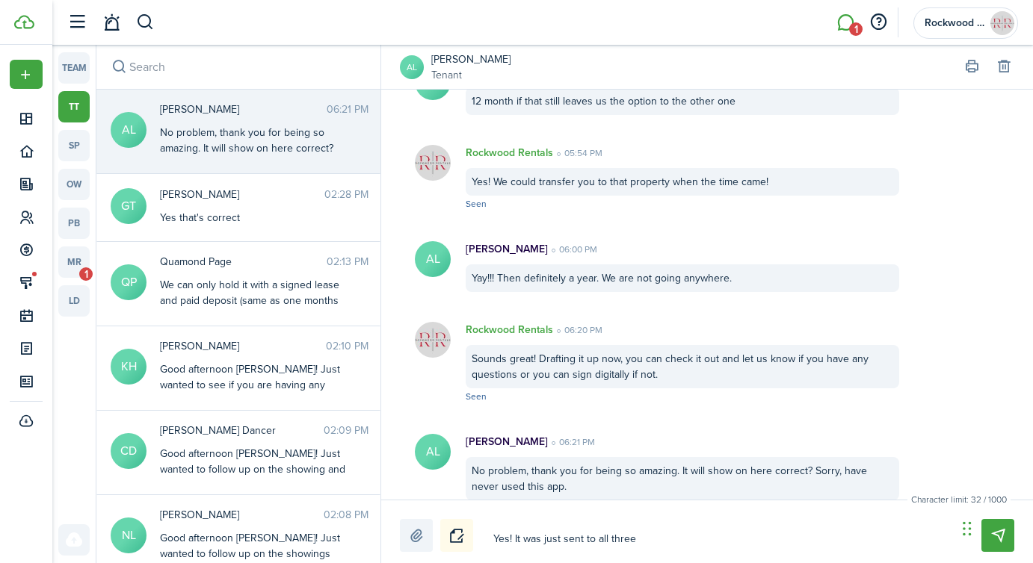
type textarea "Yes! It was just sent to all three"
type textarea "Yes! It was just sent to all three o"
type textarea "Yes! It was just sent to all three of"
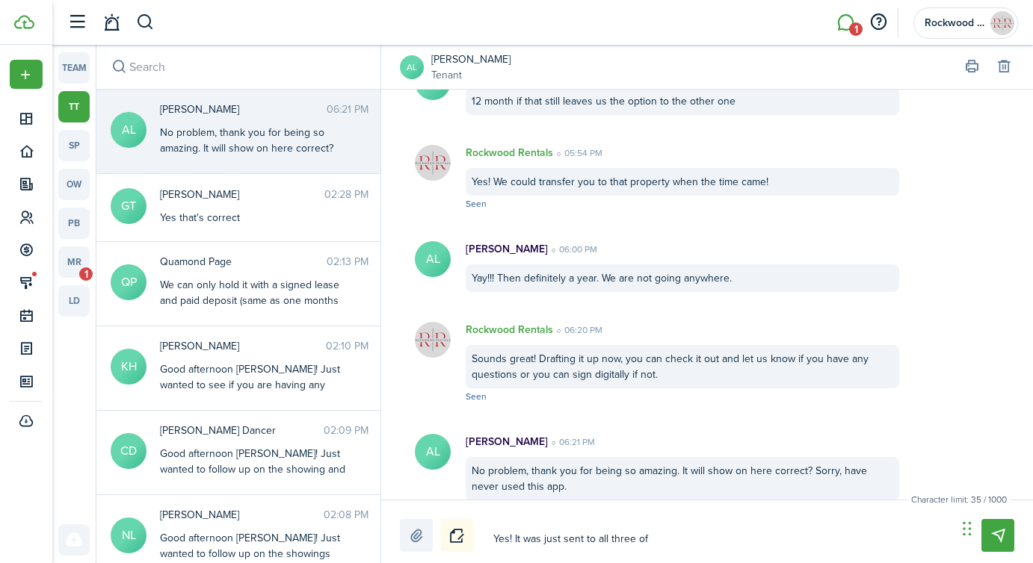
type textarea "Yes! It was just sent to all three of"
type textarea "Yes! It was just sent to all three of y"
type textarea "Yes! It was just sent to all three of yo"
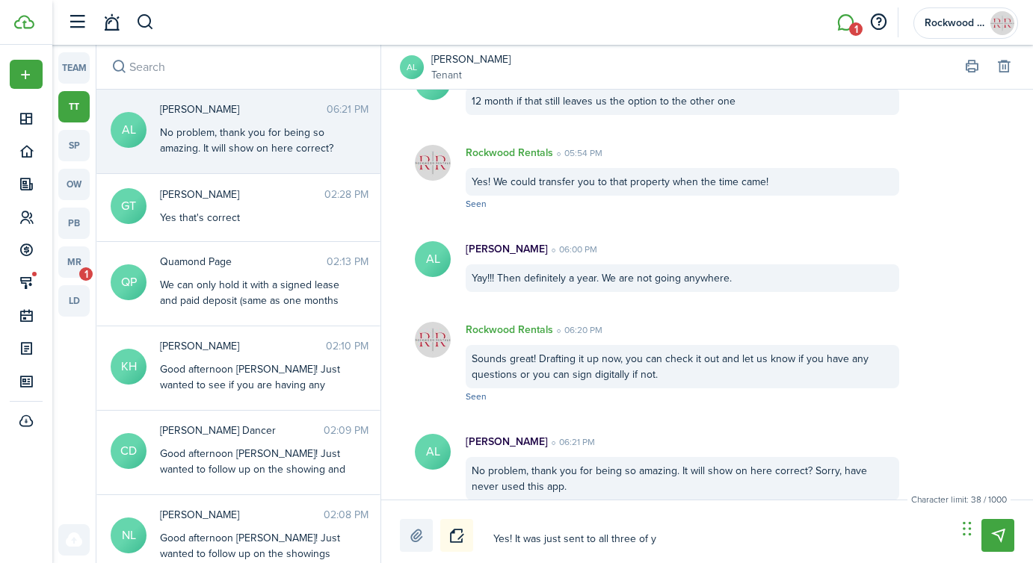
type textarea "Yes! It was just sent to all three of yo"
type textarea "Yes! It was just sent to all three of you"
type textarea "Yes! It was just sent to all three of your"
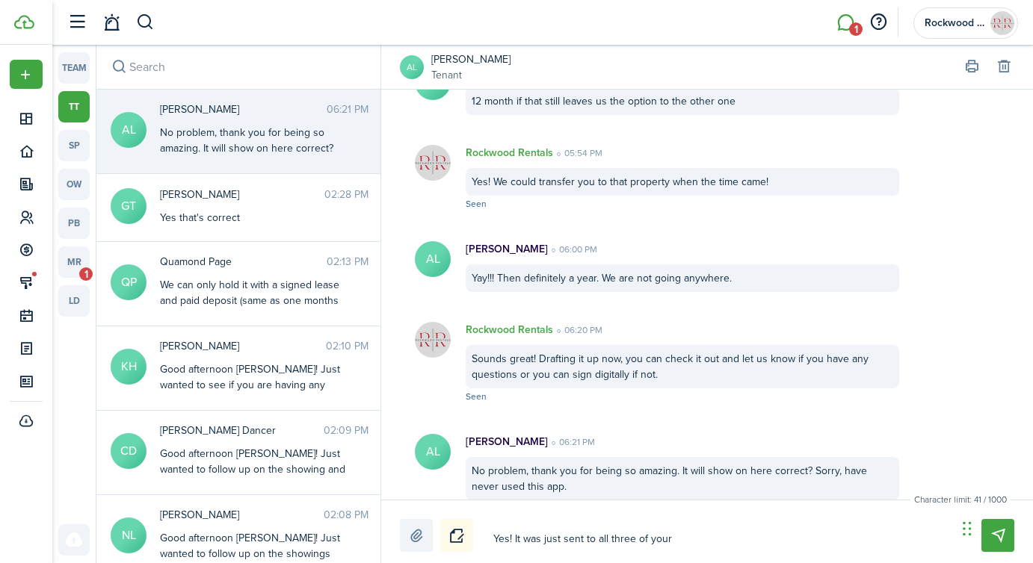
type textarea "Yes! It was just sent to all three of your"
type textarea "Yes! It was just sent to all three of your l"
type textarea "Yes! It was just sent to all three of your"
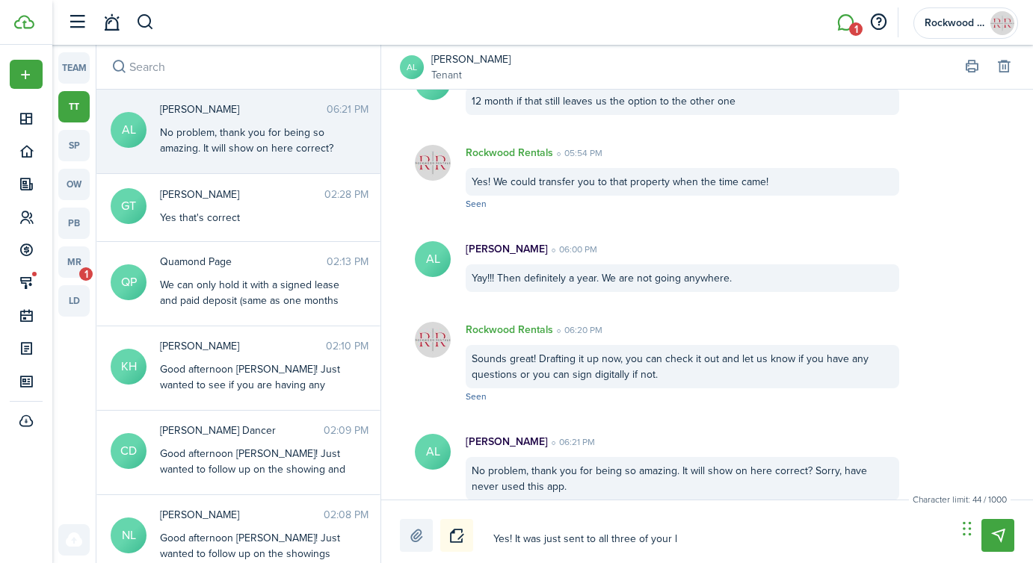
type textarea "Yes! It was just sent to all three of your"
type textarea "Yes! It was just sent to all three of your T"
type textarea "Yes! It was just sent to all three of your Te"
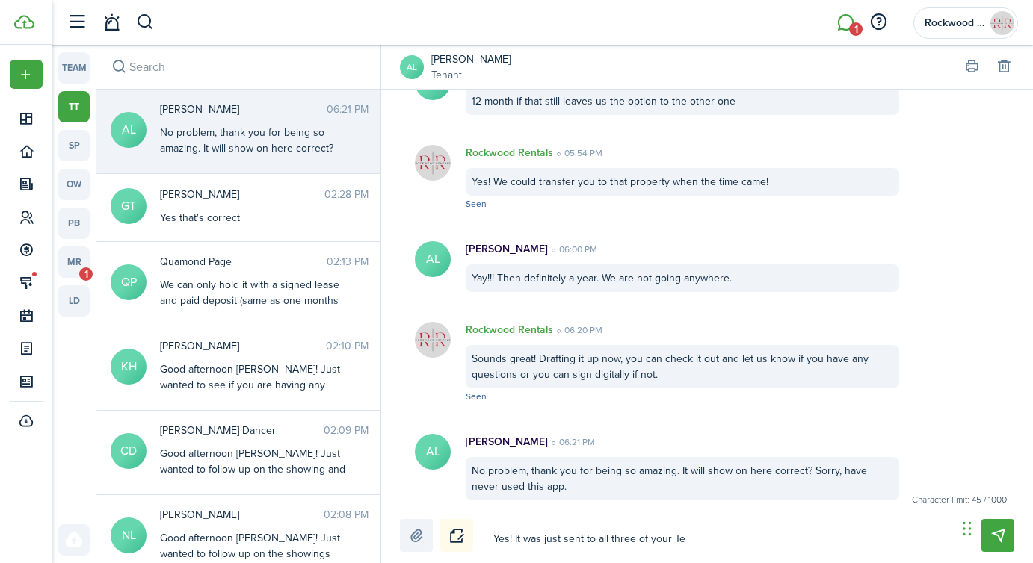
type textarea "Yes! It was just sent to all three of your Ten"
type textarea "Yes! It was just sent to all three of your [PERSON_NAME]"
type textarea "Yes! It was just sent to all three of your Tenan"
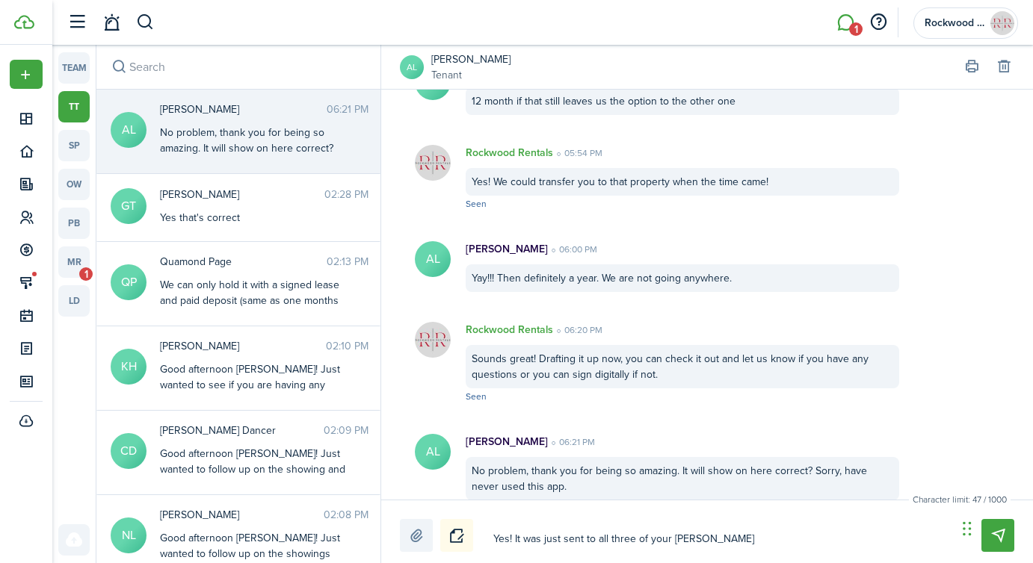
type textarea "Yes! It was just sent to all three of your Tenan"
type textarea "Yes! It was just sent to all three of your Tenant"
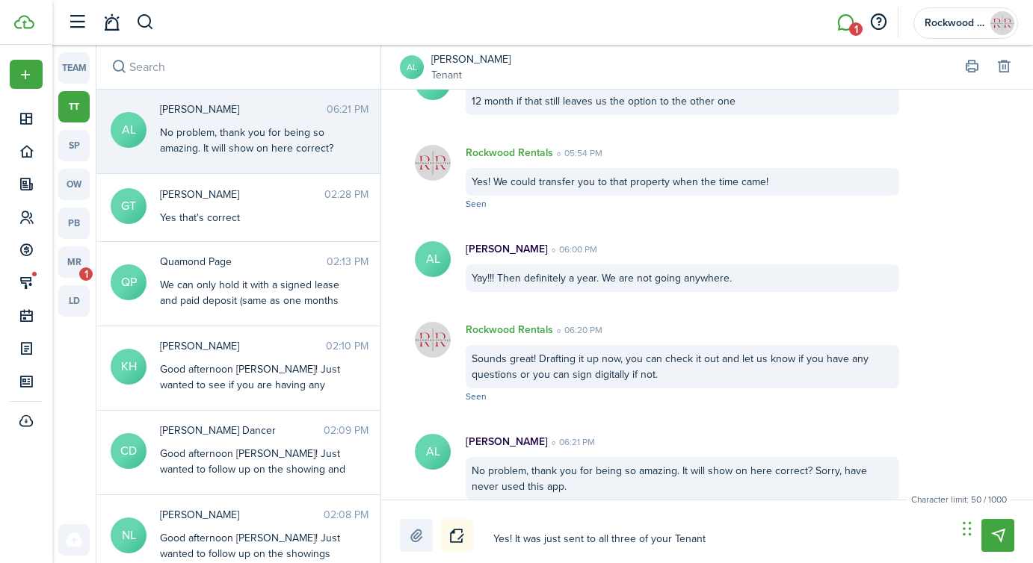
type textarea "Yes! It was just sent to all three of your Tenant C"
type textarea "Yes! It was just sent to all three of your Tenant Cl"
type textarea "Yes! It was just sent to all three of your Tenant Clo"
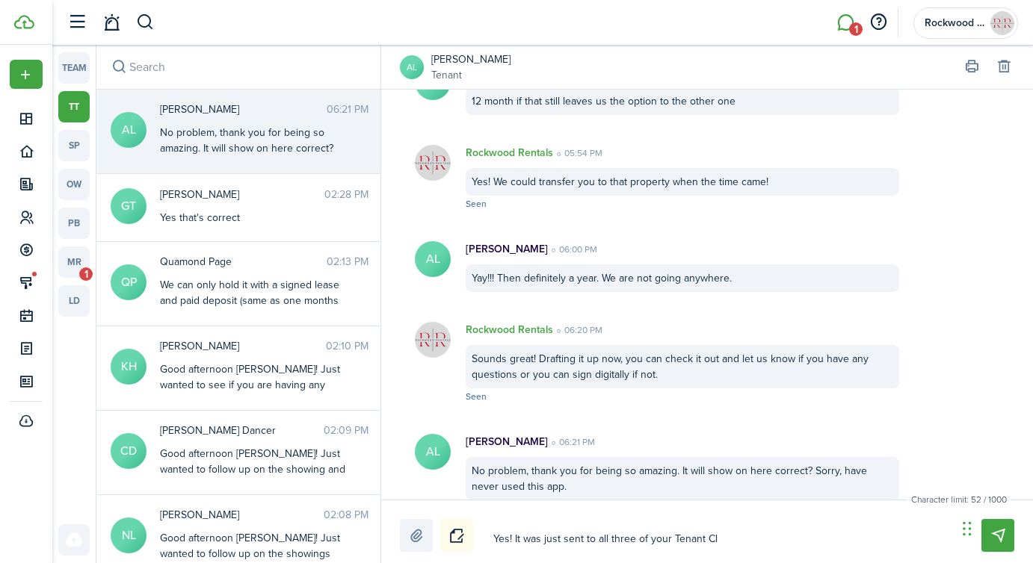
type textarea "Yes! It was just sent to all three of your Tenant Clo"
type textarea "Yes! It was just sent to all three of your Tenant Clou"
type textarea "Yes! It was just sent to all three of your Tenant Cloud"
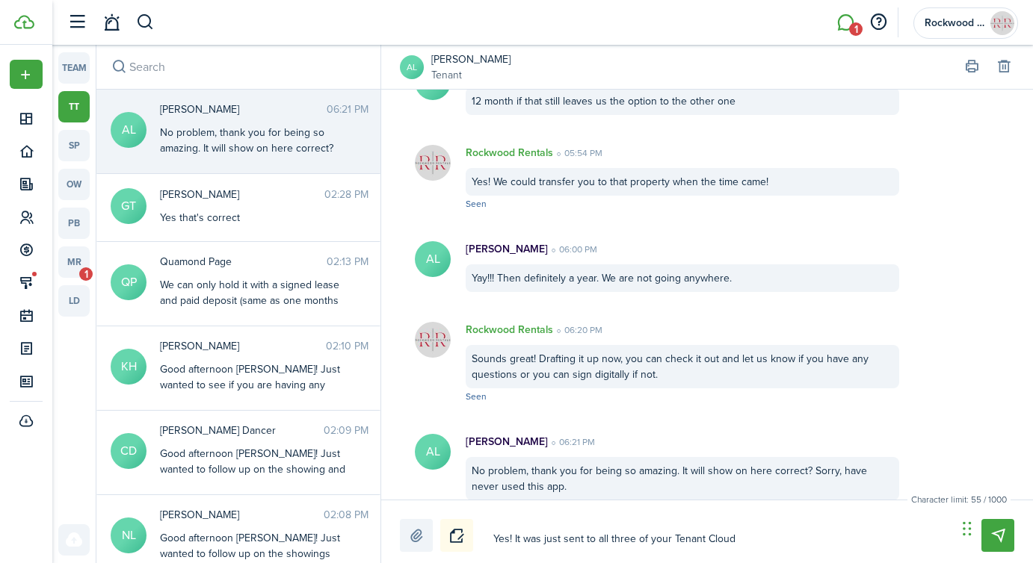
type textarea "Yes! It was just sent to all three of your Tenant Cloud"
type textarea "Yes! It was just sent to all three of your Tenant Cloud p"
type textarea "Yes! It was just sent to all three of your Tenant Cloud pr"
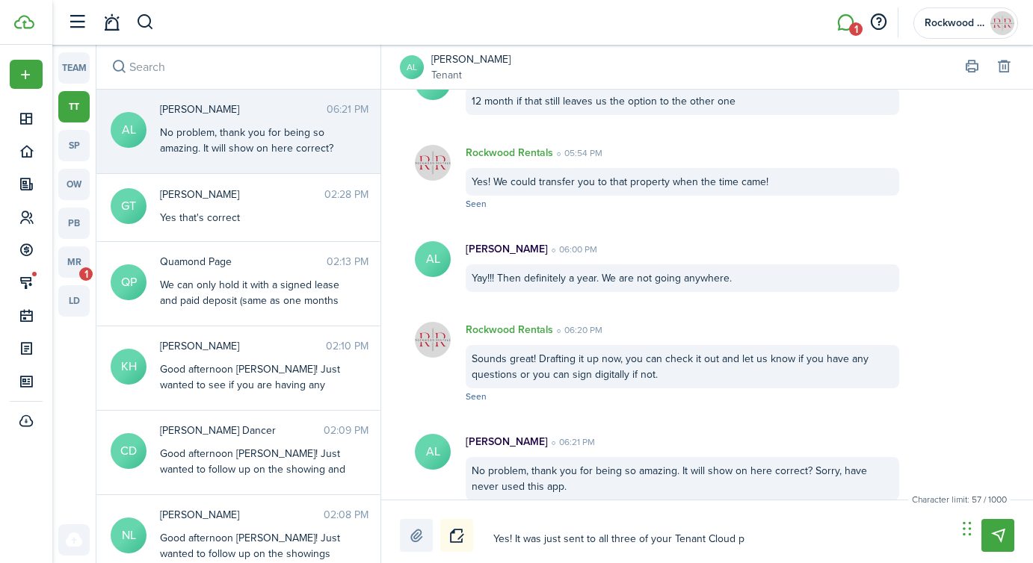
type textarea "Yes! It was just sent to all three of your Tenant Cloud pr"
type textarea "Yes! It was just sent to all three of your Tenant Cloud pro"
type textarea "Yes! It was just sent to all three of your Tenant Cloud pr"
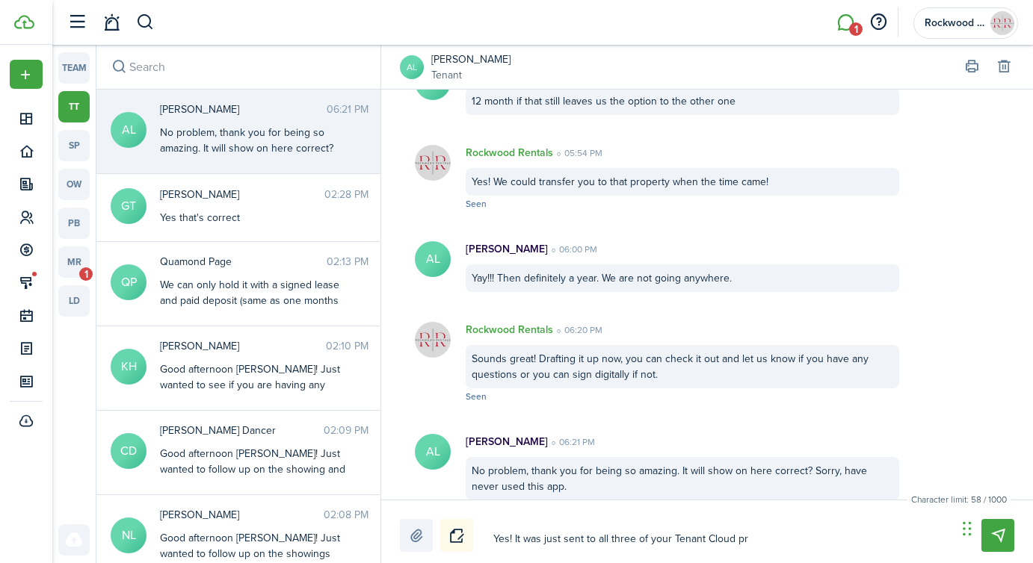
type textarea "Yes! It was just sent to all three of your Tenant Cloud p"
type textarea "Yes! It was just sent to all three of your Tenant Cloud po"
type textarea "Yes! It was just sent to all three of your Tenant Cloud por"
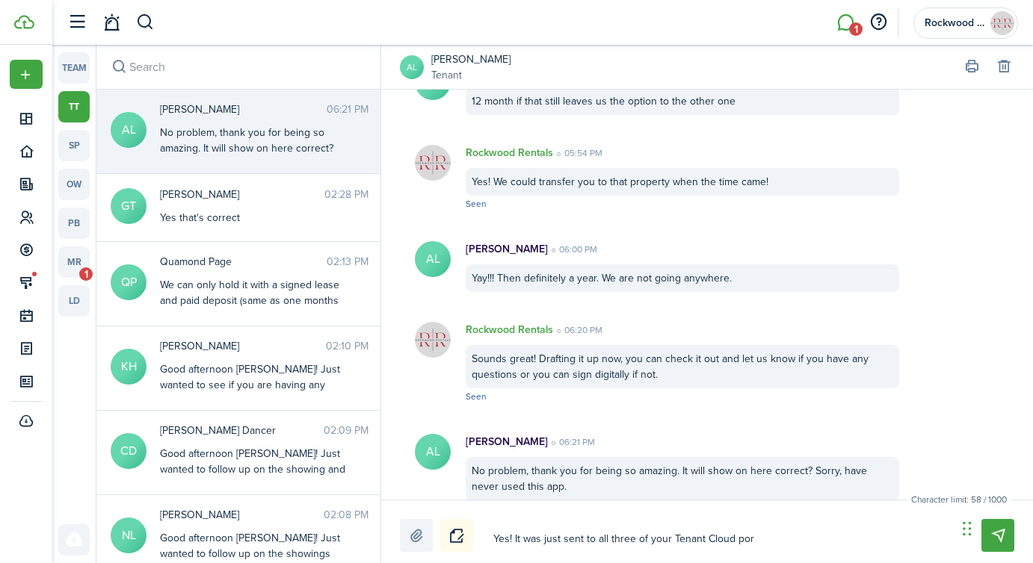
type textarea "Yes! It was just sent to all three of your Tenant Cloud por"
type textarea "Yes! It was just sent to all three of your Tenant Cloud port"
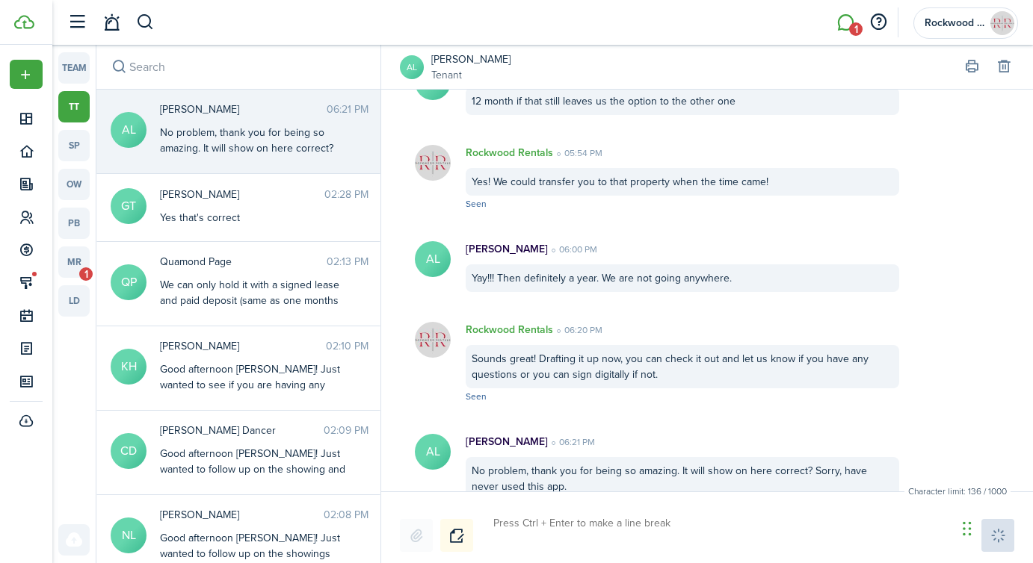
scroll to position [1620, 0]
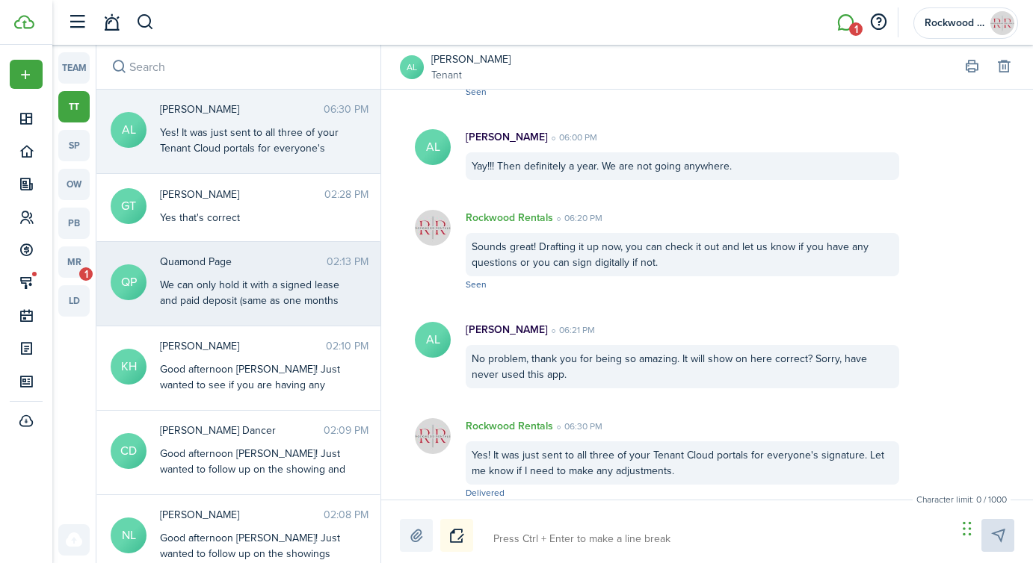
click at [277, 277] on div "We can only hold it with a signed lease and paid deposit (same as one months re…" at bounding box center [253, 340] width 187 height 126
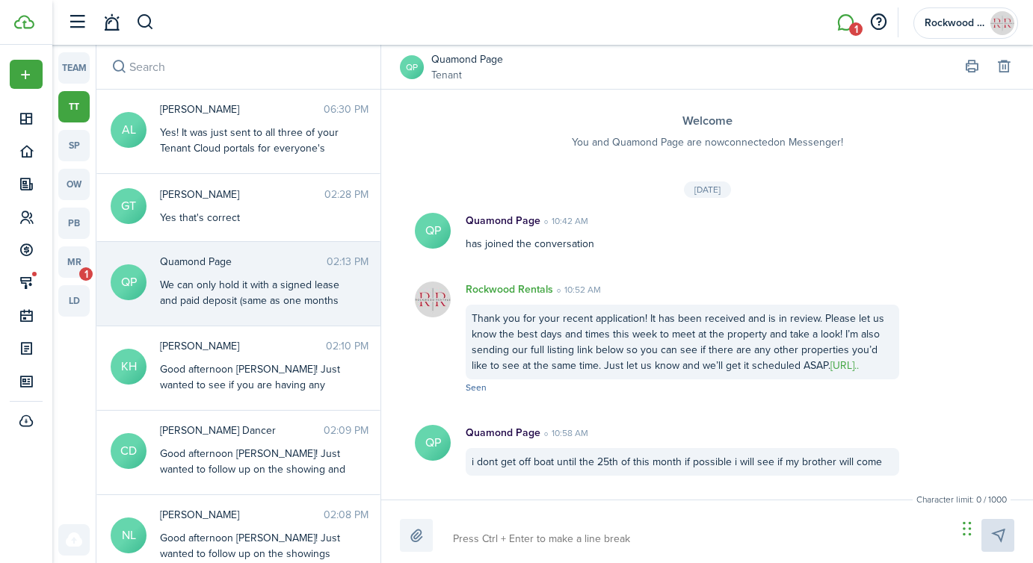
click at [502, 541] on textarea at bounding box center [700, 539] width 504 height 25
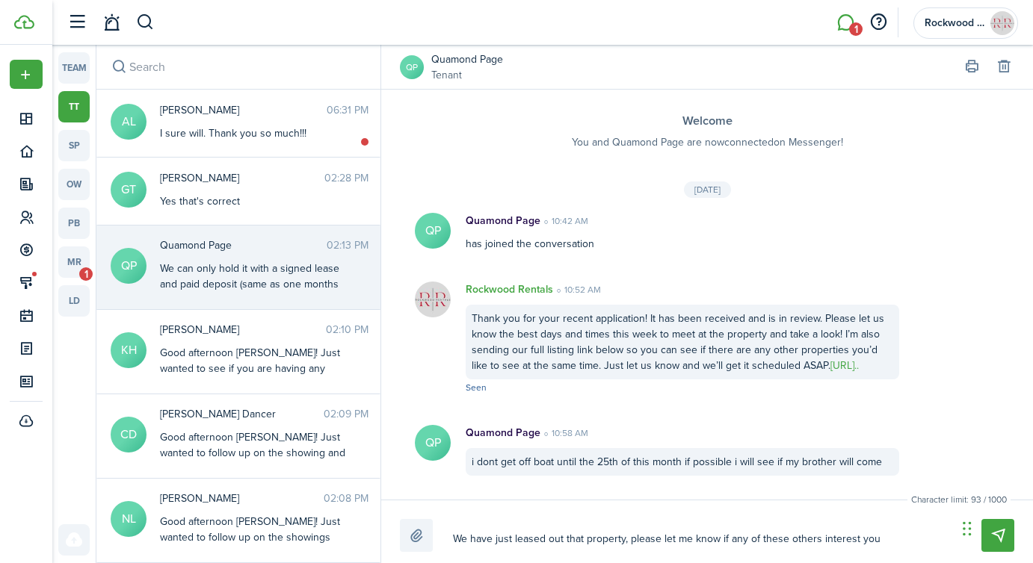
scroll to position [1517, 0]
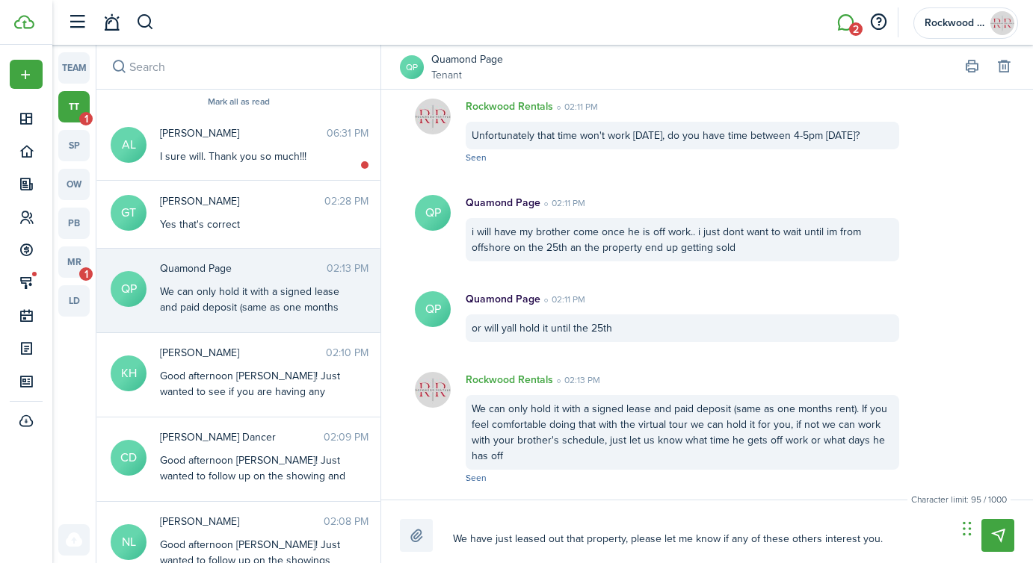
click at [454, 534] on textarea "We have just leased out that property, please let me know if any of these other…" at bounding box center [700, 539] width 504 height 25
click at [783, 534] on textarea "I'm so sorry, we have just leased out that property, please let me know if any …" at bounding box center [700, 539] width 504 height 25
click at [628, 537] on textarea "I'm so sorry, we have just leased out that property, please let me know if any …" at bounding box center [700, 539] width 504 height 25
click at [676, 539] on textarea "I'm so sorry, we have just leased out the property, please let me know if any o…" at bounding box center [700, 539] width 504 height 25
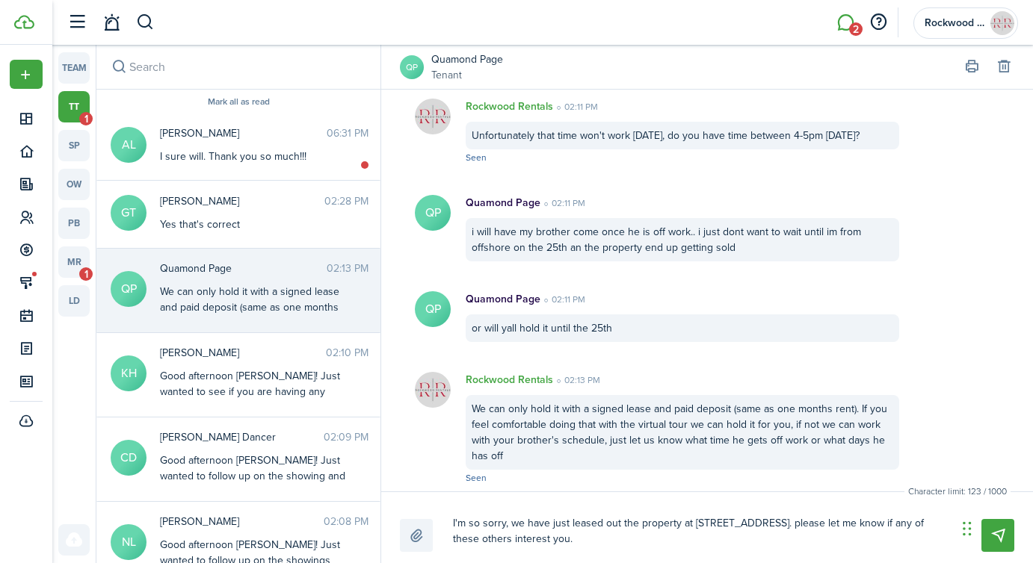
click at [761, 524] on textarea "I'm so sorry, we have just leased out the property at [STREET_ADDRESS]. please …" at bounding box center [700, 531] width 504 height 41
click at [551, 539] on textarea "I'm so sorry, we have just leased out the property at [STREET_ADDRESS]. Please …" at bounding box center [700, 531] width 504 height 41
paste textarea "[URL][DOMAIN_NAME]"
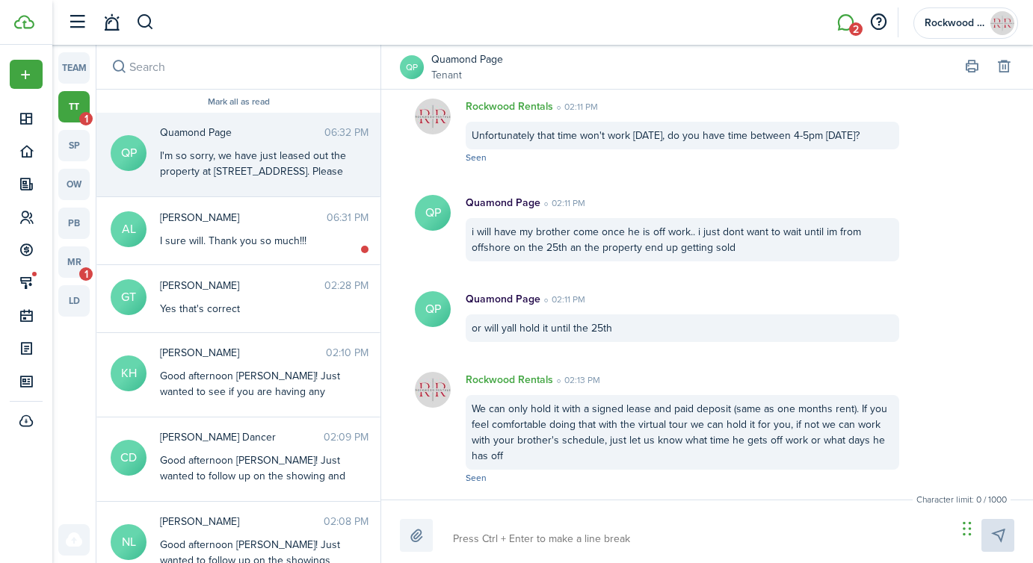
scroll to position [1629, 0]
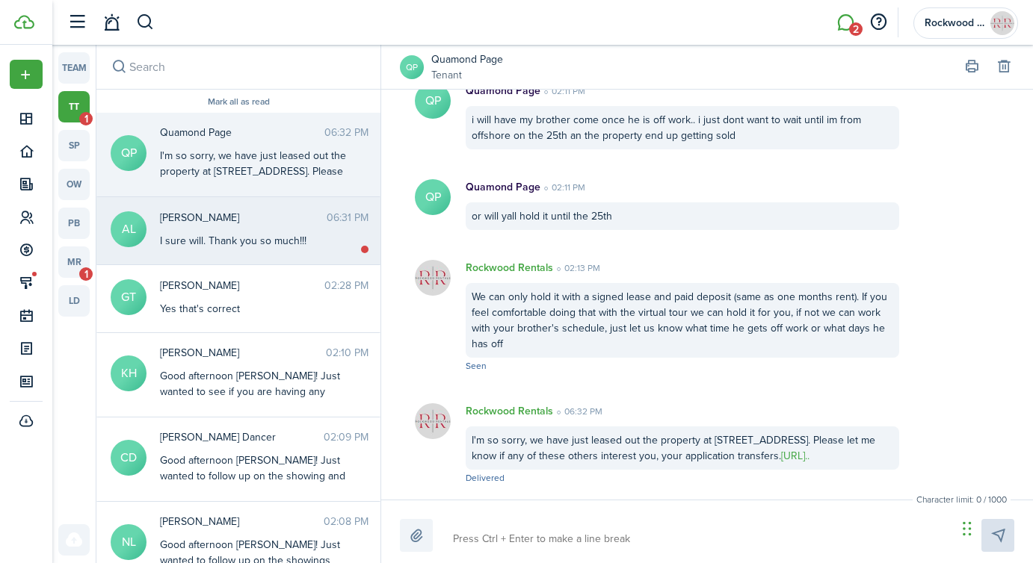
click at [223, 256] on messenger-thread-item "AL [PERSON_NAME] 06:31 PM I sure will. Thank you so much!!!" at bounding box center [238, 231] width 284 height 68
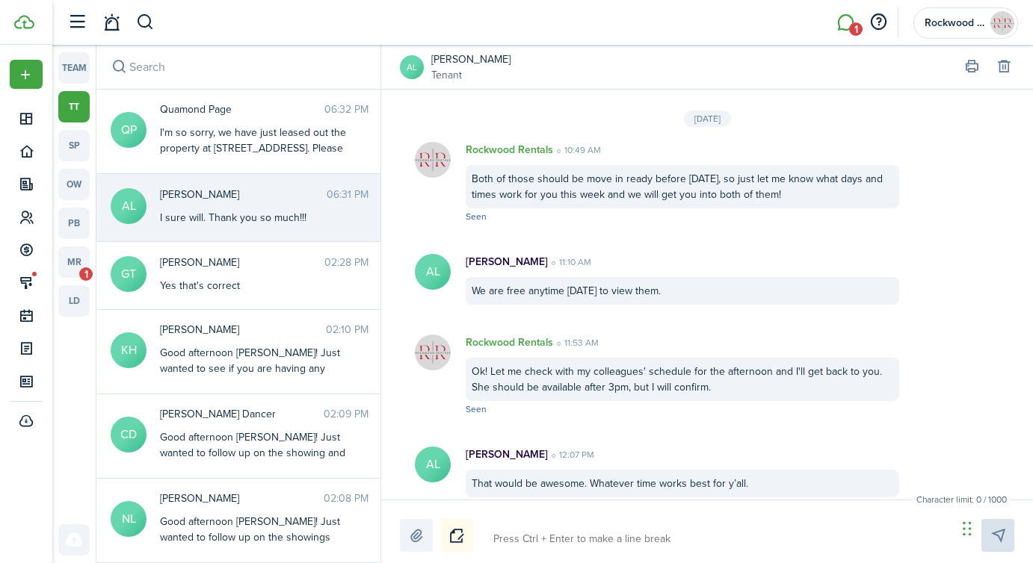
scroll to position [1492, 0]
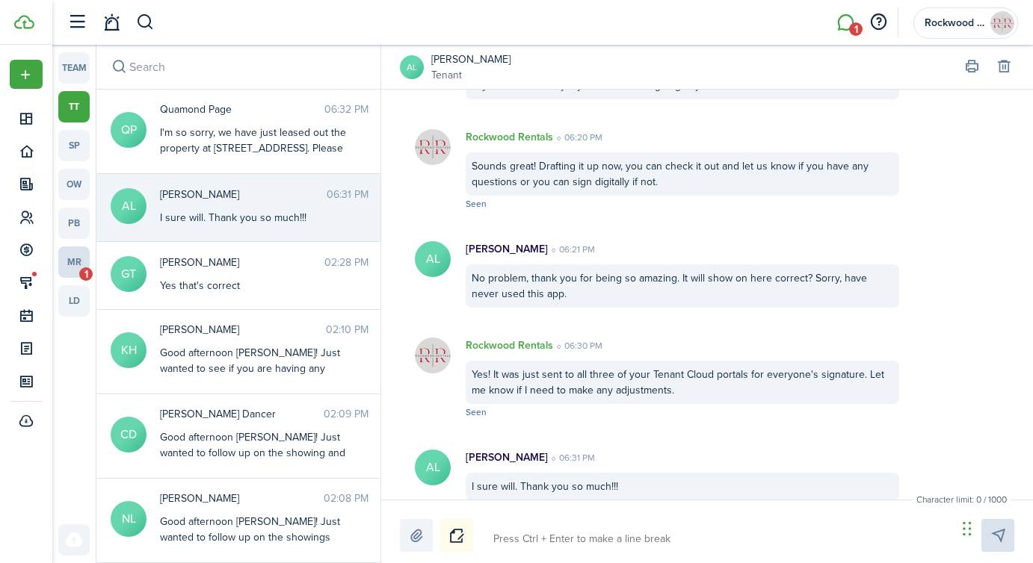
click at [82, 252] on link "mr 1" at bounding box center [73, 262] width 31 height 31
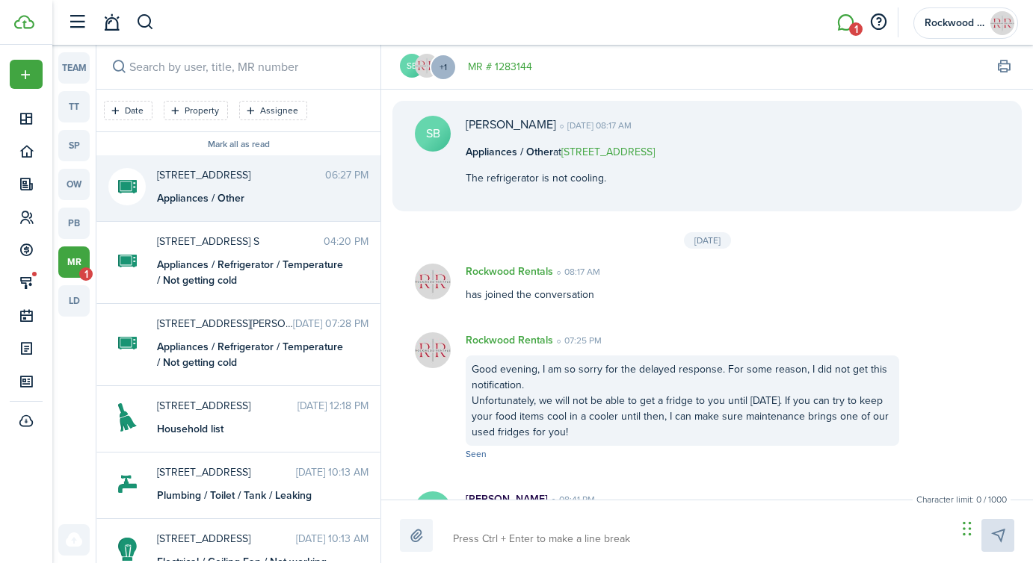
scroll to position [614, 0]
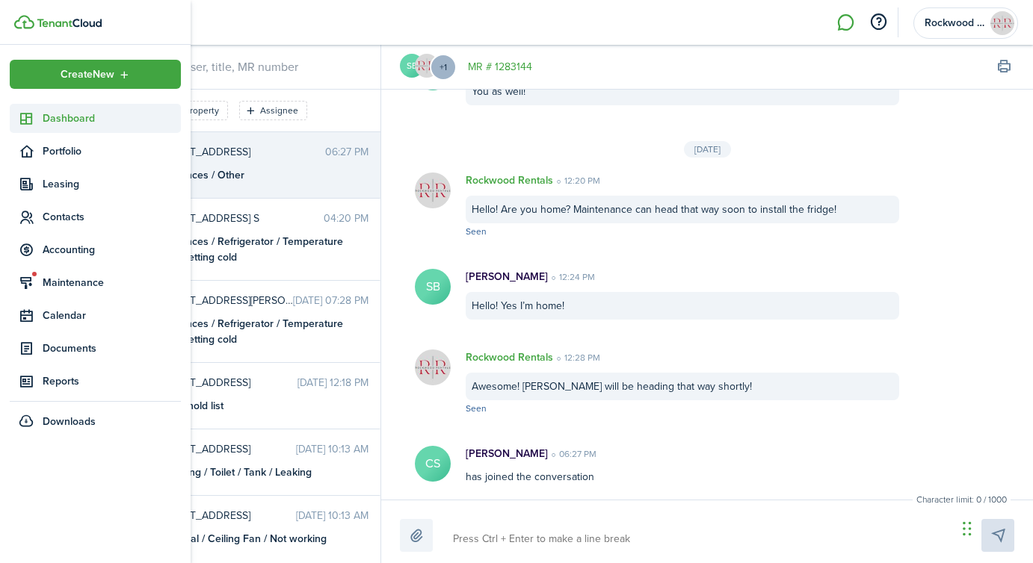
click at [23, 123] on icon at bounding box center [27, 118] width 16 height 15
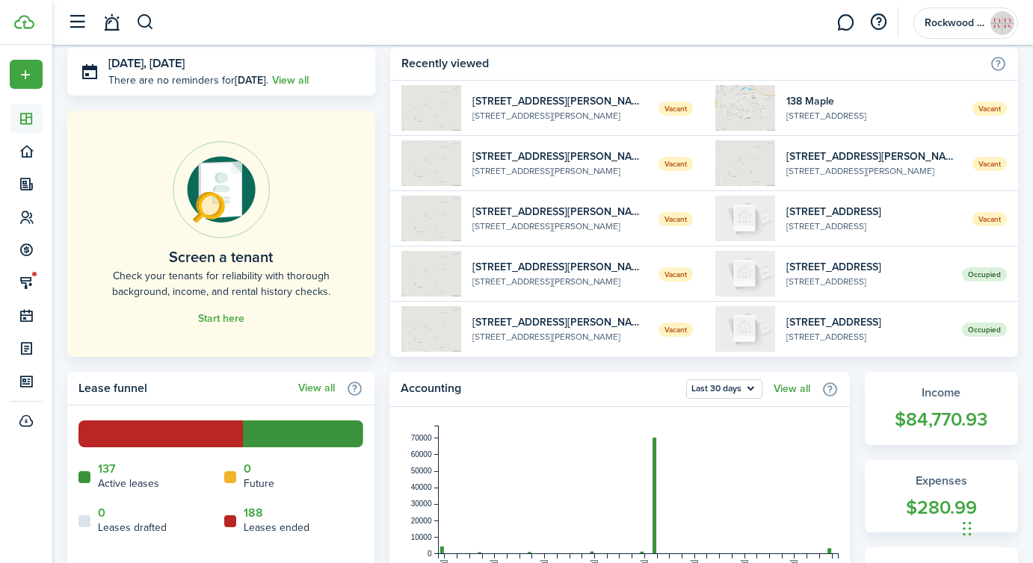
scroll to position [53, 0]
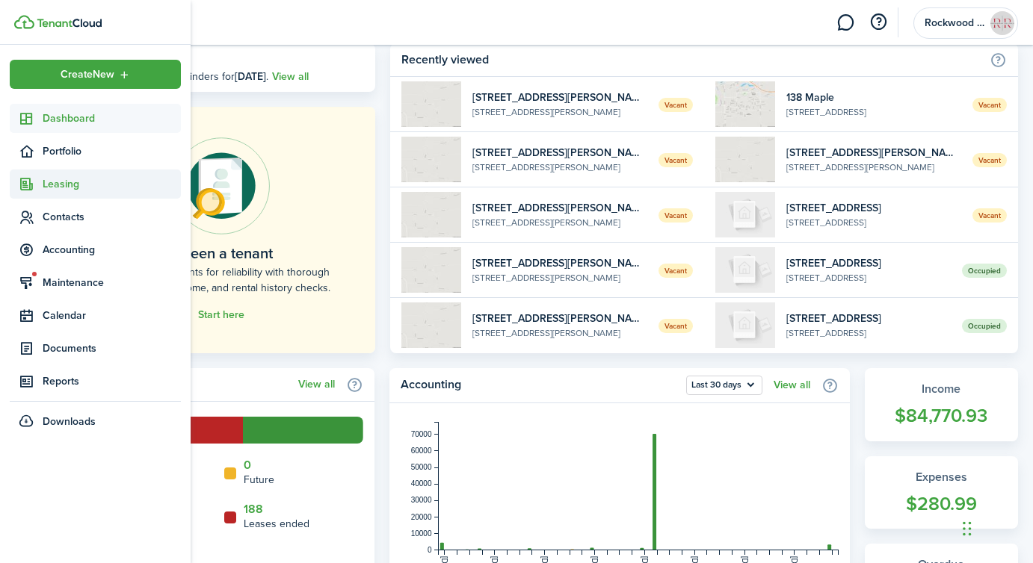
click at [26, 186] on icon at bounding box center [27, 184] width 16 height 15
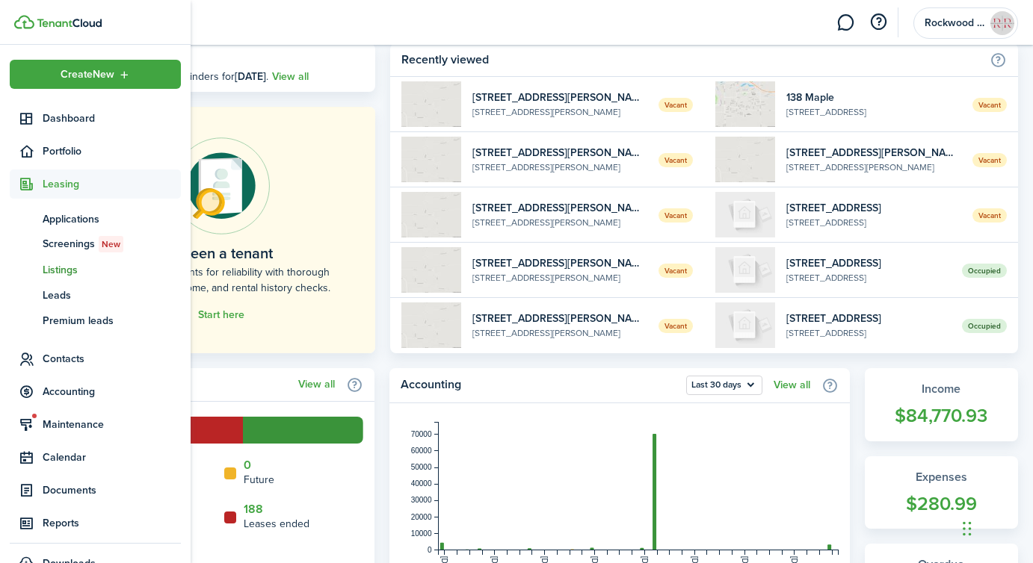
click at [72, 271] on span "Listings" at bounding box center [112, 270] width 138 height 16
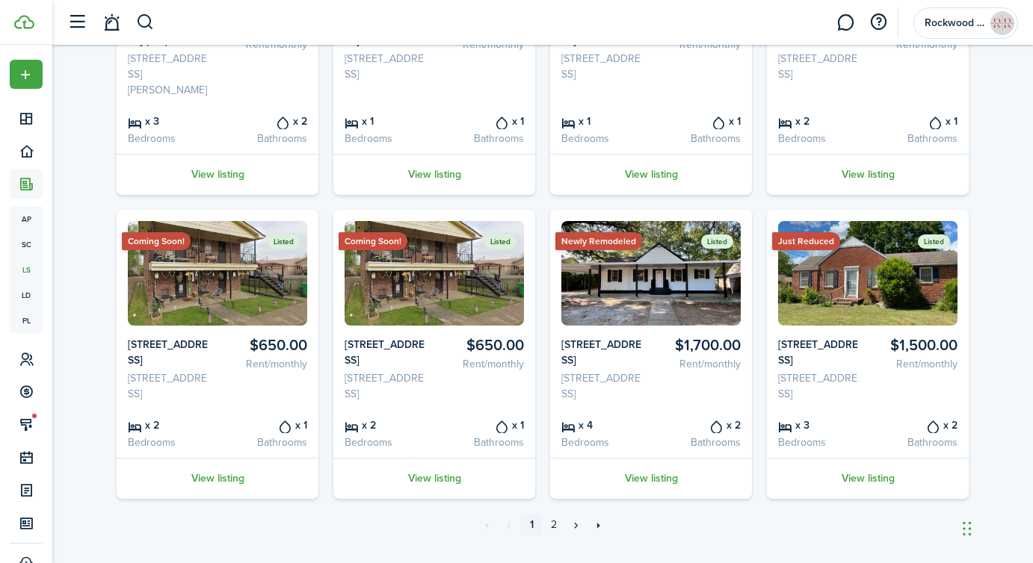
scroll to position [642, 0]
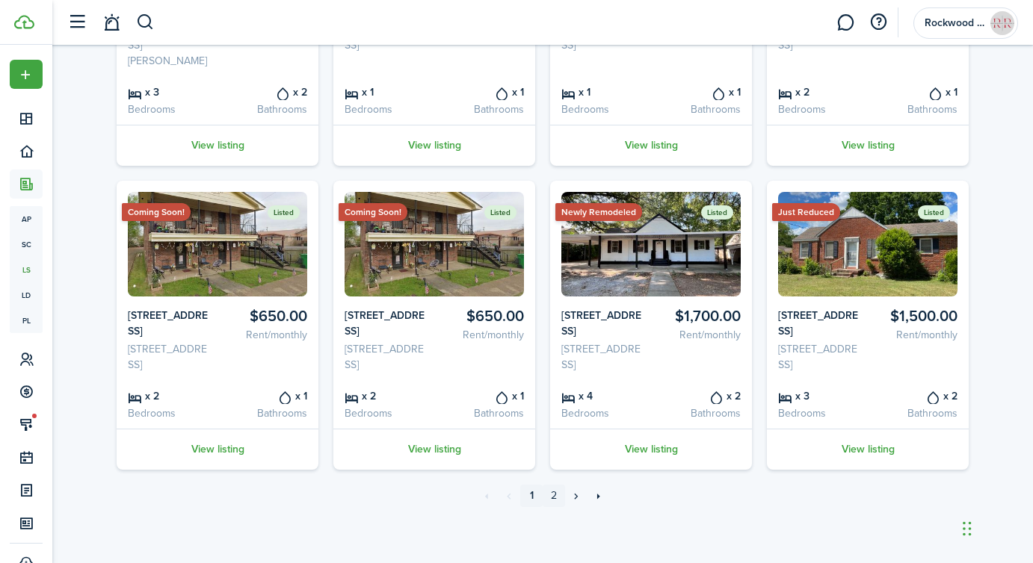
click at [551, 492] on link "2" at bounding box center [554, 496] width 22 height 22
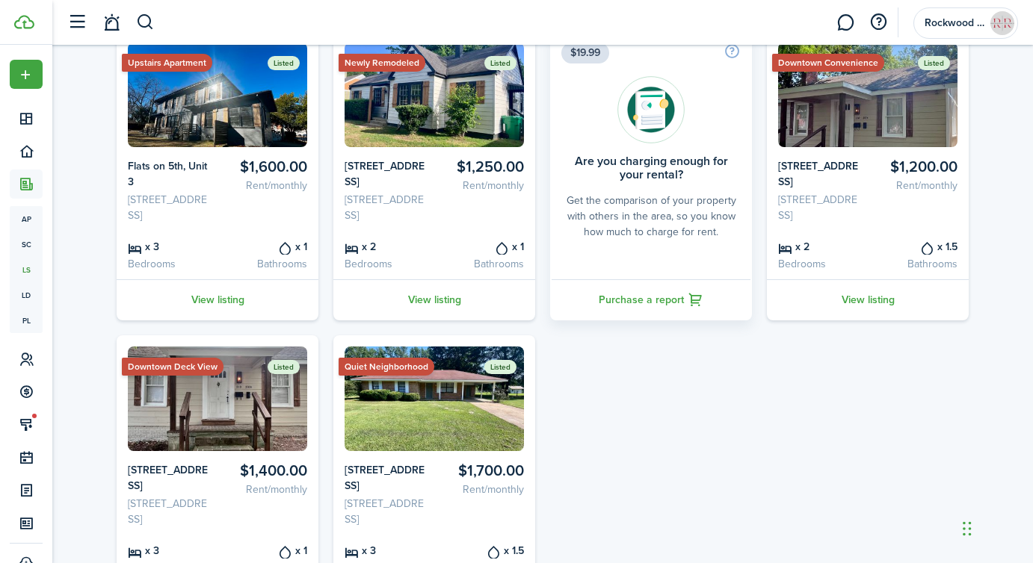
scroll to position [322, 0]
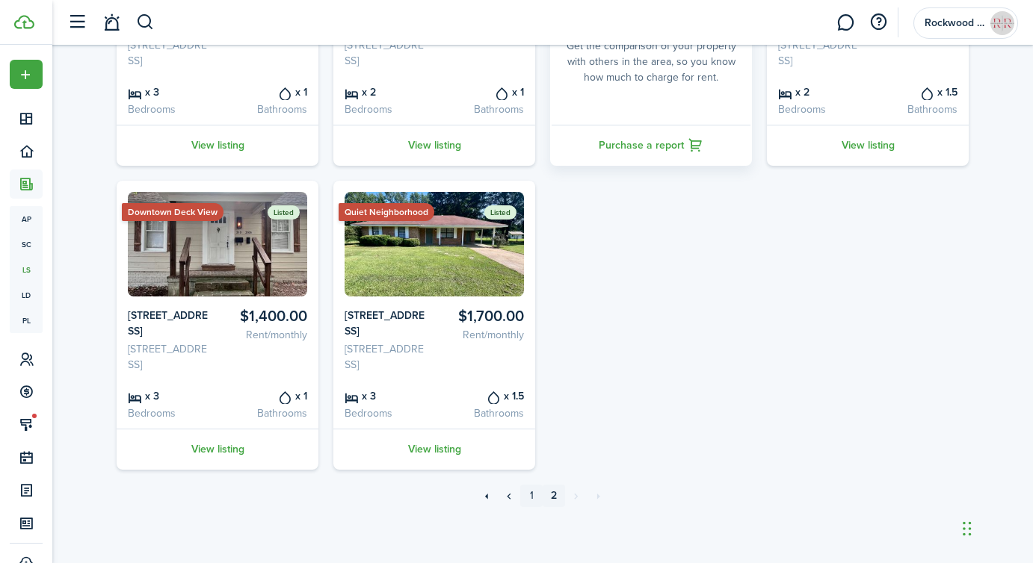
click at [528, 495] on link "1" at bounding box center [531, 496] width 22 height 22
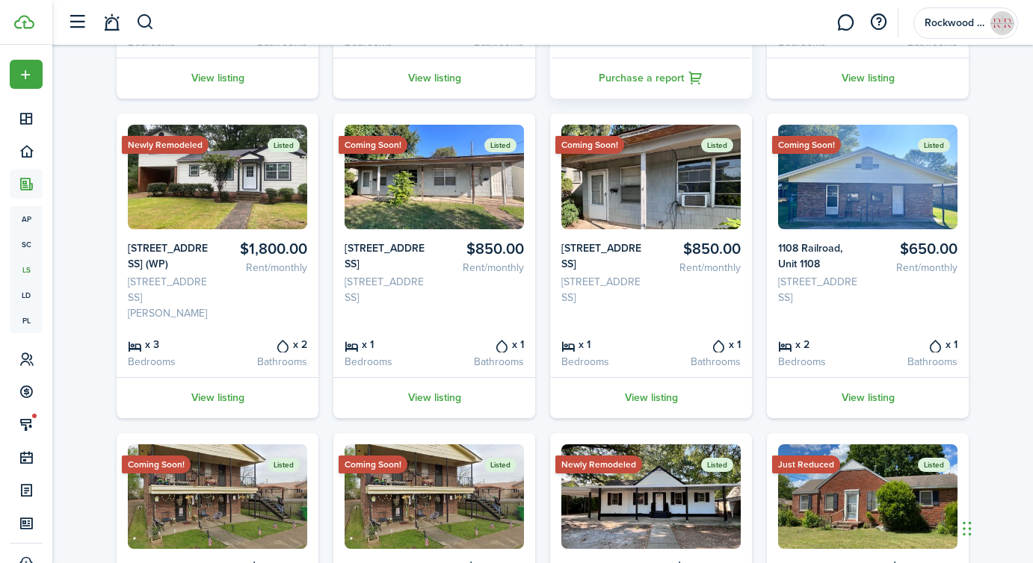
scroll to position [642, 0]
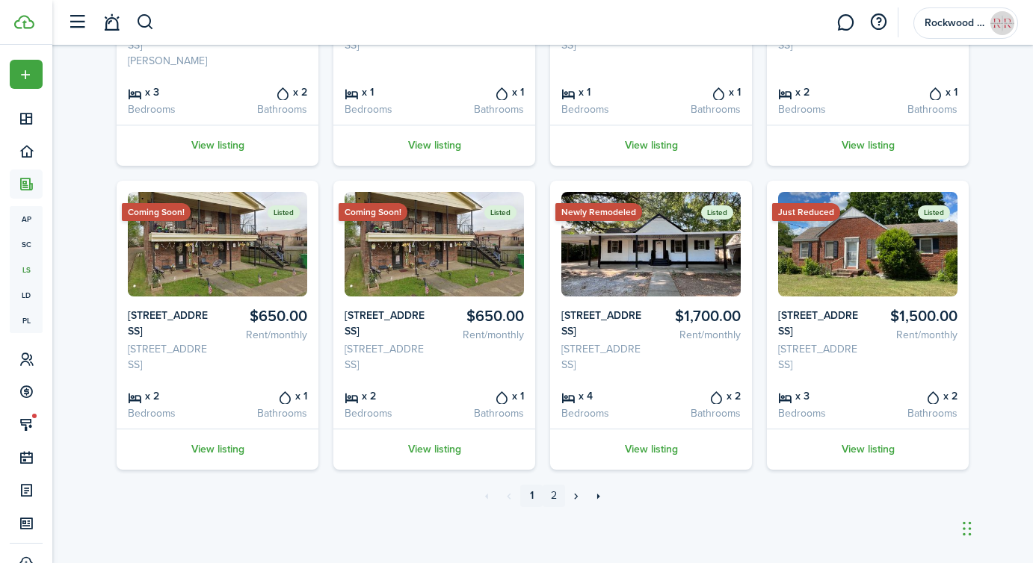
click at [555, 498] on link "2" at bounding box center [554, 496] width 22 height 22
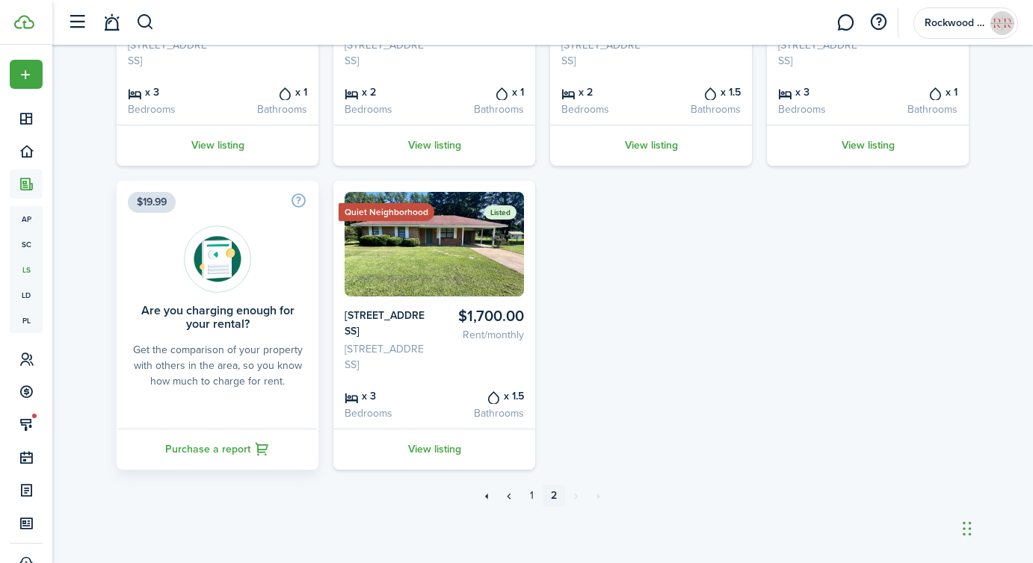
scroll to position [322, 0]
click at [531, 492] on link "1" at bounding box center [531, 496] width 22 height 22
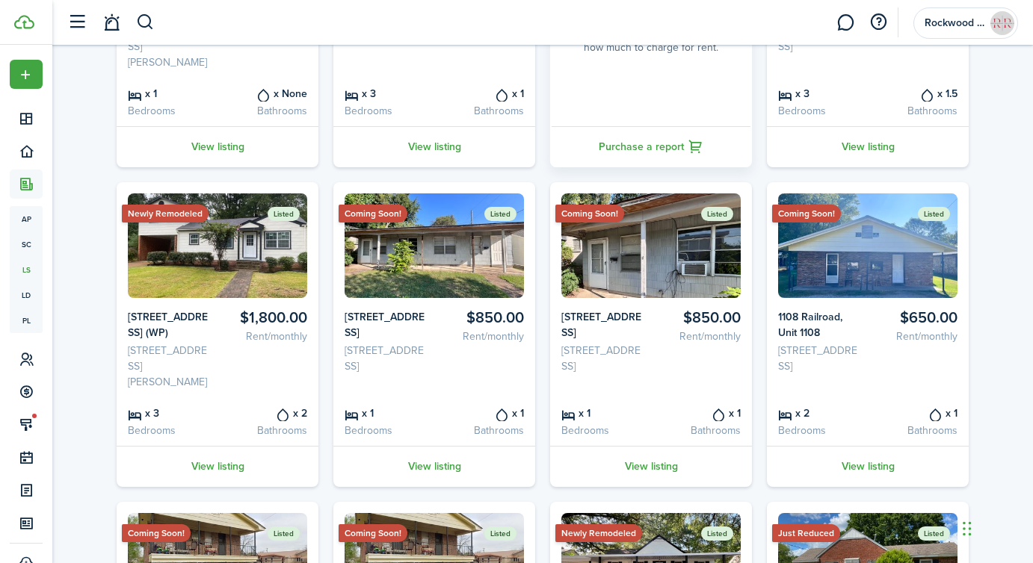
scroll to position [548, 0]
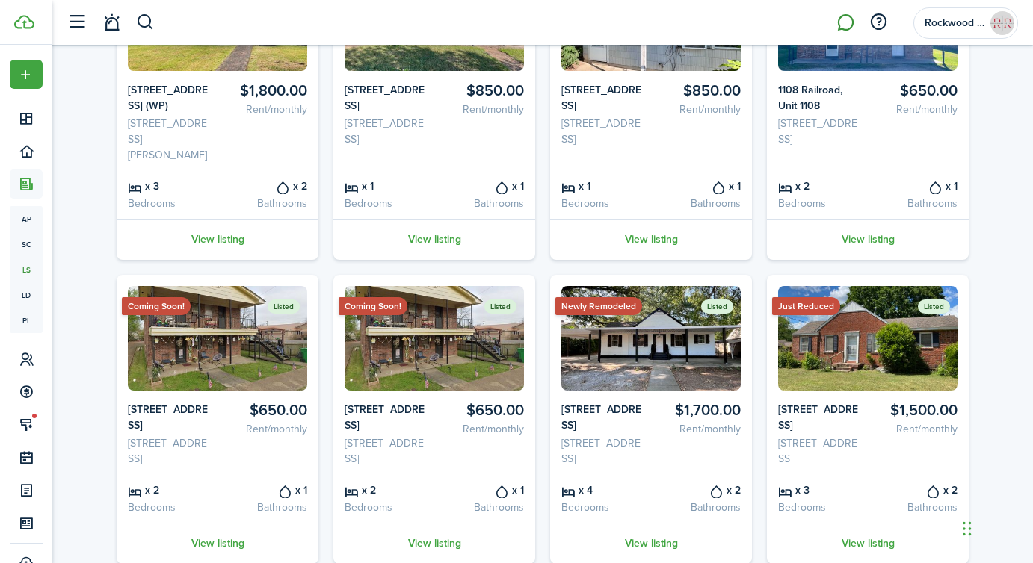
click at [838, 26] on link at bounding box center [845, 23] width 28 height 38
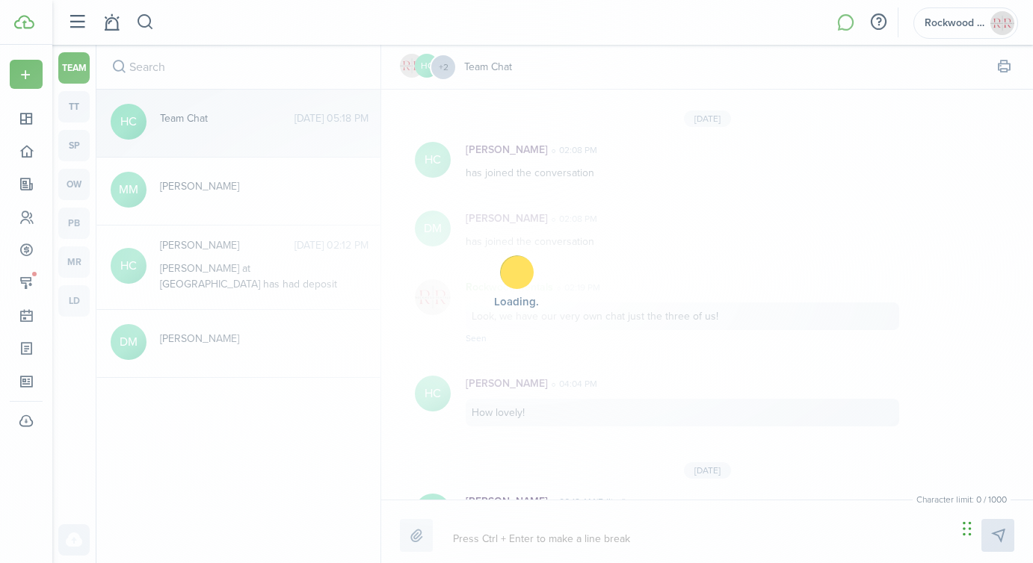
scroll to position [260, 0]
